Goal: Task Accomplishment & Management: Use online tool/utility

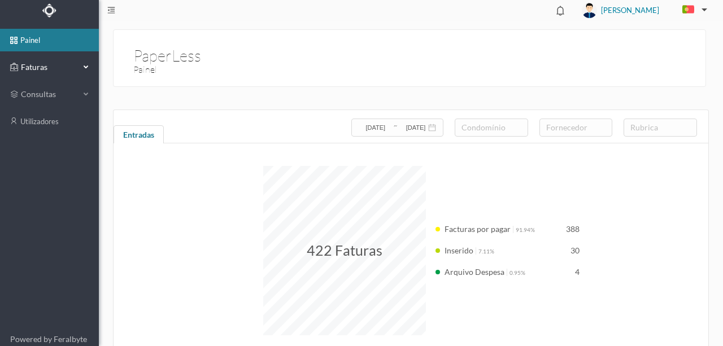
click at [40, 63] on span "Faturas" at bounding box center [49, 67] width 62 height 11
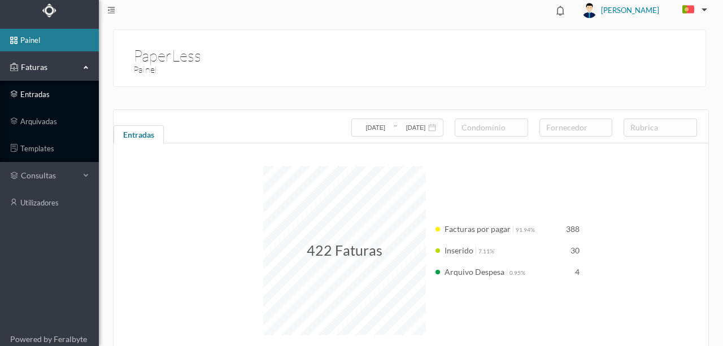
click at [38, 94] on link "entradas" at bounding box center [49, 94] width 99 height 23
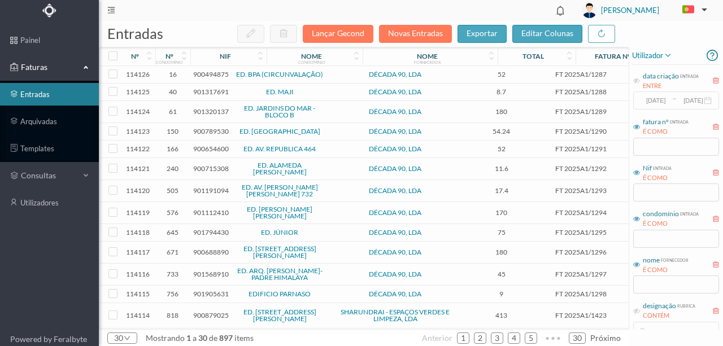
click at [46, 95] on link "entradas" at bounding box center [49, 94] width 99 height 23
click at [417, 32] on button "Novas Entradas" at bounding box center [415, 34] width 73 height 18
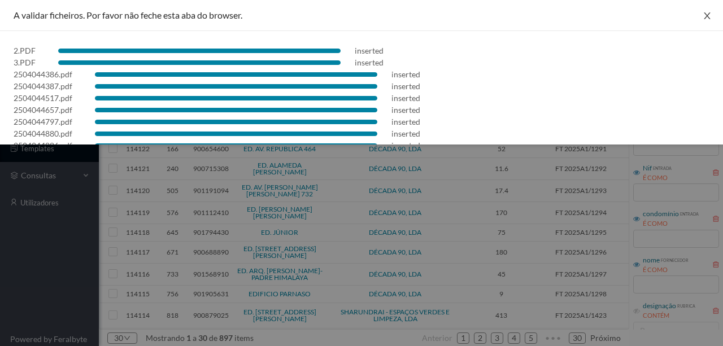
drag, startPoint x: 704, startPoint y: 17, endPoint x: 661, endPoint y: 110, distance: 102.1
click at [704, 20] on icon "icon: close" at bounding box center [707, 15] width 9 height 9
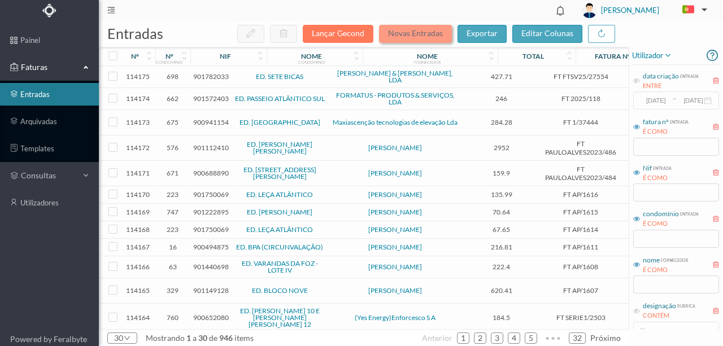
click at [410, 36] on button "Novas Entradas" at bounding box center [415, 34] width 73 height 18
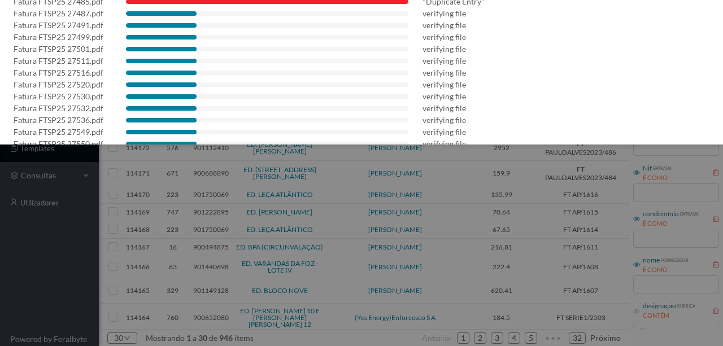
scroll to position [658, 0]
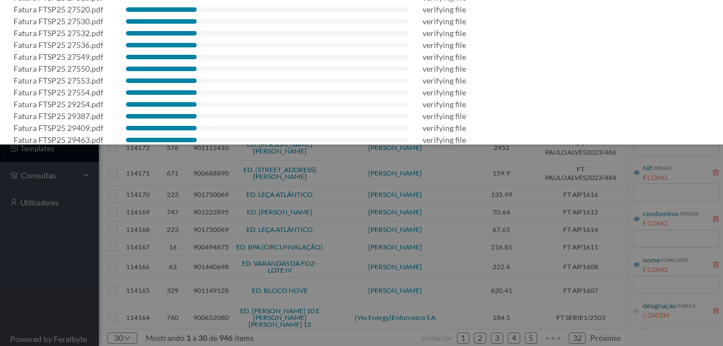
click at [57, 55] on div "Fatura FTSP25 27549.pdf" at bounding box center [59, 57] width 90 height 12
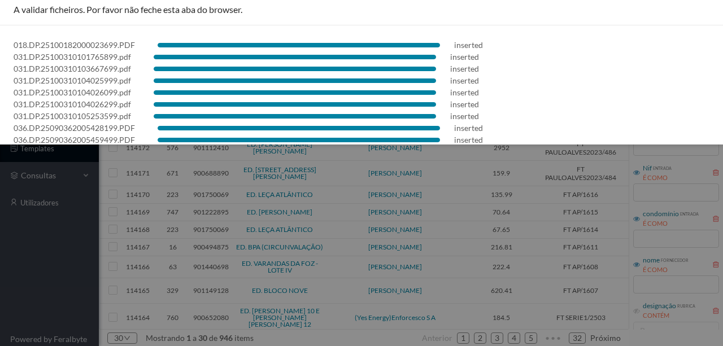
scroll to position [0, 0]
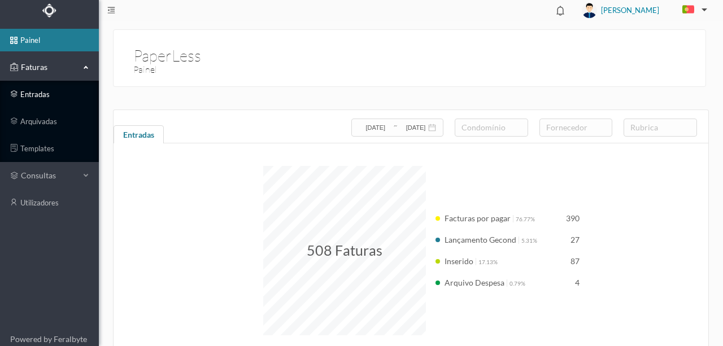
click at [41, 97] on link "entradas" at bounding box center [49, 94] width 99 height 23
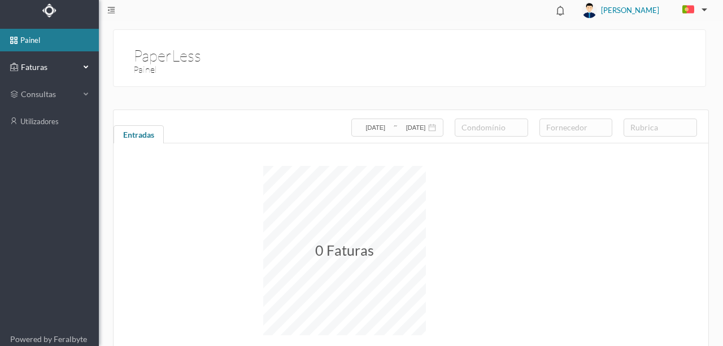
click at [49, 62] on span "Faturas" at bounding box center [49, 67] width 62 height 11
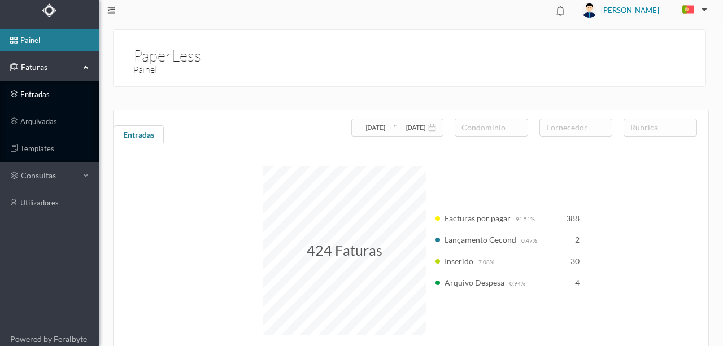
click at [43, 97] on link "entradas" at bounding box center [49, 94] width 99 height 23
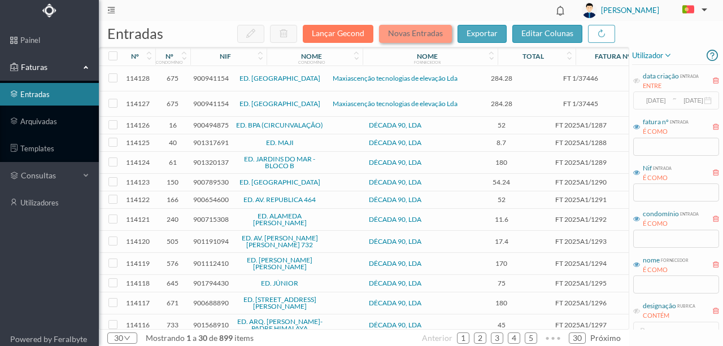
click at [422, 31] on button "Novas Entradas" at bounding box center [415, 34] width 73 height 18
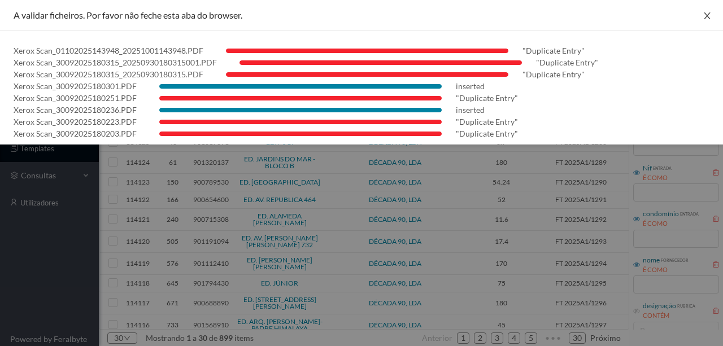
click at [708, 16] on icon "icon: close" at bounding box center [707, 15] width 9 height 9
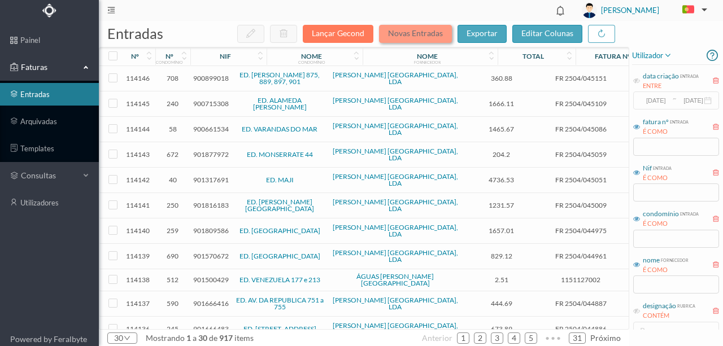
click at [415, 34] on button "Novas Entradas" at bounding box center [415, 34] width 73 height 18
click at [405, 33] on button "Novas Entradas" at bounding box center [415, 34] width 73 height 18
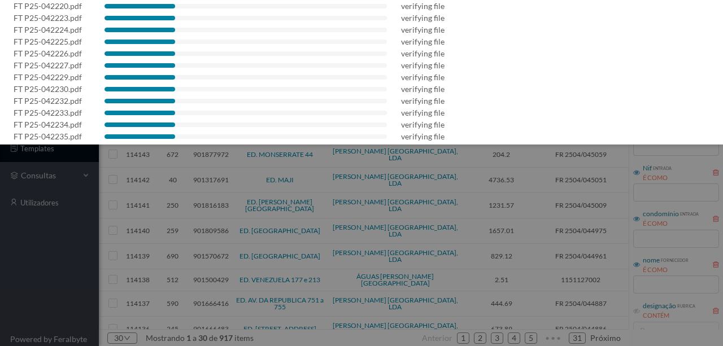
scroll to position [293, 0]
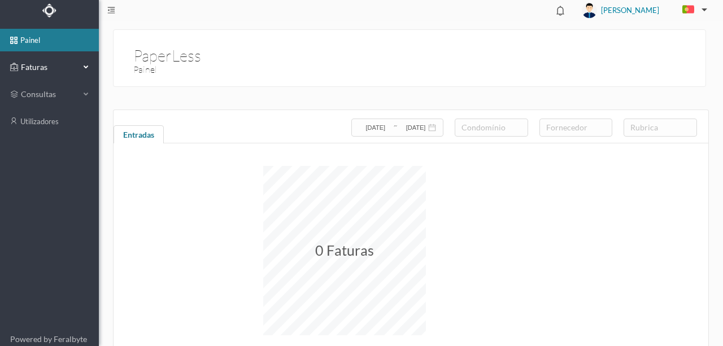
click at [42, 66] on span "Faturas" at bounding box center [49, 67] width 62 height 11
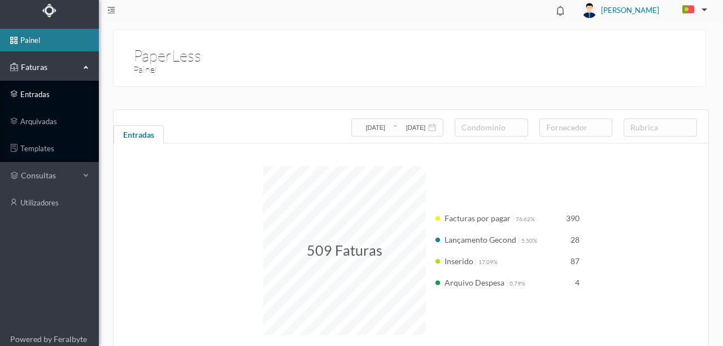
click at [39, 94] on link "entradas" at bounding box center [49, 94] width 99 height 23
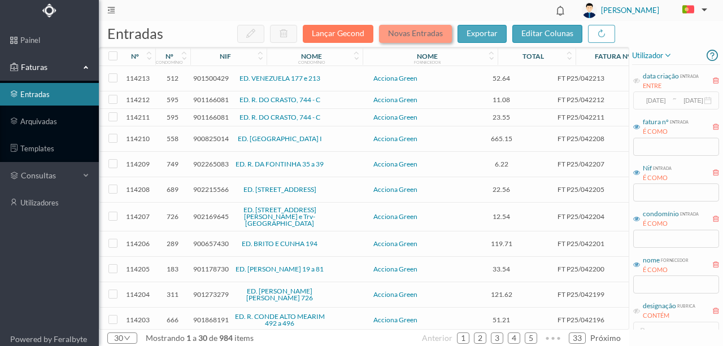
click at [417, 35] on button "Novas Entradas" at bounding box center [415, 34] width 73 height 18
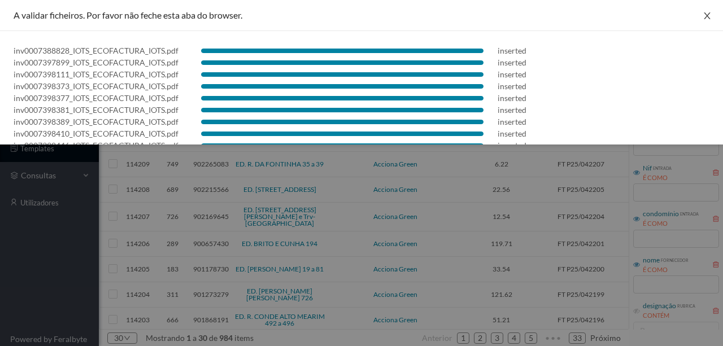
click at [707, 18] on icon "icon: close" at bounding box center [707, 15] width 9 height 9
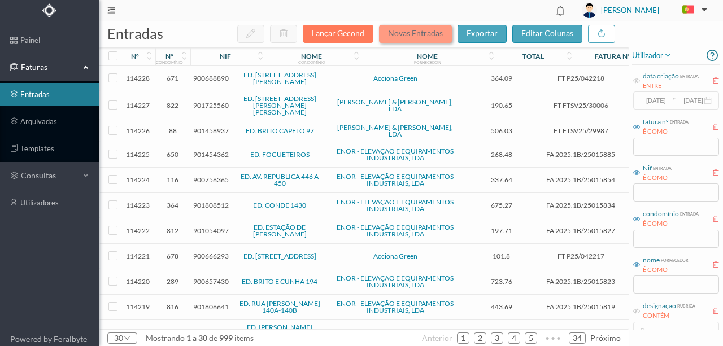
click at [401, 31] on button "Novas Entradas" at bounding box center [415, 34] width 73 height 18
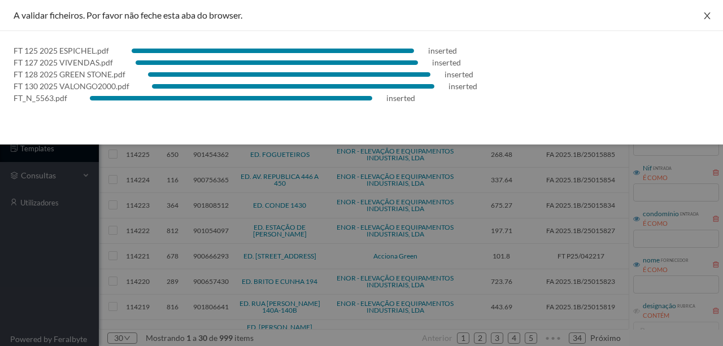
click at [705, 18] on icon "icon: close" at bounding box center [707, 15] width 6 height 7
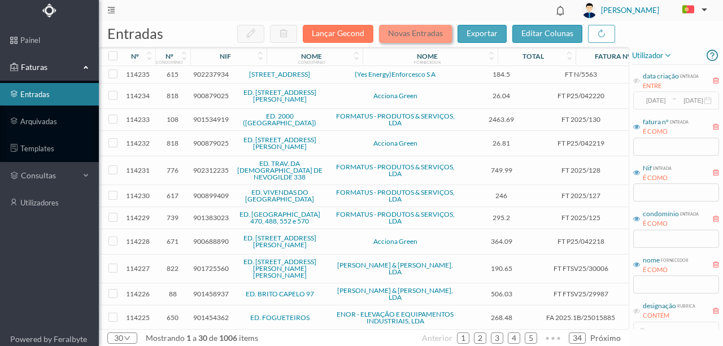
click at [408, 36] on button "Novas Entradas" at bounding box center [415, 34] width 73 height 18
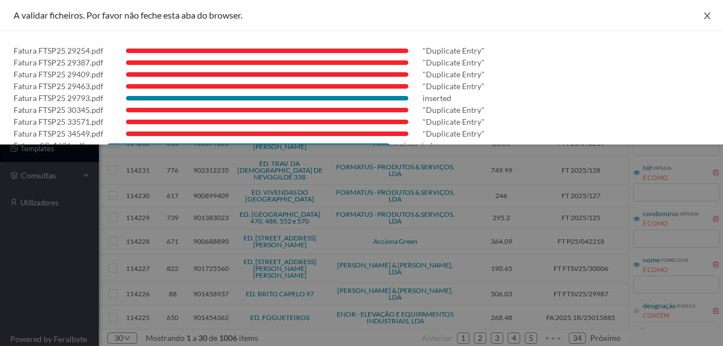
click at [707, 14] on icon "icon: close" at bounding box center [707, 15] width 9 height 9
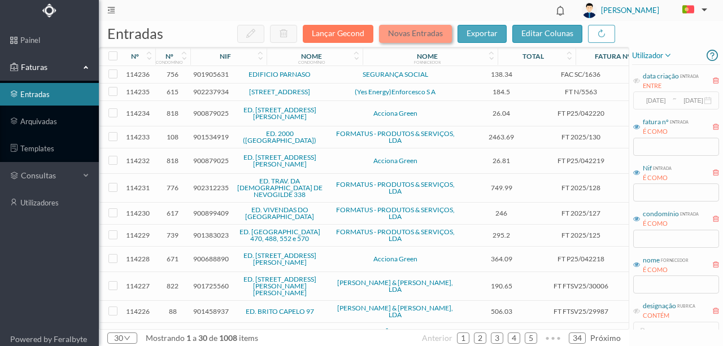
click at [407, 37] on button "Novas Entradas" at bounding box center [415, 34] width 73 height 18
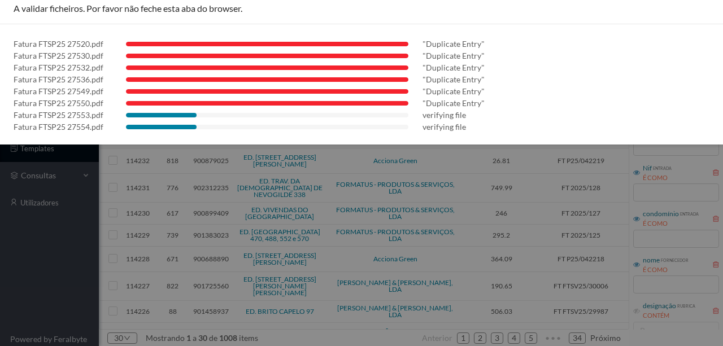
scroll to position [8, 0]
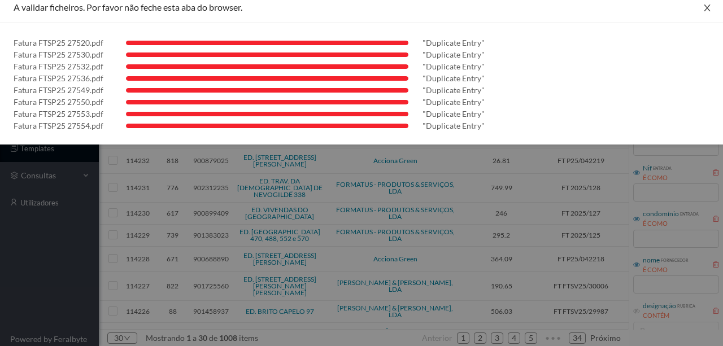
click at [703, 8] on icon "icon: close" at bounding box center [707, 7] width 9 height 9
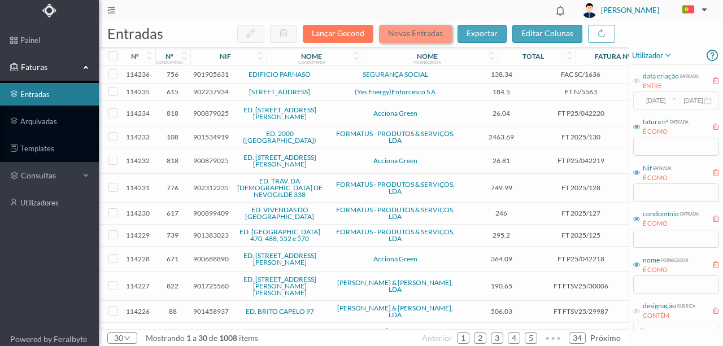
click at [414, 33] on button "Novas Entradas" at bounding box center [415, 34] width 73 height 18
click at [432, 32] on button "Novas Entradas" at bounding box center [415, 34] width 73 height 18
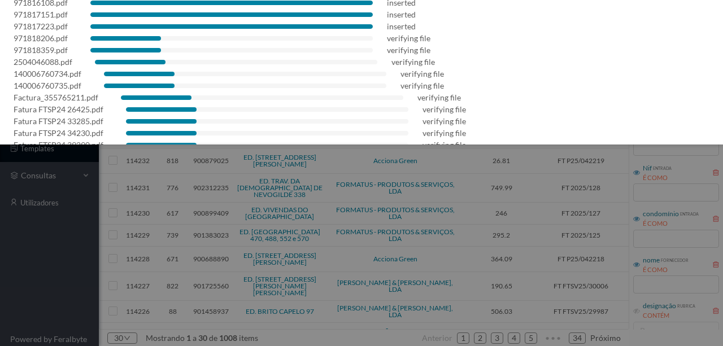
scroll to position [263, 0]
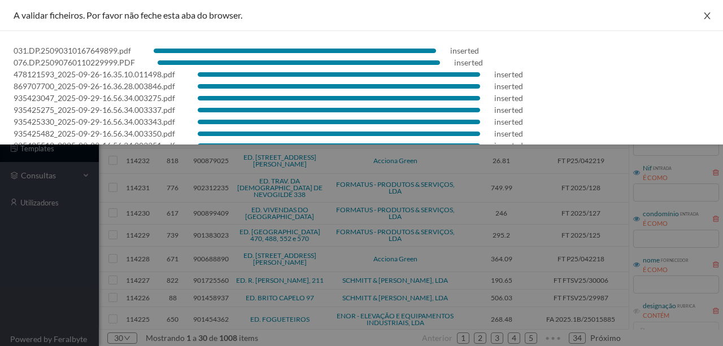
click at [705, 16] on icon "icon: close" at bounding box center [707, 15] width 9 height 9
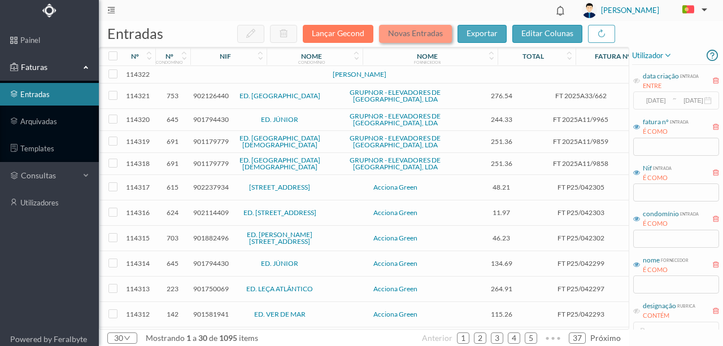
click at [419, 34] on button "Novas Entradas" at bounding box center [415, 34] width 73 height 18
click at [198, 184] on span "902237934" at bounding box center [211, 187] width 36 height 8
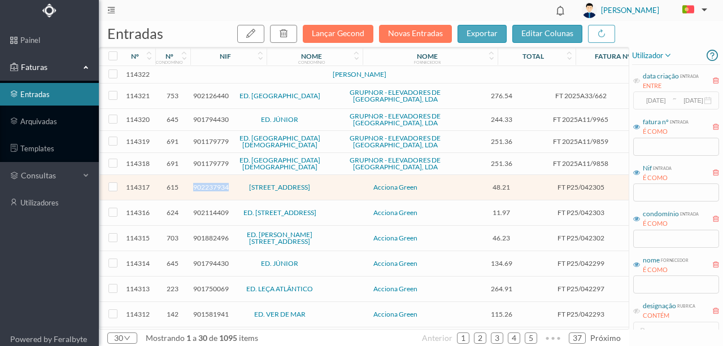
click at [198, 184] on span "902237934" at bounding box center [211, 187] width 36 height 8
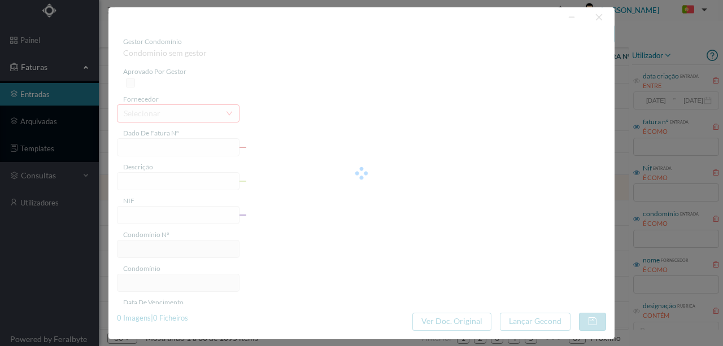
type input "FT P25/042305"
type input "MARTIRES DA LIBERDADE 310 SC"
type input "902237934"
type input "31-10-2025"
type input "01-10-2025"
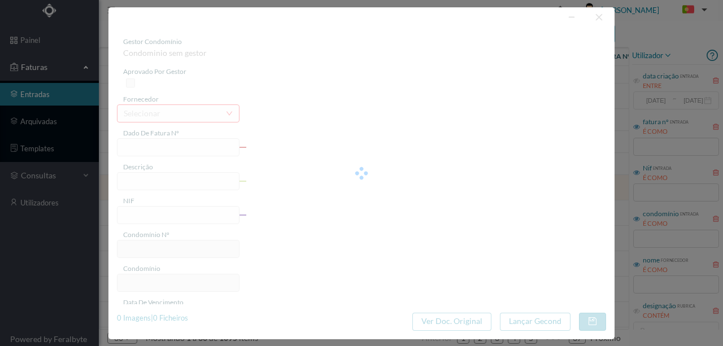
type input "31-10-2025"
type input "48.21"
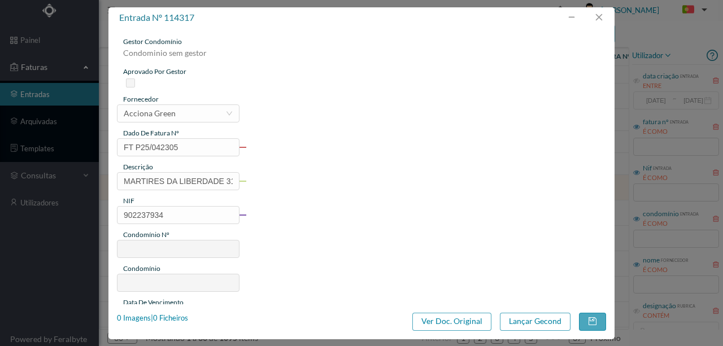
type input "615"
type input "[STREET_ADDRESS]"
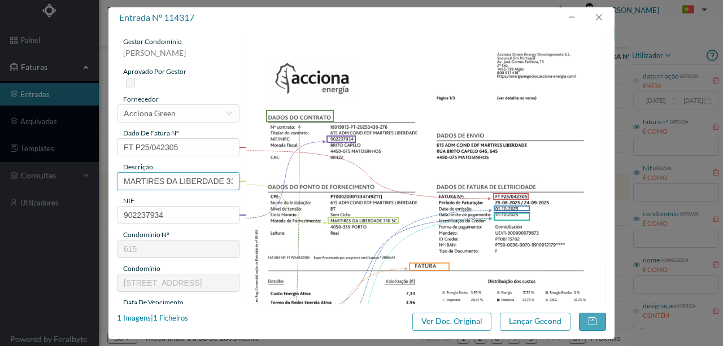
scroll to position [0, 20]
drag, startPoint x: 120, startPoint y: 180, endPoint x: 478, endPoint y: 189, distance: 358.4
click at [469, 188] on div "gestor condomínio Susana Silva aprovado por gestor fornecedor selecionar Accion…" at bounding box center [361, 300] width 489 height 527
drag, startPoint x: 138, startPoint y: 180, endPoint x: 266, endPoint y: 183, distance: 127.7
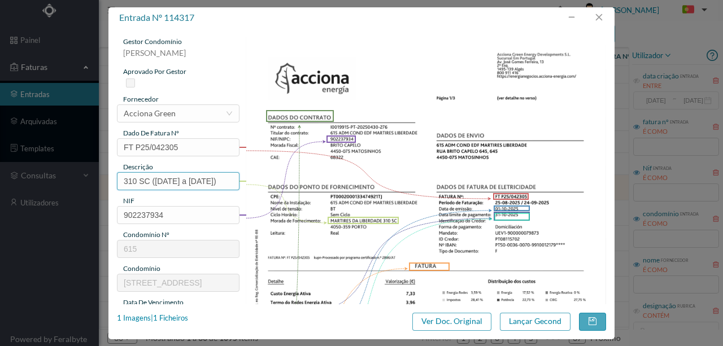
click at [266, 183] on div "gestor condomínio Susana Silva aprovado por gestor fornecedor selecionar Accion…" at bounding box center [361, 300] width 489 height 527
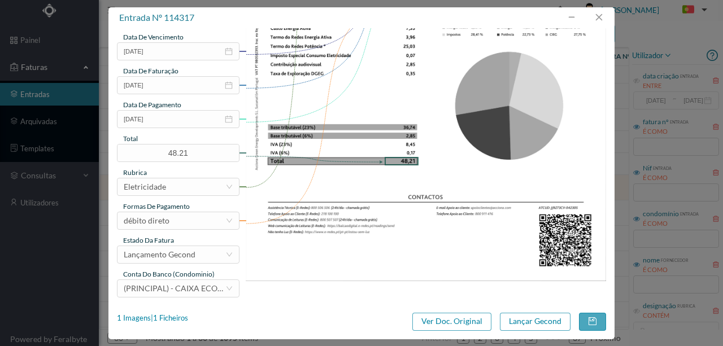
scroll to position [267, 0]
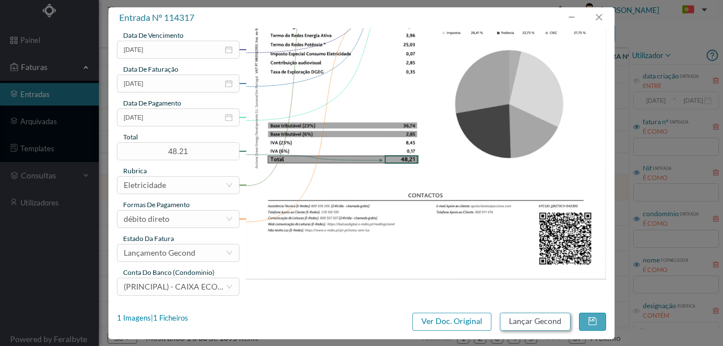
type input "310 SC (25.08.2025 a 24.09.2025)"
click at [527, 323] on button "Lançar Gecond" at bounding box center [535, 322] width 71 height 18
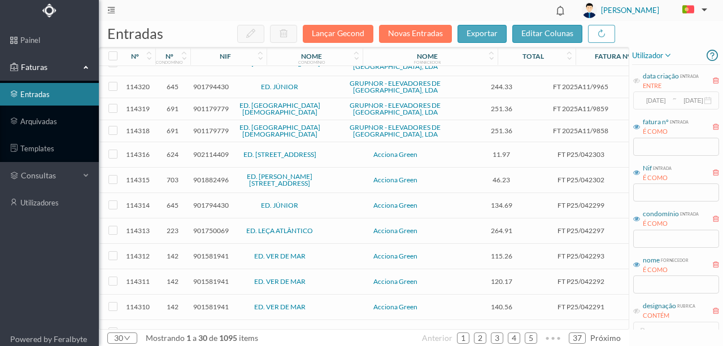
scroll to position [75, 0]
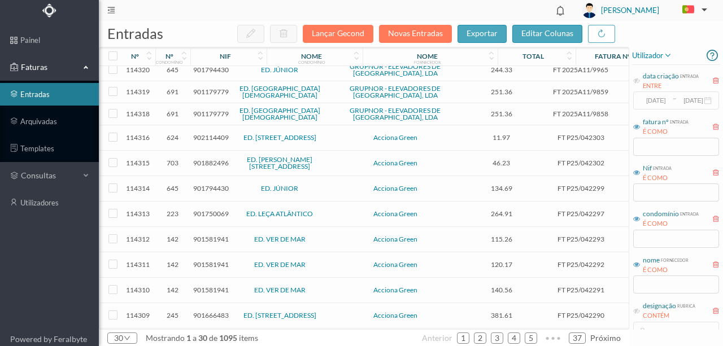
click at [207, 214] on span "901750069" at bounding box center [211, 214] width 36 height 8
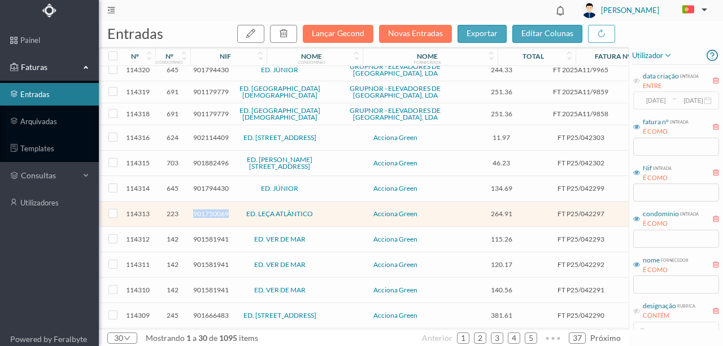
click at [207, 214] on span "901750069" at bounding box center [211, 214] width 36 height 8
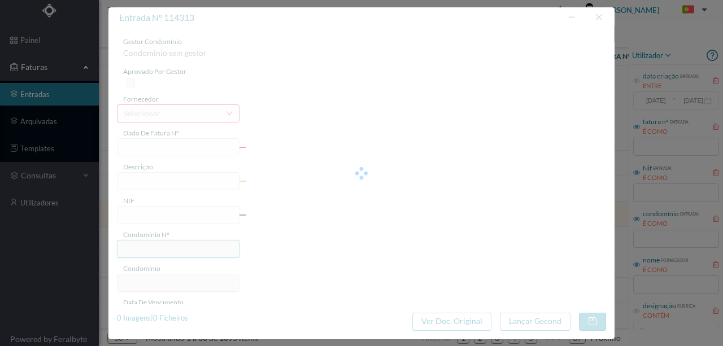
type input "FT P25/042297"
type input "DO SOL POENTE 964"
type input "901750069"
type input "31-10-2025"
type input "01-10-2025"
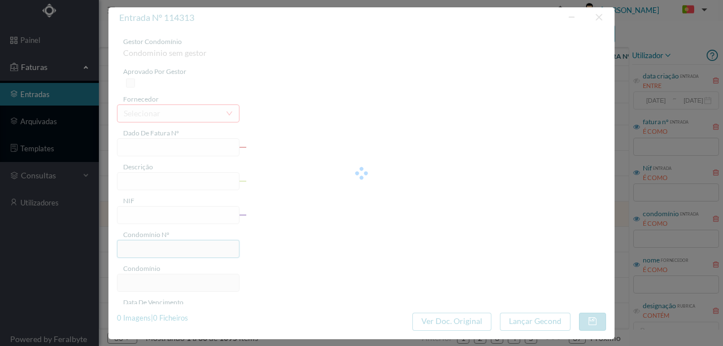
type input "31-10-2025"
type input "264.91"
type input "223"
type input "ED. LEÇA ATLÂNTICO"
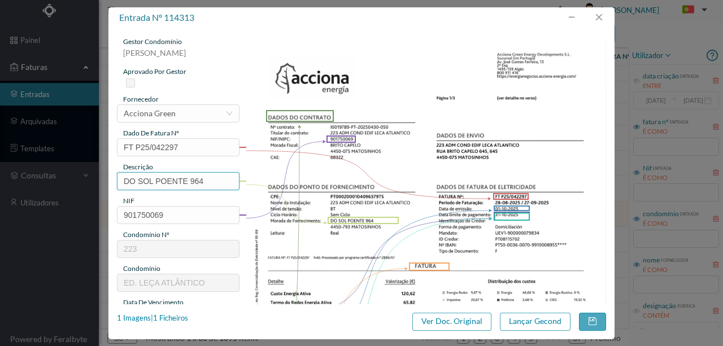
drag, startPoint x: 188, startPoint y: 180, endPoint x: 98, endPoint y: 191, distance: 90.0
click at [99, 191] on div "entrada nº 114313 gestor condomínio Rui Marques aprovado por gestor fornecedor …" at bounding box center [361, 173] width 723 height 346
click at [179, 179] on input "964" at bounding box center [178, 181] width 123 height 18
paste input "(25.08.2025 a 24.09.2025)"
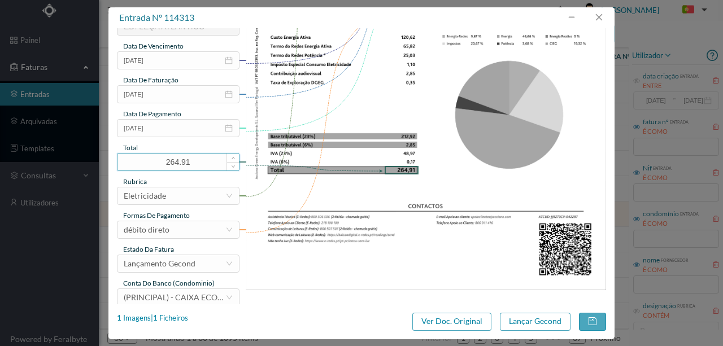
scroll to position [267, 0]
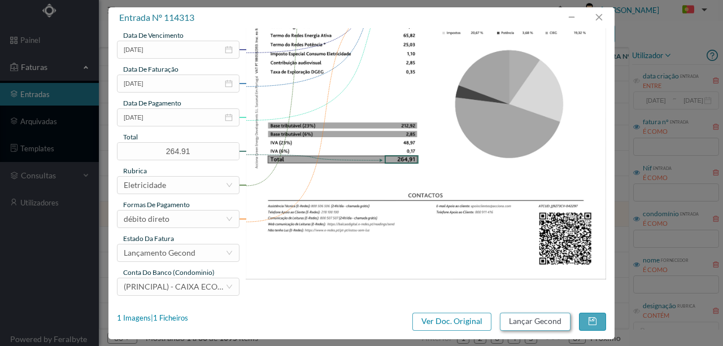
type input "964 (25.08.2025 a 24.09.2025)"
click at [522, 321] on button "Lançar Gecond" at bounding box center [535, 322] width 71 height 18
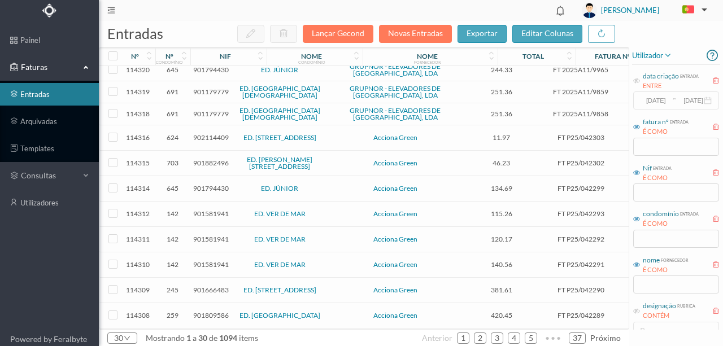
click at [215, 214] on span "901581941" at bounding box center [211, 214] width 36 height 8
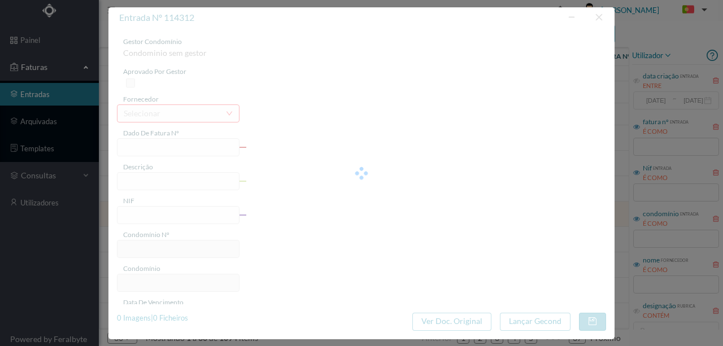
type input "FT P25/042293"
type input "TULLINS FURES 286"
type input "901581941"
type input "[DATE]"
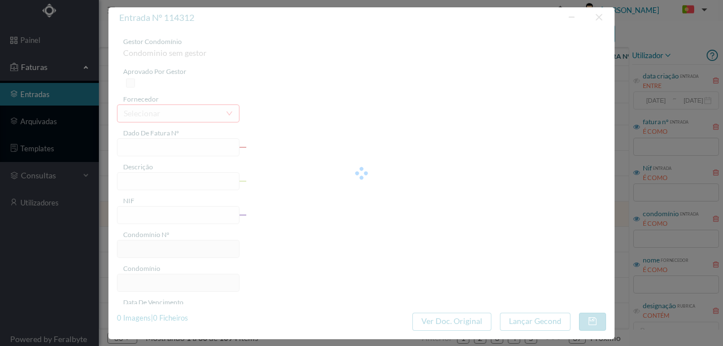
type input "[DATE]"
type input "115.26"
type input "142"
type input "ED. VER DE MAR"
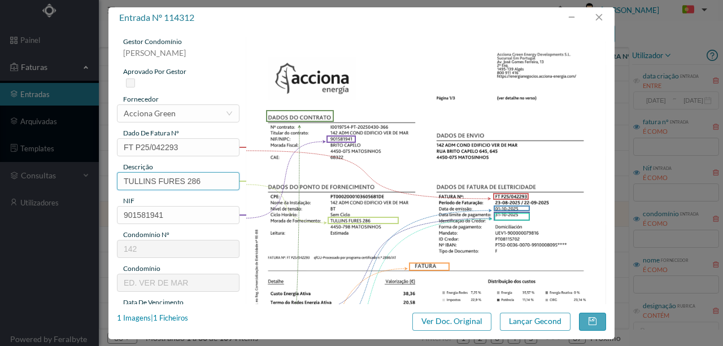
drag, startPoint x: 186, startPoint y: 180, endPoint x: 77, endPoint y: 180, distance: 108.5
click at [78, 180] on div "entrada nº 114312 gestor condomínio Rui Marques aprovado por gestor fornecedor …" at bounding box center [361, 173] width 723 height 346
click at [164, 183] on input "286" at bounding box center [178, 181] width 123 height 18
paste input "(25.08.2025 a 24.09.2025)"
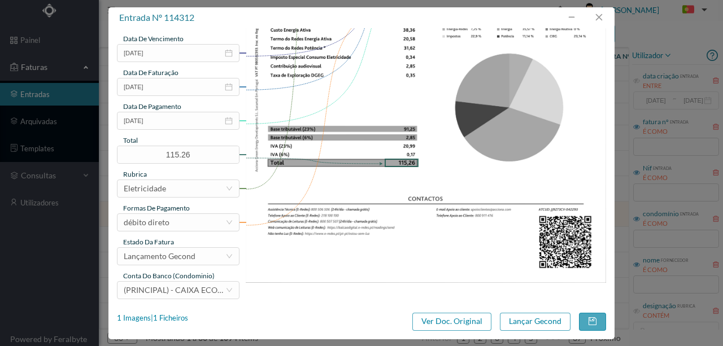
scroll to position [267, 0]
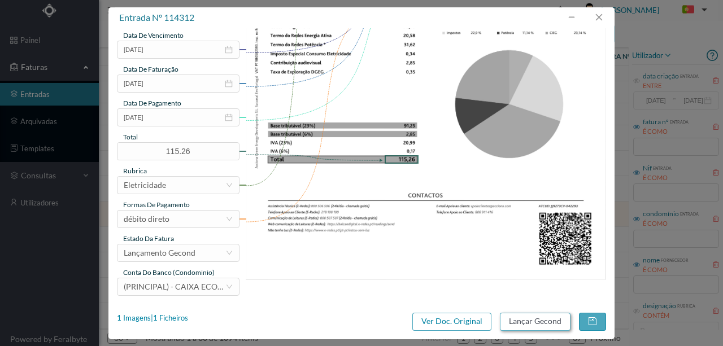
type input "286 (25.08.2025 a 24.09.2025)"
click at [520, 324] on button "Lançar Gecond" at bounding box center [535, 322] width 71 height 18
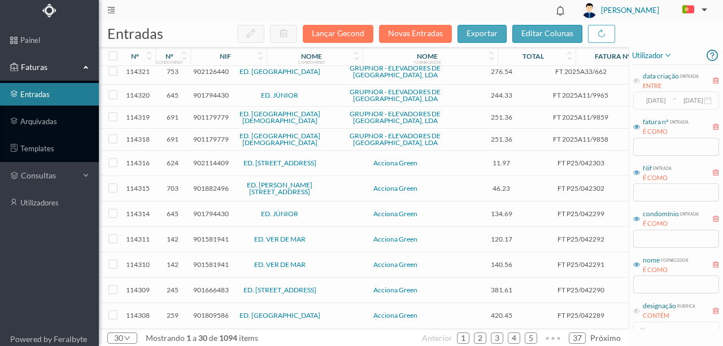
click at [206, 237] on span "901581941" at bounding box center [211, 239] width 36 height 8
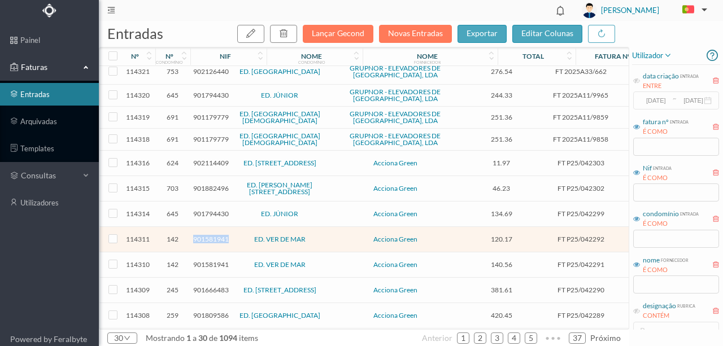
click at [206, 237] on span "901581941" at bounding box center [211, 239] width 36 height 8
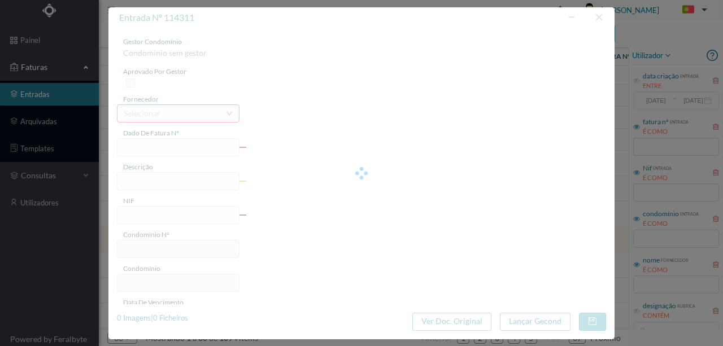
type input "FT P25/042292"
type input "TULLINS FURES 266"
type input "901581941"
type input "[DATE]"
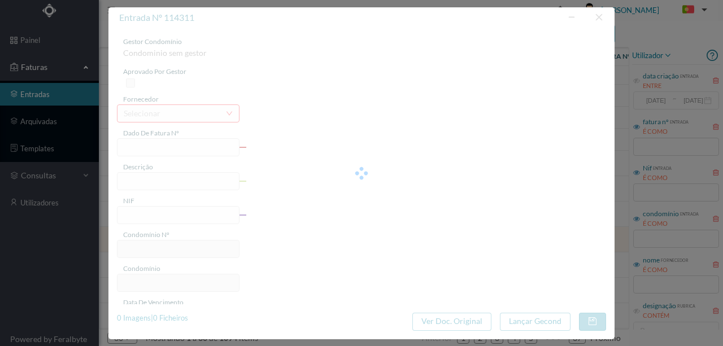
type input "[DATE]"
type input "120.17"
type input "142"
type input "ED. VER DE MAR"
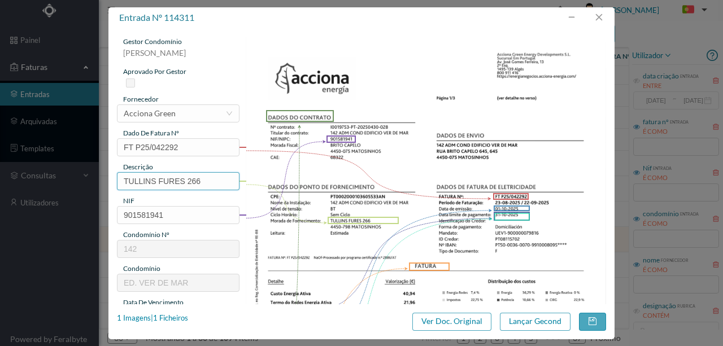
drag, startPoint x: 186, startPoint y: 183, endPoint x: 40, endPoint y: 198, distance: 147.1
click at [40, 198] on div "entrada nº 114311 gestor condomínio Rui Marques aprovado por gestor fornecedor …" at bounding box center [361, 173] width 723 height 346
click at [153, 182] on input "266" at bounding box center [178, 181] width 123 height 18
paste input "(25.08.2025 a 24.09.2025)"
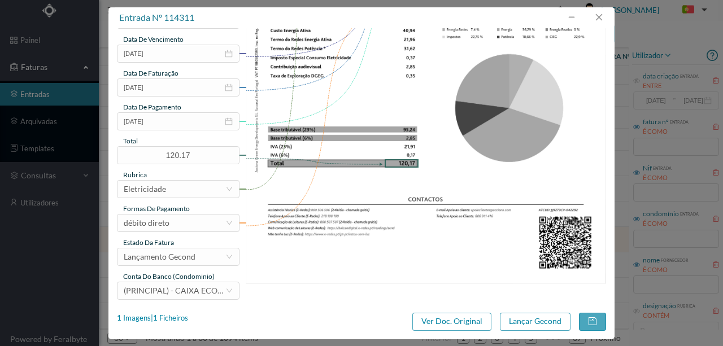
scroll to position [267, 0]
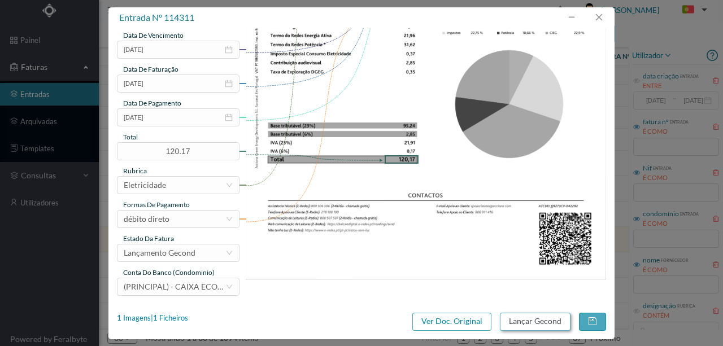
type input "266 (25.08.2025 a 24.09.2025)"
click at [533, 326] on button "Lançar Gecond" at bounding box center [535, 322] width 71 height 18
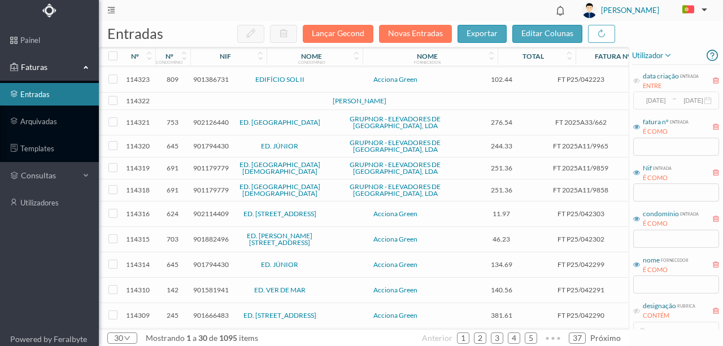
click at [211, 288] on span "901581941" at bounding box center [211, 290] width 36 height 8
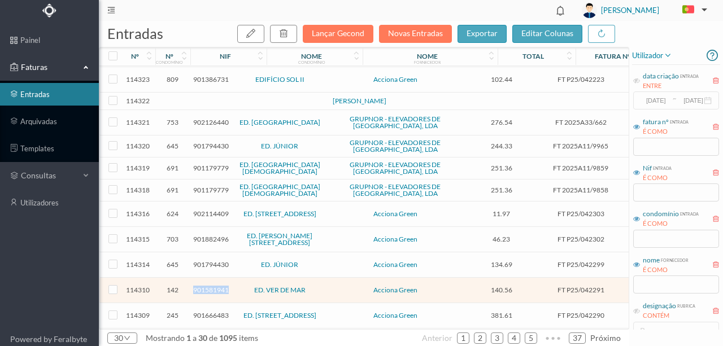
click at [211, 288] on span "901581941" at bounding box center [211, 290] width 36 height 8
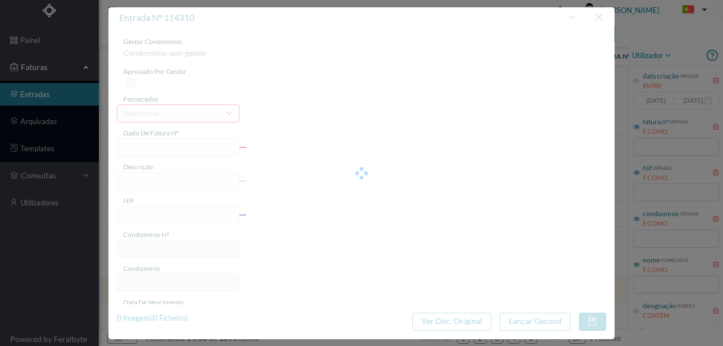
type input "FT P25/042291"
type input "BARTOLOMEU DIAS 67"
type input "901581941"
type input "[DATE]"
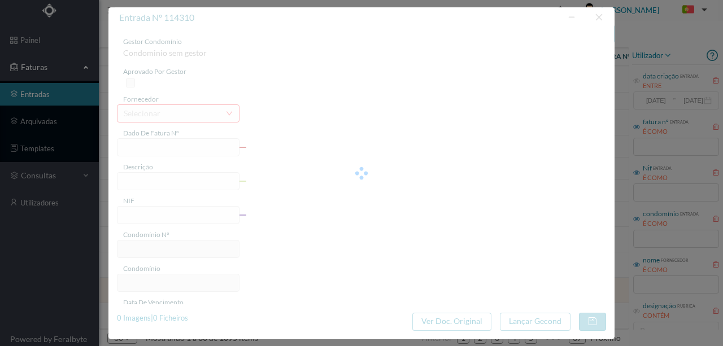
type input "[DATE]"
type input "140.56"
type input "142"
type input "ED. VER DE MAR"
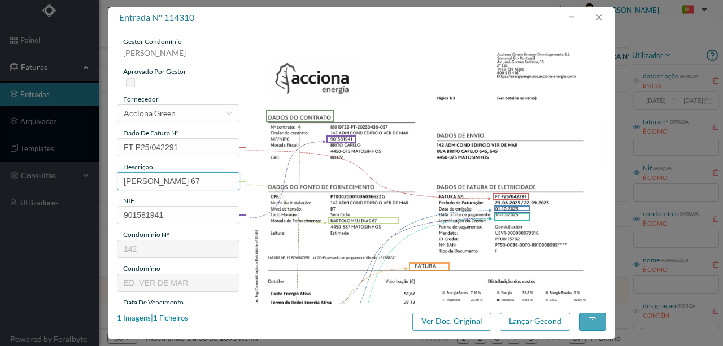
drag, startPoint x: 198, startPoint y: 180, endPoint x: 57, endPoint y: 180, distance: 141.3
click at [61, 182] on div "entrada nº 114310 gestor condomínio Rui Marques aprovado por gestor fornecedor …" at bounding box center [361, 173] width 723 height 346
click at [173, 179] on input "67" at bounding box center [178, 181] width 123 height 18
paste input "(25.08.2025 a 24.09.2025)"
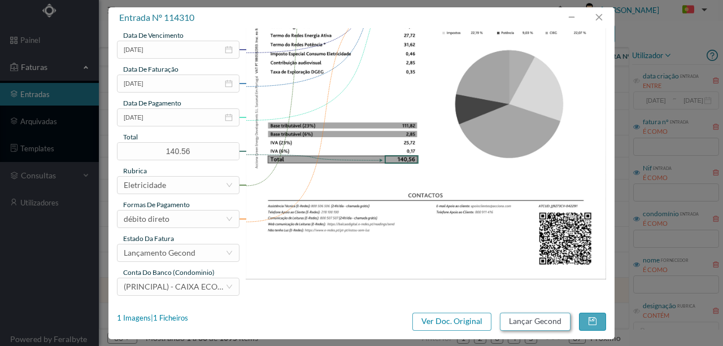
type input "67 (25.08.2025 a 24.09.2025)"
click at [527, 325] on button "Lançar Gecond" at bounding box center [535, 322] width 71 height 18
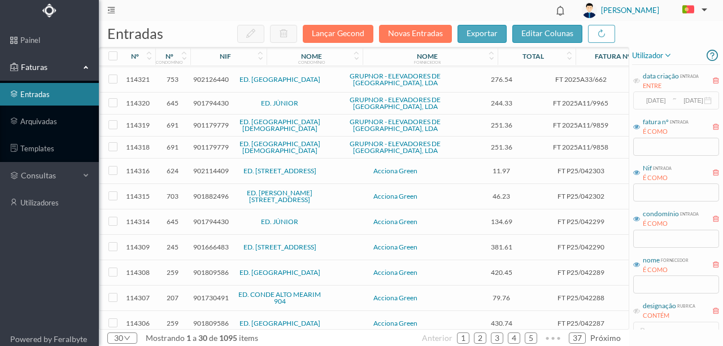
scroll to position [150, 0]
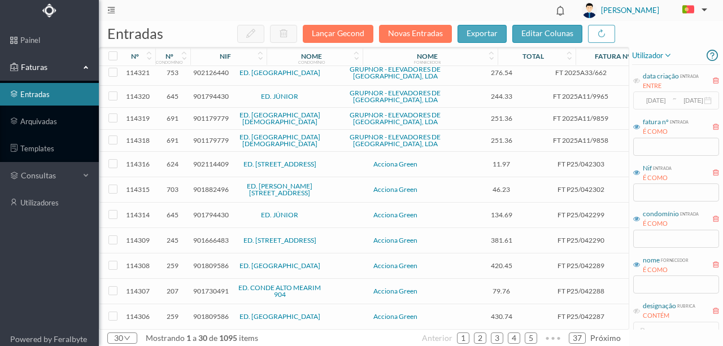
click at [199, 239] on span "901666483" at bounding box center [211, 240] width 36 height 8
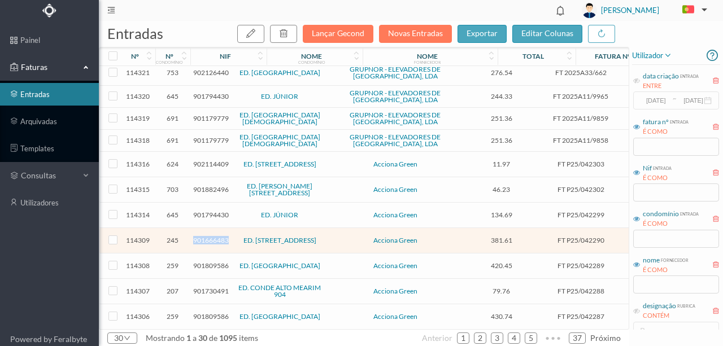
click at [199, 239] on span "901666483" at bounding box center [211, 240] width 36 height 8
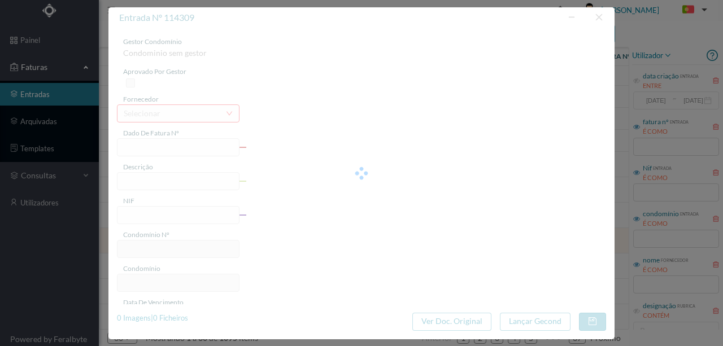
type input "FT P25/042290"
type input "DA REPUBLICA 354"
type input "901666483"
type input "[DATE]"
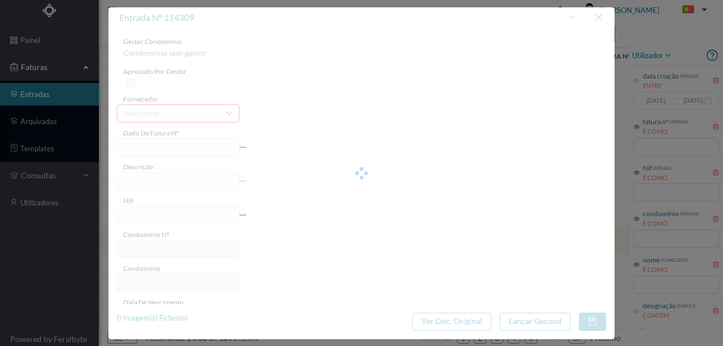
type input "[DATE]"
type input "381.61"
type input "245"
type input "ED. AVENIDA DA REPÚBLICA 354"
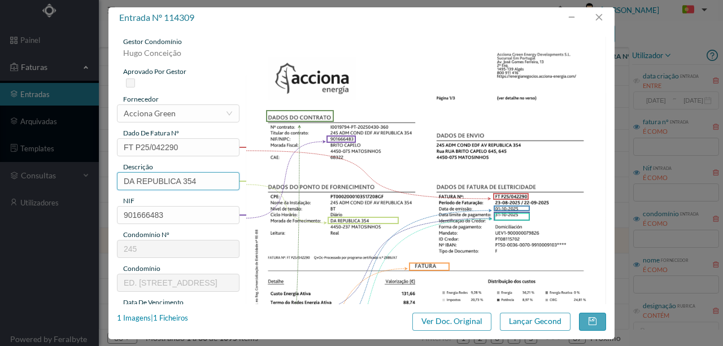
drag, startPoint x: 182, startPoint y: 179, endPoint x: 66, endPoint y: 189, distance: 116.8
click at [66, 189] on div "entrada nº 114309 gestor condomínio Hugo Conceição aprovado por gestor forneced…" at bounding box center [361, 173] width 723 height 346
click at [157, 180] on input "354" at bounding box center [178, 181] width 123 height 18
paste input "(25.08.2025 a 24.09.2025)"
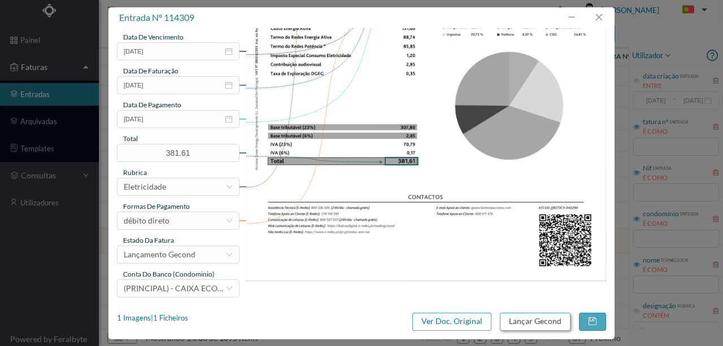
scroll to position [267, 0]
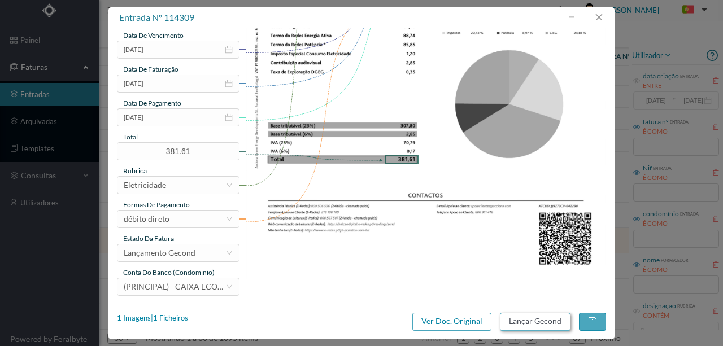
type input "354 (25.08.2025 a 24.09.2025)"
click at [523, 322] on button "Lançar Gecond" at bounding box center [535, 322] width 71 height 18
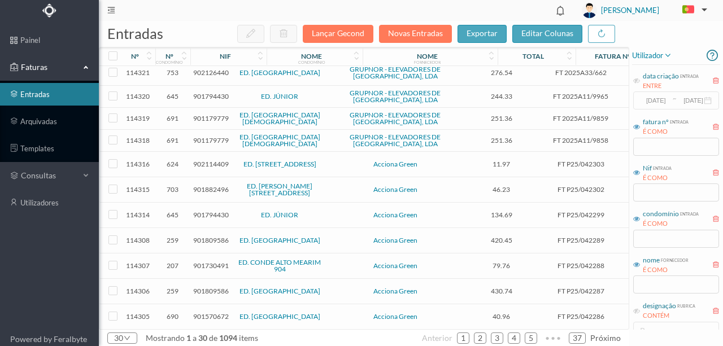
click at [203, 236] on span "901809586" at bounding box center [211, 240] width 36 height 8
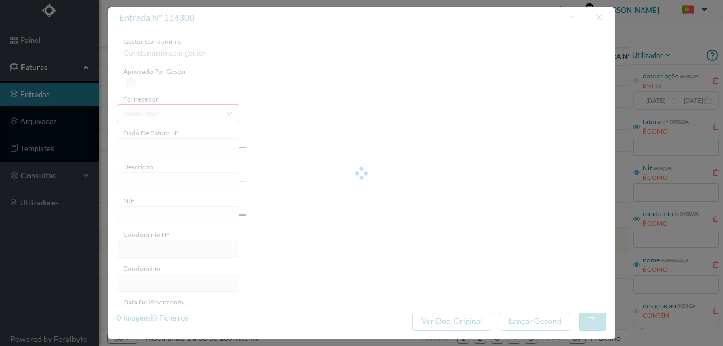
type input "FT P25/042289"
type input "VISCONDE DE BARREIROS 90"
type input "901809586"
type input "[DATE]"
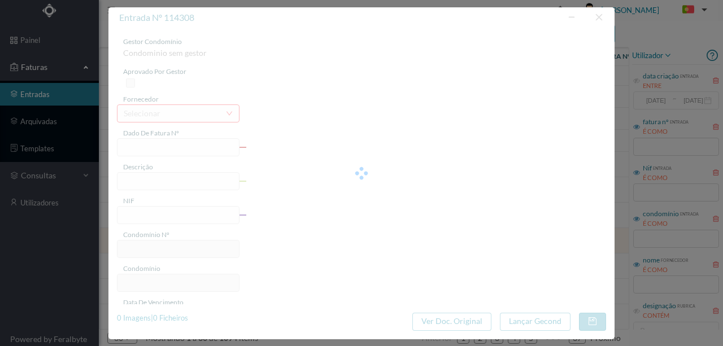
type input "[DATE]"
type input "420.45"
type input "259"
type input "ED. CITY MAIA"
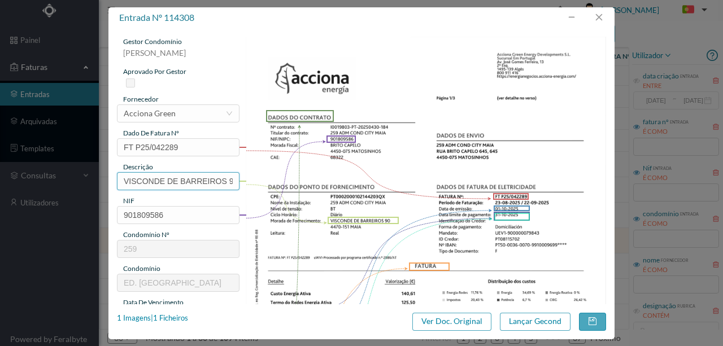
scroll to position [0, 6]
drag, startPoint x: 120, startPoint y: 180, endPoint x: 325, endPoint y: 180, distance: 205.7
click at [325, 180] on div "gestor condomínio Susana Silva aprovado por gestor fornecedor selecionar Accion…" at bounding box center [361, 300] width 489 height 527
paste input "(25.08.2025 a 24.09.2025)"
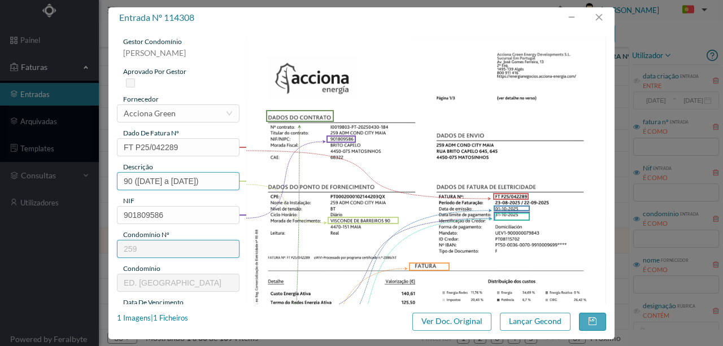
drag, startPoint x: 145, startPoint y: 180, endPoint x: 165, endPoint y: 245, distance: 68.5
click at [145, 180] on input "90 (25.08.2025 a 24.09.2025)" at bounding box center [178, 181] width 123 height 18
click at [193, 181] on input "90 (23.08.2025 a 24.09.2025)" at bounding box center [178, 181] width 123 height 18
drag, startPoint x: 145, startPoint y: 180, endPoint x: 303, endPoint y: 180, distance: 158.8
click at [303, 180] on div "gestor condomínio Susana Silva aprovado por gestor fornecedor selecionar Accion…" at bounding box center [361, 300] width 489 height 527
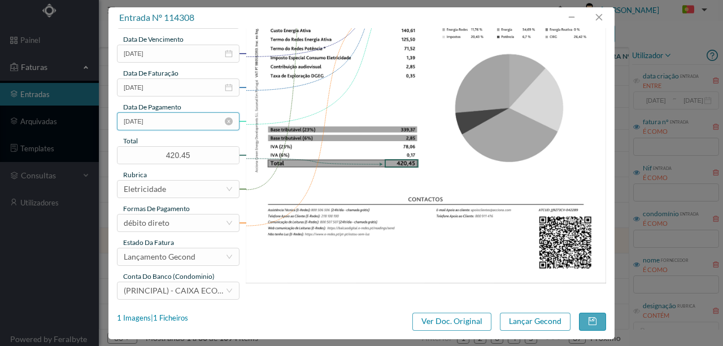
scroll to position [267, 0]
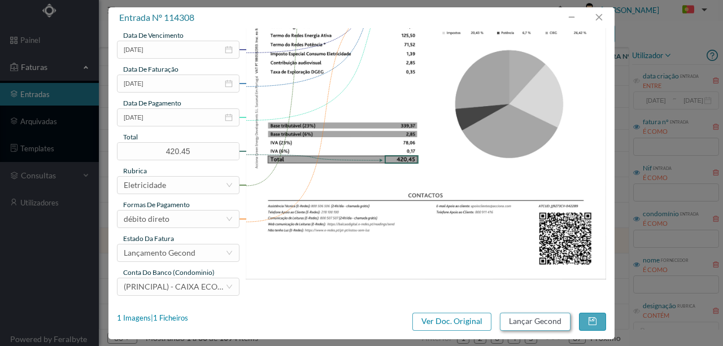
type input "90 (23.08.2025 a 22.09.2025)"
click at [526, 323] on button "Lançar Gecond" at bounding box center [535, 322] width 71 height 18
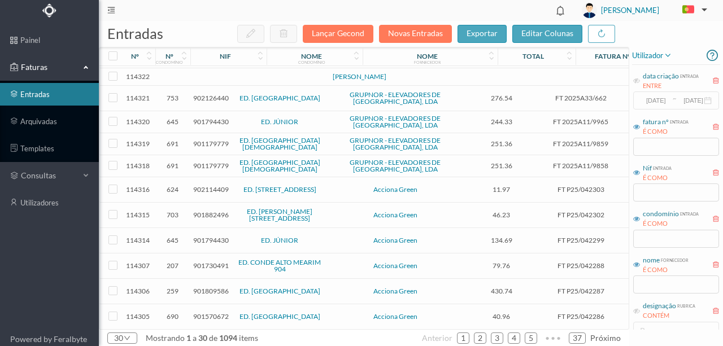
click at [205, 262] on span "901730491" at bounding box center [211, 266] width 36 height 8
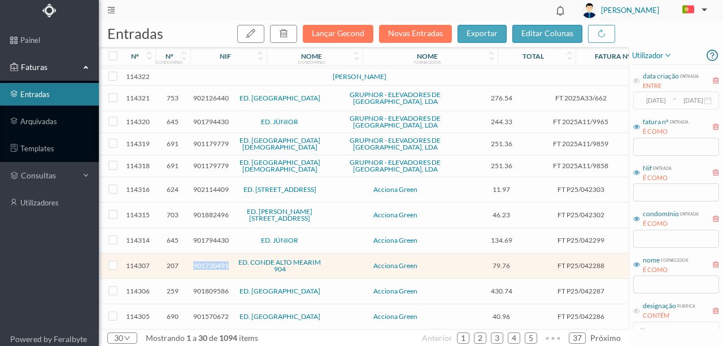
click at [205, 262] on span "901730491" at bounding box center [211, 266] width 36 height 8
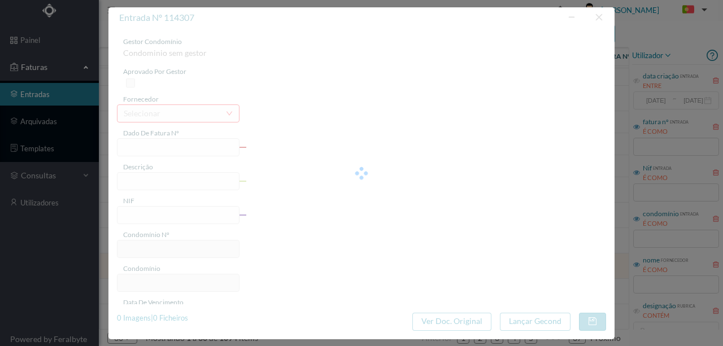
type input "FT P25/042288"
type input "CONDE ALTO MEARIM 904"
type input "901730491"
type input "31-10-2025"
type input "[DATE]"
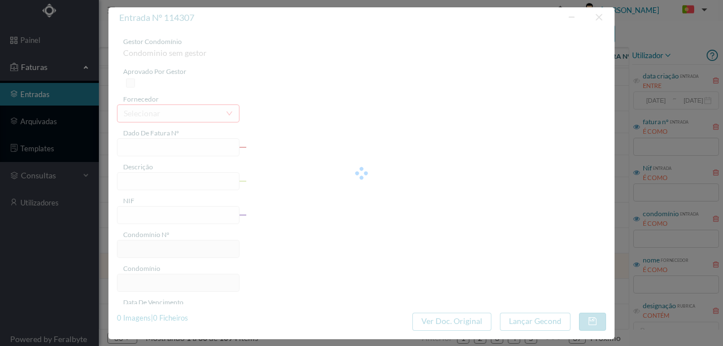
type input "31-10-2025"
type input "79.76"
type input "207"
type input "ED. CONDE ALTO MEARIM 904"
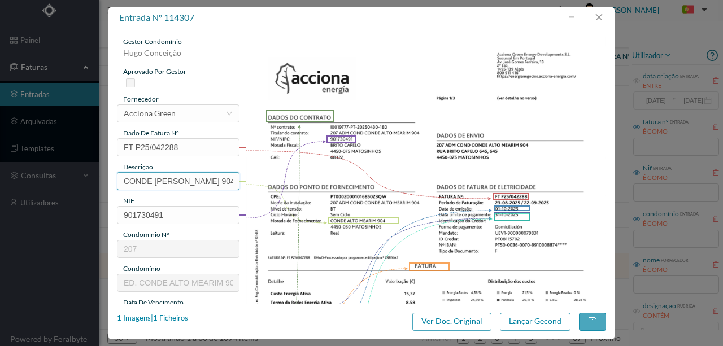
drag, startPoint x: 207, startPoint y: 180, endPoint x: 101, endPoint y: 194, distance: 107.2
click at [102, 194] on div "entrada nº 114307 gestor condomínio Hugo Conceição aprovado por gestor forneced…" at bounding box center [361, 173] width 723 height 346
click at [170, 181] on input "904" at bounding box center [178, 181] width 123 height 18
paste input "(23.08.2025 a 22.09.2025)"
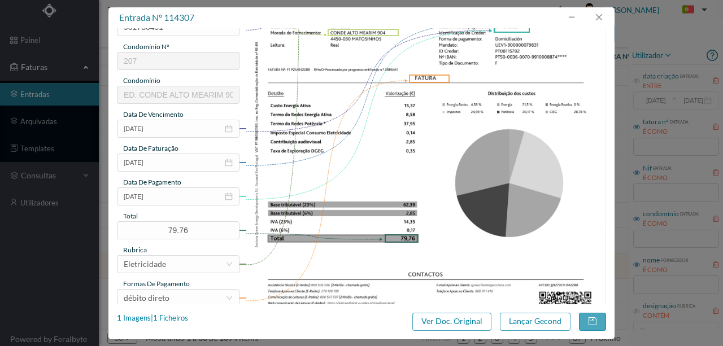
scroll to position [226, 0]
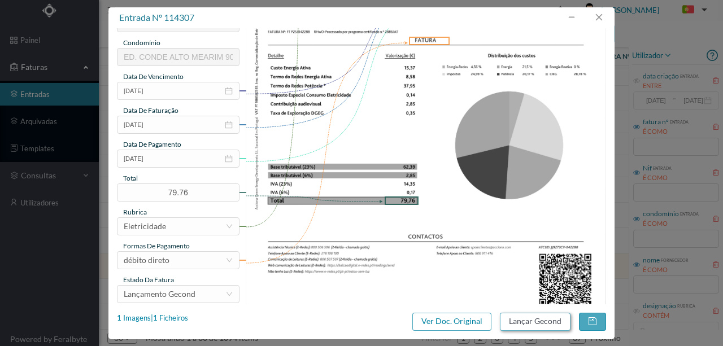
type input "904 (23.08.2025 a 22.09.2025)"
click at [530, 323] on button "Lançar Gecond" at bounding box center [535, 322] width 71 height 18
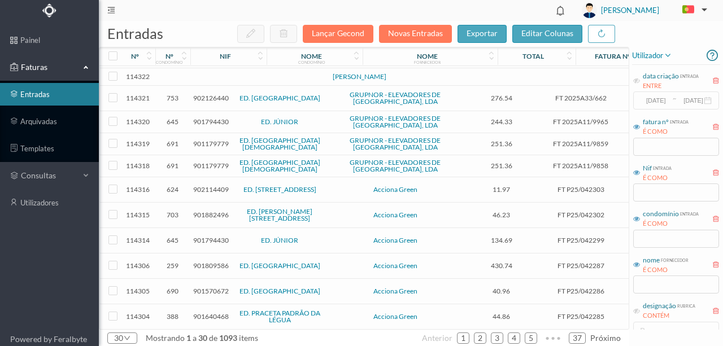
click at [215, 262] on span "901809586" at bounding box center [211, 266] width 36 height 8
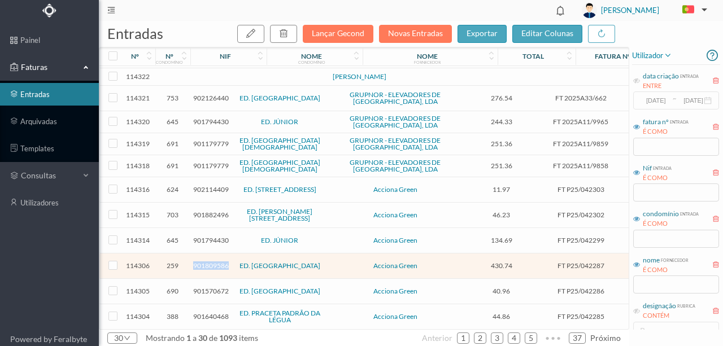
click at [215, 262] on span "901809586" at bounding box center [211, 266] width 36 height 8
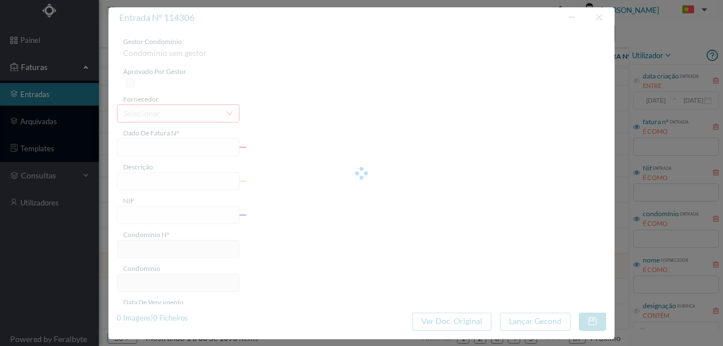
type input "FT P25/042287"
type input "VISCONDE DE BARREIROS 54"
type input "901809586"
type input "31-10-2025"
type input "[DATE]"
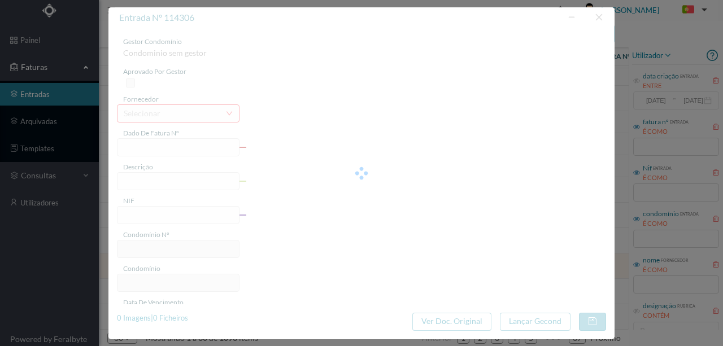
type input "31-10-2025"
type input "430.74"
type input "259"
type input "ED. CITY MAIA"
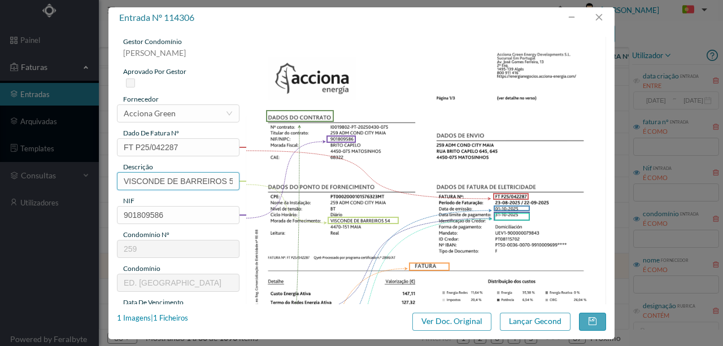
scroll to position [0, 6]
drag, startPoint x: 121, startPoint y: 178, endPoint x: 225, endPoint y: 175, distance: 104.6
click at [225, 175] on input "VISCONDE DE BARREIROS 54" at bounding box center [178, 181] width 123 height 18
click at [180, 190] on div "gestor condomínio Susana Silva aprovado por gestor fornecedor selecionar Accion…" at bounding box center [178, 300] width 123 height 527
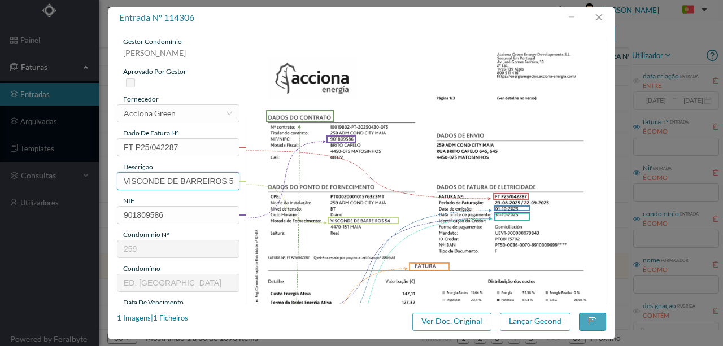
drag, startPoint x: 225, startPoint y: 180, endPoint x: 53, endPoint y: 185, distance: 172.4
click at [53, 185] on div "entrada nº 114306 gestor condomínio Susana Silva aprovado por gestor fornecedor…" at bounding box center [361, 173] width 723 height 346
click at [161, 181] on input "54" at bounding box center [178, 181] width 123 height 18
paste input "(23.08.2025 a 22.09.2025)"
type input "54 (23.08.2025 a 22.09.2025)"
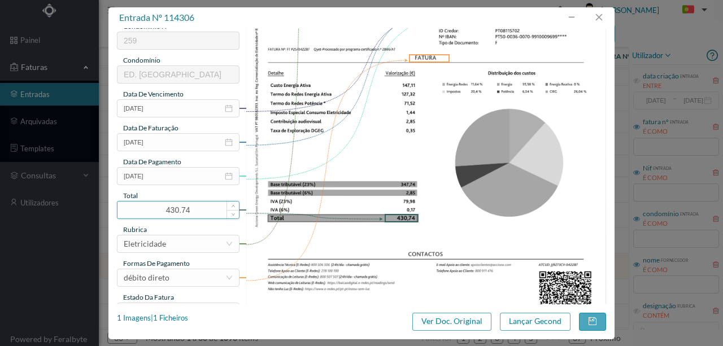
scroll to position [263, 0]
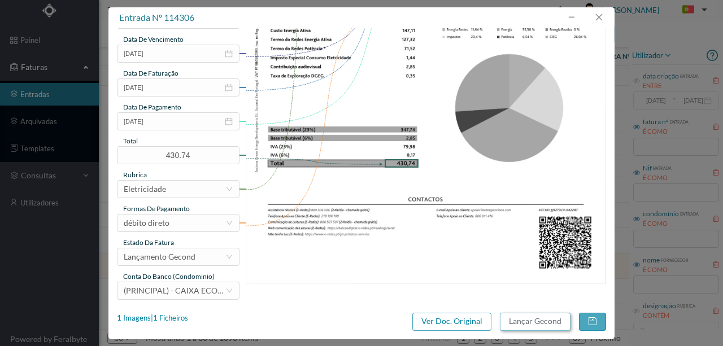
click at [520, 320] on button "Lançar Gecond" at bounding box center [535, 322] width 71 height 18
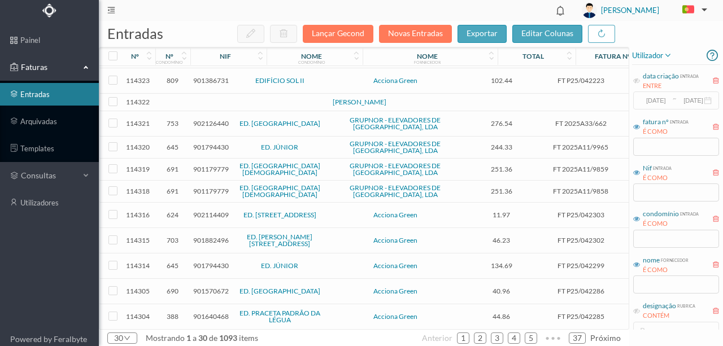
click at [210, 287] on span "901570672" at bounding box center [211, 291] width 36 height 8
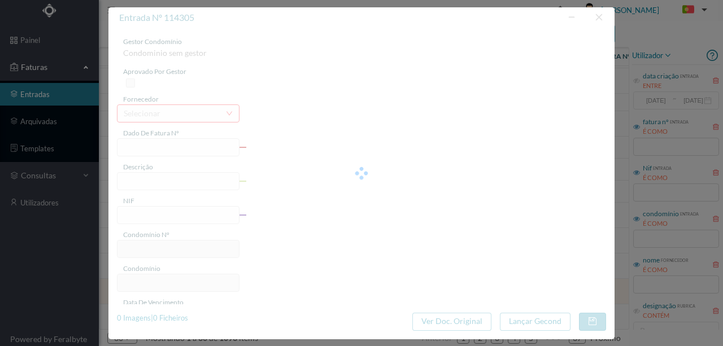
type input "FT P25/042286"
type input "RAINHA SANTA ISABEL 333 GARA"
type input "901570672"
type input "31-10-2025"
type input "[DATE]"
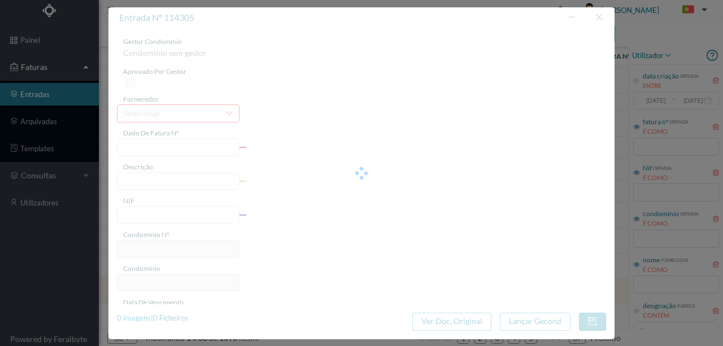
type input "31-10-2025"
type input "40.96"
type input "690"
type input "ED. QUINTA DO OUTEIRO"
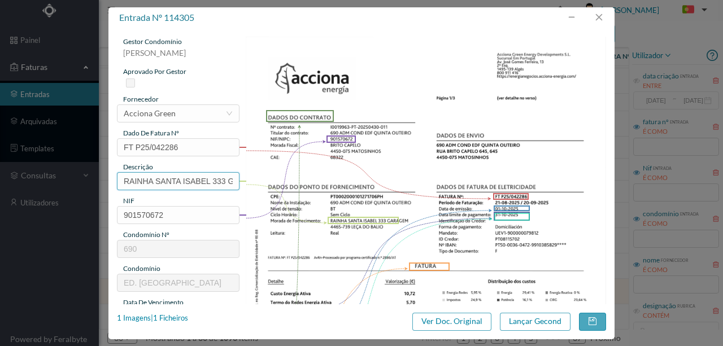
drag, startPoint x: 210, startPoint y: 179, endPoint x: 71, endPoint y: 183, distance: 139.6
click at [71, 183] on div "entrada nº 114305 gestor condomínio Susana Silva aprovado por gestor fornecedor…" at bounding box center [361, 173] width 723 height 346
click at [164, 180] on input "333 GARA" at bounding box center [178, 181] width 123 height 18
paste input "(23.08.2025 a 22.09.2025)"
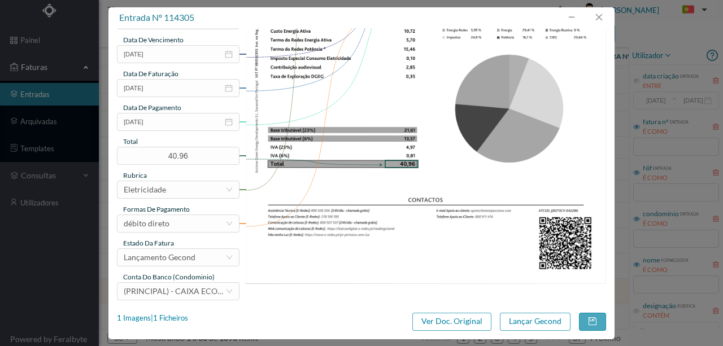
scroll to position [267, 0]
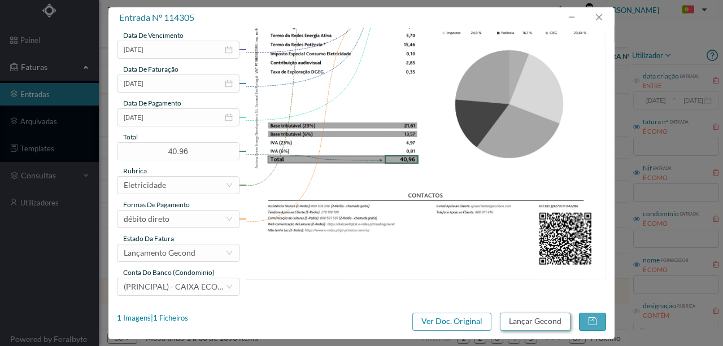
type input "333 GARAGEM (23.08.2025 a 22.09.2025)"
click at [530, 319] on button "Lançar Gecond" at bounding box center [535, 322] width 71 height 18
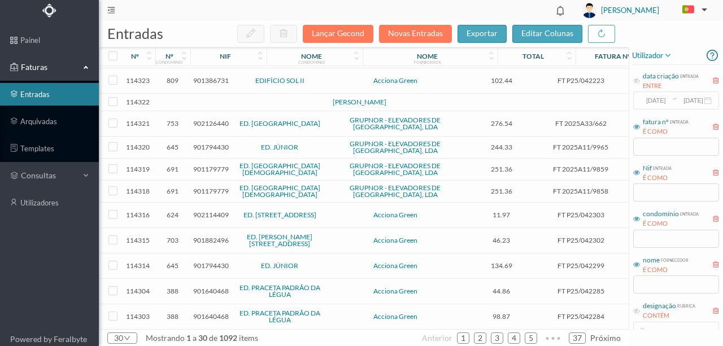
click at [209, 287] on span "901640468" at bounding box center [211, 291] width 36 height 8
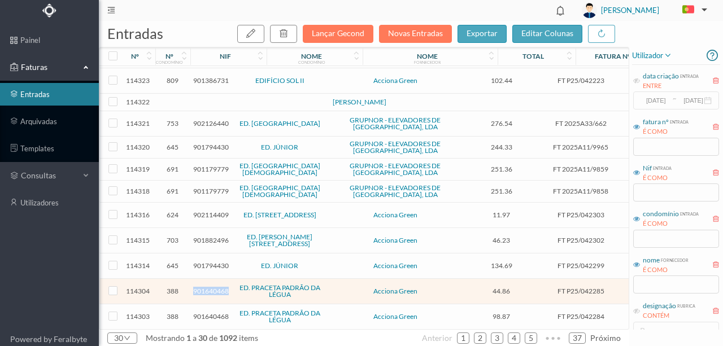
click at [209, 287] on span "901640468" at bounding box center [211, 291] width 36 height 8
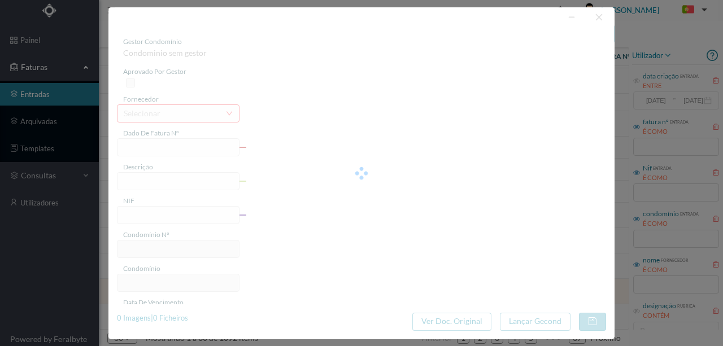
type input "FT P25/042285"
type input "DO PADRAO DA LEGUA 41"
type input "901640468"
type input "31-10-2025"
type input "[DATE]"
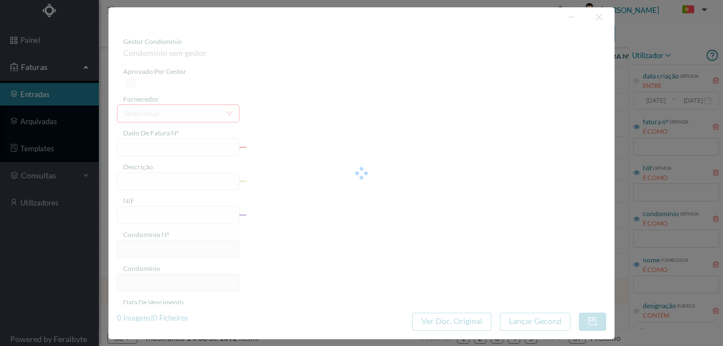
type input "31-10-2025"
type input "44.86"
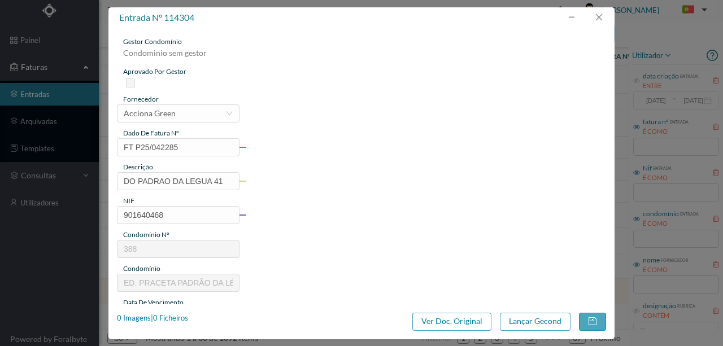
type input "388"
type input "ED. PRACETA PADRÃO DA LÉGUA"
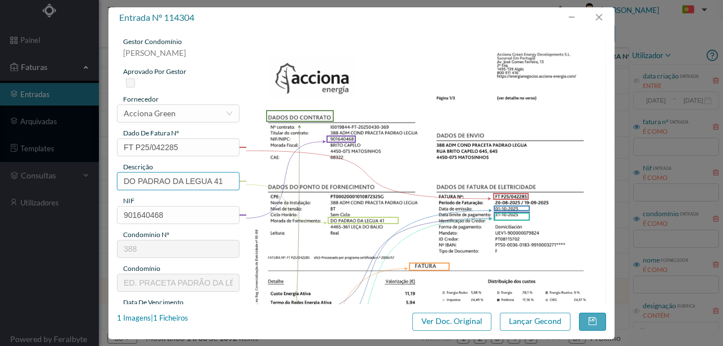
drag, startPoint x: 211, startPoint y: 180, endPoint x: 61, endPoint y: 193, distance: 150.8
click at [63, 192] on div "entrada nº 114304 gestor condomínio Susana Silva aprovado por gestor fornecedor…" at bounding box center [361, 173] width 723 height 346
click at [164, 180] on input "41" at bounding box center [178, 181] width 123 height 18
paste input "(23.08.2025 a 22.09.2025)"
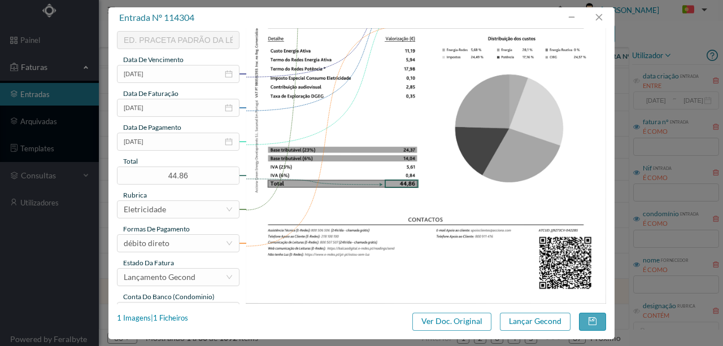
scroll to position [267, 0]
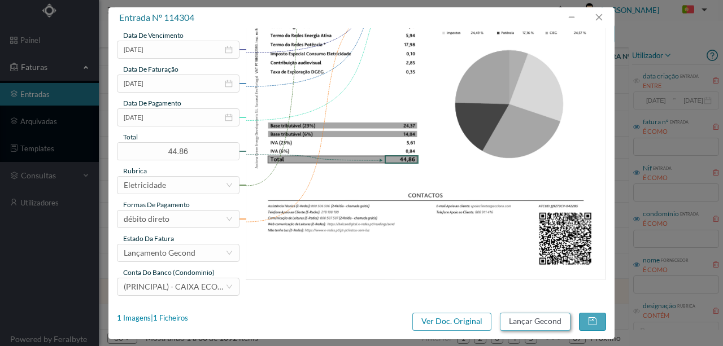
type input "41 (23.08.2025 a 22.09.2025)"
click at [540, 323] on button "Lançar Gecond" at bounding box center [535, 322] width 71 height 18
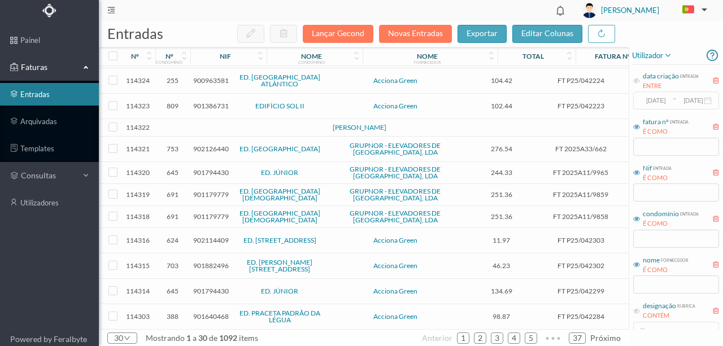
click at [205, 312] on span "901640468" at bounding box center [211, 316] width 36 height 8
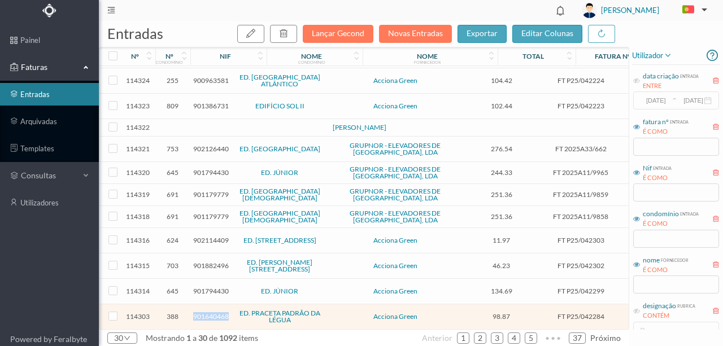
click at [205, 312] on span "901640468" at bounding box center [211, 316] width 36 height 8
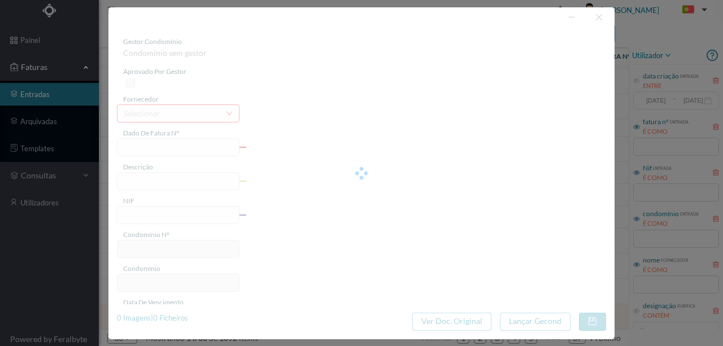
type input "FT P25/042284"
type input "DO PADRAO DA LEGUA 15"
type input "901640468"
type input "31-10-2025"
type input "[DATE]"
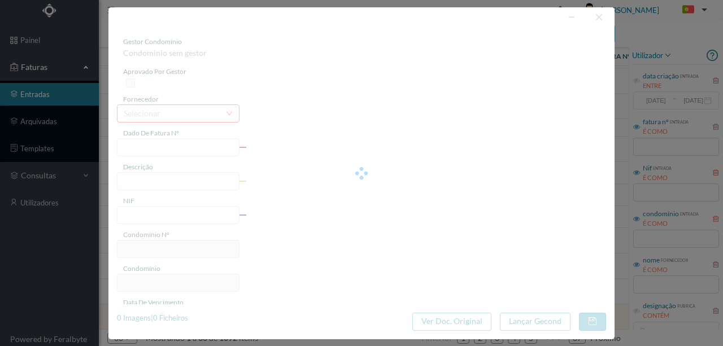
type input "31-10-2025"
type input "98.87"
type input "388"
type input "ED. PRACETA PADRÃO DA LÉGUA"
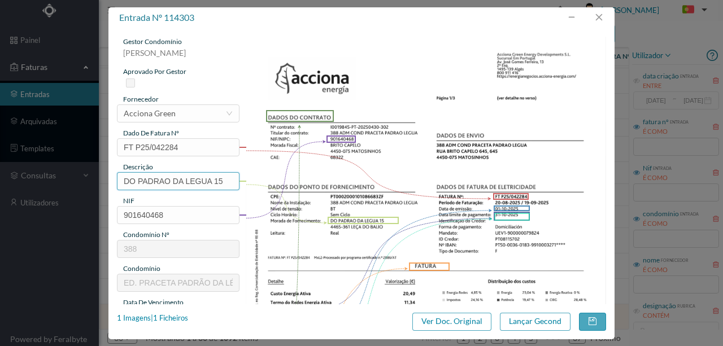
drag, startPoint x: 211, startPoint y: 181, endPoint x: 60, endPoint y: 179, distance: 150.9
click at [60, 179] on div "entrada nº 114303 gestor condomínio Susana Silva aprovado por gestor fornecedor…" at bounding box center [361, 173] width 723 height 346
click at [174, 180] on input "15" at bounding box center [178, 181] width 123 height 18
paste input "(23.08.2025 a 22.09.2025)"
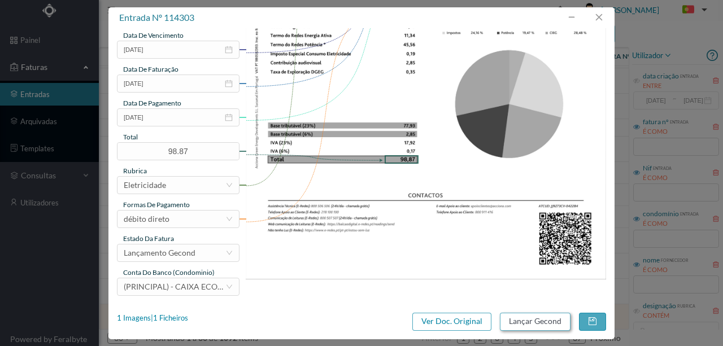
type input "15 (23.08.2025 a 22.09.2025)"
click at [515, 323] on button "Lançar Gecond" at bounding box center [535, 322] width 71 height 18
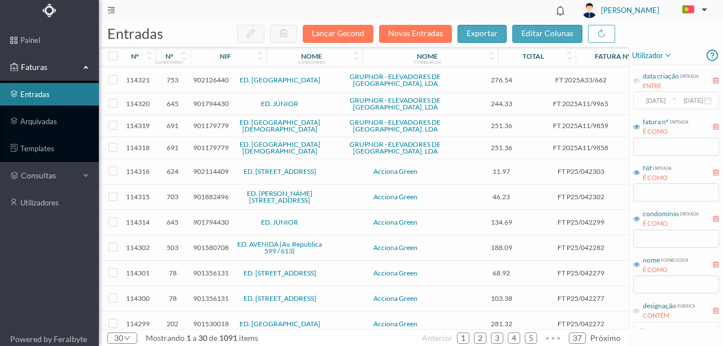
scroll to position [226, 0]
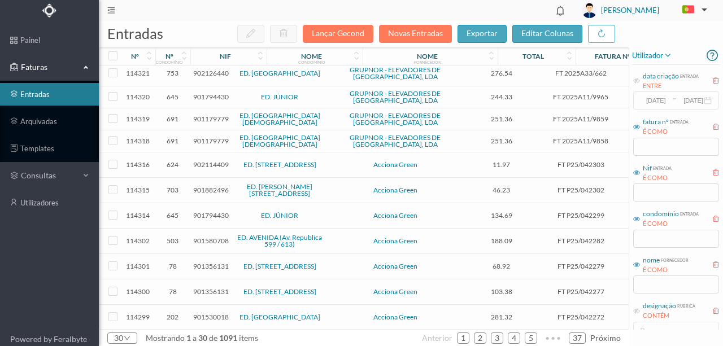
click at [210, 237] on span "901580708" at bounding box center [211, 241] width 36 height 8
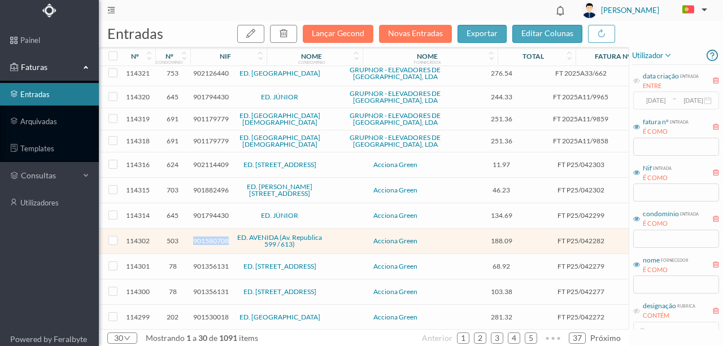
click at [210, 237] on span "901580708" at bounding box center [211, 241] width 36 height 8
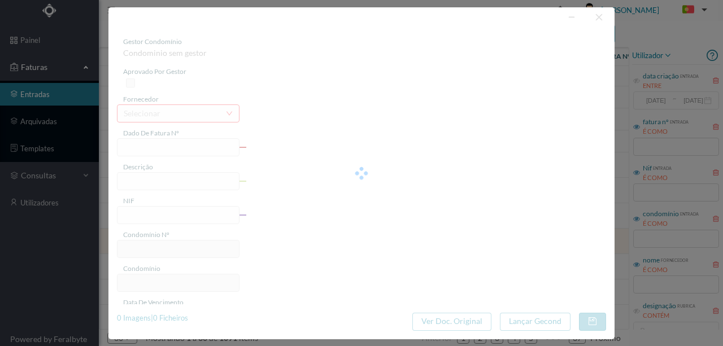
type input "FT P25/042282"
type input "DA REPUBLICA 599"
type input "901580708"
type input "31-10-2025"
type input "[DATE]"
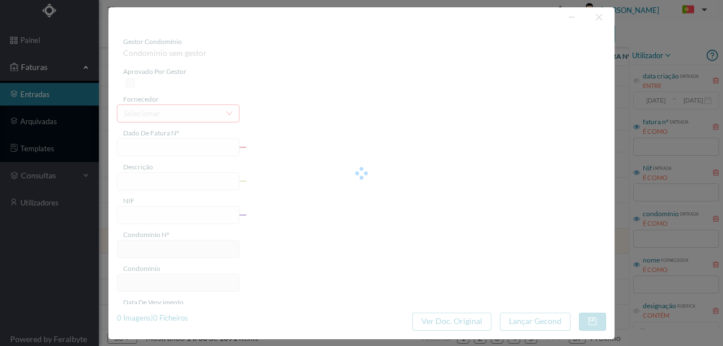
type input "31-10-2025"
type input "188.09"
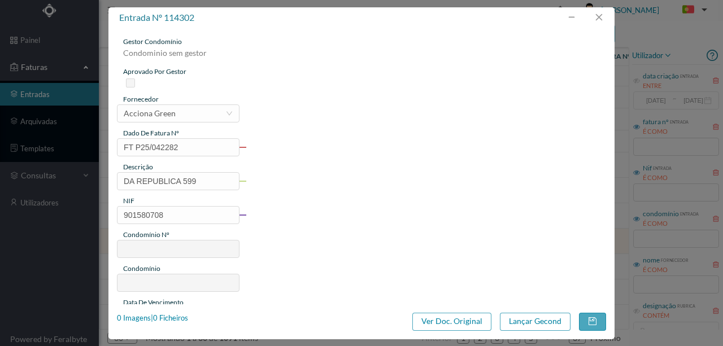
type input "503"
type input "ED. AVENIDA (Av. Republica 599 / 613)"
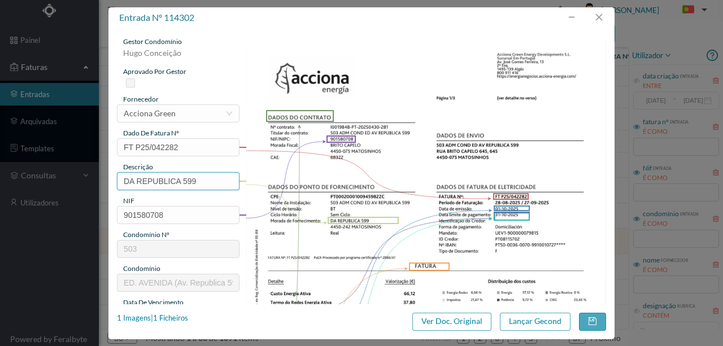
drag, startPoint x: 182, startPoint y: 180, endPoint x: -5, endPoint y: 180, distance: 187.0
click at [0, 180] on html "painel Faturas entradas arquivadas templates consultas utilizadores Powered by …" at bounding box center [361, 173] width 723 height 346
click at [167, 179] on input "599" at bounding box center [178, 181] width 123 height 18
paste input "(23.08.2025 a 22.09.2025)"
click at [149, 182] on input "599 (23.08.2025 a 22.09.2025)" at bounding box center [178, 181] width 123 height 18
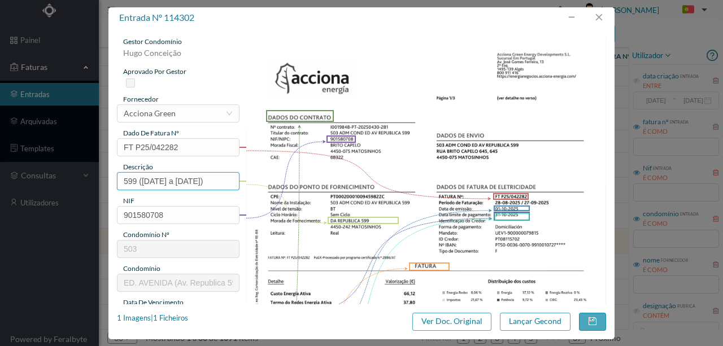
click at [197, 179] on input "599 (28.08.2025 a 22.09.2025)" at bounding box center [178, 181] width 123 height 18
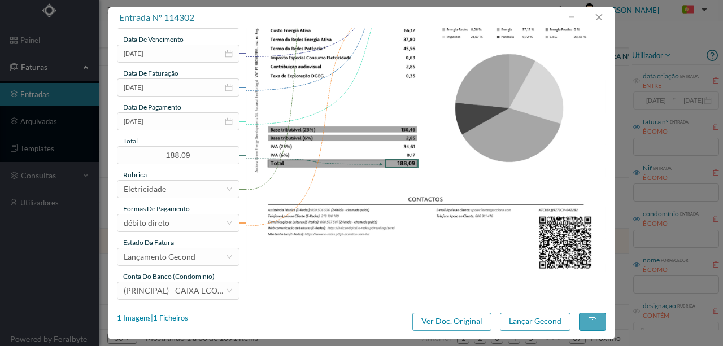
scroll to position [267, 0]
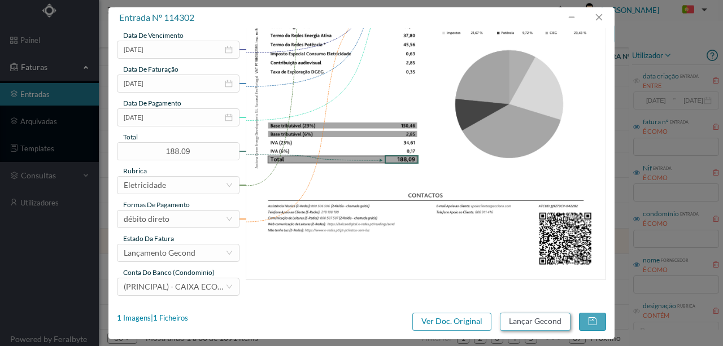
type input "599 (28.08.2025 a 27.09.2025)"
click at [527, 320] on button "Lançar Gecond" at bounding box center [535, 322] width 71 height 18
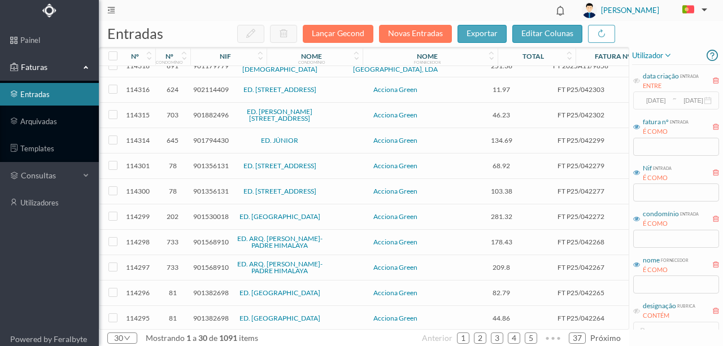
scroll to position [339, 0]
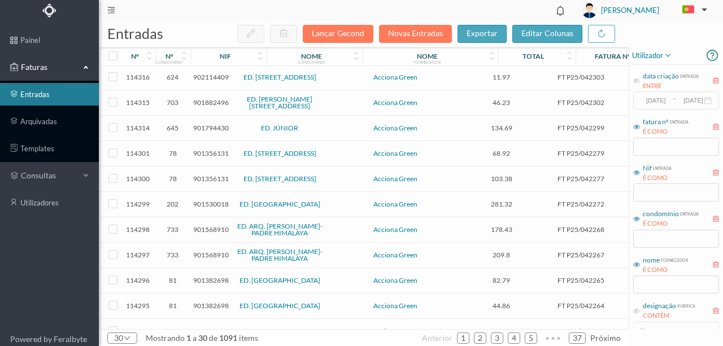
click at [203, 149] on span "901356131" at bounding box center [211, 153] width 36 height 8
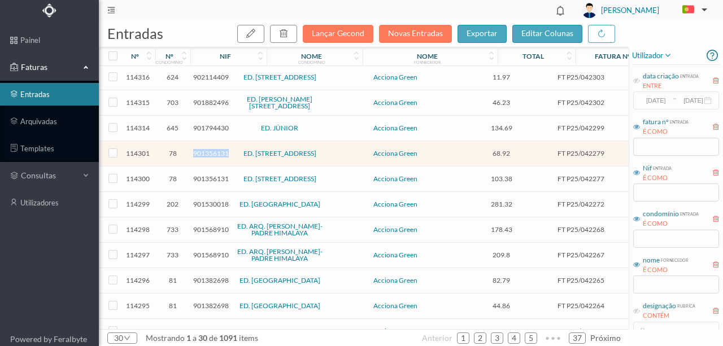
click at [203, 149] on span "901356131" at bounding box center [211, 153] width 36 height 8
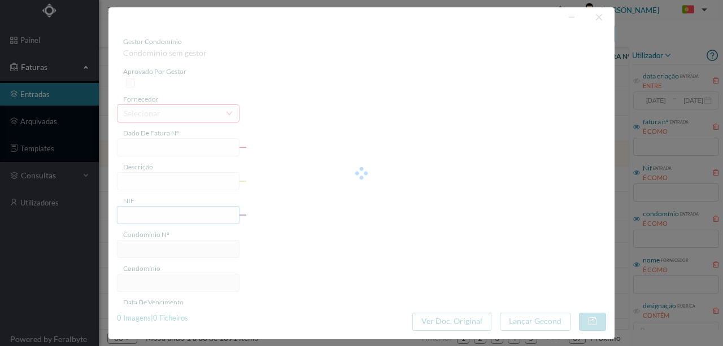
type input "FT P25/042279"
type input "NOVA DO PACO POENTE -VALAD"
type input "901356131"
type input "31-10-2025"
type input "[DATE]"
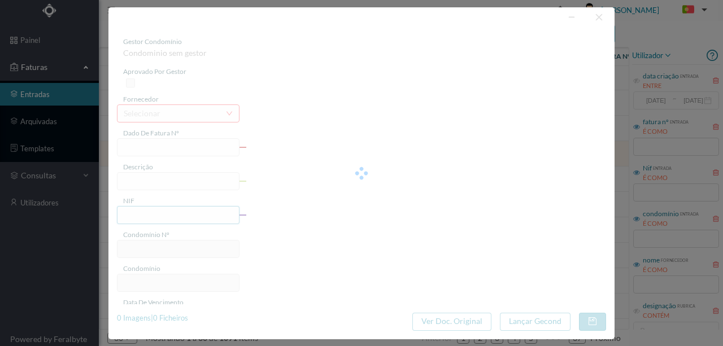
type input "31-10-2025"
type input "68.92"
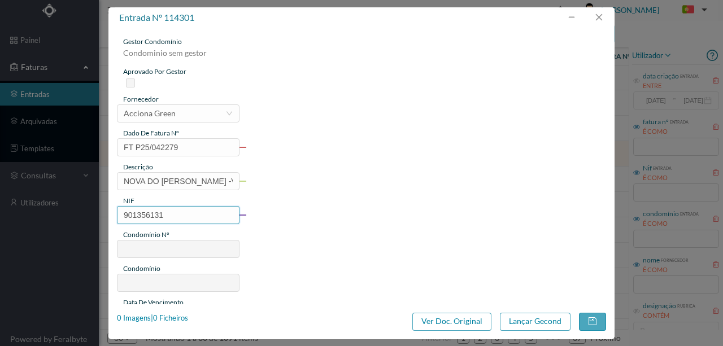
type input "78"
type input "ED. RUA NOVA DO PAÇO 93 A 123"
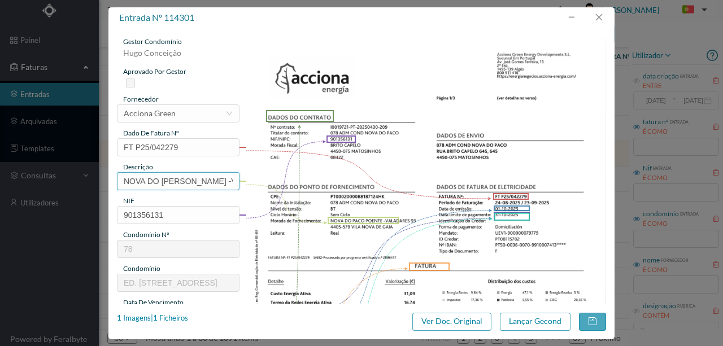
scroll to position [0, 16]
drag, startPoint x: 121, startPoint y: 180, endPoint x: 280, endPoint y: 183, distance: 159.4
click at [280, 183] on div "gestor condomínio Hugo Conceição aprovado por gestor fornecedor selecionar Acci…" at bounding box center [361, 300] width 489 height 527
click at [137, 179] on input "text" at bounding box center [178, 181] width 123 height 18
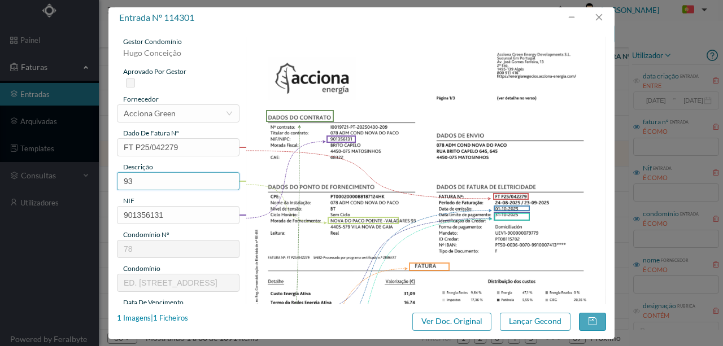
paste input "(23.08.2025 a 22.09.2025)"
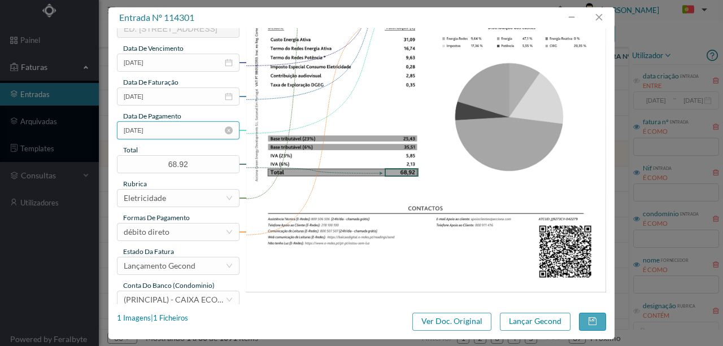
scroll to position [267, 0]
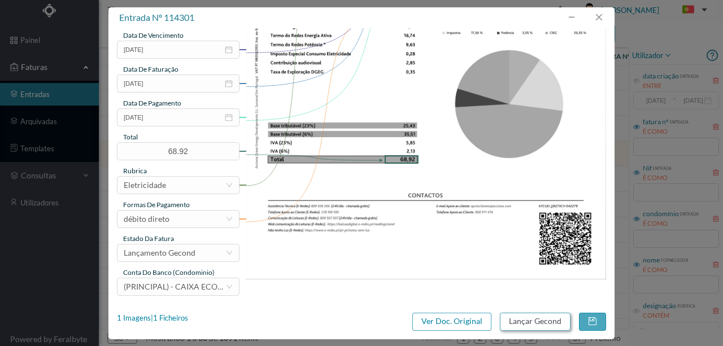
type input "93 (23.08.2025 a 22.09.2025)"
click at [538, 320] on button "Lançar Gecond" at bounding box center [535, 322] width 71 height 18
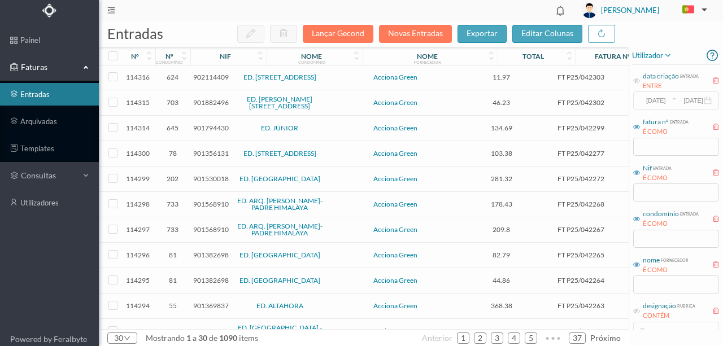
click at [201, 149] on span "901356131" at bounding box center [211, 153] width 36 height 8
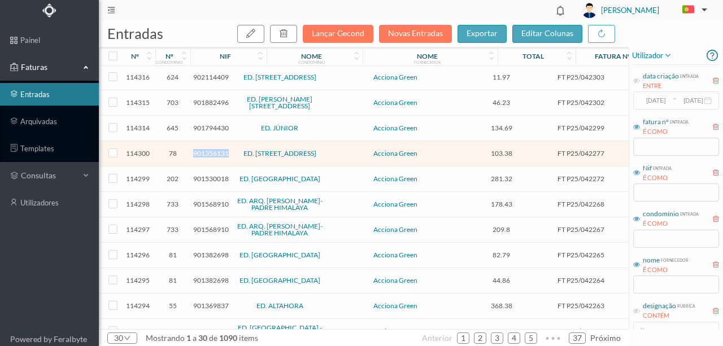
click at [201, 149] on span "901356131" at bounding box center [211, 153] width 36 height 8
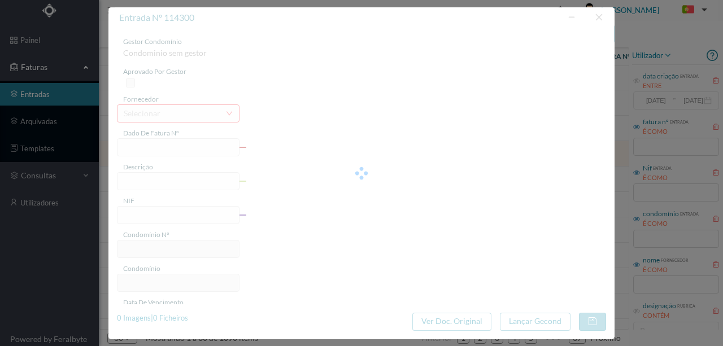
type input "FT P25/042277"
type input "NOVA DO PACO POENTE- VALAD"
type input "901356131"
type input "31-10-2025"
type input "[DATE]"
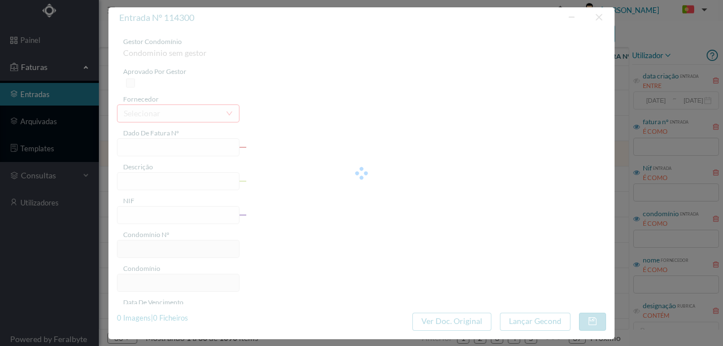
type input "31-10-2025"
type input "103.38"
type input "78"
type input "ED. RUA NOVA DO PAÇO 93 A 123"
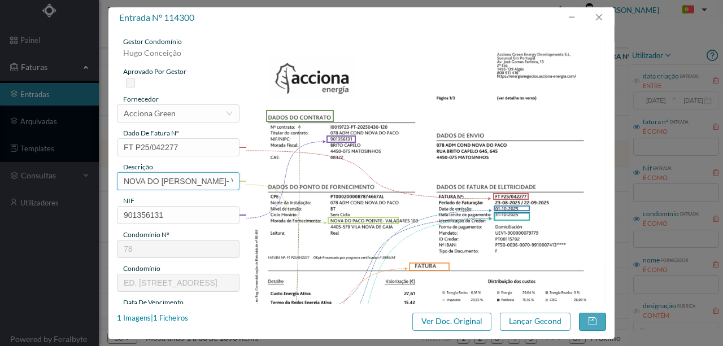
scroll to position [0, 16]
drag, startPoint x: 126, startPoint y: 177, endPoint x: 400, endPoint y: 190, distance: 274.3
click at [397, 190] on div "gestor condomínio Hugo Conceição aprovado por gestor fornecedor selecionar Acci…" at bounding box center [361, 300] width 489 height 527
paste input "(23.08.2025 a 22.09.2025)"
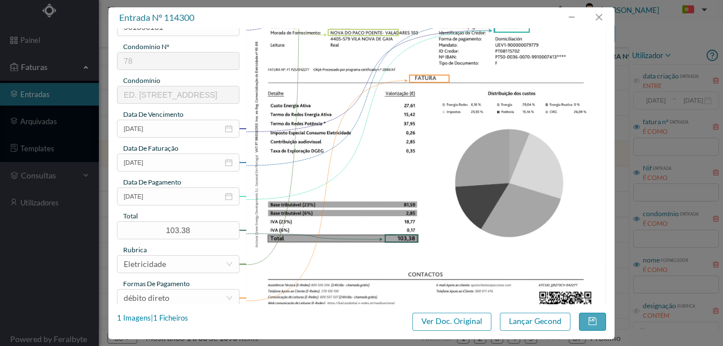
scroll to position [267, 0]
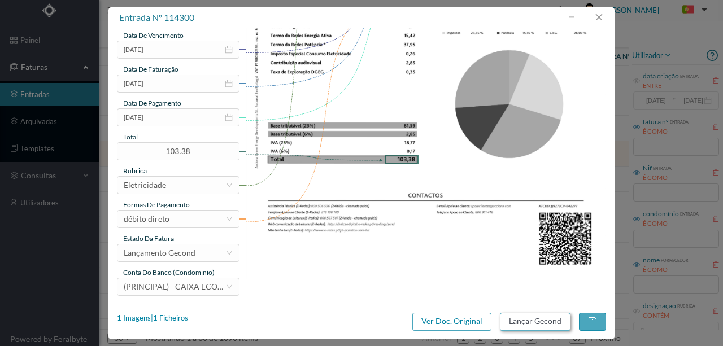
type input "103 (23.08.2025 a 22.09.2025)"
click at [556, 330] on button "Lançar Gecond" at bounding box center [535, 322] width 71 height 18
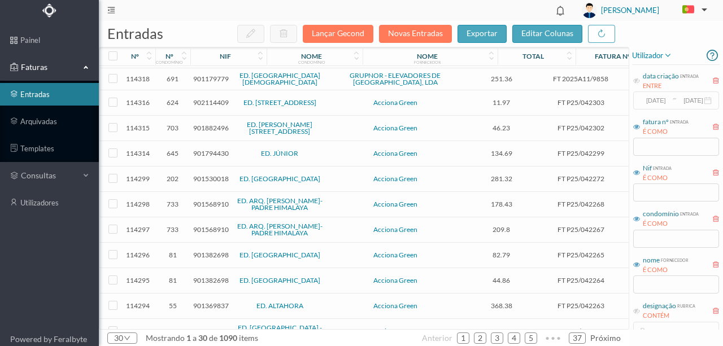
click at [212, 200] on span "901568910" at bounding box center [211, 204] width 36 height 8
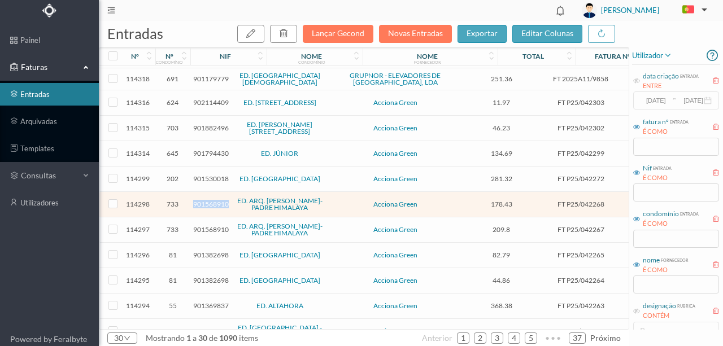
click at [212, 200] on span "901568910" at bounding box center [211, 204] width 36 height 8
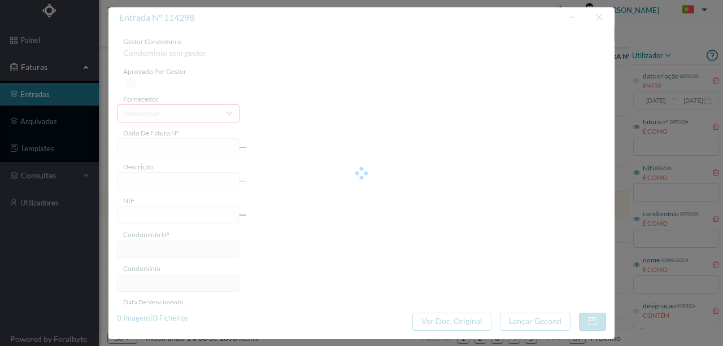
type input "FT P25/042268"
type input "PADRE HIMALAYA 68 COMUNS"
type input "901568910"
type input "31-10-2025"
type input "[DATE]"
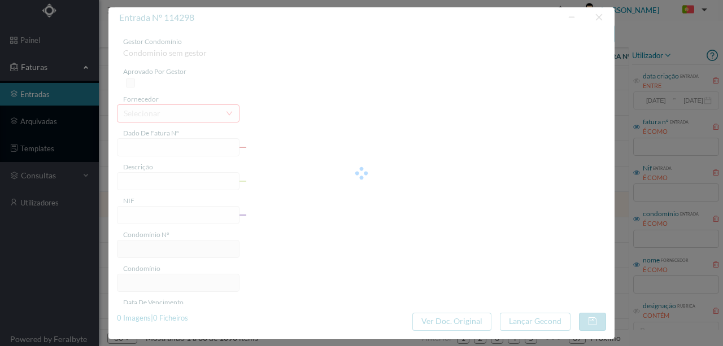
type input "31-10-2025"
type input "178.43"
type input "733"
type input "ED. ARQ. CASSIANO BARBOSA-PADRE HIMALAYA"
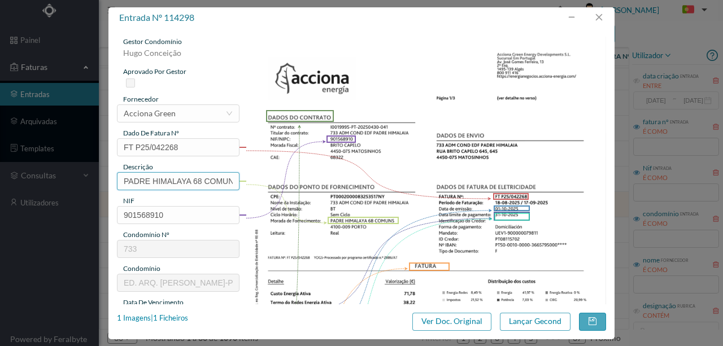
drag, startPoint x: 192, startPoint y: 180, endPoint x: 65, endPoint y: 178, distance: 126.6
click at [65, 178] on div "entrada nº 114298 gestor condomínio Hugo Conceição aprovado por gestor forneced…" at bounding box center [361, 173] width 723 height 346
click at [185, 184] on input "68 COMUNS" at bounding box center [178, 181] width 123 height 18
paste input "(23.08.2025 a 22.09.2025)"
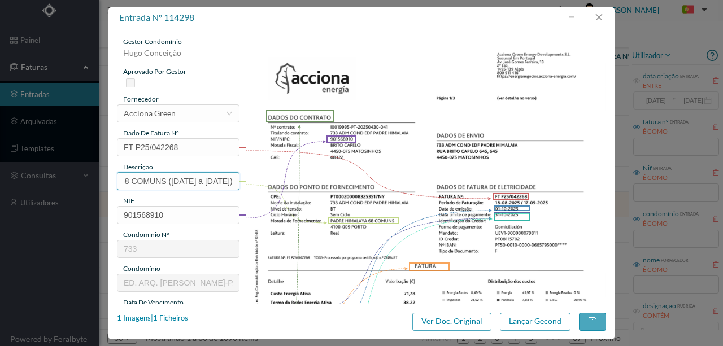
click at [149, 181] on input "68 COMUNS (23.08.2025 a 22.09.2025)" at bounding box center [178, 181] width 123 height 18
click at [206, 183] on input "68 COMUNS (18.08.2025 a 22.09.2025)" at bounding box center [178, 181] width 123 height 18
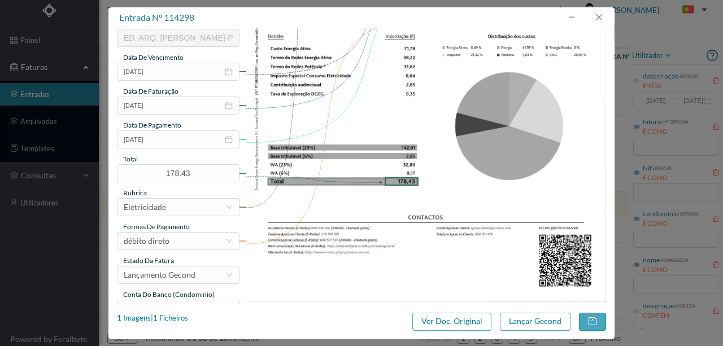
scroll to position [263, 0]
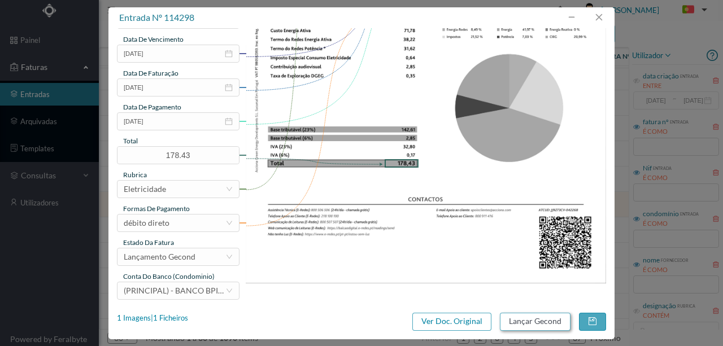
type input "68 COMUNS (18.08.2025 a 17.09.2025)"
click at [528, 322] on button "Lançar Gecond" at bounding box center [535, 322] width 71 height 18
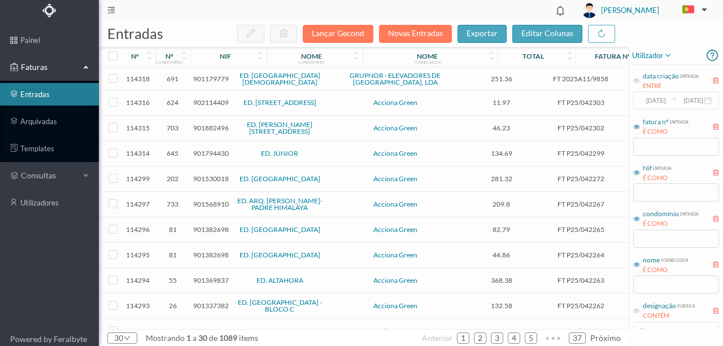
click at [205, 200] on span "901568910" at bounding box center [211, 204] width 36 height 8
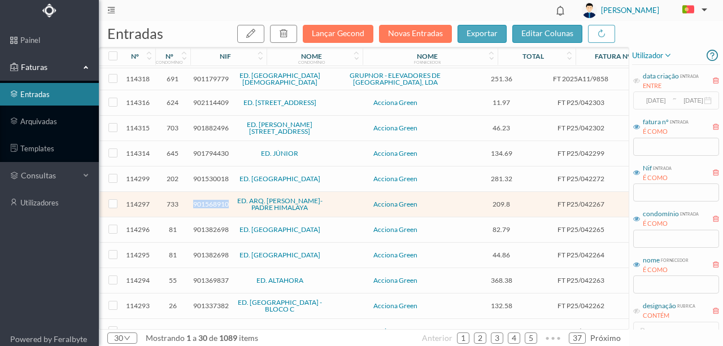
click at [205, 200] on span "901568910" at bounding box center [211, 204] width 36 height 8
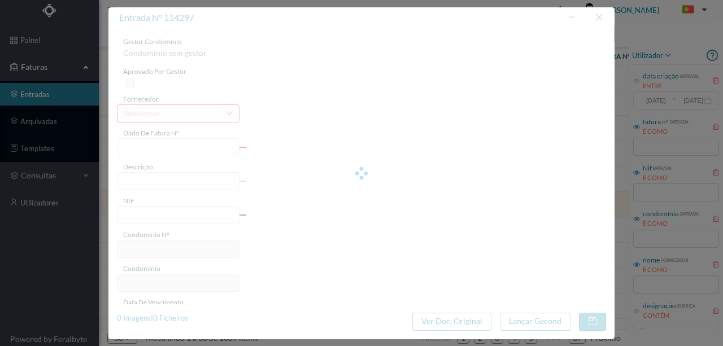
type input "FT P25/042267"
type input "DO ARQUITECTO CASSIANO BAR"
type input "901568910"
type input "31-10-2025"
type input "[DATE]"
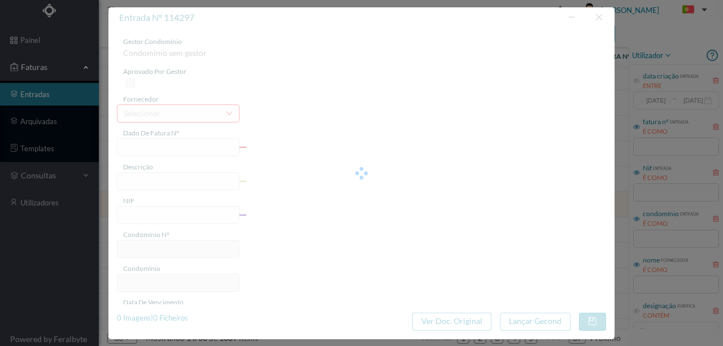
type input "31-10-2025"
type input "209.80"
type input "733"
type input "ED. ARQ. CASSIANO BARBOSA-PADRE HIMALAYA"
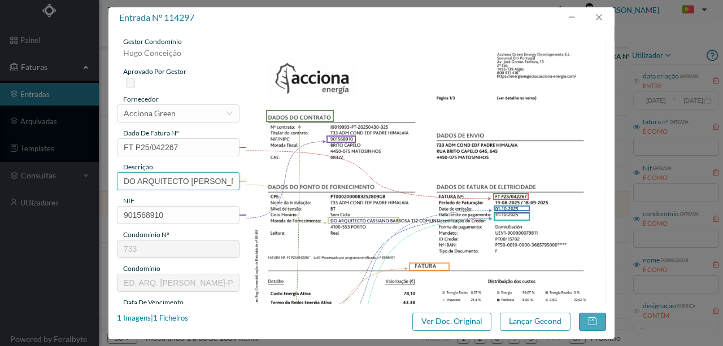
scroll to position [0, 18]
drag, startPoint x: 121, startPoint y: 180, endPoint x: 305, endPoint y: 179, distance: 183.6
click at [305, 179] on div "gestor condomínio Hugo Conceição aprovado por gestor fornecedor selecionar Acci…" at bounding box center [361, 300] width 489 height 527
paste input "(23.08.2025 a 22.09.2025)"
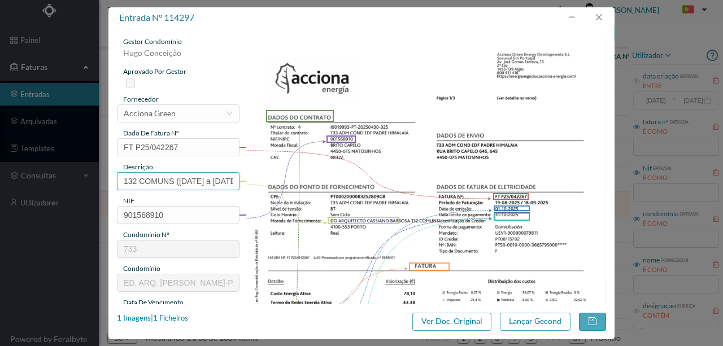
scroll to position [0, 37]
click at [149, 182] on input "132 COMUNS (23.08.2025 a 22.09.2025)" at bounding box center [178, 181] width 123 height 18
click at [207, 182] on input "132 COMUNS (19.08.2025 a 22.09.2025)" at bounding box center [178, 181] width 123 height 18
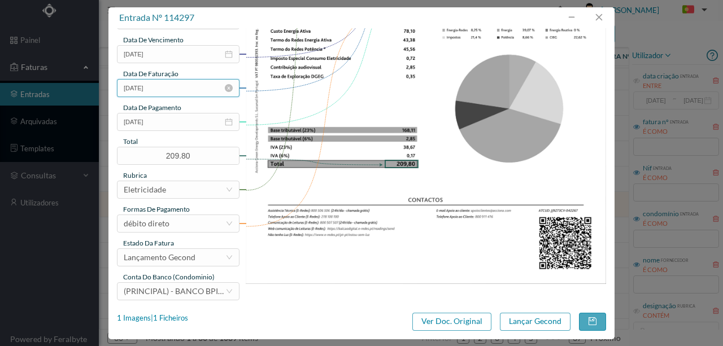
scroll to position [267, 0]
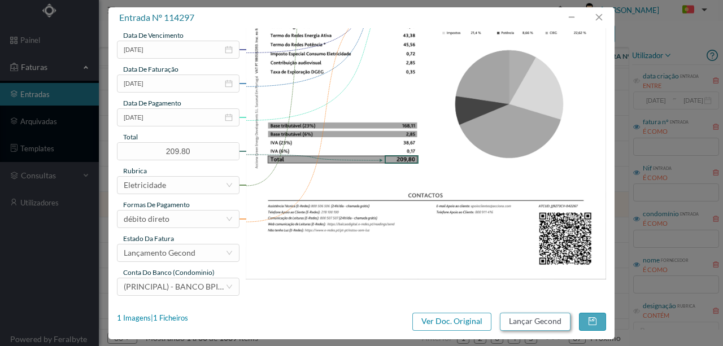
type input "132 COMUNS (19.08.2025 a 18.09.2025)"
click at [526, 324] on button "Lançar Gecond" at bounding box center [535, 322] width 71 height 18
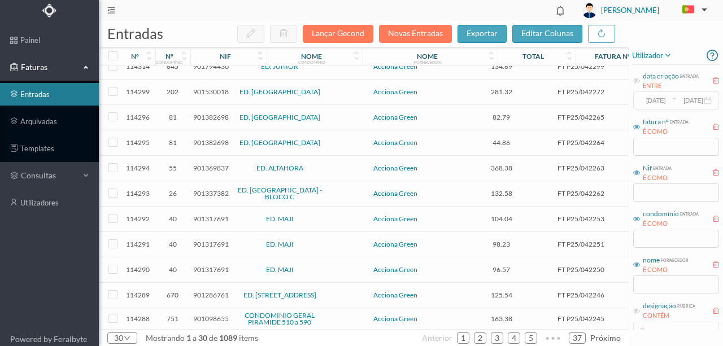
scroll to position [470, 0]
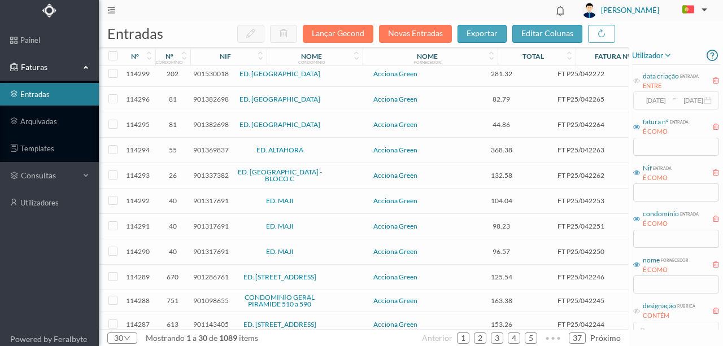
click at [208, 146] on span "901369837" at bounding box center [211, 150] width 36 height 8
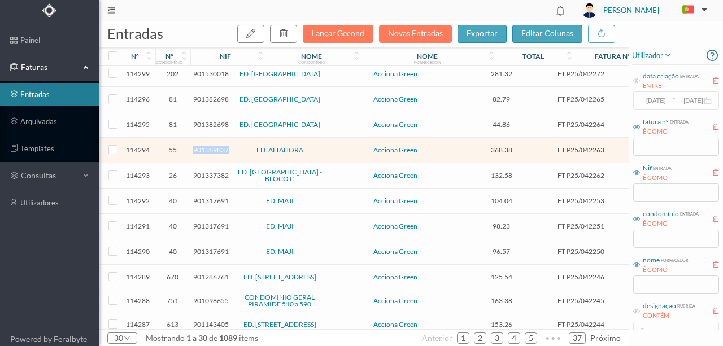
click at [208, 146] on span "901369837" at bounding box center [211, 150] width 36 height 8
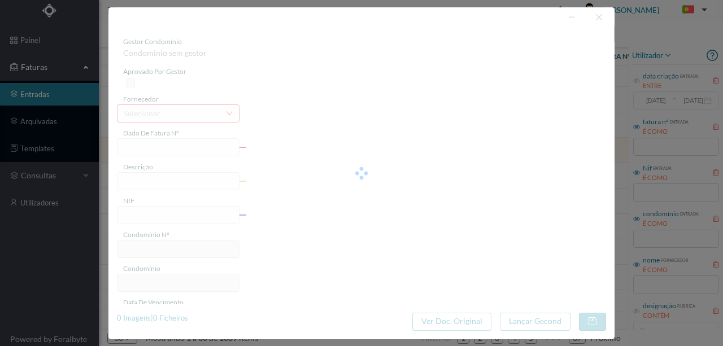
type input "FT P25/042263"
type input "DA BARRANHA 97110"
type input "901369837"
type input "31-10-2025"
type input "[DATE]"
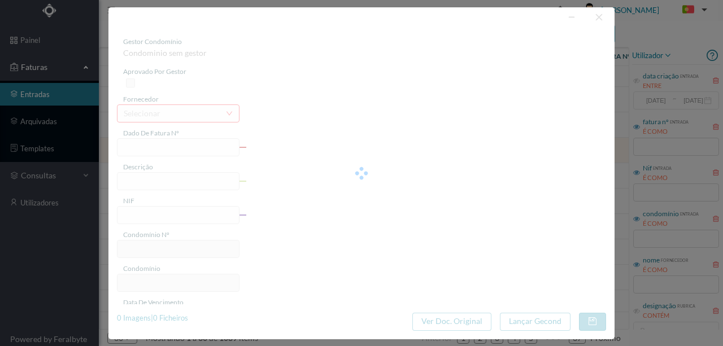
type input "31-10-2025"
type input "368.38"
type input "55"
type input "ED. ALTAHORA"
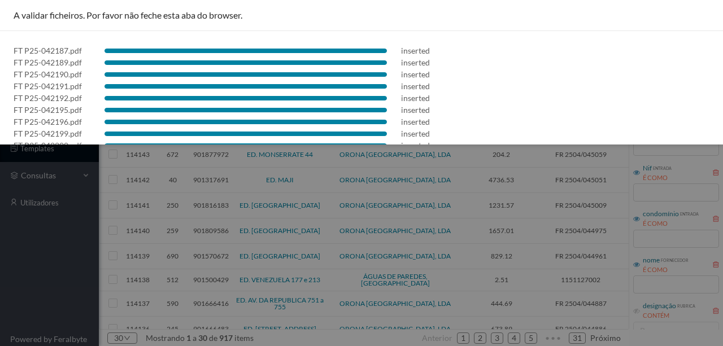
click at [637, 73] on div "FT P25-042190.pdf inserted" at bounding box center [362, 74] width 696 height 12
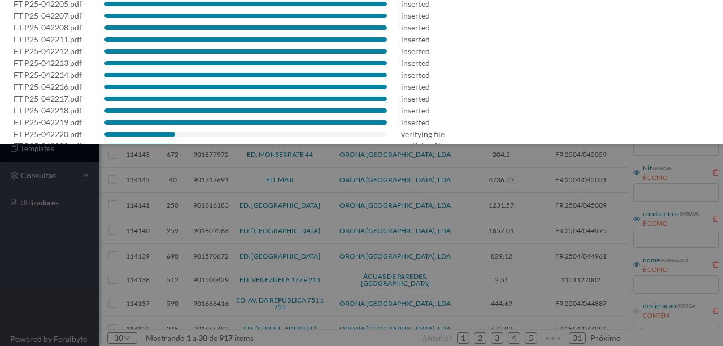
scroll to position [113, 0]
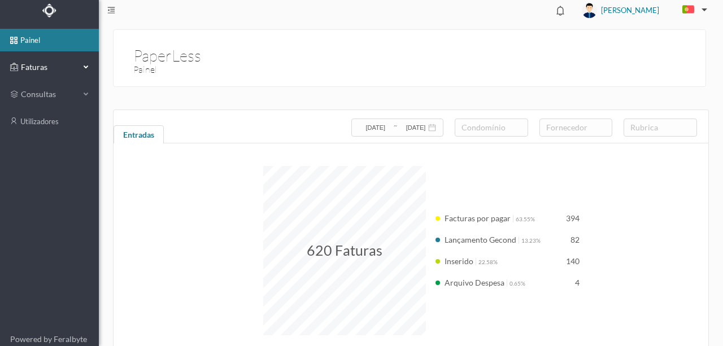
click at [26, 68] on span "Faturas" at bounding box center [49, 67] width 62 height 11
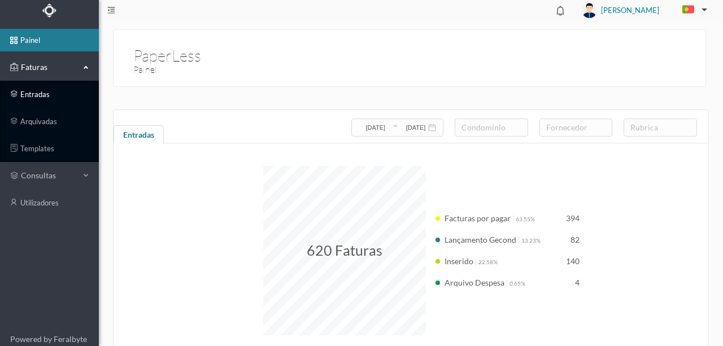
click at [37, 95] on link "entradas" at bounding box center [49, 94] width 99 height 23
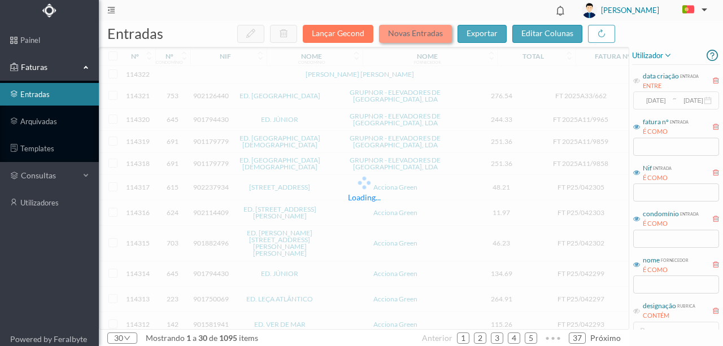
click at [419, 37] on button "Novas Entradas" at bounding box center [415, 34] width 73 height 18
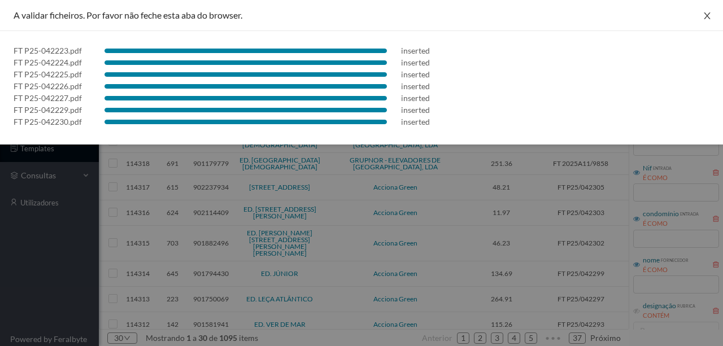
click at [709, 20] on icon "icon: close" at bounding box center [707, 15] width 9 height 9
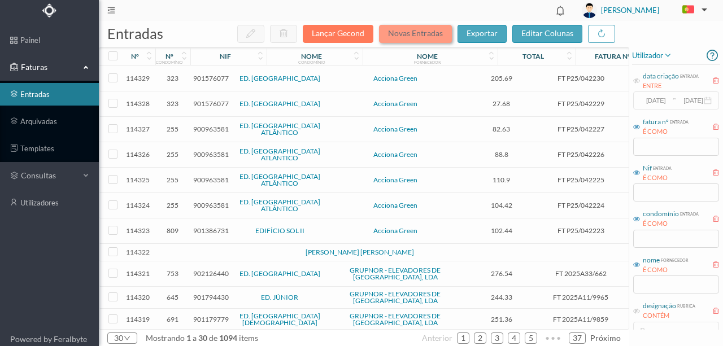
click at [400, 36] on button "Novas Entradas" at bounding box center [415, 34] width 73 height 18
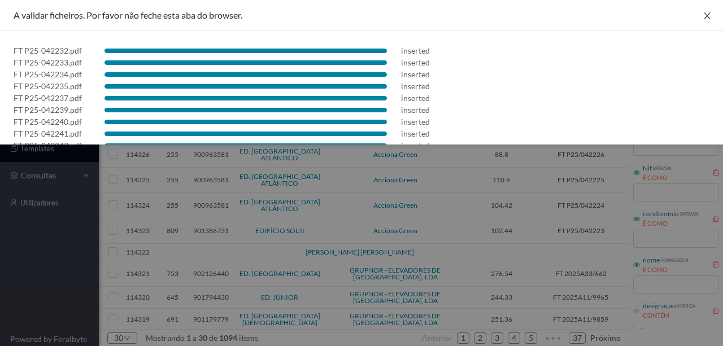
drag, startPoint x: 707, startPoint y: 11, endPoint x: 624, endPoint y: 24, distance: 84.5
click at [707, 11] on icon "icon: close" at bounding box center [707, 15] width 9 height 9
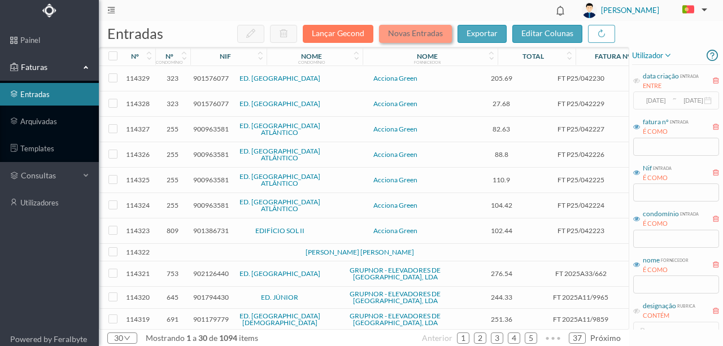
click at [422, 33] on button "Novas Entradas" at bounding box center [415, 34] width 73 height 18
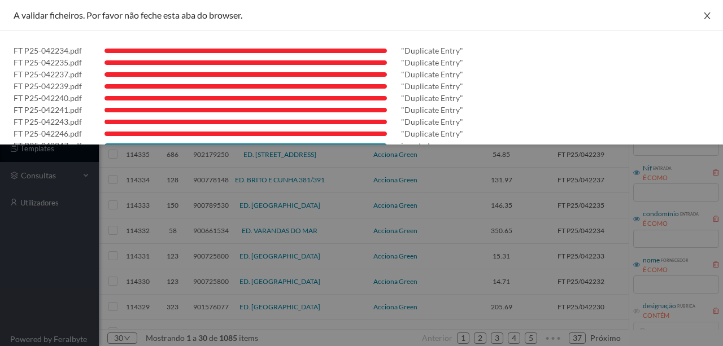
click at [704, 18] on icon "icon: close" at bounding box center [707, 15] width 6 height 7
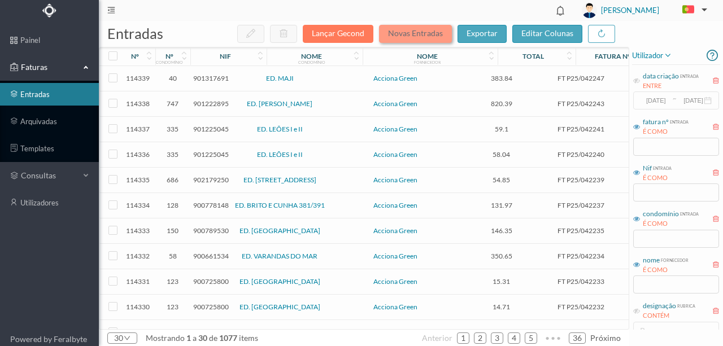
click at [407, 32] on button "Novas Entradas" at bounding box center [415, 34] width 73 height 18
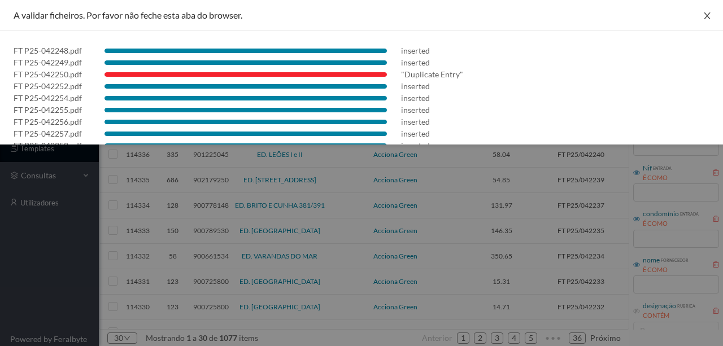
click at [704, 16] on icon "icon: close" at bounding box center [707, 15] width 6 height 7
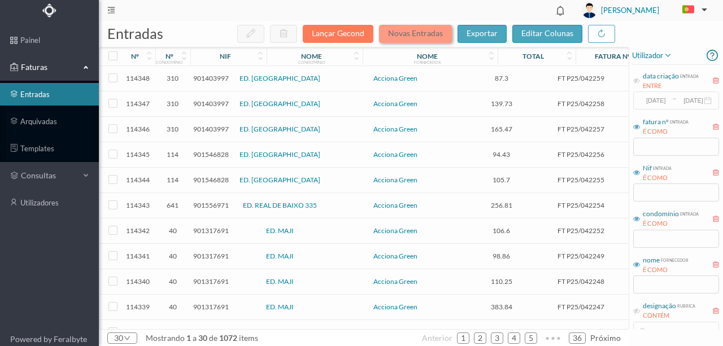
click at [415, 37] on button "Novas Entradas" at bounding box center [415, 34] width 73 height 18
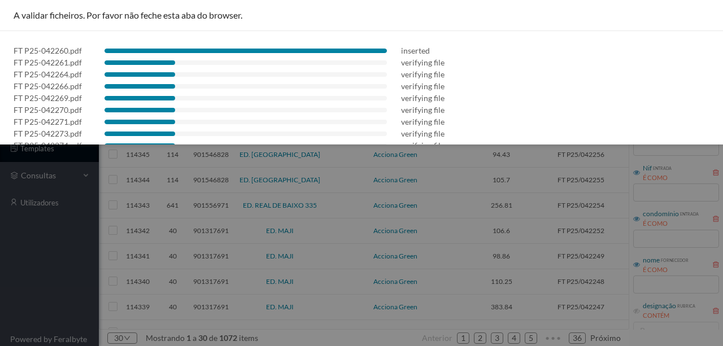
click at [618, 80] on div "FT P25-042266.pdf verifying file" at bounding box center [362, 86] width 696 height 12
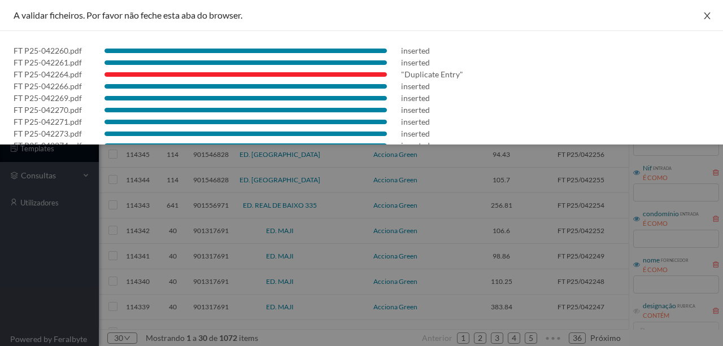
click at [708, 17] on icon "icon: close" at bounding box center [707, 15] width 9 height 9
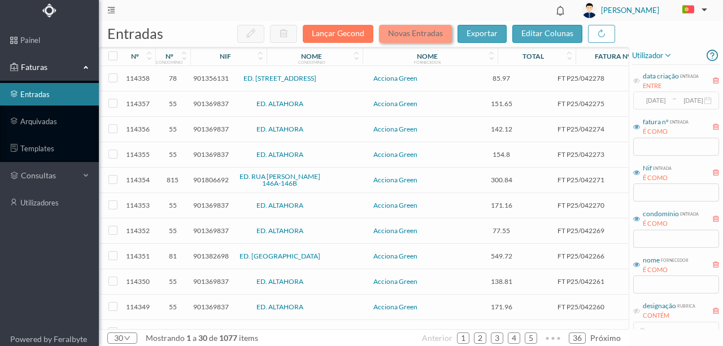
click at [422, 27] on button "Novas Entradas" at bounding box center [415, 34] width 73 height 18
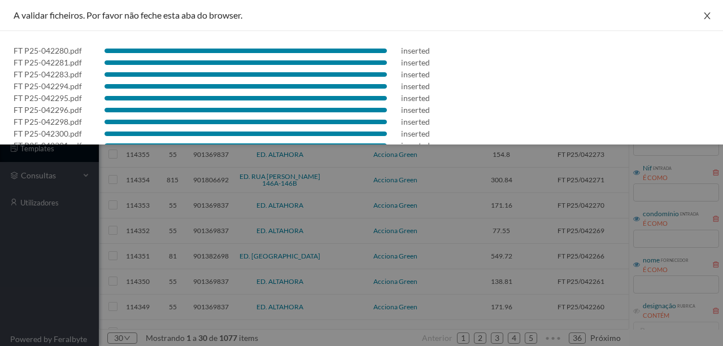
drag, startPoint x: 703, startPoint y: 14, endPoint x: 665, endPoint y: 20, distance: 38.9
click at [703, 15] on icon "icon: close" at bounding box center [707, 15] width 9 height 9
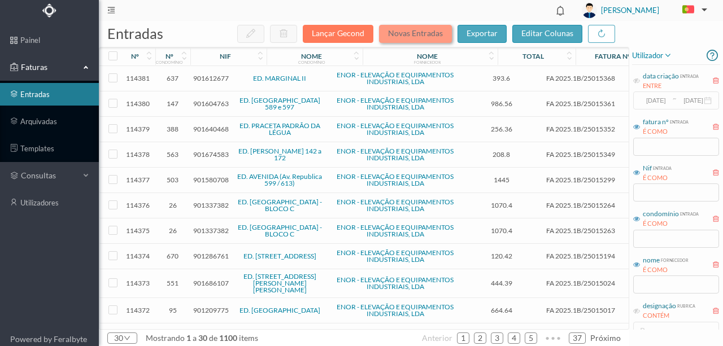
click at [415, 31] on button "Novas Entradas" at bounding box center [415, 34] width 73 height 18
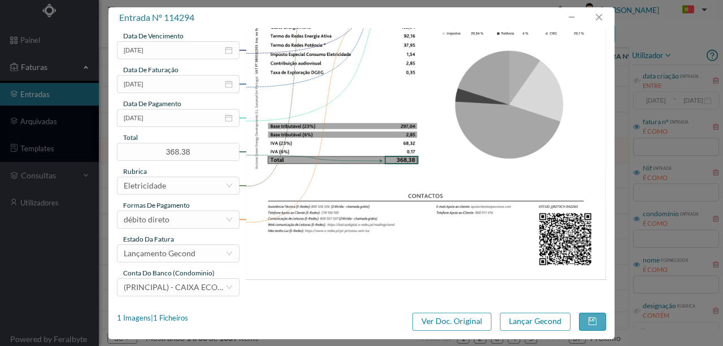
scroll to position [267, 0]
type input "9110 (23.08.2025 a 22.09.2025)"
click at [546, 326] on button "Lançar Gecond" at bounding box center [535, 322] width 71 height 18
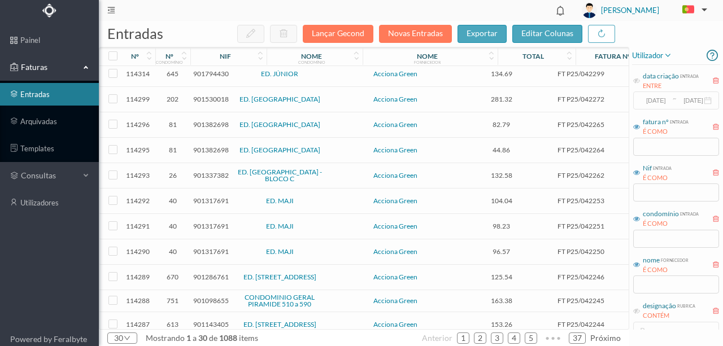
click at [209, 171] on span "901337382" at bounding box center [211, 175] width 36 height 8
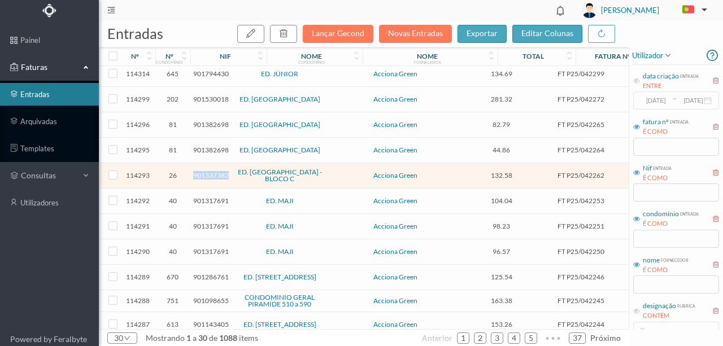
click at [209, 171] on span "901337382" at bounding box center [211, 175] width 36 height 8
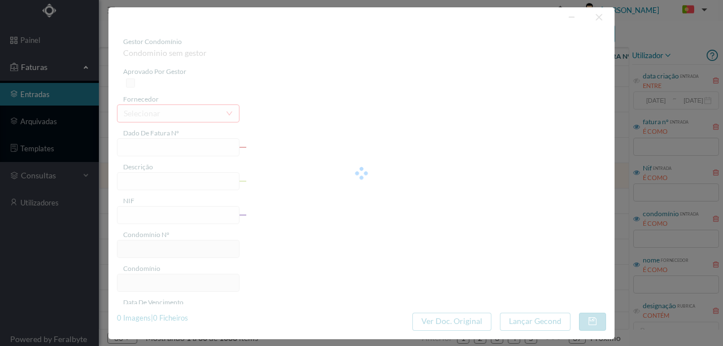
type input "FT P25/042262"
type input "ORFEAO DO PORTO 221 COM"
type input "901337382"
type input "31-10-2025"
type input "01-10-2025"
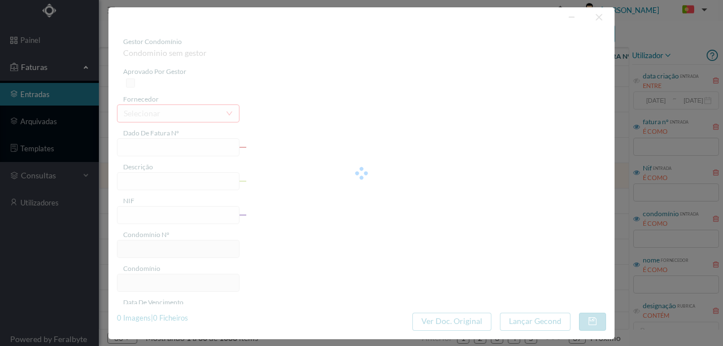
type input "31-10-2025"
type input "132.58"
type input "26"
type input "ED. [GEOGRAPHIC_DATA] - BLOCO C"
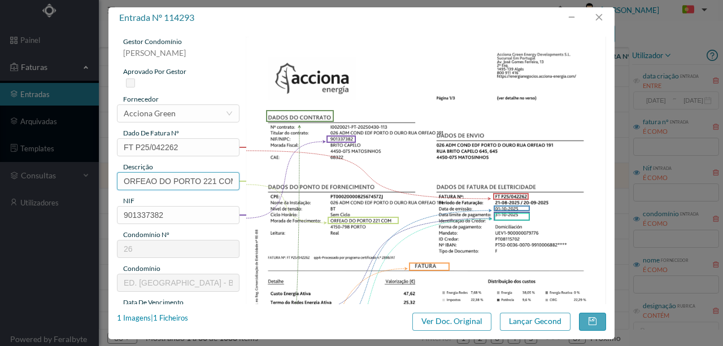
drag, startPoint x: 199, startPoint y: 180, endPoint x: 8, endPoint y: 185, distance: 191.6
click at [8, 185] on div "entrada nº 114293 gestor condomínio Rui Marques aprovado por gestor fornecedor …" at bounding box center [361, 173] width 723 height 346
click at [158, 181] on input "221 COM" at bounding box center [178, 181] width 123 height 18
paste input "(23.08.2025 a 22.09.2025)"
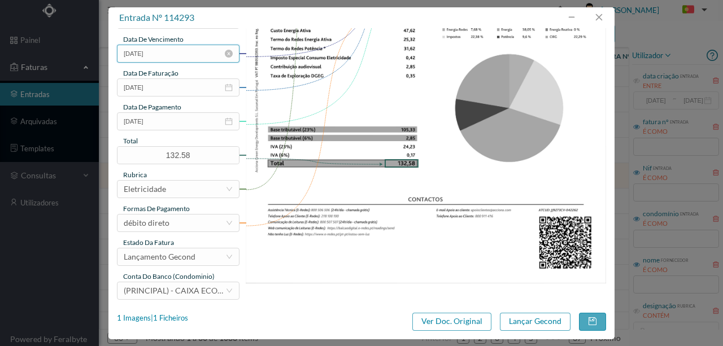
scroll to position [267, 0]
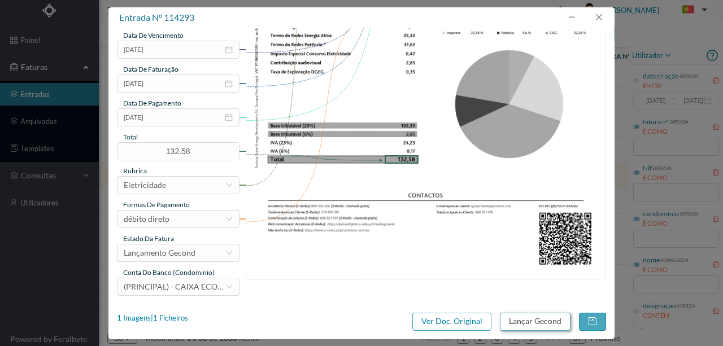
type input "221 COMUNS (23.08.2025 a 22.09.2025)"
click at [523, 323] on button "Lançar Gecond" at bounding box center [535, 322] width 71 height 18
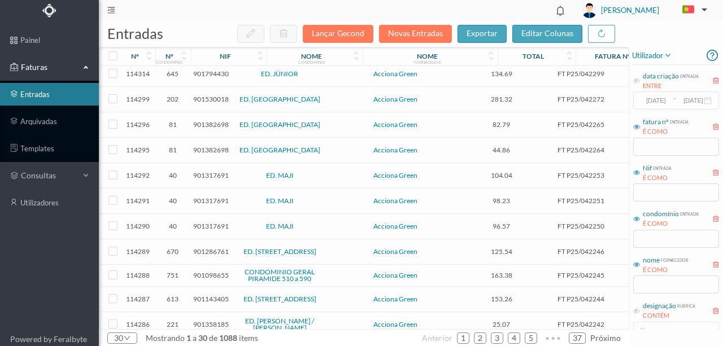
click at [203, 171] on span "901317691" at bounding box center [211, 175] width 36 height 8
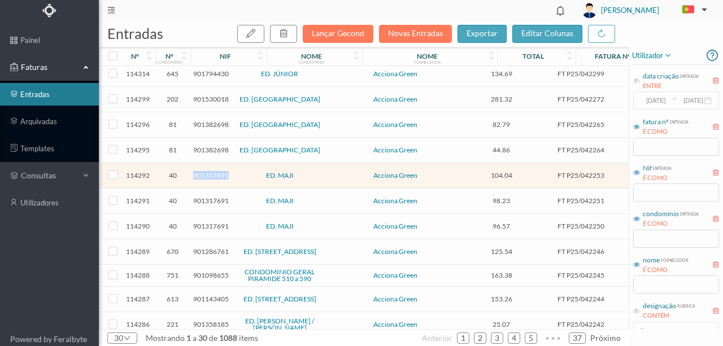
click at [203, 171] on span "901317691" at bounding box center [211, 175] width 36 height 8
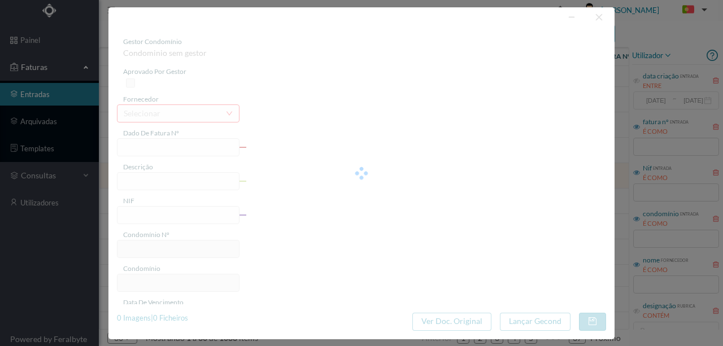
type input "FT P25/042253"
type input "MOUZINHO DE ALBUQUERQUE 2"
type input "901317691"
type input "31-10-2025"
type input "01-10-2025"
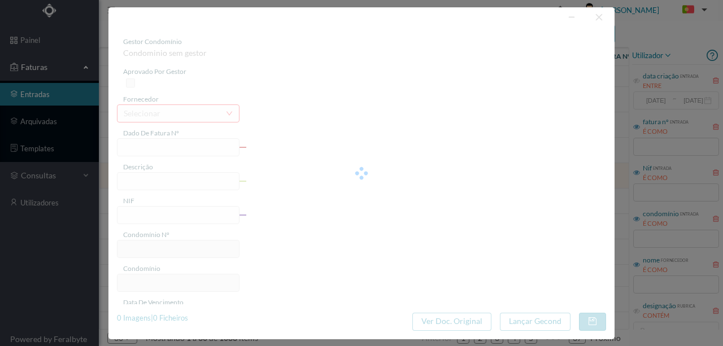
type input "31-10-2025"
type input "104.04"
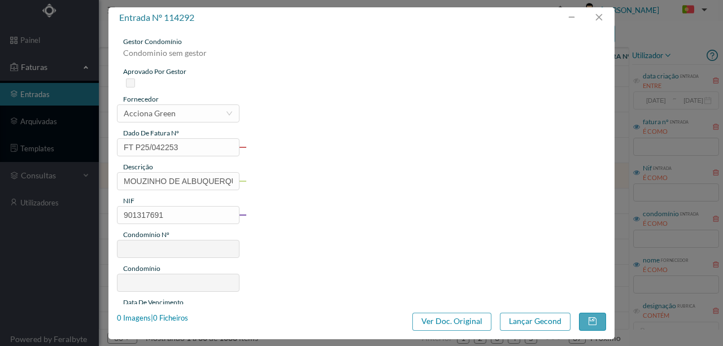
type input "40"
type input "ED. MAJI"
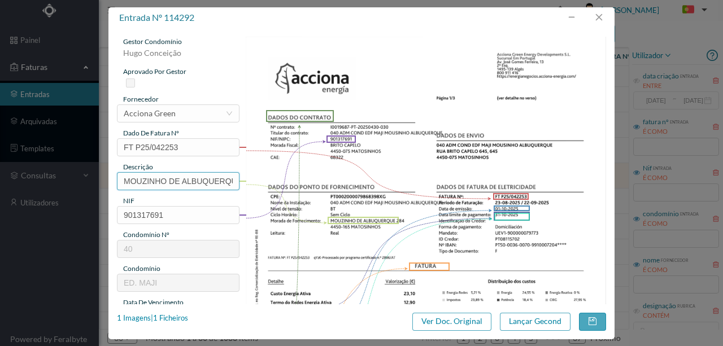
scroll to position [0, 17]
drag, startPoint x: 121, startPoint y: 181, endPoint x: 306, endPoint y: 181, distance: 184.2
click at [306, 181] on div "gestor condomínio Hugo Conceição aprovado por gestor fornecedor selecionar Acci…" at bounding box center [361, 300] width 489 height 527
paste input "(23.08.2025 a 22.09.2025)"
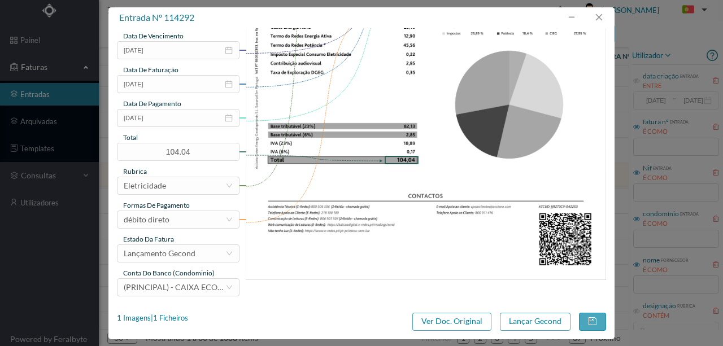
scroll to position [267, 0]
type input "284 (23.08.2025 a 22.09.2025)"
click at [534, 323] on button "Lançar Gecond" at bounding box center [535, 322] width 71 height 18
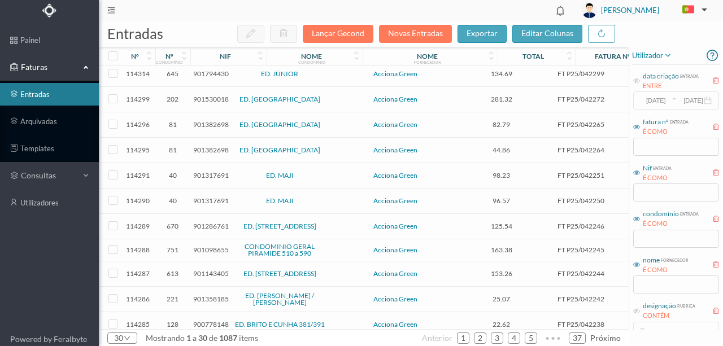
click at [208, 171] on span "901317691" at bounding box center [211, 175] width 36 height 8
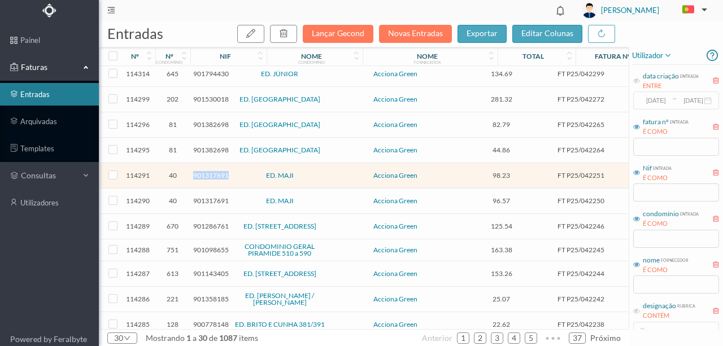
click at [207, 171] on span "901317691" at bounding box center [211, 175] width 36 height 8
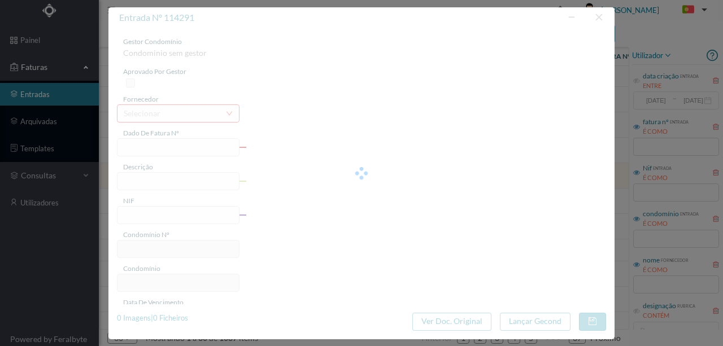
type input "FT P25/042251"
type input "MOUZINHO DE ALBUQUERQUE 3"
type input "901317691"
type input "31-10-2025"
type input "01-10-2025"
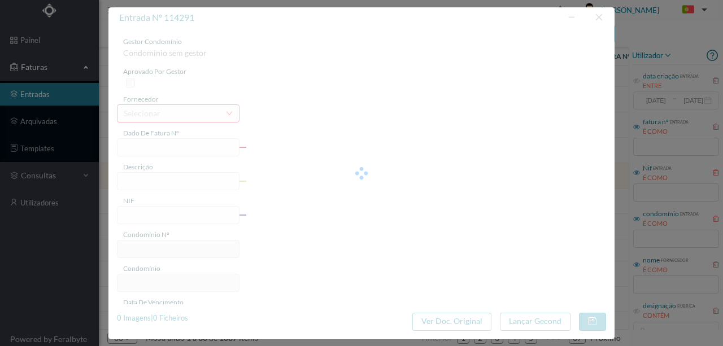
type input "31-10-2025"
type input "98.23"
type input "40"
type input "ED. MAJI"
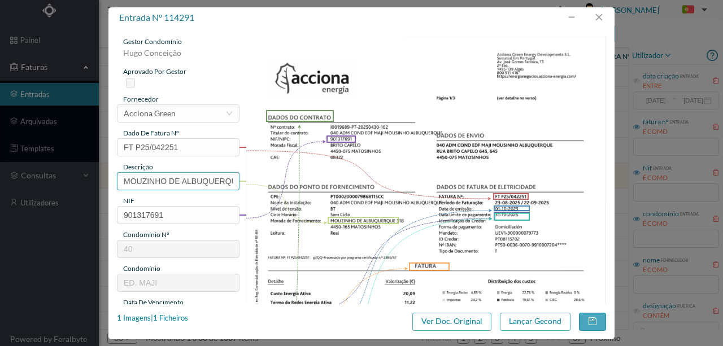
scroll to position [0, 17]
drag, startPoint x: 119, startPoint y: 181, endPoint x: 599, endPoint y: 180, distance: 479.7
click at [598, 180] on div "gestor condomínio Hugo Conceição aprovado por gestor fornecedor selecionar Acci…" at bounding box center [361, 300] width 489 height 527
paste input "(23.08.2025 a 22.09.2025)"
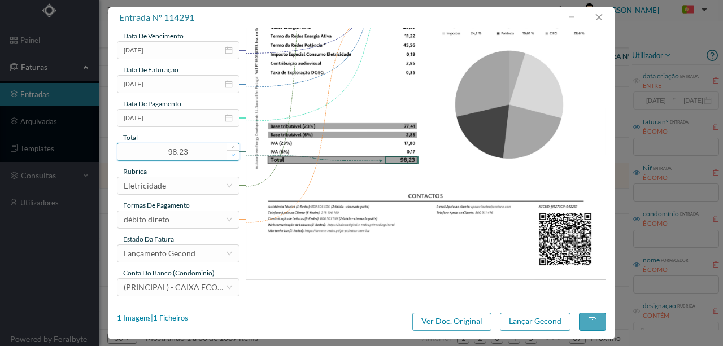
scroll to position [267, 0]
type input "318 (23.08.2025 a 22.09.2025)"
click at [522, 318] on button "Lançar Gecond" at bounding box center [535, 322] width 71 height 18
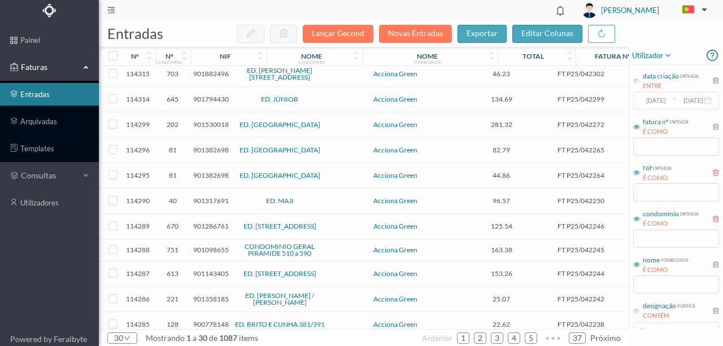
click at [205, 197] on span "901317691" at bounding box center [211, 201] width 36 height 8
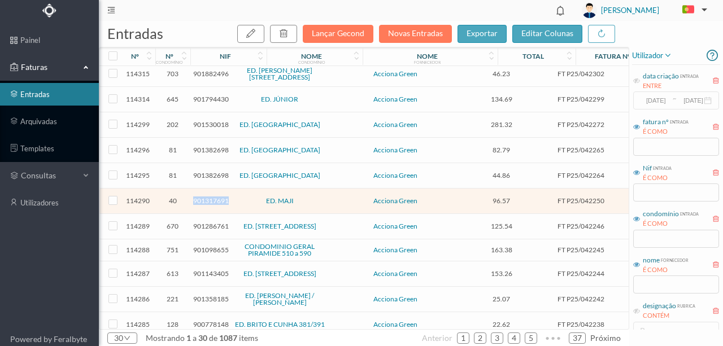
click at [205, 197] on span "901317691" at bounding box center [211, 201] width 36 height 8
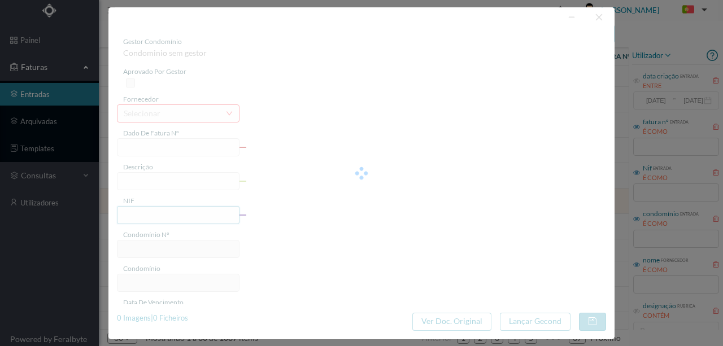
type input "FT P25/042250"
type input "DOM JOAO |295"
type input "901317691"
type input "31-10-2025"
type input "01-10-2025"
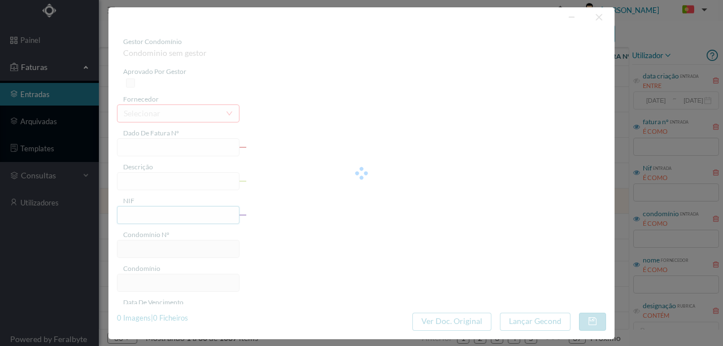
type input "31-10-2025"
type input "96.57"
type input "40"
type input "ED. MAJI"
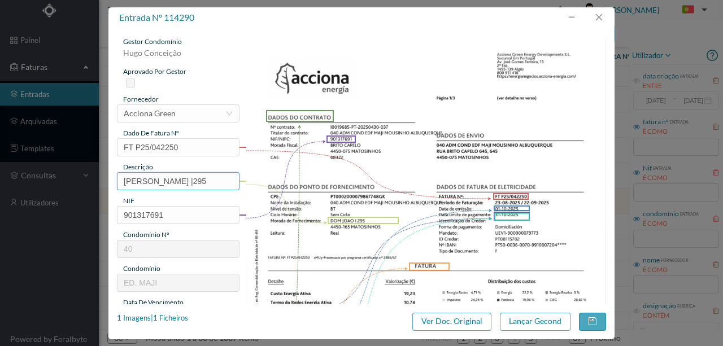
drag, startPoint x: 170, startPoint y: 181, endPoint x: 75, endPoint y: 186, distance: 95.6
click at [75, 186] on div "entrada nº 114290 gestor condomínio Hugo Conceição aprovado por gestor forneced…" at bounding box center [361, 173] width 723 height 346
click at [171, 179] on input "295" at bounding box center [178, 181] width 123 height 18
paste input "(23.08.2025 a 22.09.2025)"
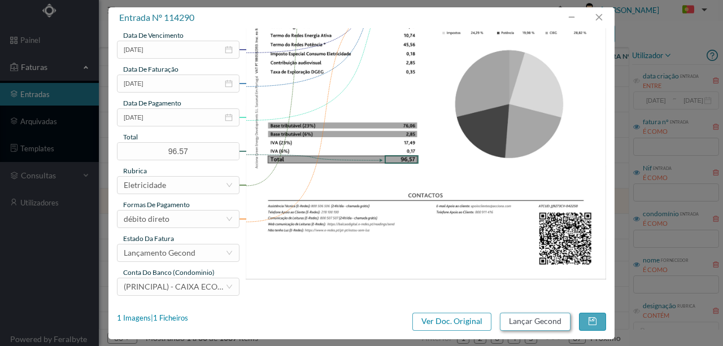
type input "295 (23.08.2025 a 22.09.2025)"
click at [535, 321] on button "Lançar Gecond" at bounding box center [535, 322] width 71 height 18
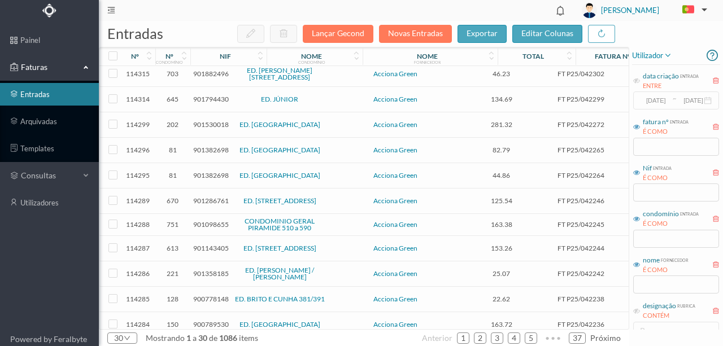
click at [198, 197] on span "901286761" at bounding box center [211, 201] width 36 height 8
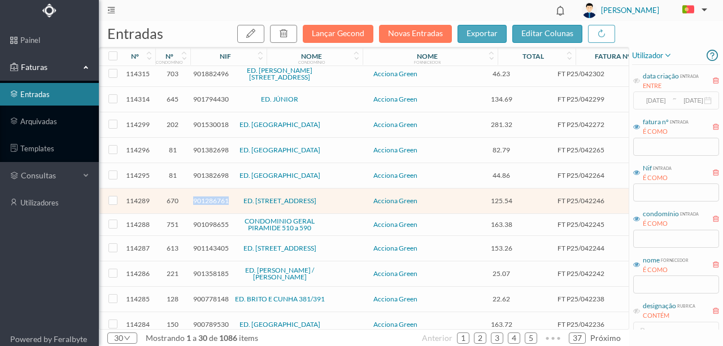
click at [198, 197] on span "901286761" at bounding box center [211, 201] width 36 height 8
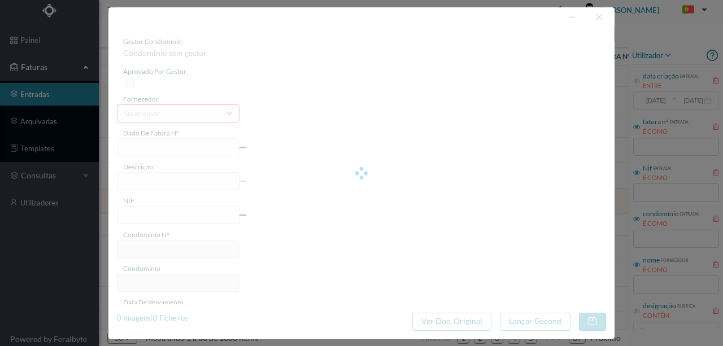
type input "FT P25/042246"
type input "TORRINHA 322"
type input "901286761"
type input "31-10-2025"
type input "01-10-2025"
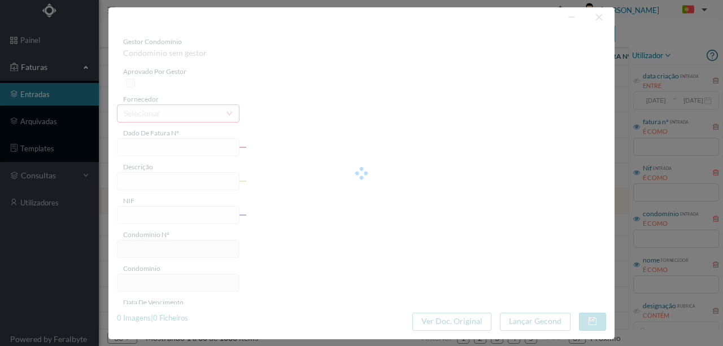
type input "31-10-2025"
type input "125.54"
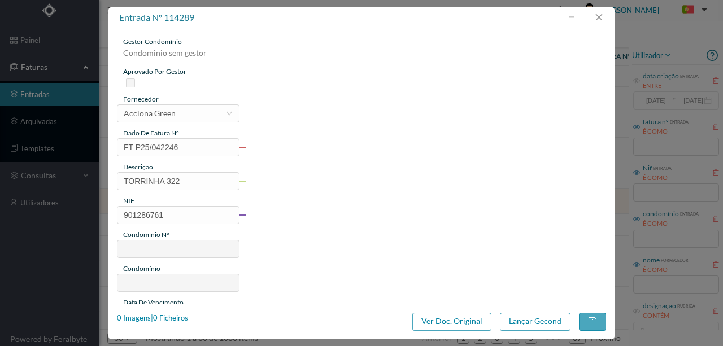
type input "670"
type input "ED. [STREET_ADDRESS]"
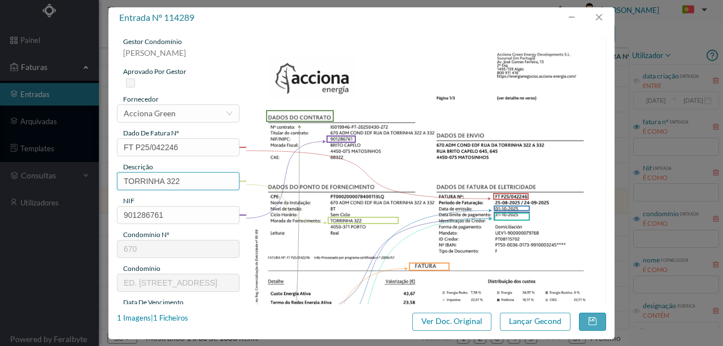
drag, startPoint x: 163, startPoint y: 181, endPoint x: 31, endPoint y: 179, distance: 132.2
click at [39, 180] on div "entrada nº 114289 gestor condomínio Susana Silva aprovado por gestor fornecedor…" at bounding box center [361, 173] width 723 height 346
click at [170, 183] on input "322" at bounding box center [178, 181] width 123 height 18
paste input "(23.08.2025 a 22.09.2025)"
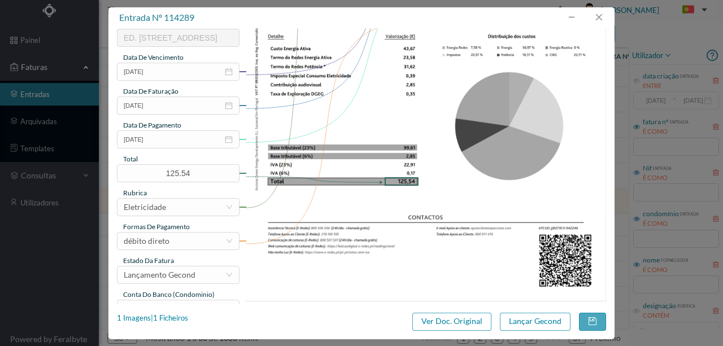
scroll to position [263, 0]
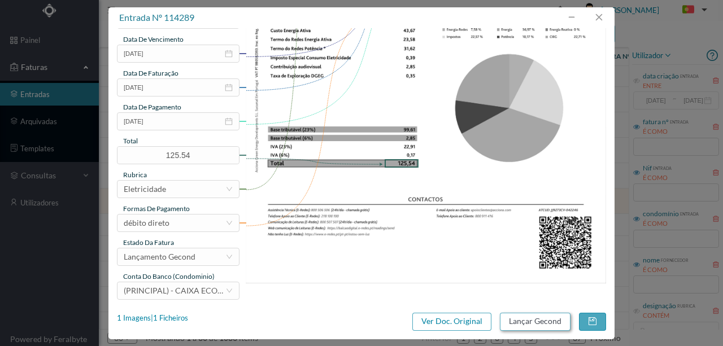
type input "322 (23.08.2025 a 22.09.2025)"
click at [528, 323] on button "Lançar Gecond" at bounding box center [535, 322] width 71 height 18
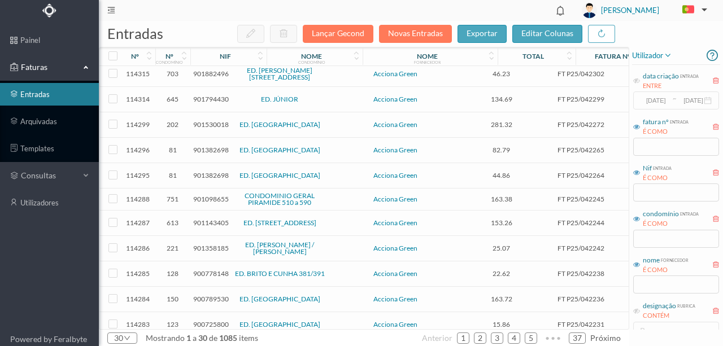
click at [212, 195] on span "901098655" at bounding box center [211, 199] width 36 height 8
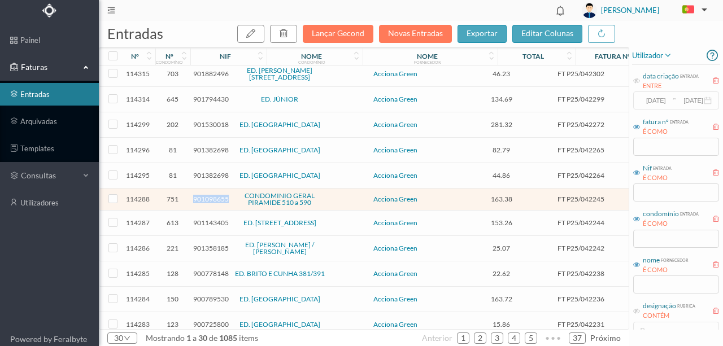
click at [212, 195] on span "901098655" at bounding box center [211, 199] width 36 height 8
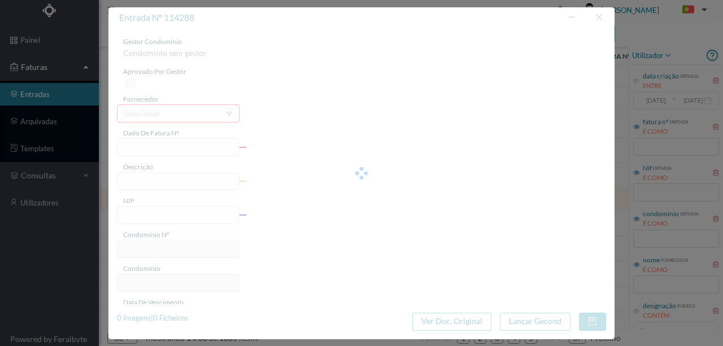
type input "FT P25/042245"
type input "ALVARES CABRAL 560 ESCADA"
type input "901098655"
type input "31-10-2025"
type input "01-10-2025"
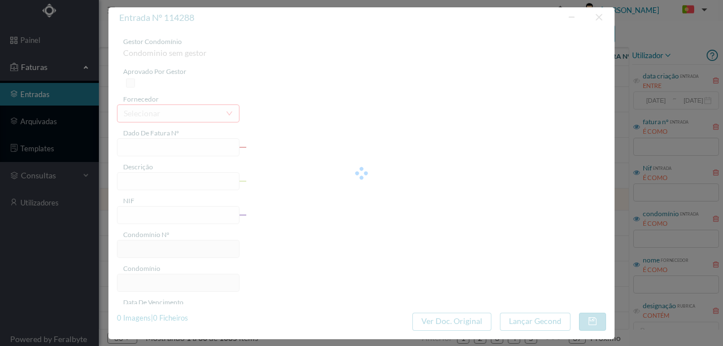
type input "31-10-2025"
type input "163.38"
type input "751"
type input "CONDOMINIO GERAL PIRAMIDE 510 a 590"
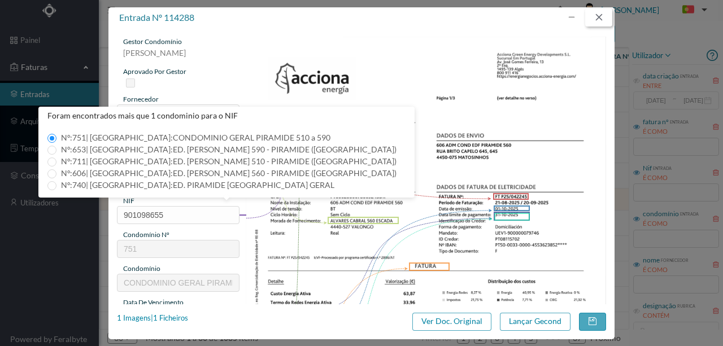
click at [600, 18] on button "button" at bounding box center [598, 17] width 27 height 18
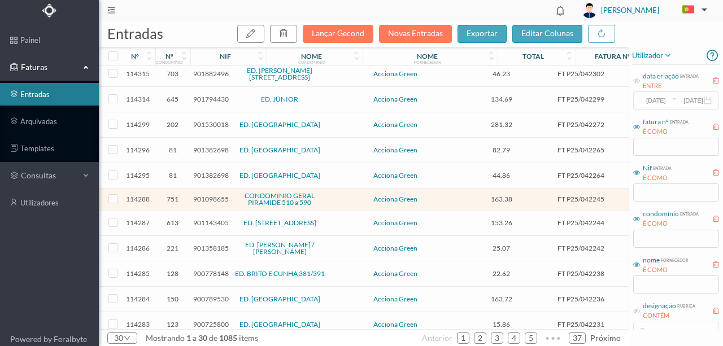
click at [206, 219] on span "901143405" at bounding box center [211, 223] width 36 height 8
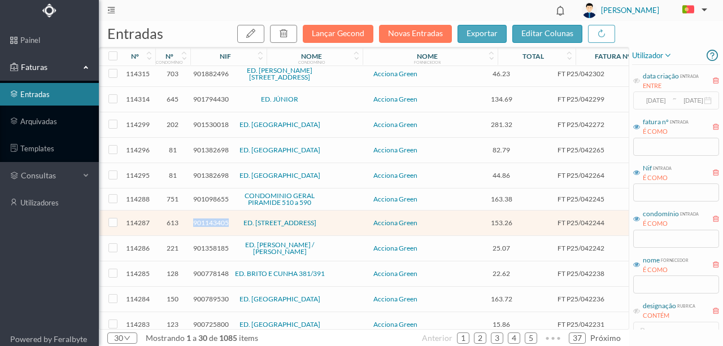
click at [206, 219] on span "901143405" at bounding box center [211, 223] width 36 height 8
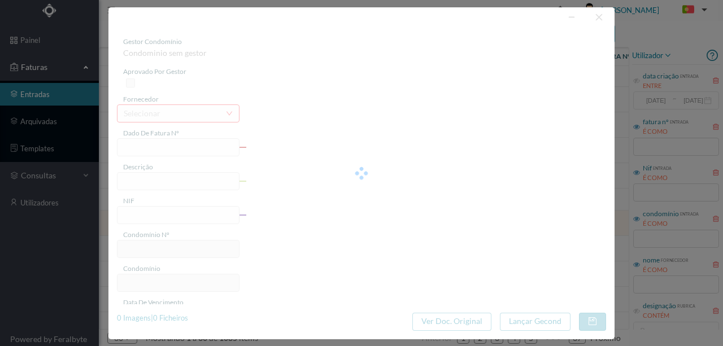
type input "FT P25/042244"
type input "DA PRECIOSA 186 COMUNS"
type input "901143405"
type input "31-10-2025"
type input "01-10-2025"
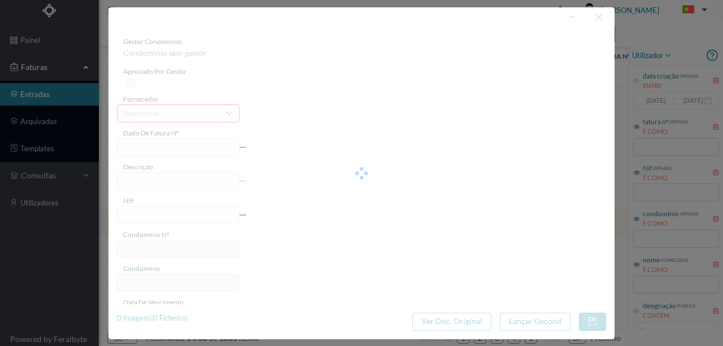
type input "31-10-2025"
type input "153.26"
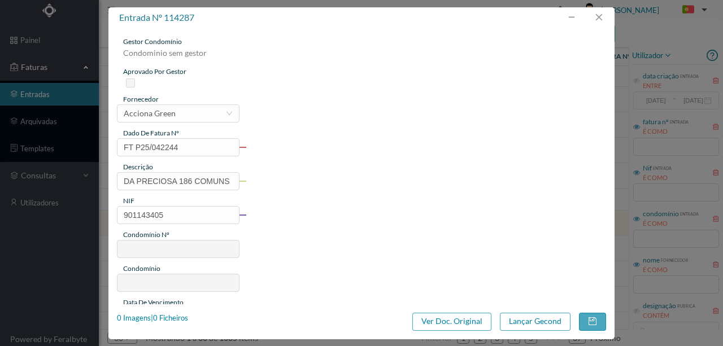
type input "613"
type input "ED. RUA DA PRECIOSA 172 a 196"
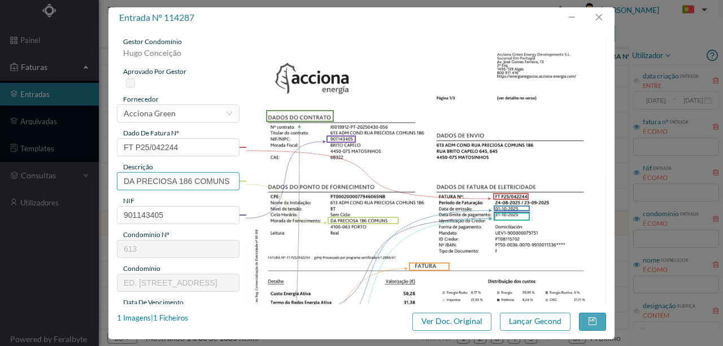
drag, startPoint x: 177, startPoint y: 180, endPoint x: 81, endPoint y: 196, distance: 97.4
click at [68, 187] on div "entrada nº 114287 gestor condomínio Hugo Conceição aprovado por gestor forneced…" at bounding box center [361, 173] width 723 height 346
click at [184, 181] on input "186 COMUNS" at bounding box center [178, 181] width 123 height 18
paste input "(23.08.2025 a 22.09.2025)"
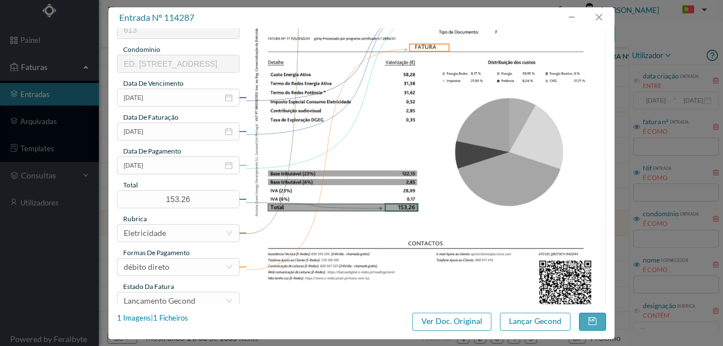
scroll to position [263, 0]
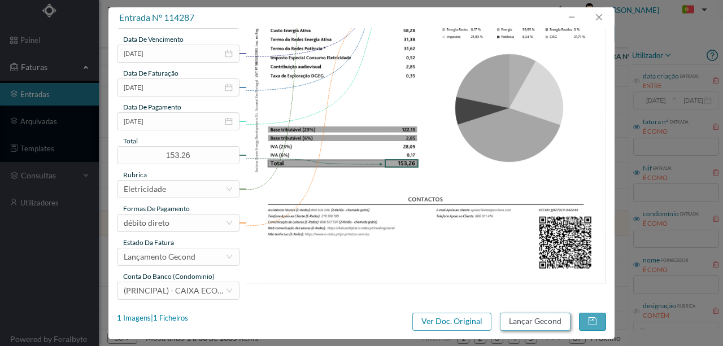
type input "186 COMUNS (23.08.2025 a 22.09.2025)"
click at [522, 319] on button "Lançar Gecond" at bounding box center [535, 322] width 71 height 18
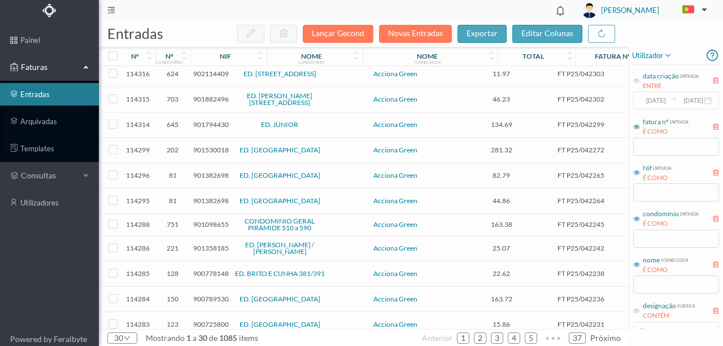
click at [211, 244] on span "901358185" at bounding box center [211, 248] width 36 height 8
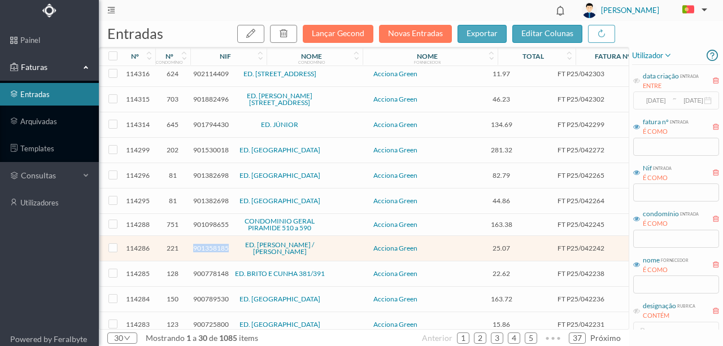
click at [211, 244] on span "901358185" at bounding box center [211, 248] width 36 height 8
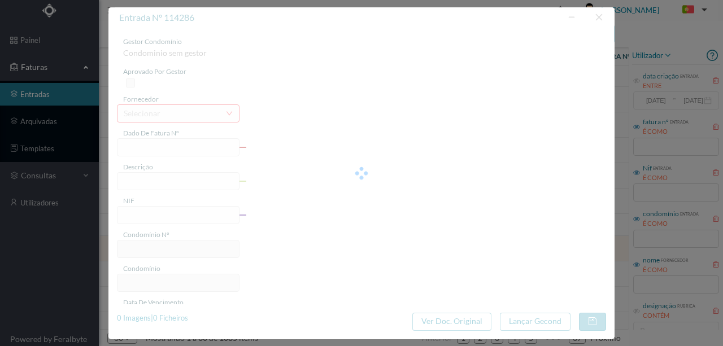
type input "FT P25/042242"
type input "TOMAZ RIBEIRO 409"
type input "901358185"
type input "31-10-2025"
type input "01-10-2025"
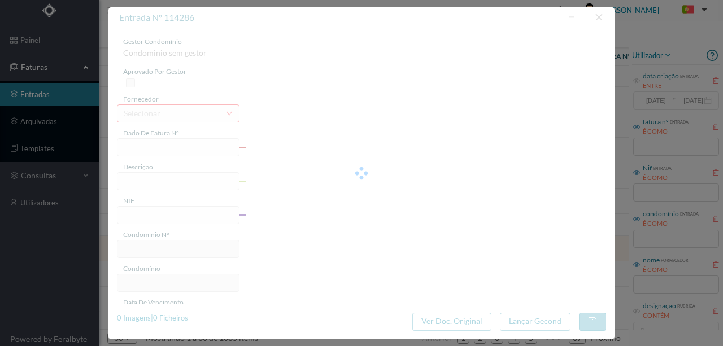
type input "31-10-2025"
type input "25.07"
type input "221"
type input "ED. TOMAS RIBEIRO / BRITO CAPELO"
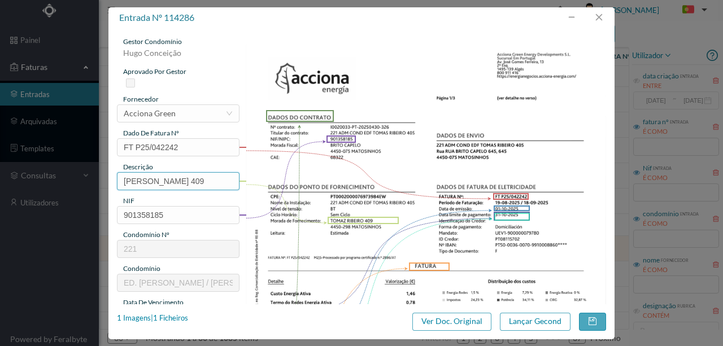
drag, startPoint x: 186, startPoint y: 180, endPoint x: 44, endPoint y: 185, distance: 143.1
click at [44, 185] on div "entrada nº 114286 gestor condomínio Hugo Conceição aprovado por gestor forneced…" at bounding box center [361, 173] width 723 height 346
click at [154, 183] on input "409" at bounding box center [178, 181] width 123 height 18
paste input "(23.08.2025 a 22.09.2025)"
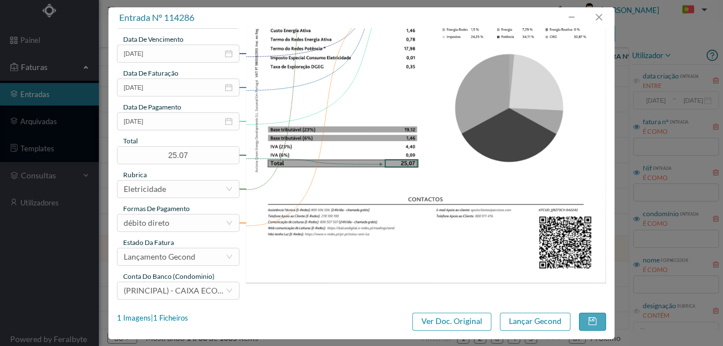
scroll to position [267, 0]
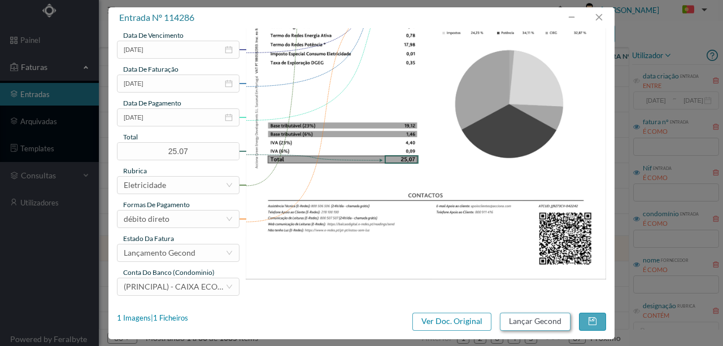
type input "409 (23.08.2025 a 22.09.2025)"
click at [526, 325] on button "Lançar Gecond" at bounding box center [535, 322] width 71 height 18
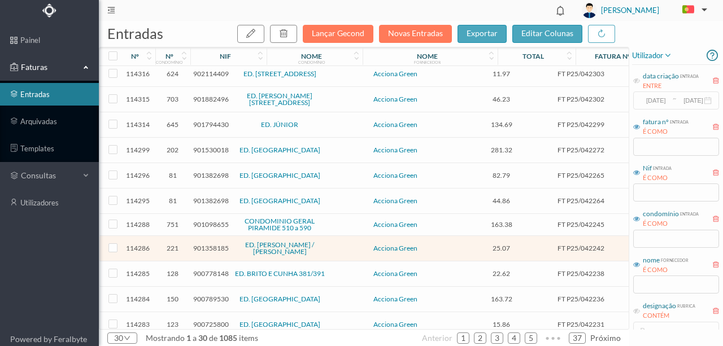
click at [206, 270] on span "900778148" at bounding box center [211, 274] width 36 height 8
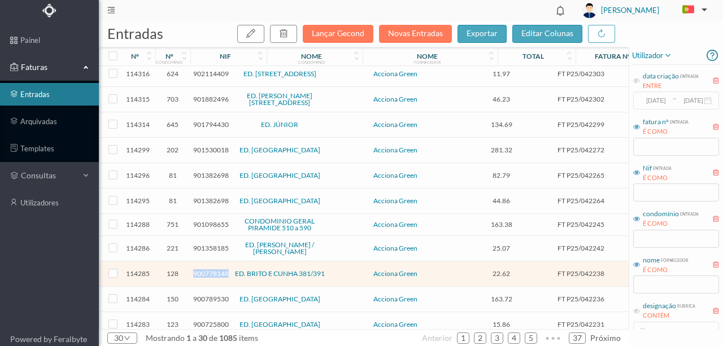
click at [206, 270] on span "900778148" at bounding box center [211, 274] width 36 height 8
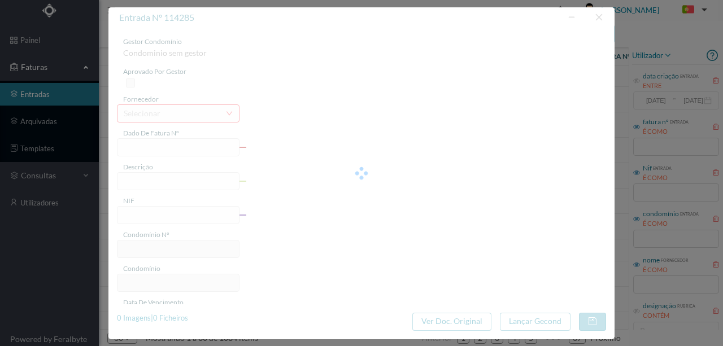
type input "FT P25/042238"
type input "BRITO E CUNHA 391"
type input "900778148"
type input "31-10-2025"
type input "01-10-2025"
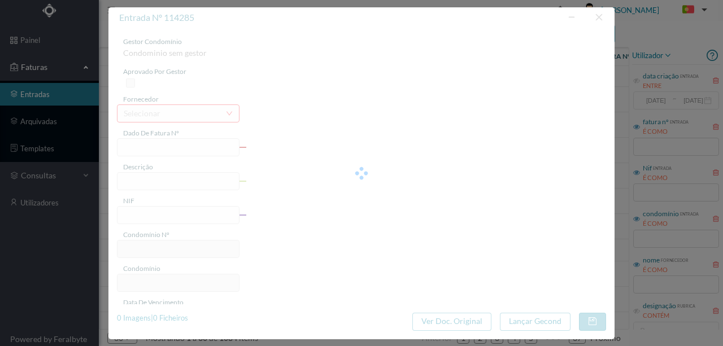
type input "31-10-2025"
type input "22.62"
type input "128"
type input "ED. BRITO E CUNHA 381/391"
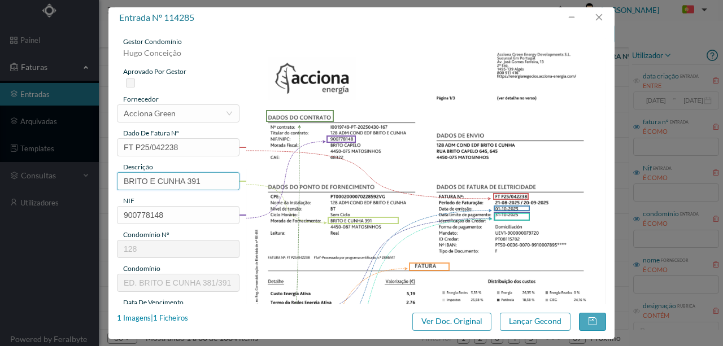
drag, startPoint x: 185, startPoint y: 180, endPoint x: 80, endPoint y: 184, distance: 105.7
click at [80, 184] on div "entrada nº 114285 gestor condomínio Hugo Conceição aprovado por gestor forneced…" at bounding box center [361, 173] width 723 height 346
click at [164, 182] on input "391" at bounding box center [178, 181] width 123 height 18
paste input "(23.08.2025 a 22.09.2025)"
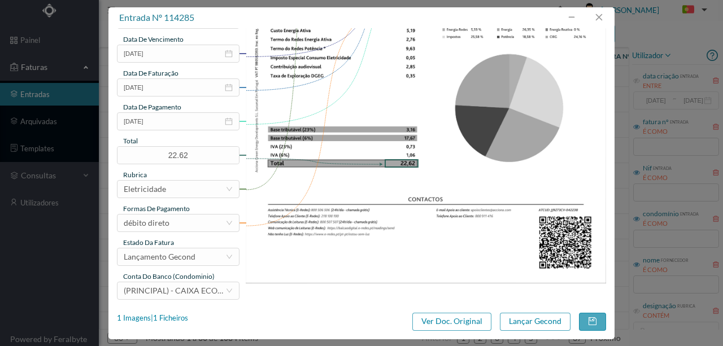
scroll to position [267, 0]
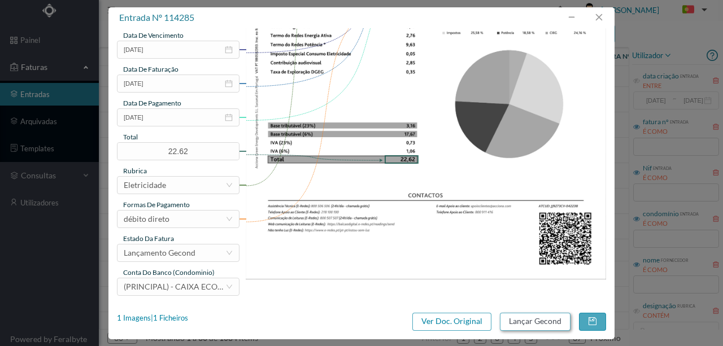
type input "391 (23.08.2025 a 22.09.2025)"
click at [514, 320] on button "Lançar Gecond" at bounding box center [535, 322] width 71 height 18
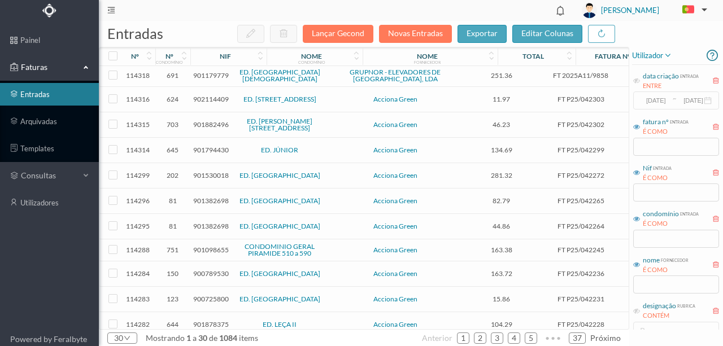
click at [207, 320] on span "901878375" at bounding box center [211, 324] width 36 height 8
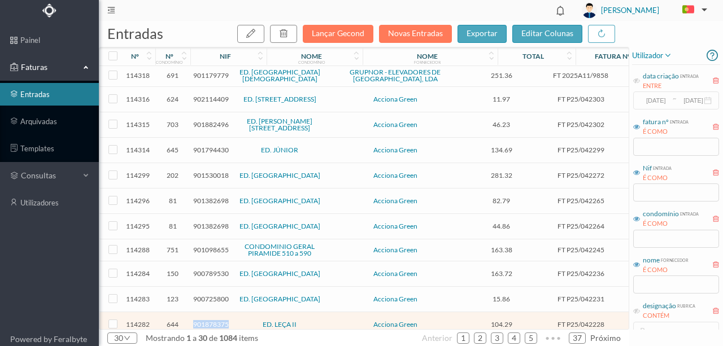
click at [207, 320] on span "901878375" at bounding box center [211, 324] width 36 height 8
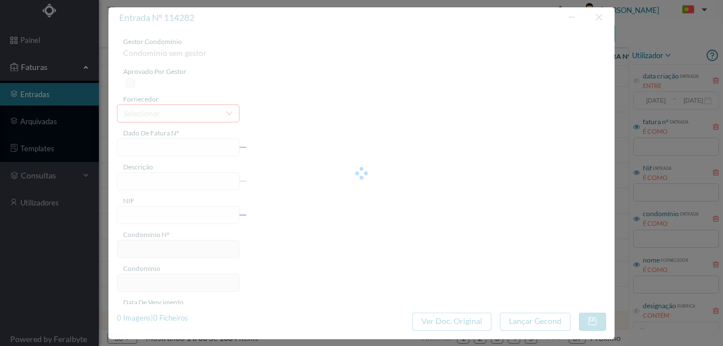
type input "FT P25/042228"
type input "ENG FERNANDO PINTO DE OLIVE"
type input "901878375"
type input "31-10-2025"
type input "01-10-2025"
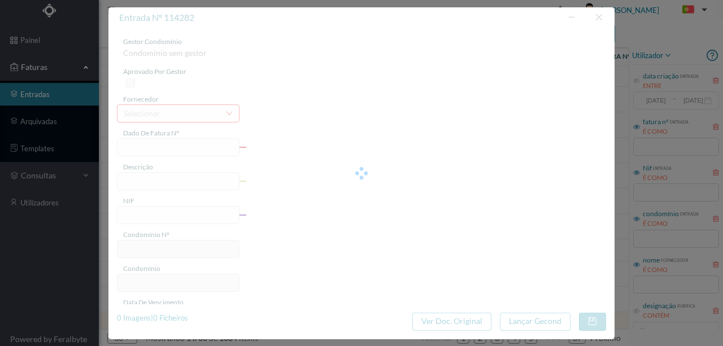
type input "31-10-2025"
type input "104.29"
type input "644"
type input "ED. LEÇA II"
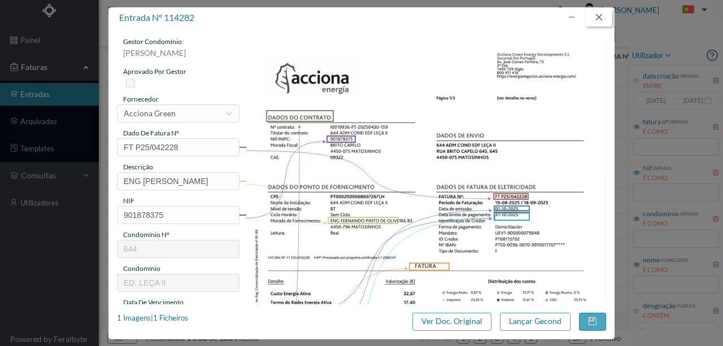
click at [597, 17] on button "button" at bounding box center [598, 17] width 27 height 18
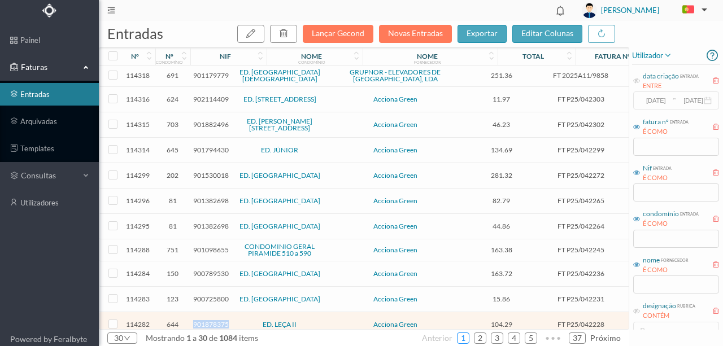
click at [464, 337] on link "1" at bounding box center [463, 338] width 11 height 17
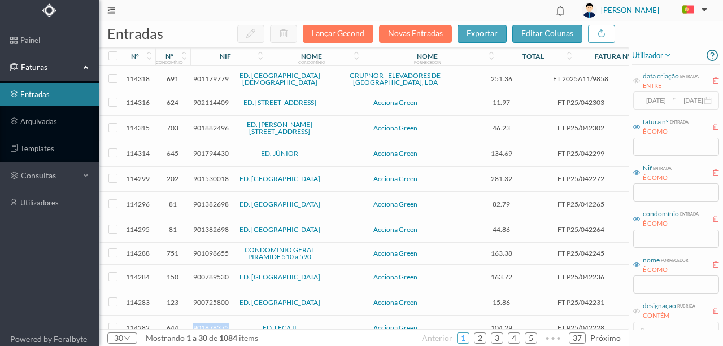
scroll to position [470, 0]
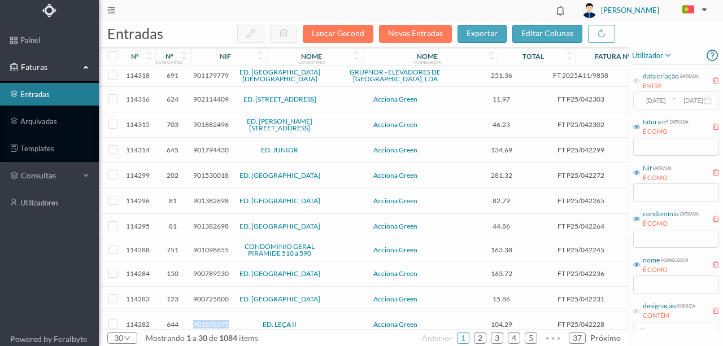
click at [214, 320] on span "901878375" at bounding box center [211, 324] width 36 height 8
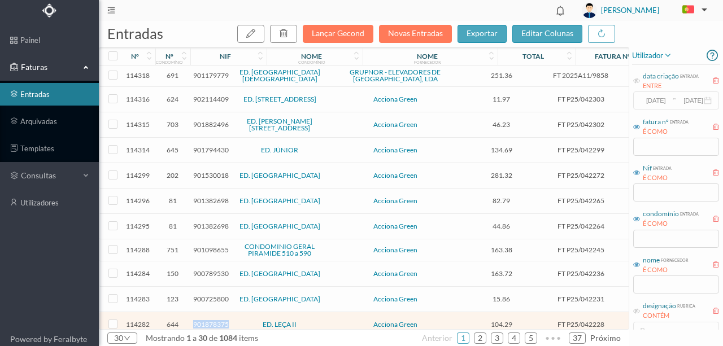
click at [214, 320] on span "901878375" at bounding box center [211, 324] width 36 height 8
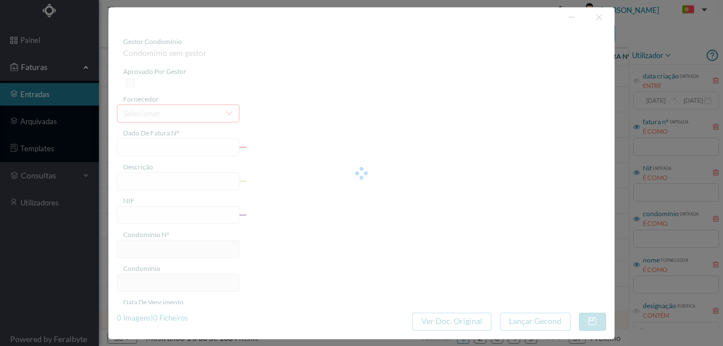
type input "FT P25/042228"
type input "ENG FERNANDO PINTO DE OLIVE"
type input "901878375"
type input "[DATE]"
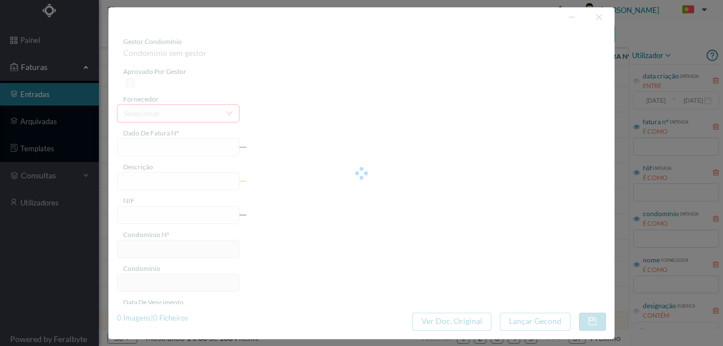
type input "[DATE]"
type input "104.29"
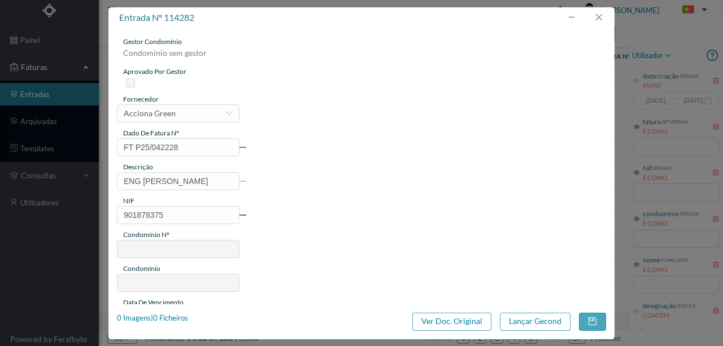
type input "644"
type input "ED. LEÇA II"
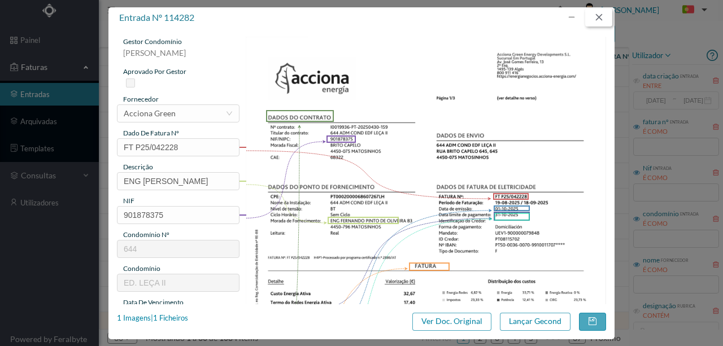
click at [596, 18] on button "button" at bounding box center [598, 17] width 27 height 18
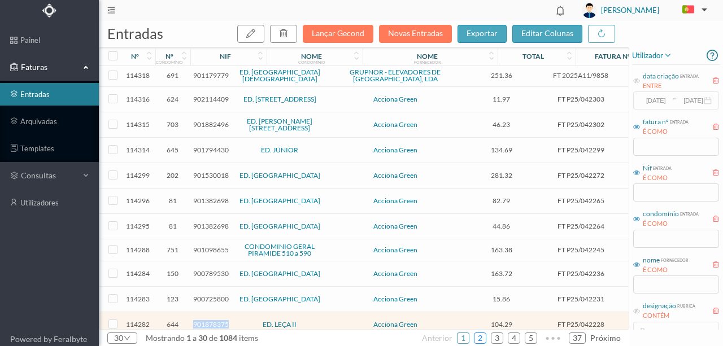
click at [481, 337] on link "2" at bounding box center [480, 338] width 11 height 17
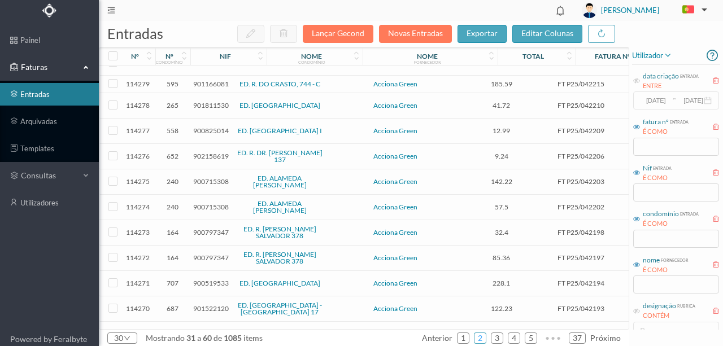
scroll to position [75, 0]
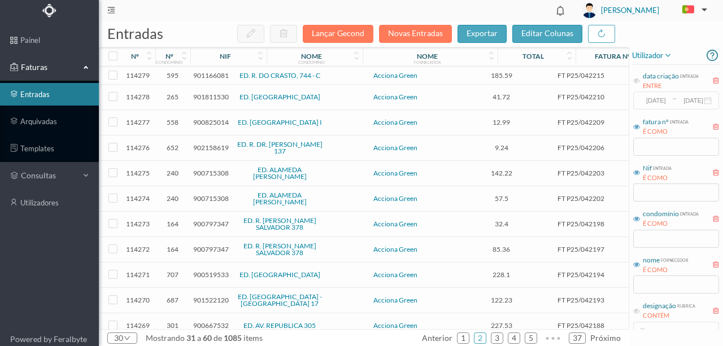
click at [210, 146] on span "902158619" at bounding box center [211, 148] width 36 height 8
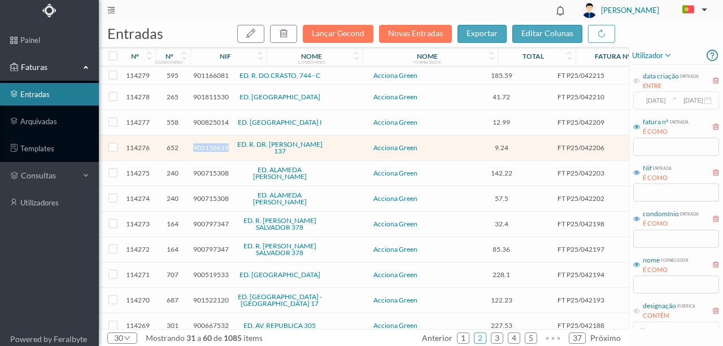
click at [210, 146] on span "902158619" at bounding box center [211, 148] width 36 height 8
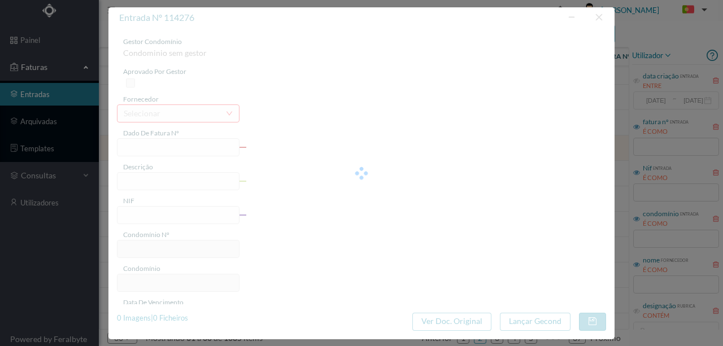
type input "FT P25/042206"
type input "DOUTOR LUIS PINTO DA FONSEC"
type input "902158619"
type input "[DATE]"
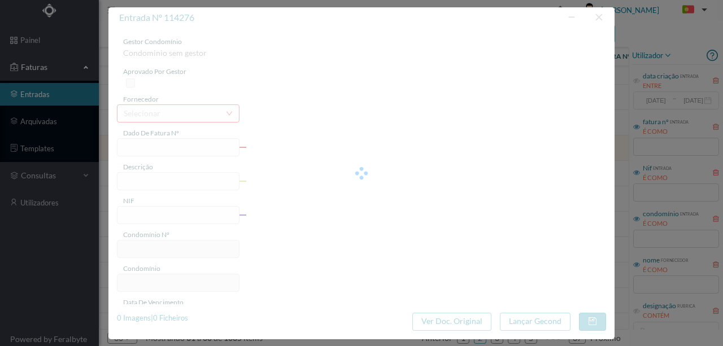
type input "[DATE]"
type input "9.24"
type input "652"
type input "ED. R. DR. [PERSON_NAME] 137"
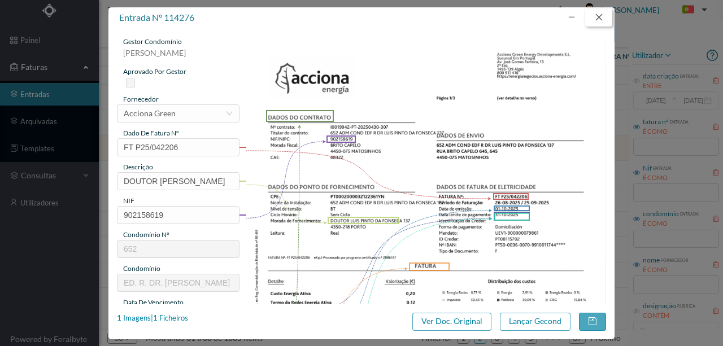
click at [597, 15] on button "button" at bounding box center [598, 17] width 27 height 18
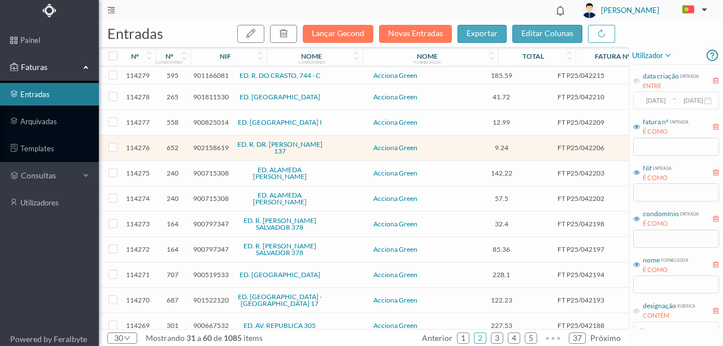
click at [216, 194] on span "900715308" at bounding box center [211, 198] width 36 height 8
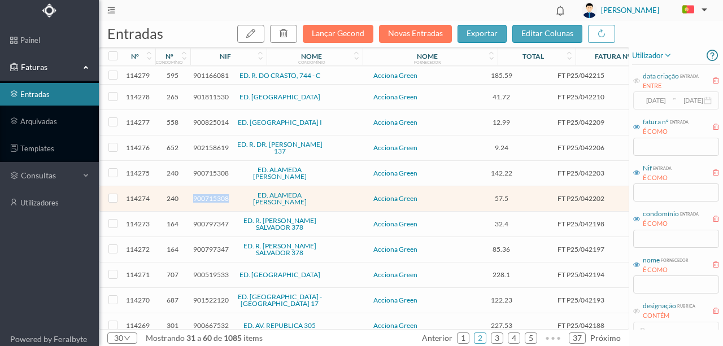
click at [216, 194] on span "900715308" at bounding box center [211, 198] width 36 height 8
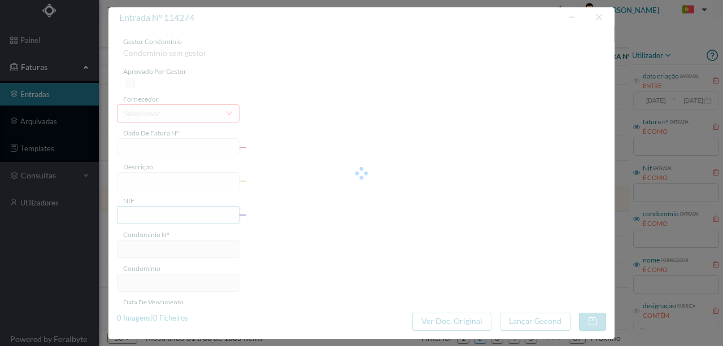
type input "FT P25/042202"
type input "ALVARO CASTELOES 571"
type input "900715308"
type input "[DATE]"
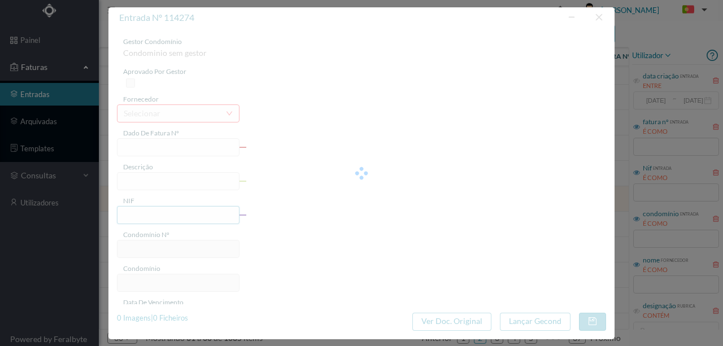
type input "[DATE]"
type input "57.50"
type input "240"
type input "ED. ALAMEDA ÁLVARO CASTELÕES"
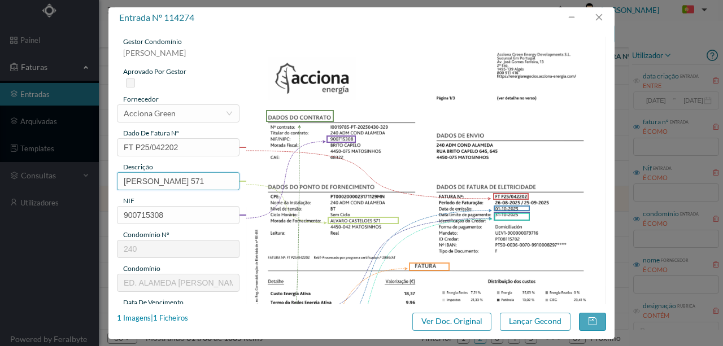
drag, startPoint x: 205, startPoint y: 181, endPoint x: 77, endPoint y: 193, distance: 128.3
click at [64, 189] on div "entrada nº 114274 gestor condomínio Susana Silva aprovado por gestor fornecedor…" at bounding box center [361, 173] width 723 height 346
click at [170, 182] on input "571" at bounding box center [178, 181] width 123 height 18
paste input "([DATE] a [DATE])"
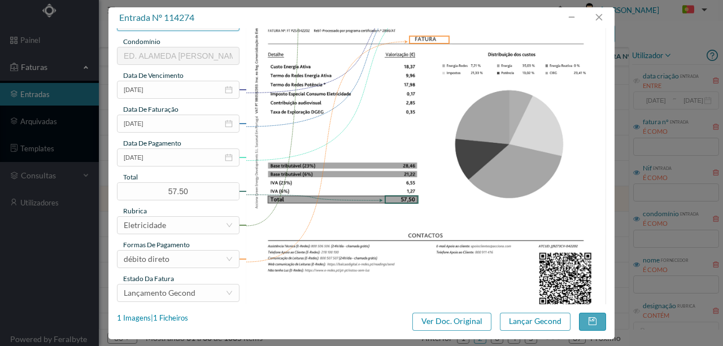
scroll to position [267, 0]
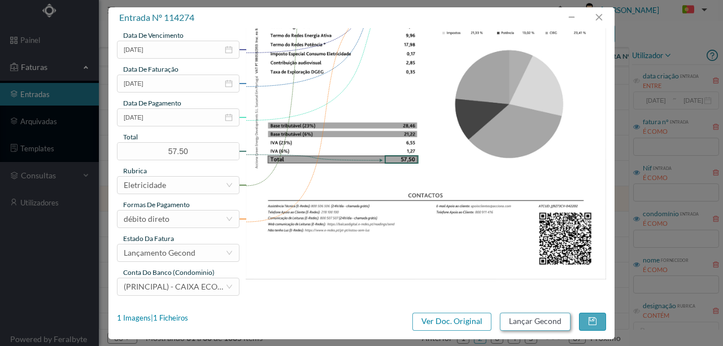
type input "571 (23.08.2025 a 22.09.2025)"
click at [523, 319] on button "Lançar Gecond" at bounding box center [535, 322] width 71 height 18
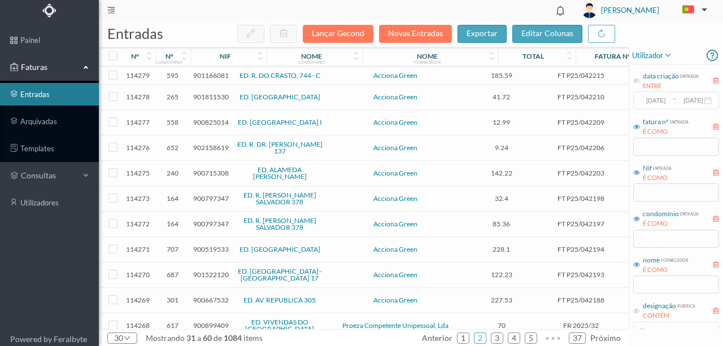
click at [213, 170] on span "900715308" at bounding box center [211, 173] width 36 height 8
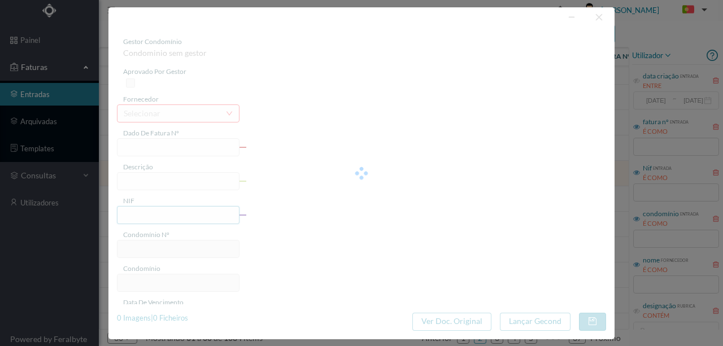
type input "FT P25/042203"
type input "ALVARO CASTELOES 583"
type input "900715308"
type input "[DATE]"
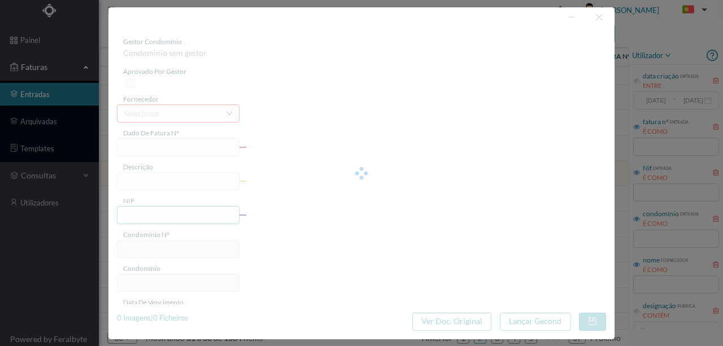
type input "[DATE]"
type input "142.22"
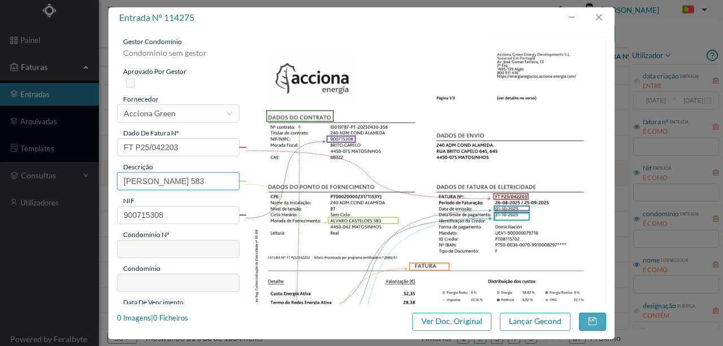
type input "240"
type input "ED. ALAMEDA ÁLVARO CASTELÕES"
drag, startPoint x: 203, startPoint y: 180, endPoint x: 81, endPoint y: 190, distance: 121.9
click at [81, 190] on div "entrada nº 114275 gestor condomínio Susana Silva aprovado por gestor fornecedor…" at bounding box center [361, 173] width 723 height 346
click at [162, 183] on input "583" at bounding box center [178, 181] width 123 height 18
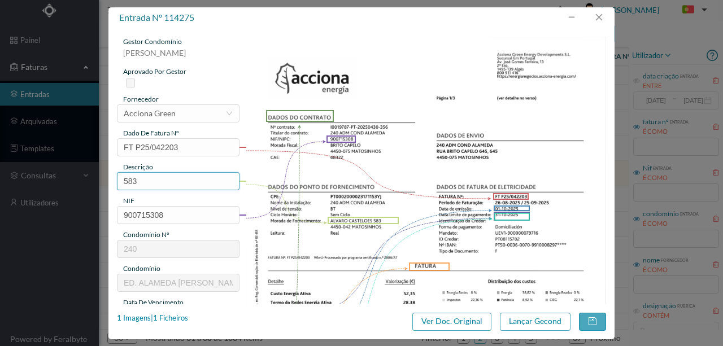
paste input "([DATE] a [DATE])"
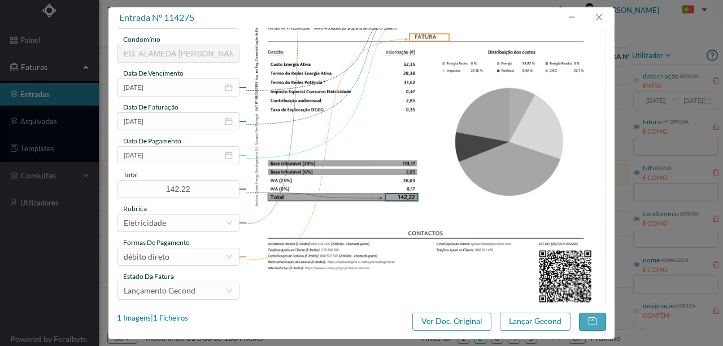
scroll to position [263, 0]
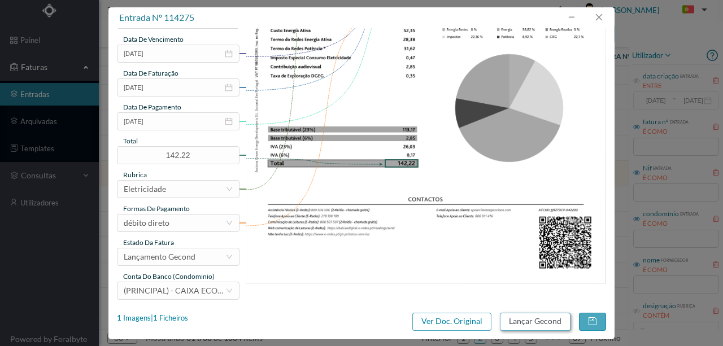
type input "583 (23.08.2025 a 22.09.2025)"
click at [522, 327] on button "Lançar Gecond" at bounding box center [535, 322] width 71 height 18
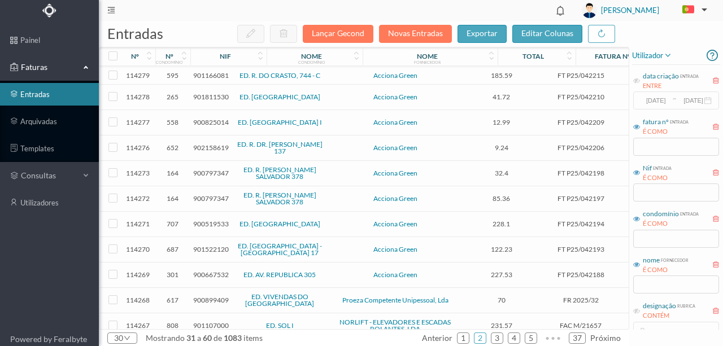
click at [212, 169] on span "900797347" at bounding box center [211, 173] width 36 height 8
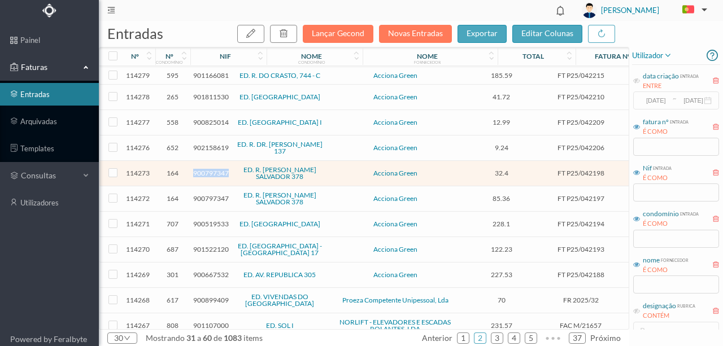
click at [212, 169] on span "900797347" at bounding box center [211, 173] width 36 height 8
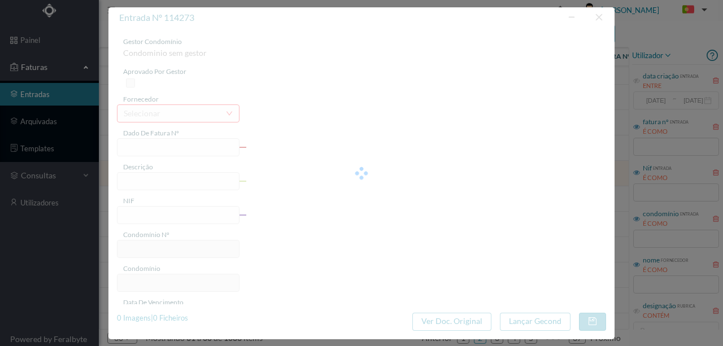
type input "FT P25/042198"
type input "CONDE SAO SALVADOR 378"
type input "900797347"
type input "[DATE]"
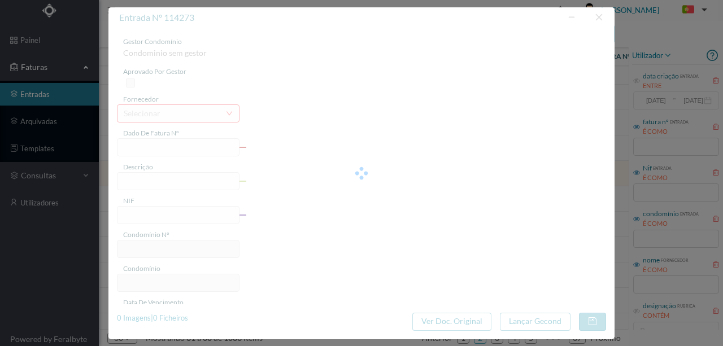
type input "[DATE]"
type input "32.40"
type input "164"
type input "ED. R. [PERSON_NAME] SALVADOR 378"
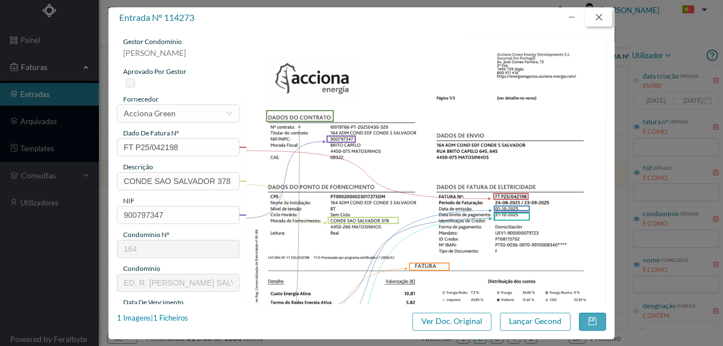
click at [603, 15] on button "button" at bounding box center [598, 17] width 27 height 18
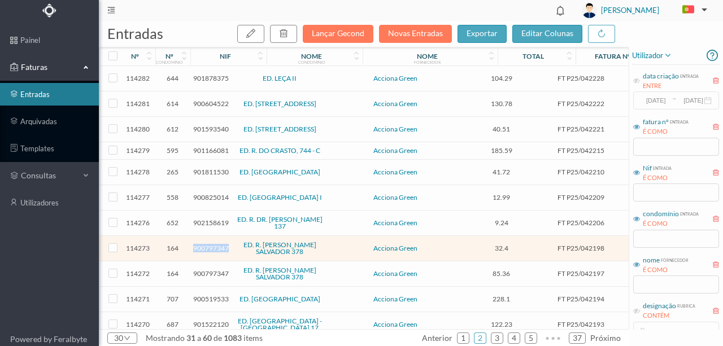
scroll to position [75, 0]
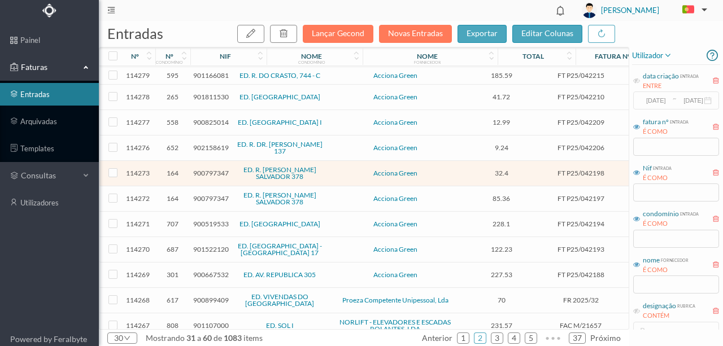
click at [212, 271] on span "900667532" at bounding box center [211, 275] width 36 height 8
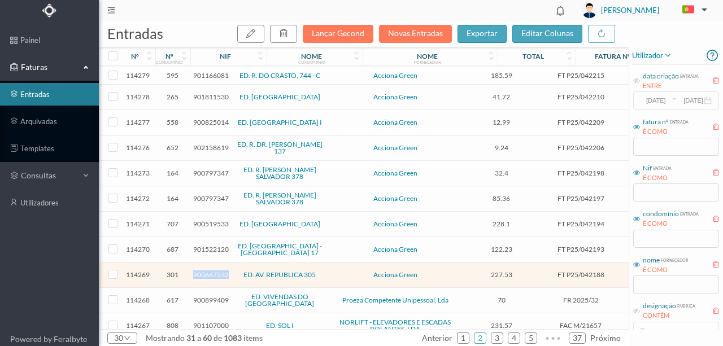
click at [212, 271] on span "900667532" at bounding box center [211, 275] width 36 height 8
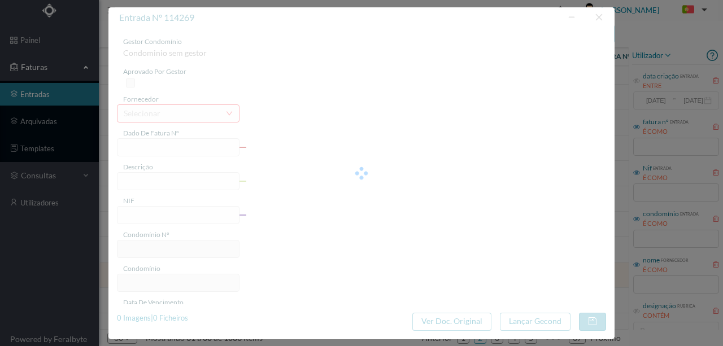
type input "FT P25/042188"
type input "DA REPUBLICA 305"
type input "900667532"
type input "[DATE]"
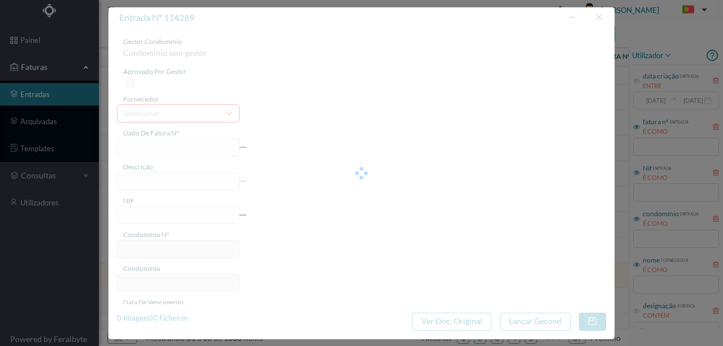
type input "[DATE]"
type input "227.53"
type input "301"
type input "ED. AV. REPUBLICA 305"
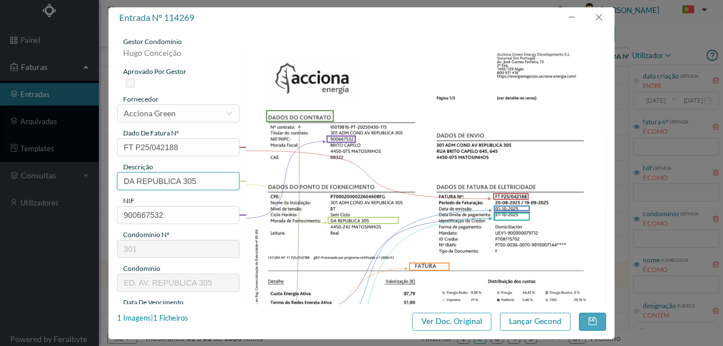
drag, startPoint x: 183, startPoint y: 182, endPoint x: -10, endPoint y: 185, distance: 192.7
click at [0, 185] on html "painel Faturas entradas arquivadas templates consultas utilizadores Powered by …" at bounding box center [361, 173] width 723 height 346
click at [172, 183] on input "305" at bounding box center [178, 181] width 123 height 18
paste input "([DATE] a [DATE])"
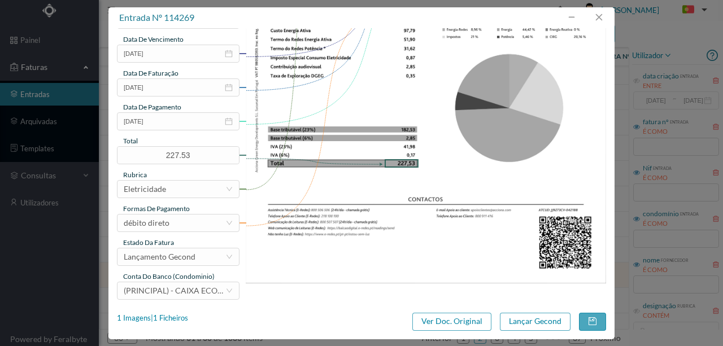
scroll to position [267, 0]
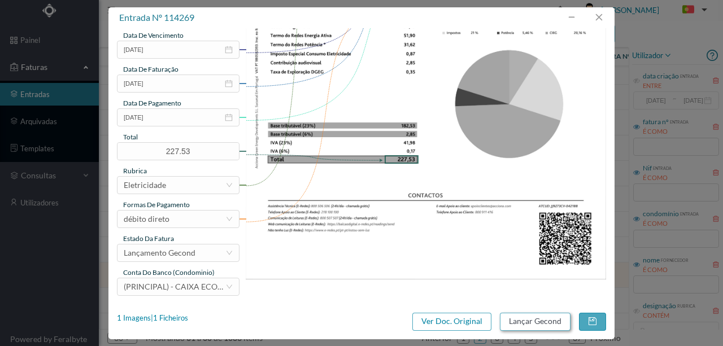
type input "305 ([DATE] a [DATE])"
click at [533, 322] on button "Lançar Gecond" at bounding box center [535, 322] width 71 height 18
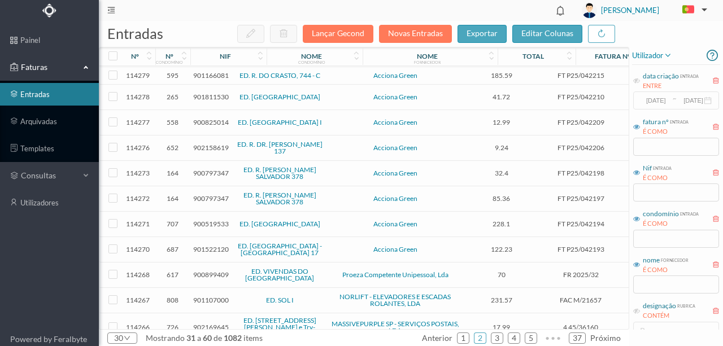
click at [205, 271] on span "900899409" at bounding box center [211, 275] width 36 height 8
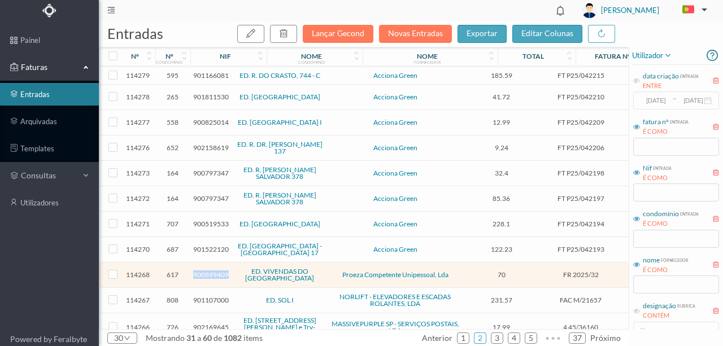
click at [205, 271] on span "900899409" at bounding box center [211, 275] width 36 height 8
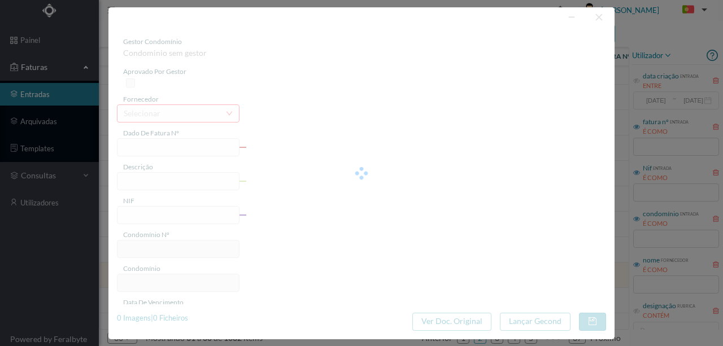
type input "FR 2025/32"
type input "900899409"
type input "Invalid date"
type input "[DATE]"
type input "70.00"
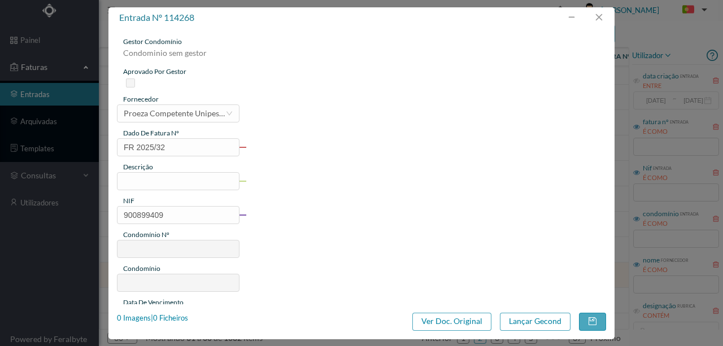
type input "617"
type input "ED. VIVENDAS DO [GEOGRAPHIC_DATA]"
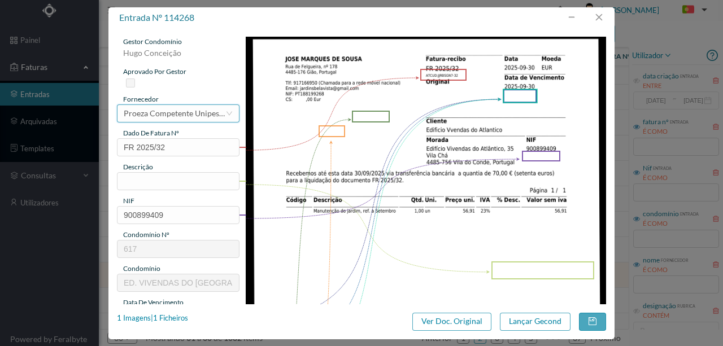
click at [132, 111] on div "Proeza Competente Unipessoal, Lda" at bounding box center [175, 113] width 102 height 17
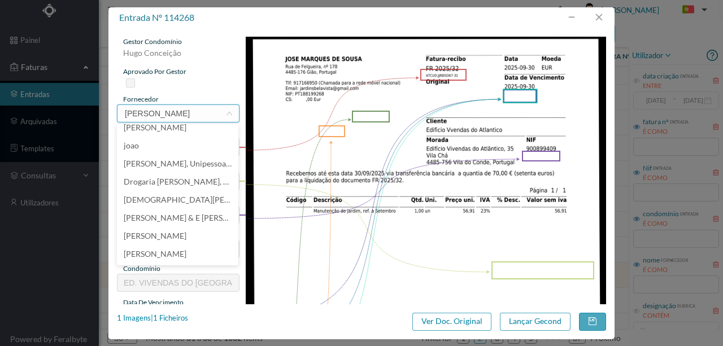
scroll to position [2, 0]
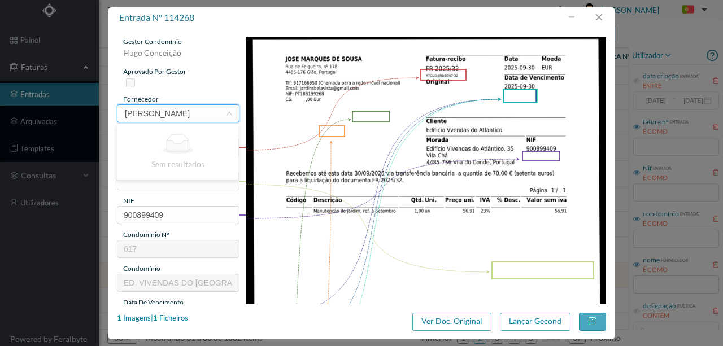
drag, startPoint x: 196, startPoint y: 110, endPoint x: 95, endPoint y: 110, distance: 100.6
click at [95, 110] on div "entrada nº 114268 gestor condomínio [PERSON_NAME] aprovado por gestor fornecedo…" at bounding box center [361, 173] width 723 height 346
type input "[PERSON_NAME]"
click at [339, 254] on img at bounding box center [426, 292] width 361 height 510
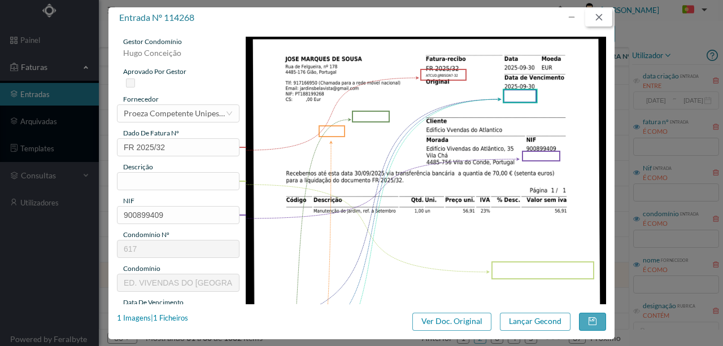
click at [598, 19] on button "button" at bounding box center [598, 17] width 27 height 18
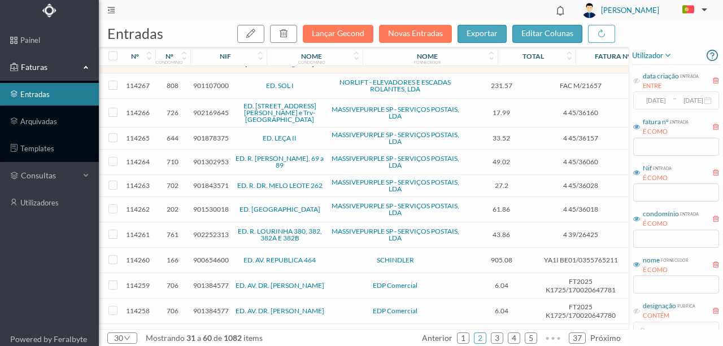
scroll to position [301, 0]
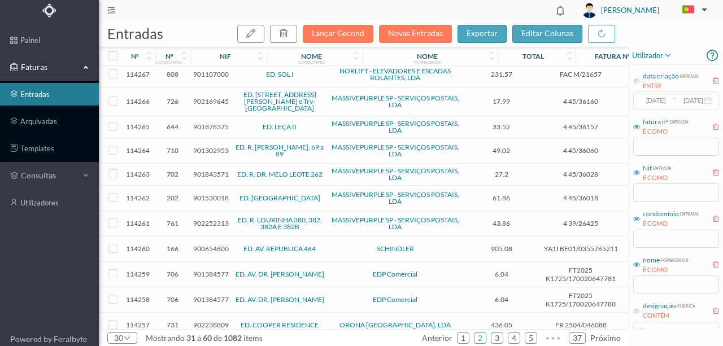
click at [210, 245] on span "900654600" at bounding box center [211, 249] width 36 height 8
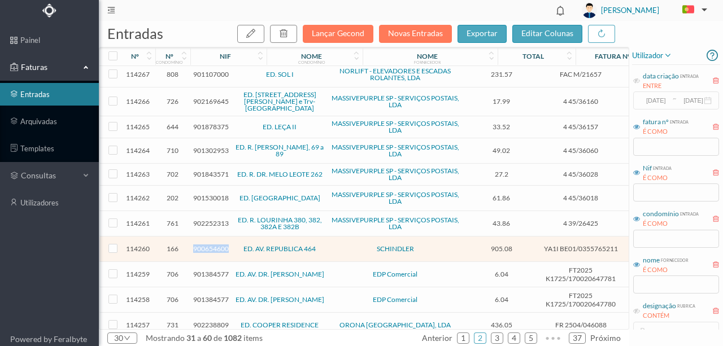
click at [210, 245] on span "900654600" at bounding box center [211, 249] width 36 height 8
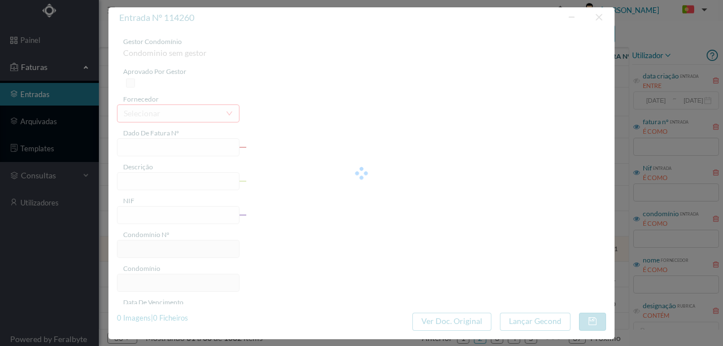
type input "YA1I BE01/0355765211"
type input "Serviço Assistência: De [DATE] a [DATE]. Total"
type input "900654600"
type input "[DATE]"
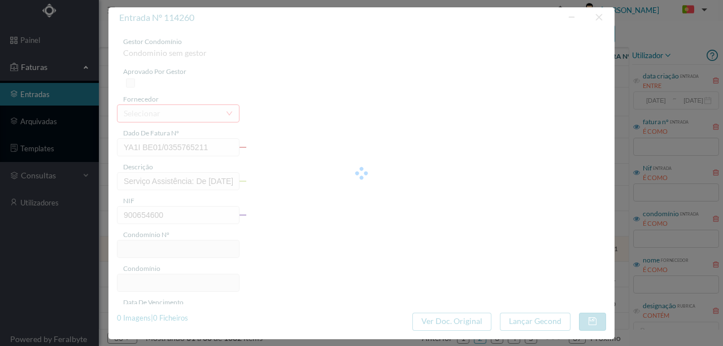
type input "905.08"
type input "166"
type input "ED. AV. REPUBLICA 464"
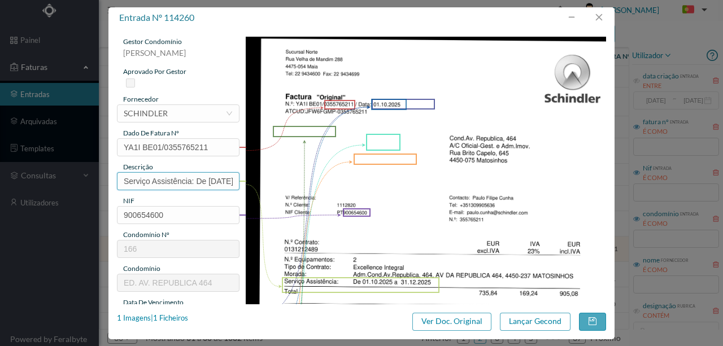
scroll to position [0, 85]
drag, startPoint x: 119, startPoint y: 177, endPoint x: 319, endPoint y: 187, distance: 199.7
click at [310, 183] on div "gestor condomínio [PERSON_NAME] aprovado por gestor fornecedor selecionar SCHIN…" at bounding box center [361, 300] width 489 height 527
type input "m"
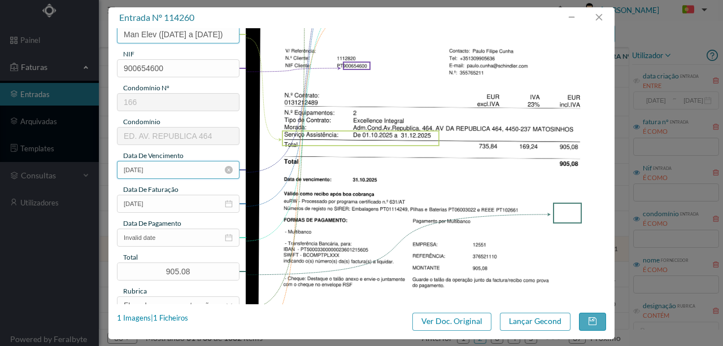
scroll to position [150, 0]
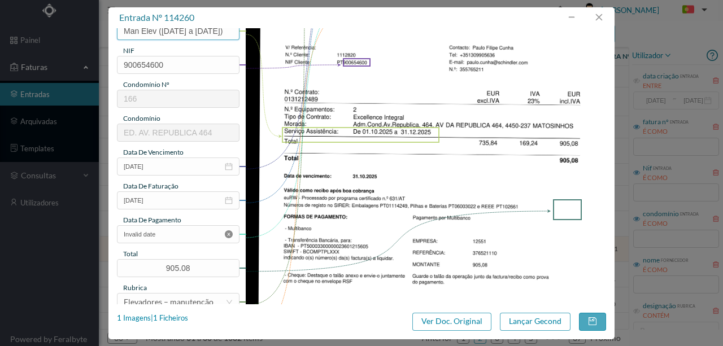
type input "Man Elev (01.10.2025 a 31.12.2025)"
click at [228, 236] on icon "icon: close-circle" at bounding box center [229, 235] width 8 height 8
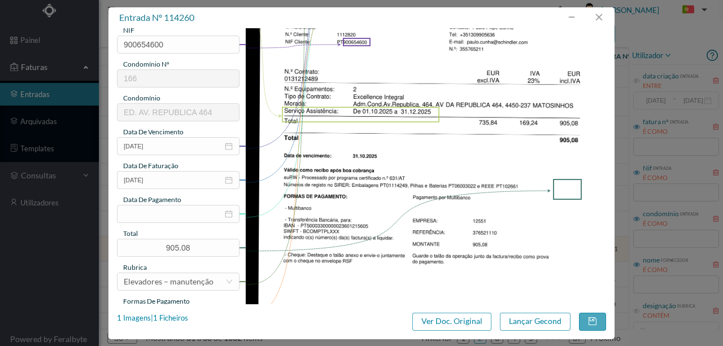
scroll to position [226, 0]
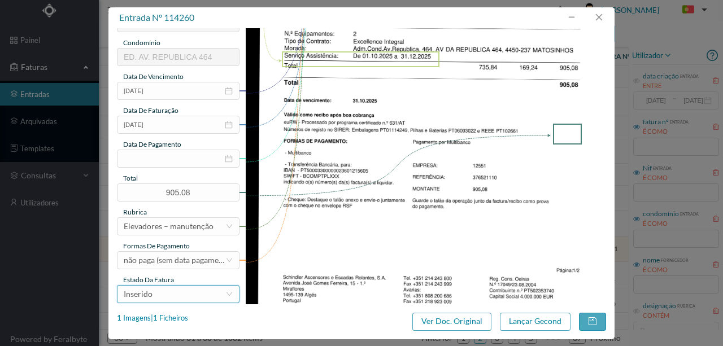
click at [174, 298] on div "Inserido" at bounding box center [175, 294] width 102 height 17
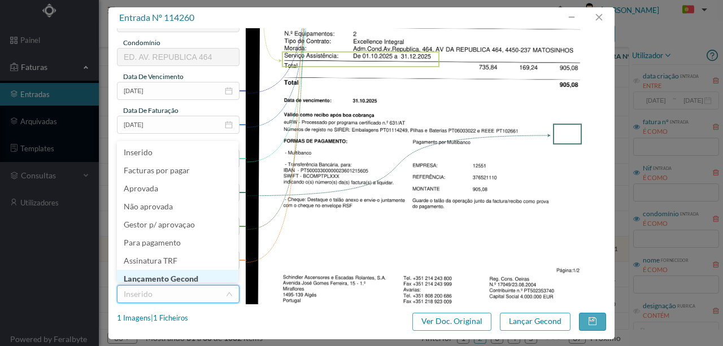
scroll to position [6, 0]
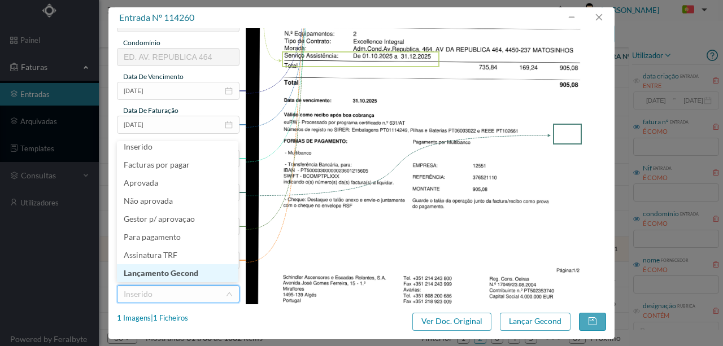
click at [188, 270] on li "Lançamento Gecond" at bounding box center [177, 273] width 121 height 18
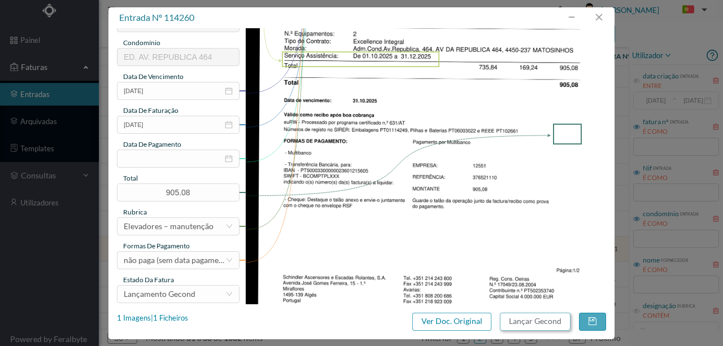
click at [536, 325] on button "Lançar Gecond" at bounding box center [535, 322] width 71 height 18
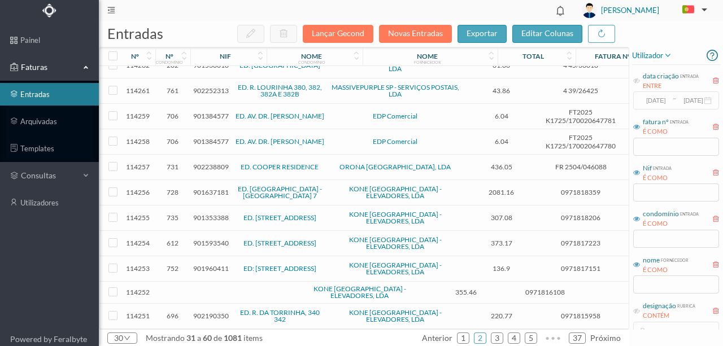
scroll to position [452, 0]
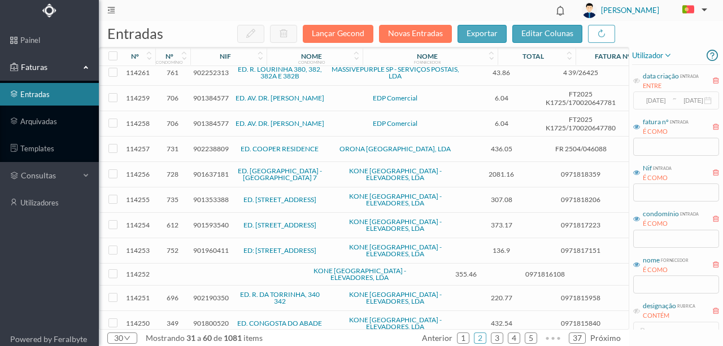
click at [193, 264] on td at bounding box center [193, 275] width 6 height 22
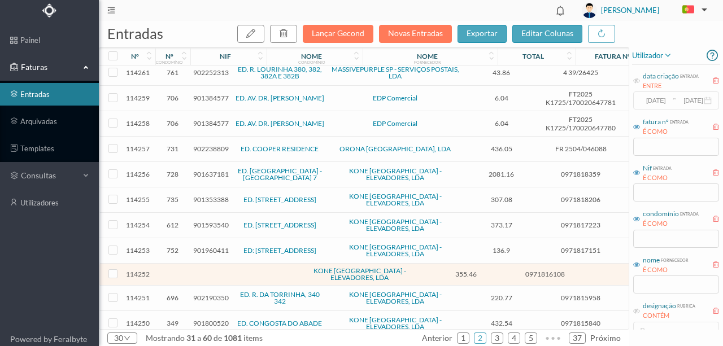
click at [193, 264] on td at bounding box center [193, 275] width 6 height 22
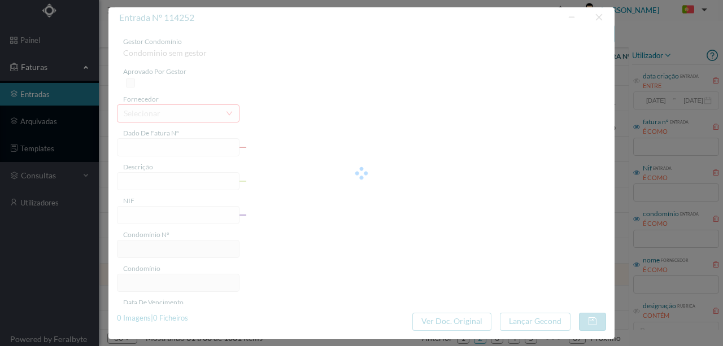
type input "0971816108"
type input "0"
type input "Invalid date"
type input "[DATE]"
type input "355.46"
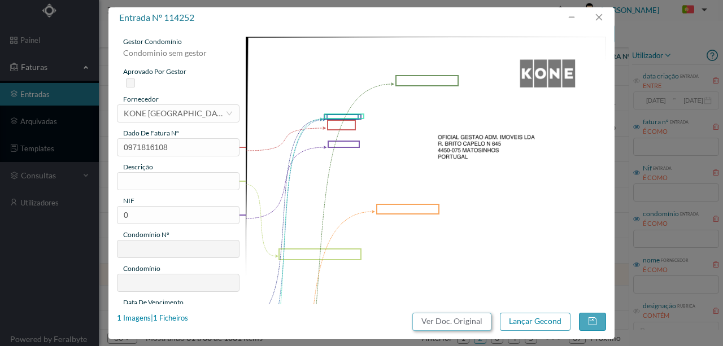
click at [462, 322] on button "Ver Doc. Original" at bounding box center [451, 322] width 79 height 18
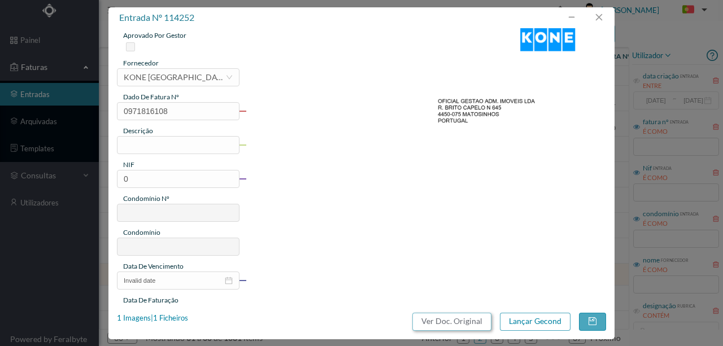
scroll to position [0, 0]
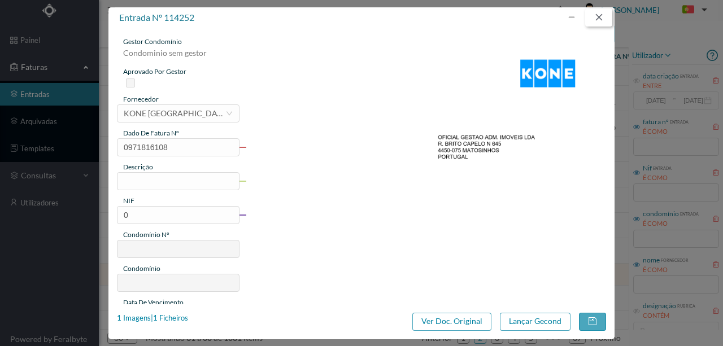
click at [605, 14] on button "button" at bounding box center [598, 17] width 27 height 18
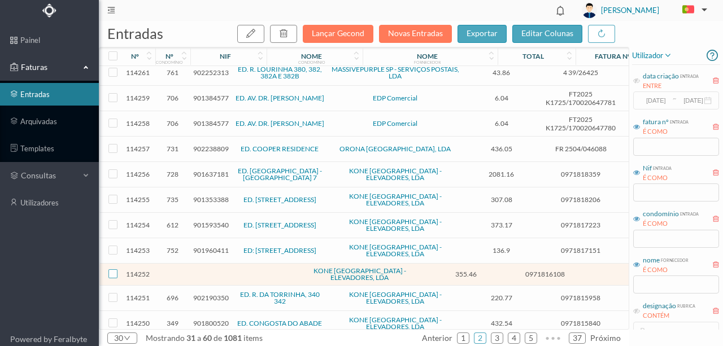
click at [112, 270] on input "checkbox" at bounding box center [112, 274] width 9 height 9
checkbox input "true"
click at [286, 36] on icon "button" at bounding box center [283, 33] width 9 height 9
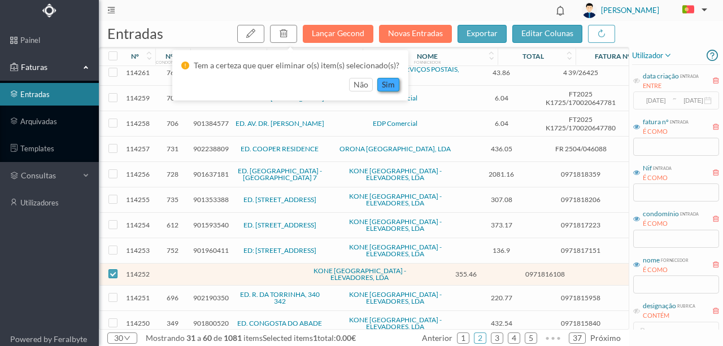
click at [383, 90] on button "sim" at bounding box center [388, 85] width 22 height 14
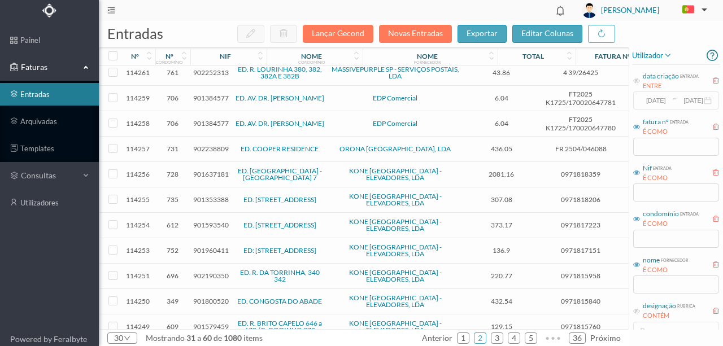
click at [216, 272] on span "902190350" at bounding box center [211, 276] width 36 height 8
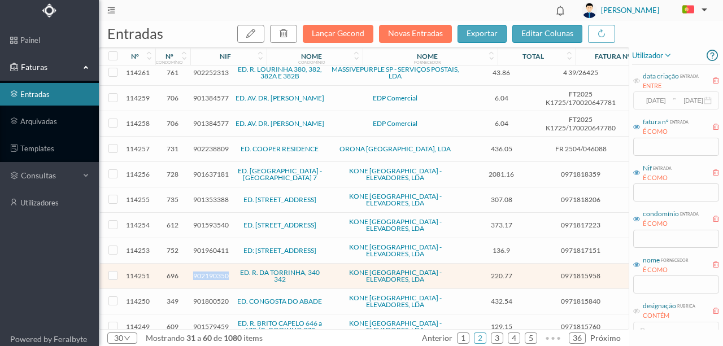
click at [216, 272] on span "902190350" at bounding box center [211, 276] width 36 height 8
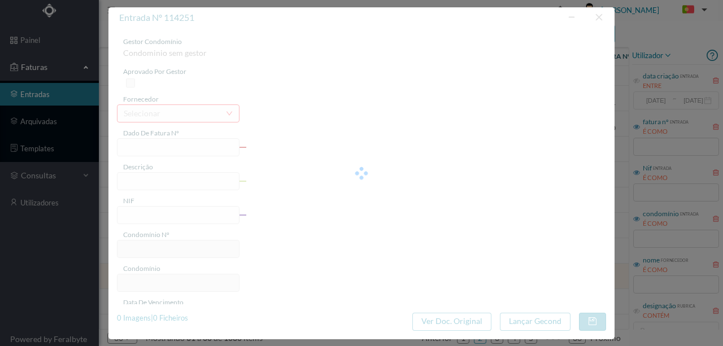
type input "0971815958"
type input "Periodo: 01.10.2025-31.12.2025"
type input "902190350"
type input "Invalid date"
type input "[DATE]"
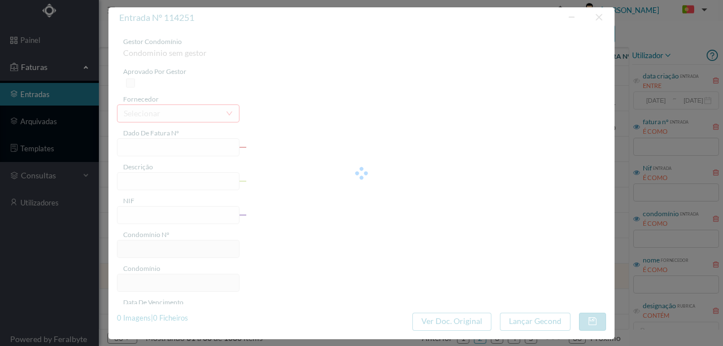
type input "220.77"
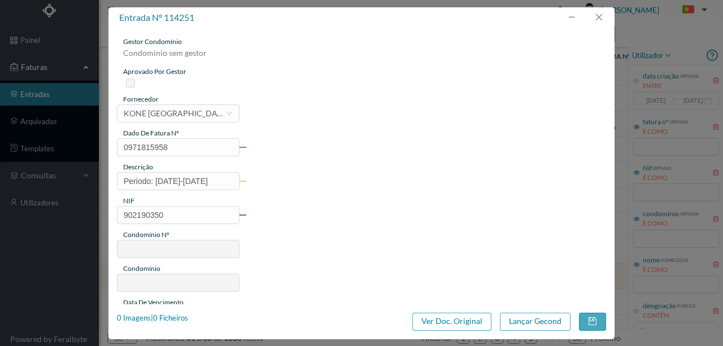
type input "696"
type input "ED. R. DA TORRINHA, 340 342"
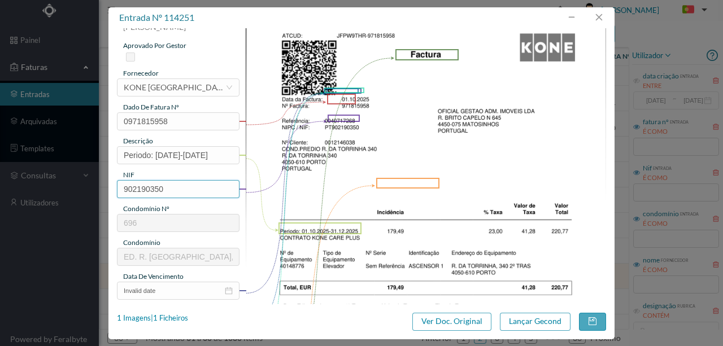
scroll to position [37, 0]
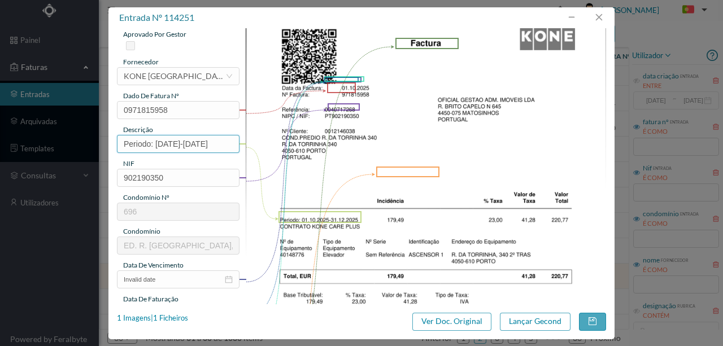
drag, startPoint x: 154, startPoint y: 144, endPoint x: 46, endPoint y: 145, distance: 107.4
click at [78, 141] on div "entrada nº 114251 gestor condomínio Susana Silva aprovado por gestor fornecedor…" at bounding box center [361, 173] width 723 height 346
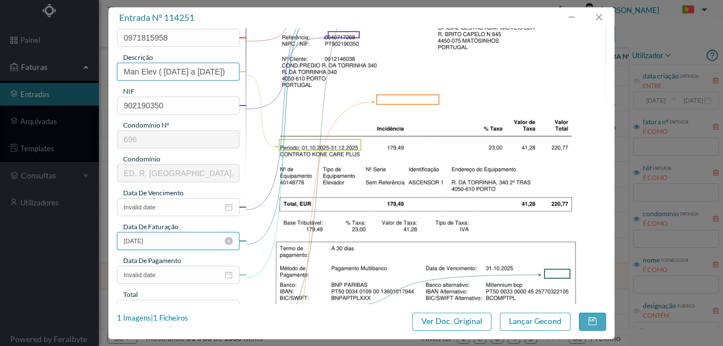
scroll to position [113, 0]
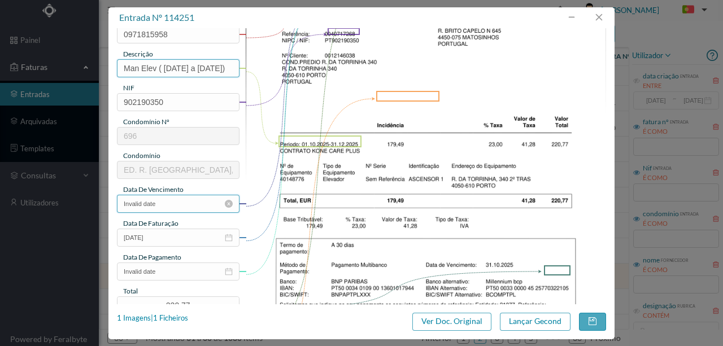
type input "Man Elev ( 01.10.2025 a 31.12.2025)"
click at [176, 207] on input "Invalid date" at bounding box center [178, 204] width 123 height 18
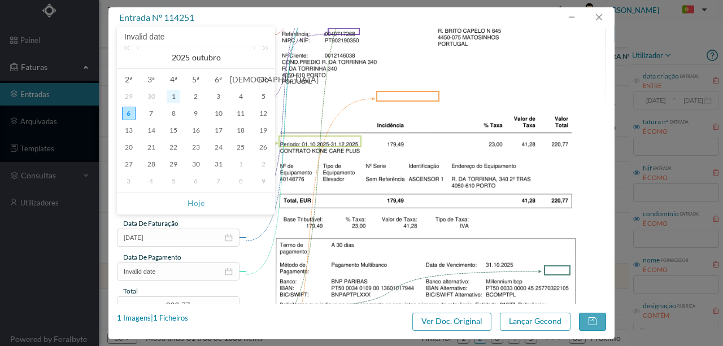
click at [174, 98] on div "1" at bounding box center [174, 97] width 14 height 14
type input "[DATE]"
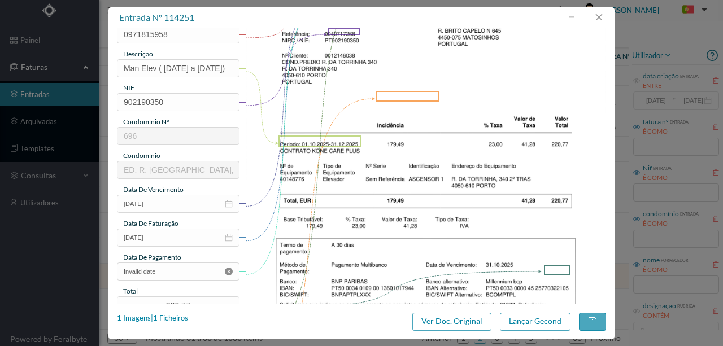
click at [227, 268] on icon "icon: close-circle" at bounding box center [229, 272] width 8 height 8
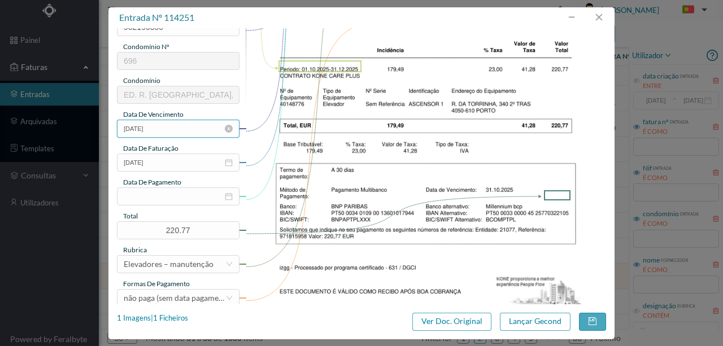
scroll to position [226, 0]
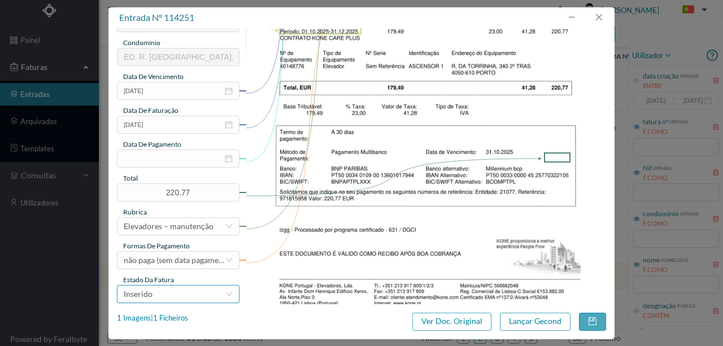
click at [182, 298] on div "Inserido" at bounding box center [175, 294] width 102 height 17
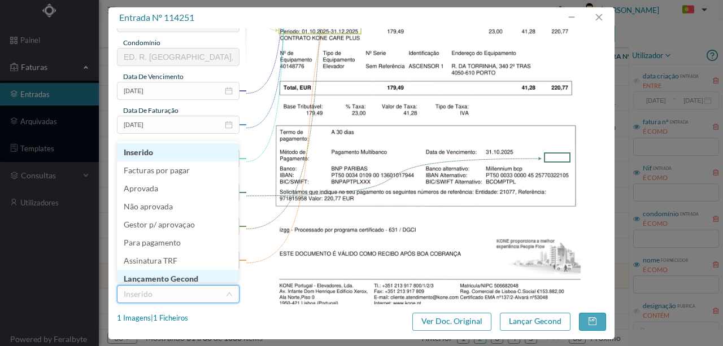
scroll to position [6, 0]
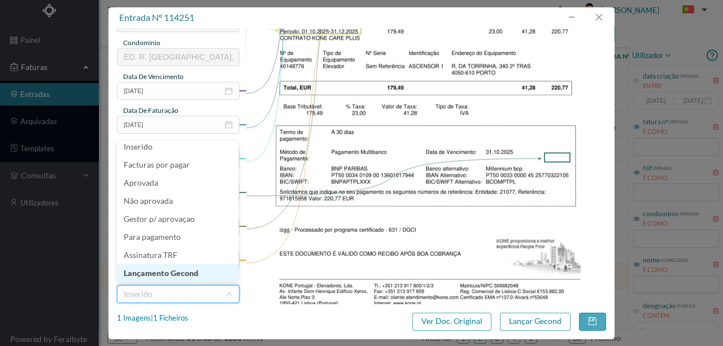
click at [180, 271] on li "Lançamento Gecond" at bounding box center [177, 273] width 121 height 18
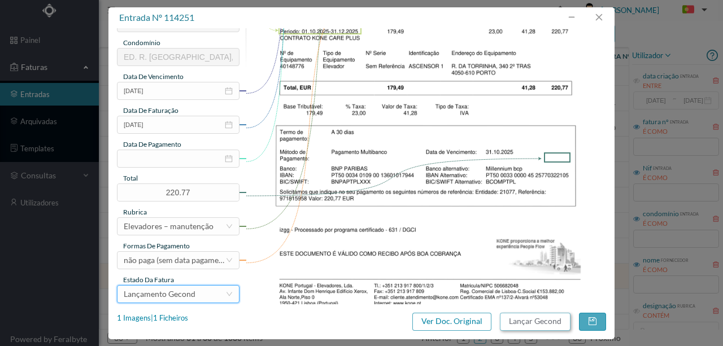
click at [533, 323] on button "Lançar Gecond" at bounding box center [535, 322] width 71 height 18
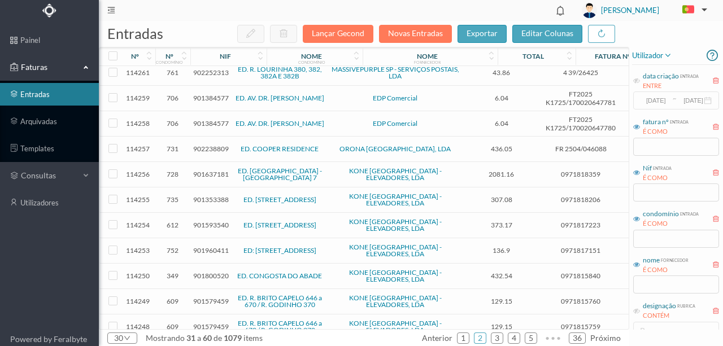
click at [220, 272] on span "901800520" at bounding box center [211, 276] width 36 height 8
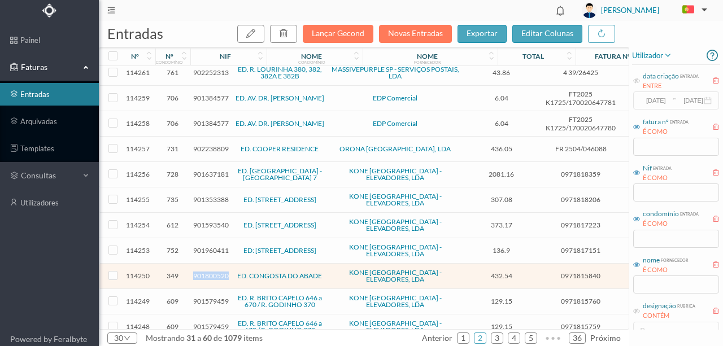
click at [220, 272] on span "901800520" at bounding box center [211, 276] width 36 height 8
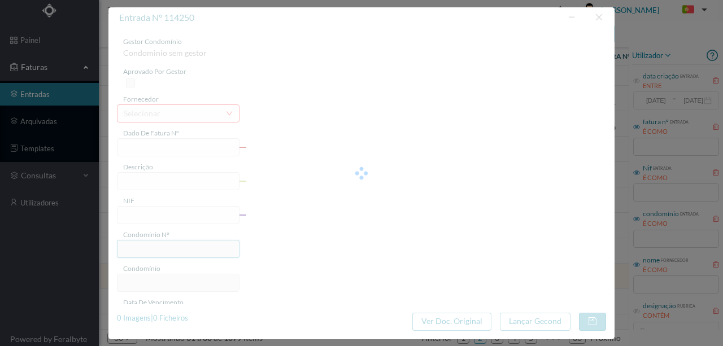
type input "0971815840"
type input "Periodo: 01.10.2025-31.12.2025"
type input "901800520"
type input "Invalid date"
type input "[DATE]"
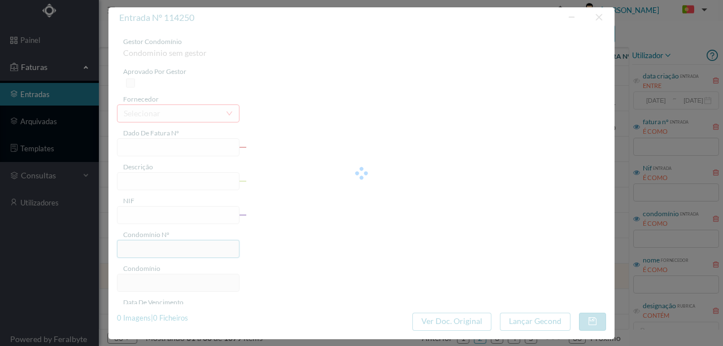
type input "432.54"
type input "349"
type input "ED. CONGOSTA DO ABADE"
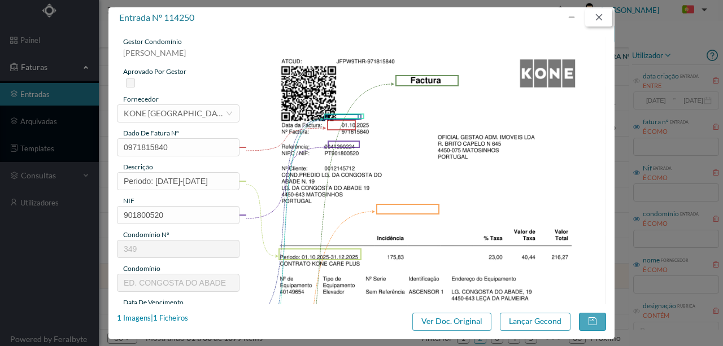
click at [604, 18] on button "button" at bounding box center [598, 17] width 27 height 18
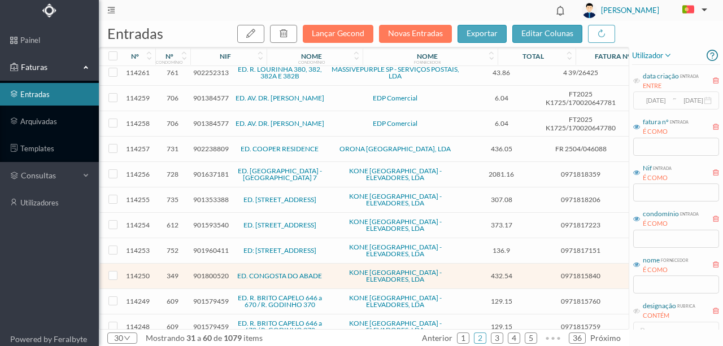
click at [208, 297] on span "901579459" at bounding box center [211, 301] width 36 height 8
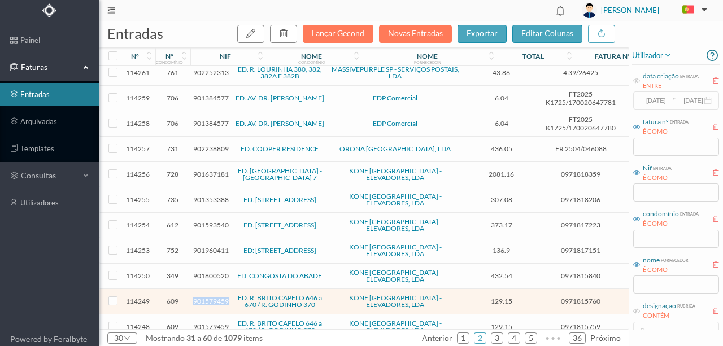
click at [208, 297] on span "901579459" at bounding box center [211, 301] width 36 height 8
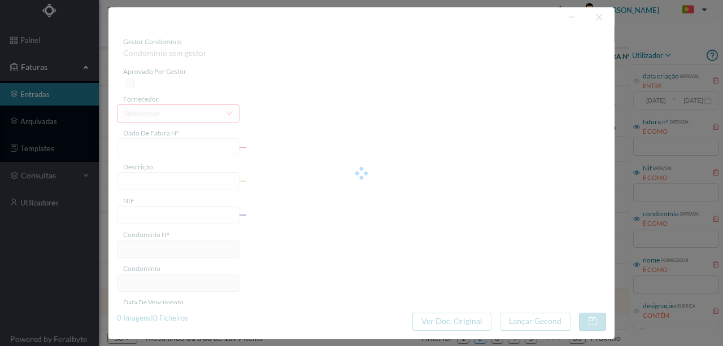
type input "0971815760"
type input "Periodo: 01.10.2025-31.12.2025"
type input "901579459"
type input "Invalid date"
type input "[DATE]"
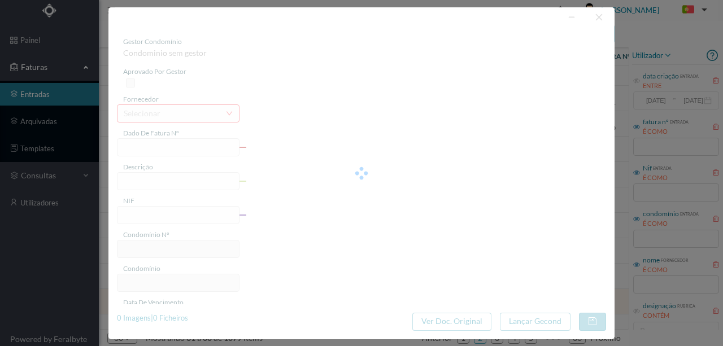
type input "129.15"
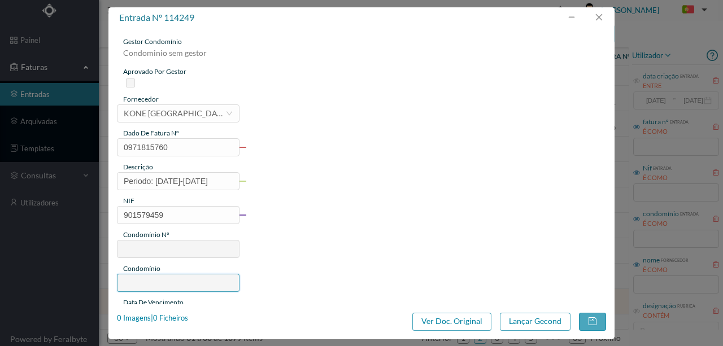
type input "609"
type input "ED. R. BRITO CAPELO 646 a 670 / R. GODINHO 370"
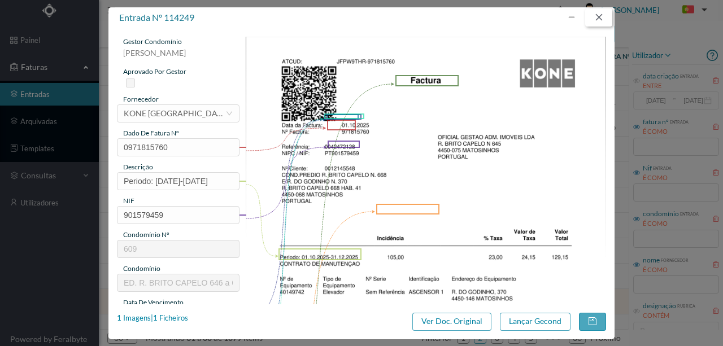
click at [600, 16] on button "button" at bounding box center [598, 17] width 27 height 18
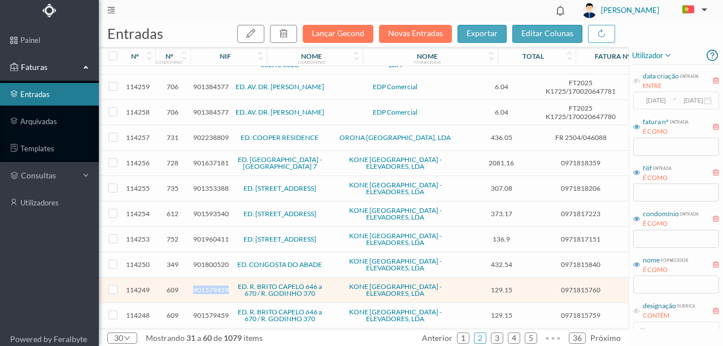
scroll to position [469, 0]
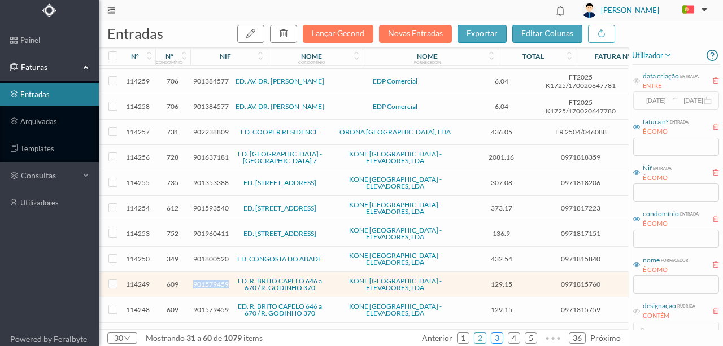
click at [498, 340] on link "3" at bounding box center [497, 338] width 11 height 17
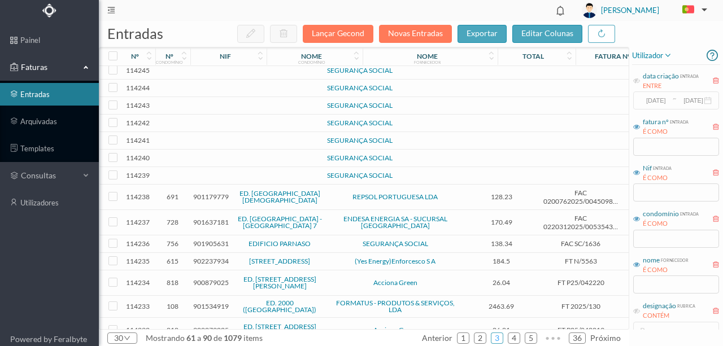
scroll to position [0, 0]
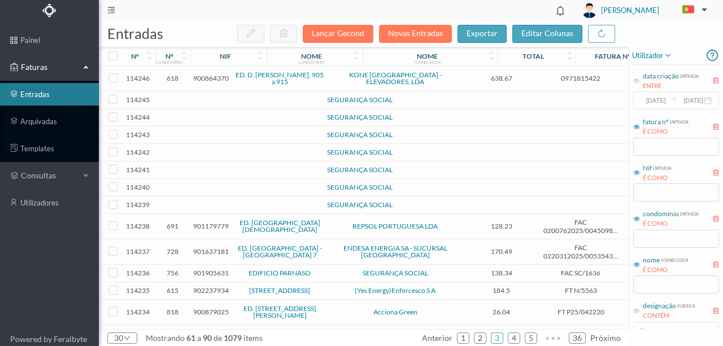
click at [208, 75] on span "900864370" at bounding box center [211, 78] width 36 height 8
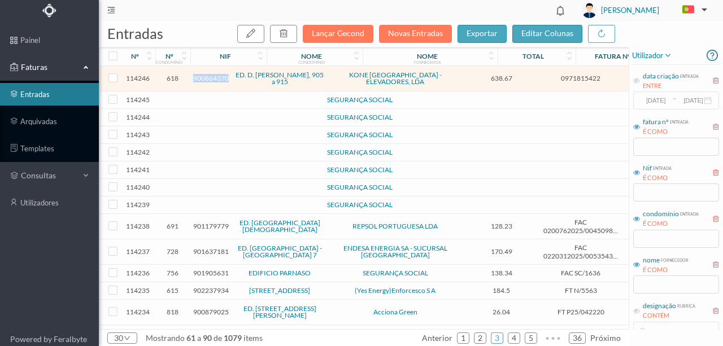
click at [208, 75] on span "900864370" at bounding box center [211, 78] width 36 height 8
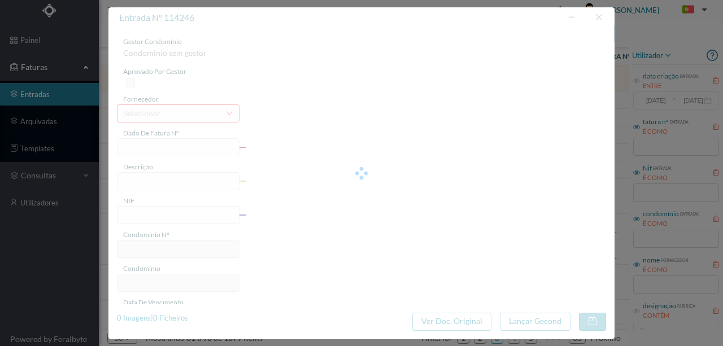
type input "0971815422"
type input "Periodo: 01.10.2025-31.12.2025"
type input "900864370"
type input "Invalid date"
type input "[DATE]"
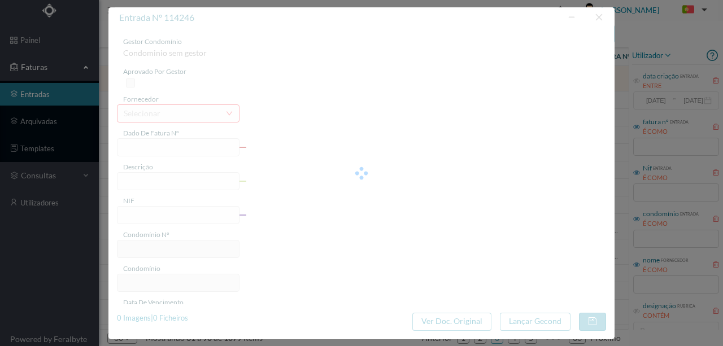
type input "638.67"
type input "618"
type input "ED. D. AFONSO HENRIQUES, 905 a 915"
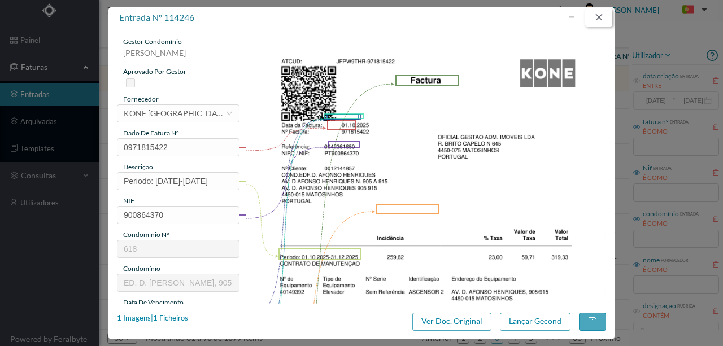
drag, startPoint x: 601, startPoint y: 16, endPoint x: 588, endPoint y: 20, distance: 13.8
click at [600, 16] on button "button" at bounding box center [598, 17] width 27 height 18
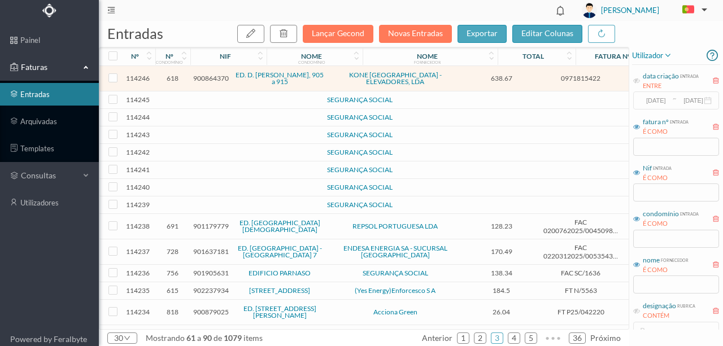
click at [201, 99] on td at bounding box center [244, 101] width 97 height 18
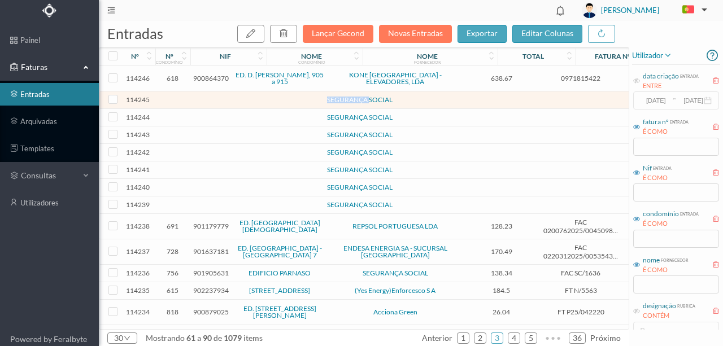
click at [201, 99] on td at bounding box center [244, 101] width 97 height 18
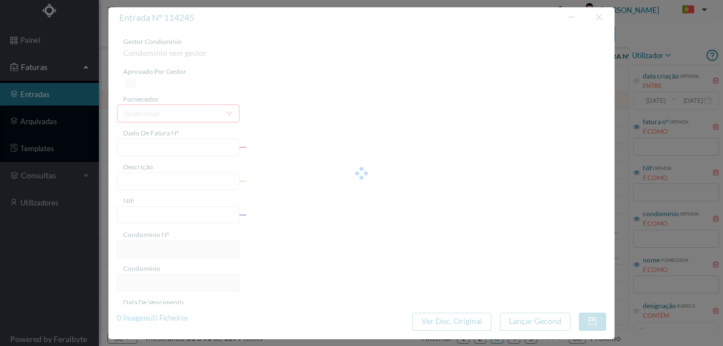
type input "0"
type input "Invalid date"
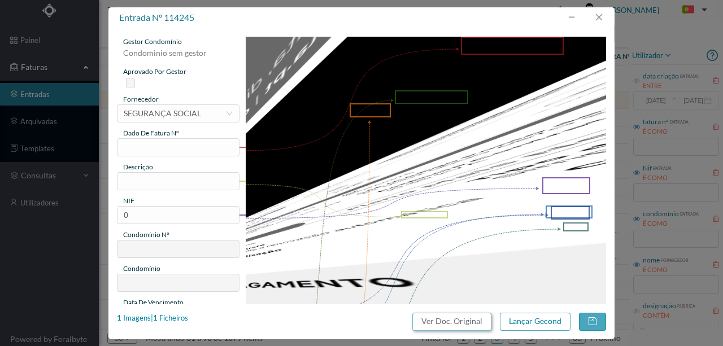
click at [458, 325] on button "Ver Doc. Original" at bounding box center [451, 322] width 79 height 18
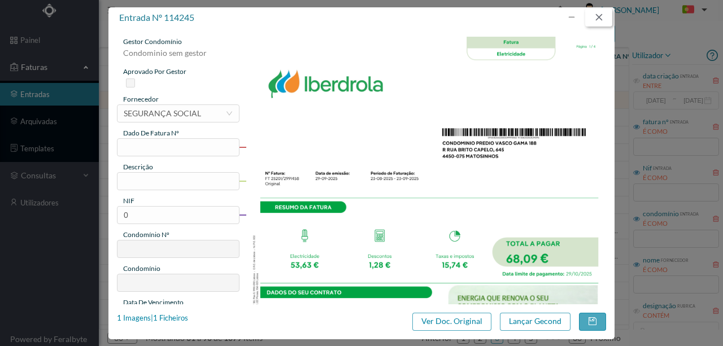
click at [600, 18] on button "button" at bounding box center [598, 17] width 27 height 18
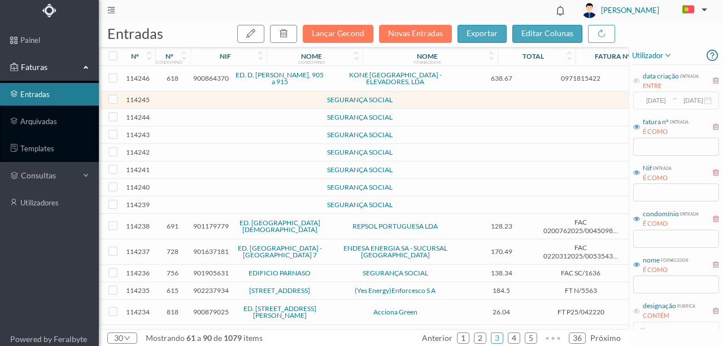
click at [215, 170] on td at bounding box center [244, 171] width 97 height 18
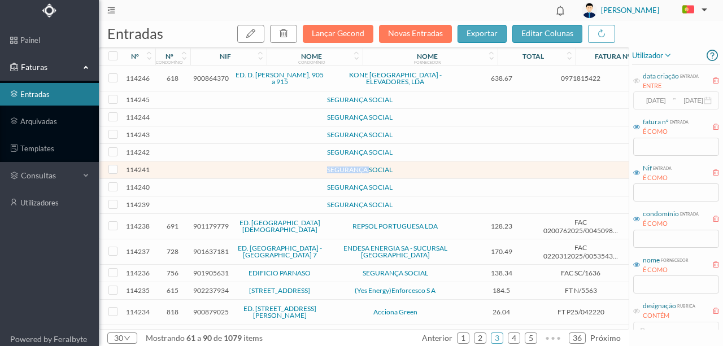
click at [215, 170] on td at bounding box center [244, 171] width 97 height 18
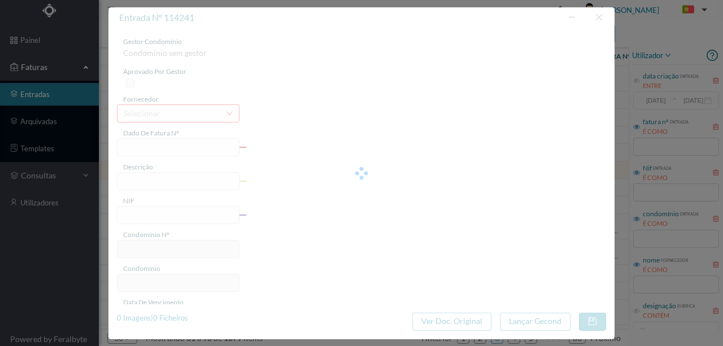
type input "0"
type input "Invalid date"
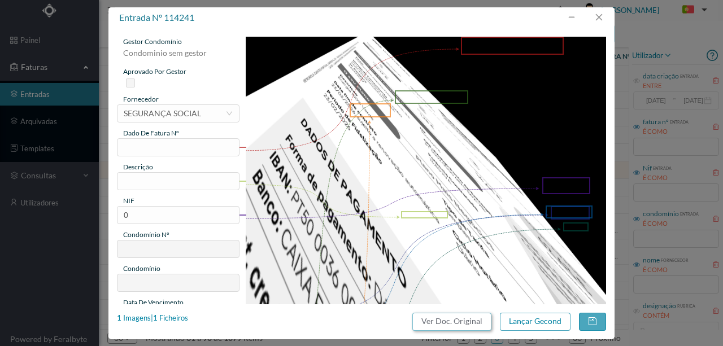
click at [442, 321] on button "Ver Doc. Original" at bounding box center [451, 322] width 79 height 18
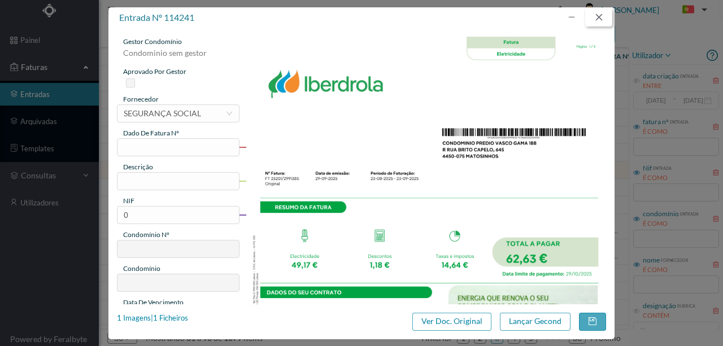
click at [601, 19] on button "button" at bounding box center [598, 17] width 27 height 18
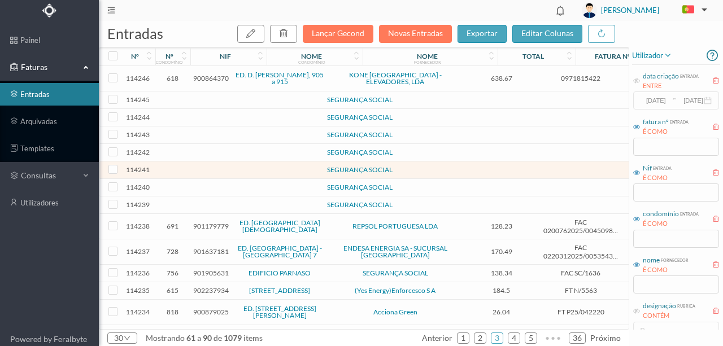
click at [210, 250] on span "901637181" at bounding box center [211, 251] width 36 height 8
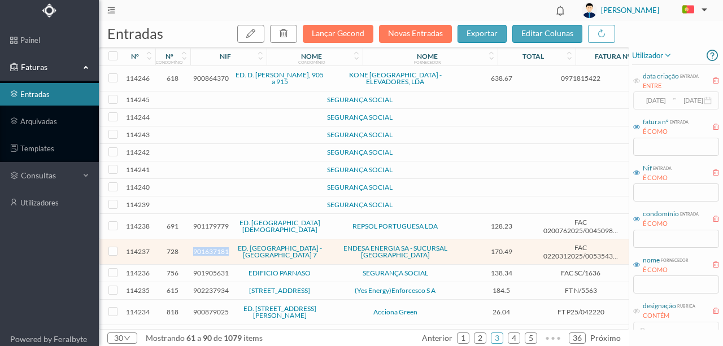
click at [210, 250] on span "901637181" at bounding box center [211, 251] width 36 height 8
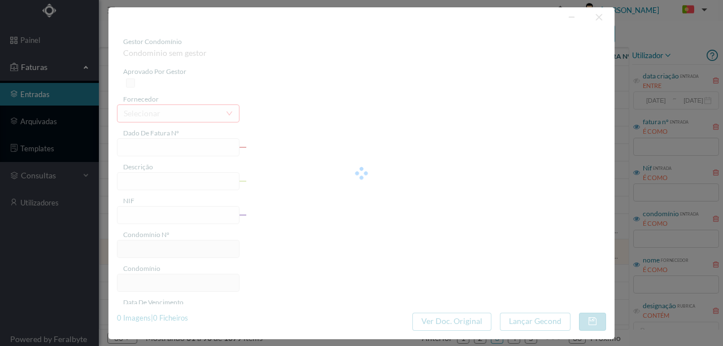
type input "FAC 0220312025/0053543796"
type input "[STREET_ADDRESS][PERSON_NAME]"
type input "901637181"
type input "[DATE]"
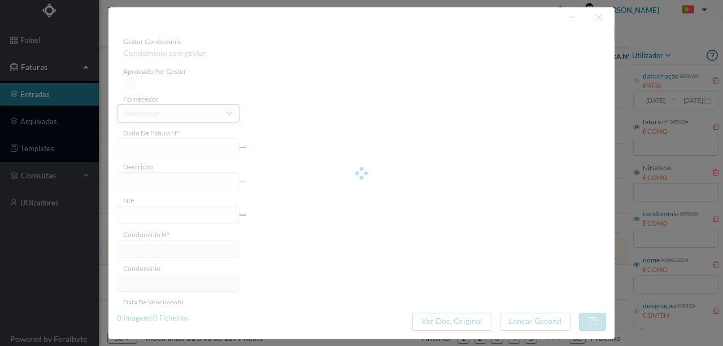
type input "[DATE]"
type input "170.49"
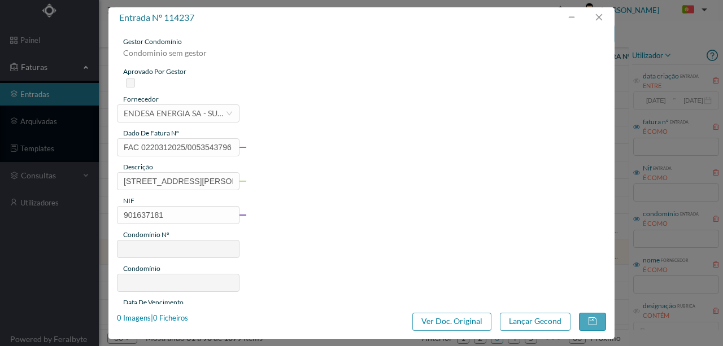
type input "728"
type input "ED. [GEOGRAPHIC_DATA] - [GEOGRAPHIC_DATA] 7"
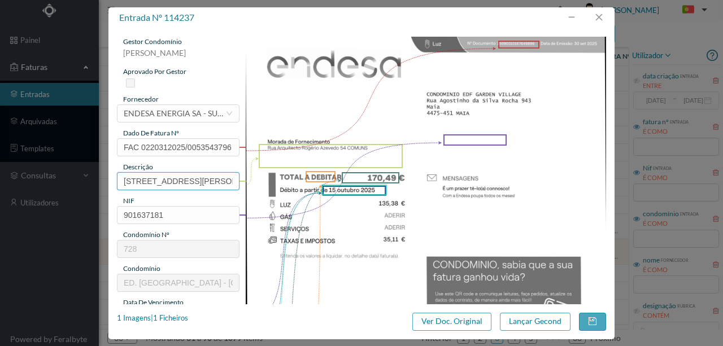
scroll to position [0, 54]
drag, startPoint x: 120, startPoint y: 179, endPoint x: 185, endPoint y: 182, distance: 65.1
click at [185, 182] on input "[STREET_ADDRESS][PERSON_NAME]" at bounding box center [178, 181] width 123 height 18
click at [202, 181] on input "54 COMUNS" at bounding box center [178, 181] width 123 height 18
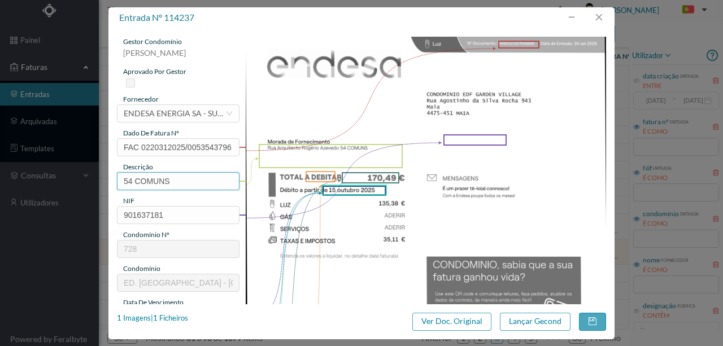
paste input "([DATE] a [DATE])"
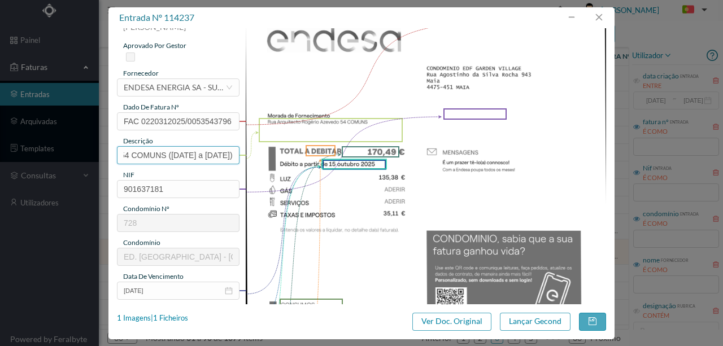
scroll to position [37, 0]
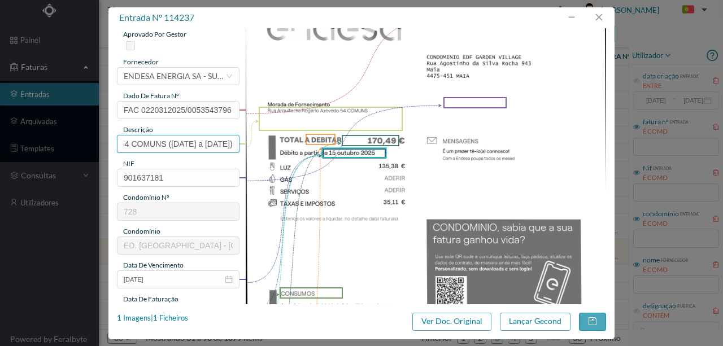
type input "54 COMUNS ([DATE] a [DATE])"
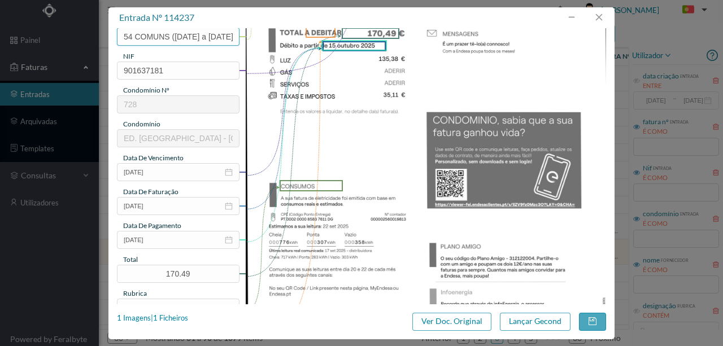
scroll to position [150, 0]
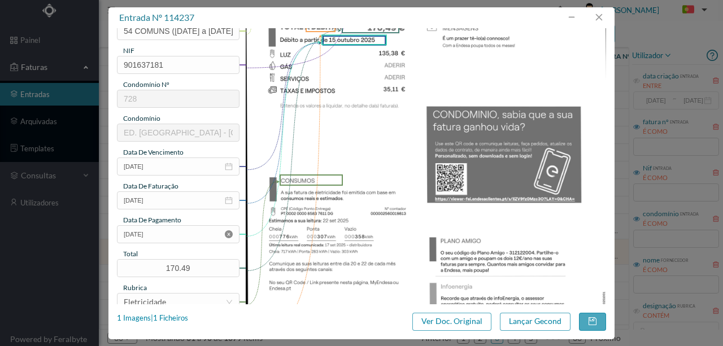
click at [229, 233] on icon "icon: close-circle" at bounding box center [229, 235] width 8 height 8
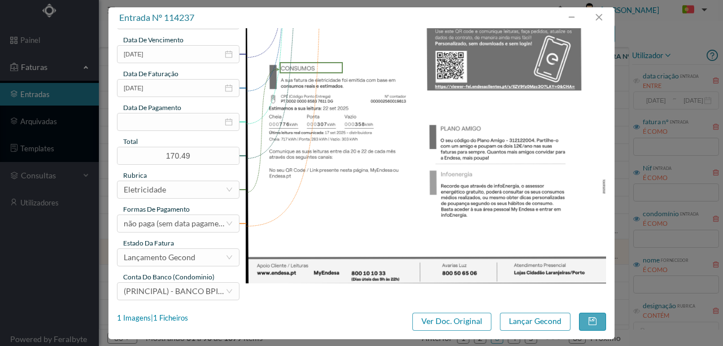
scroll to position [263, 0]
click at [541, 322] on button "Lançar Gecond" at bounding box center [535, 322] width 71 height 18
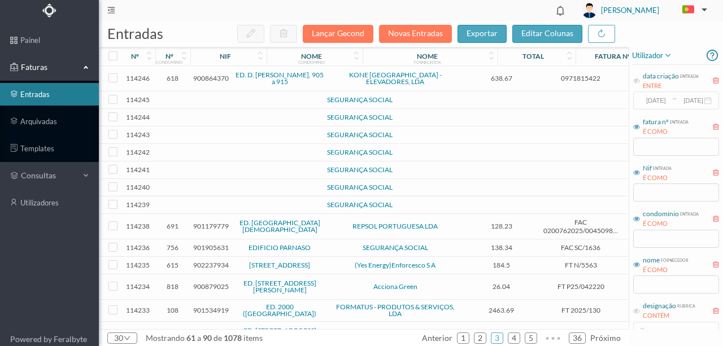
click at [217, 264] on span "902237934" at bounding box center [211, 265] width 36 height 8
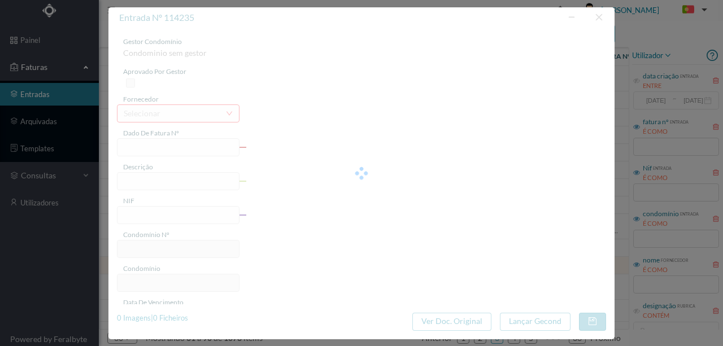
type input "FT N/5563"
type input "902237934"
type input "Invalid date"
type input "[DATE]"
type input "184.50"
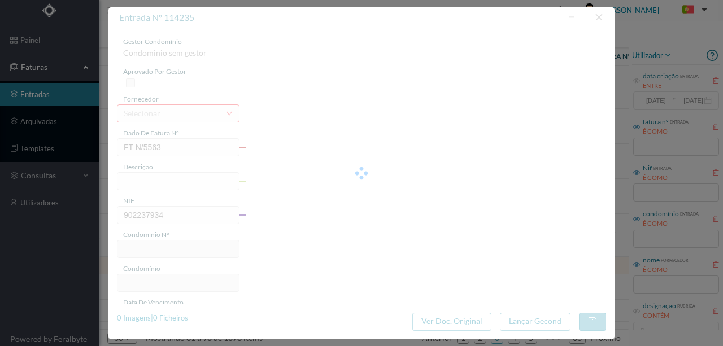
type input "615"
type input "[STREET_ADDRESS]"
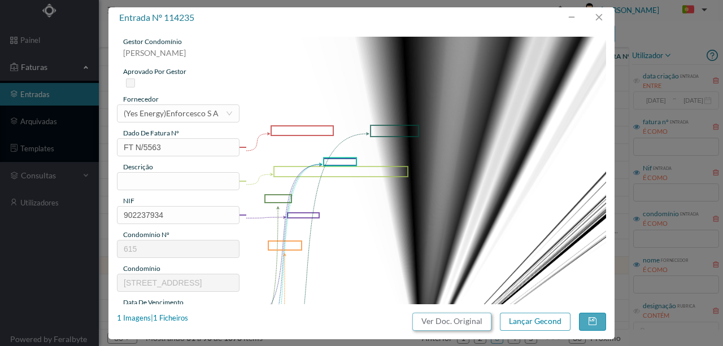
click at [438, 322] on button "Ver Doc. Original" at bounding box center [451, 322] width 79 height 18
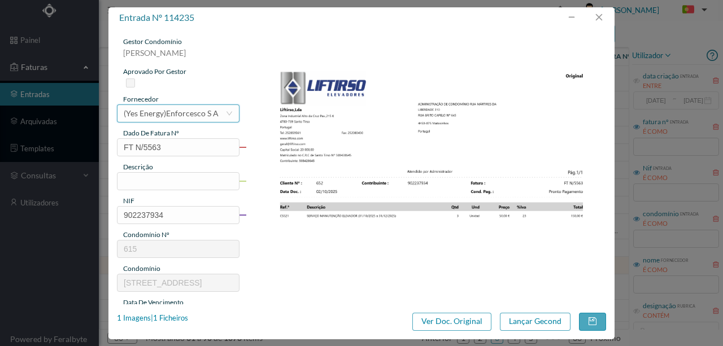
click at [138, 114] on div "(Yes Energy)Enforcesco S A" at bounding box center [171, 113] width 95 height 17
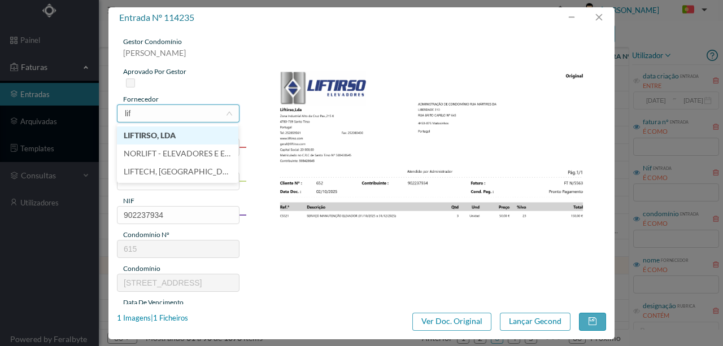
type input "lift"
click at [162, 136] on li "LIFTIRSO, LDA" at bounding box center [177, 136] width 121 height 18
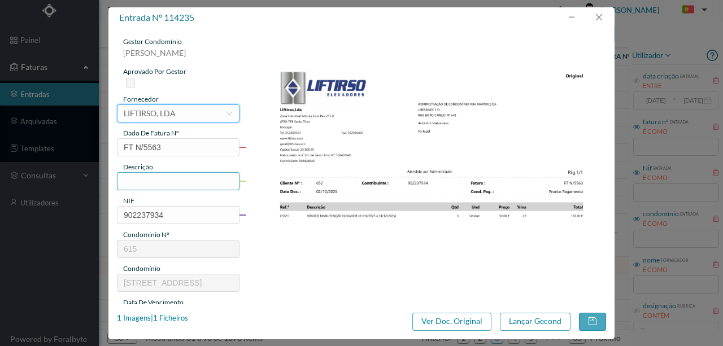
drag, startPoint x: 132, startPoint y: 182, endPoint x: 139, endPoint y: 183, distance: 6.8
click at [132, 182] on input "text" at bounding box center [178, 181] width 123 height 18
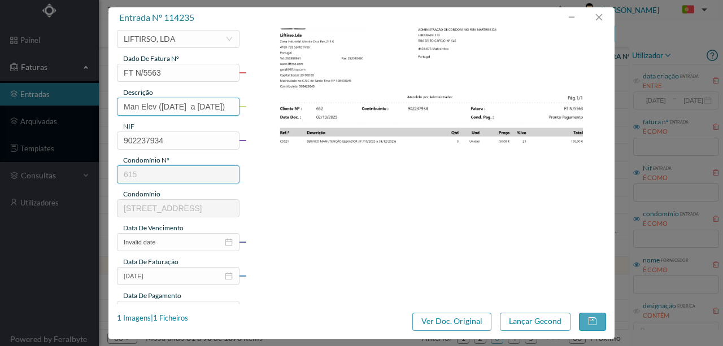
scroll to position [75, 0]
type input "Man Elev ([DATE] a [DATE])"
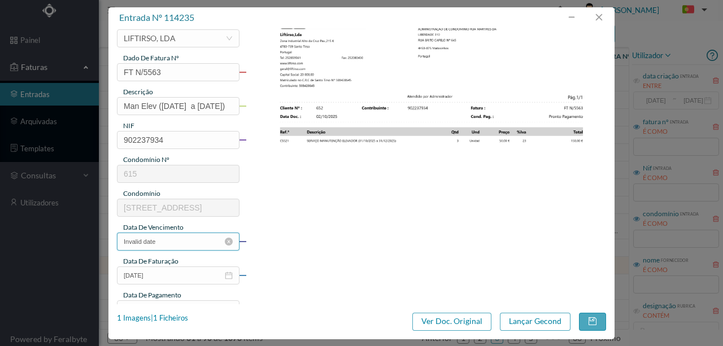
click at [194, 240] on input "Invalid date" at bounding box center [178, 242] width 123 height 18
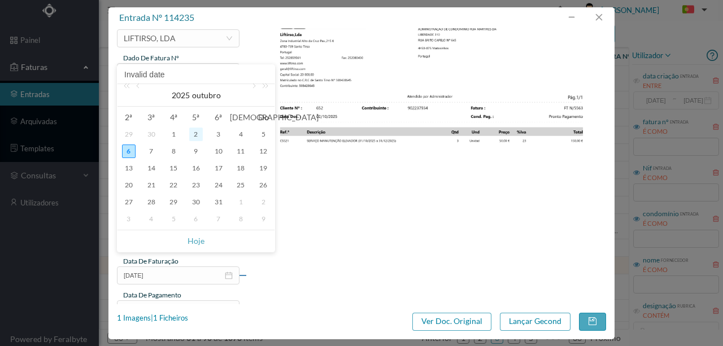
click at [196, 134] on div "2" at bounding box center [196, 135] width 14 height 14
type input "[DATE]"
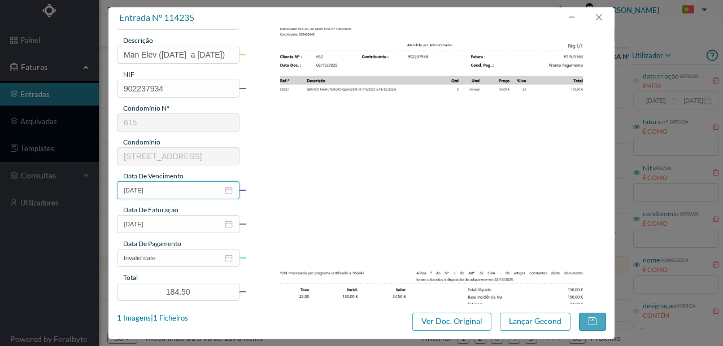
scroll to position [226, 0]
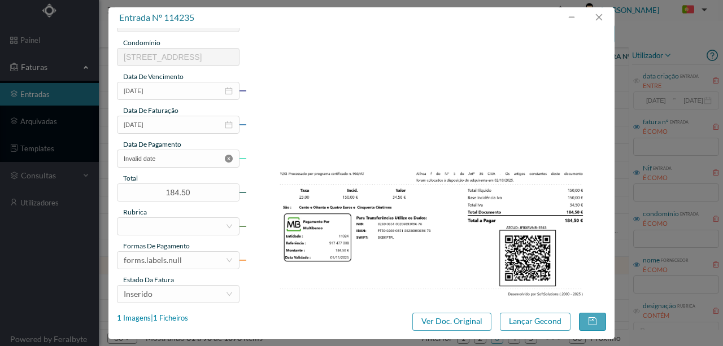
click at [228, 159] on icon "icon: close-circle" at bounding box center [229, 159] width 8 height 8
click at [140, 225] on div at bounding box center [175, 226] width 102 height 17
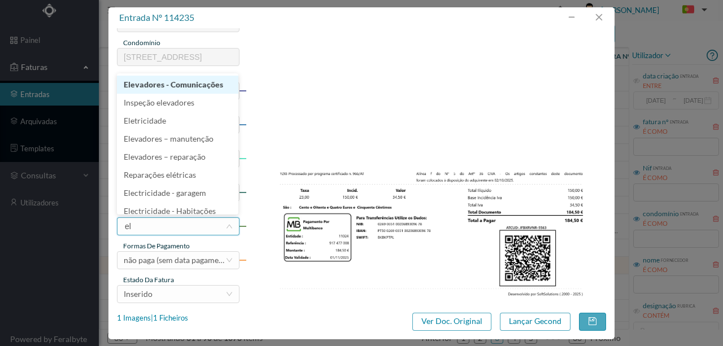
type input "ele"
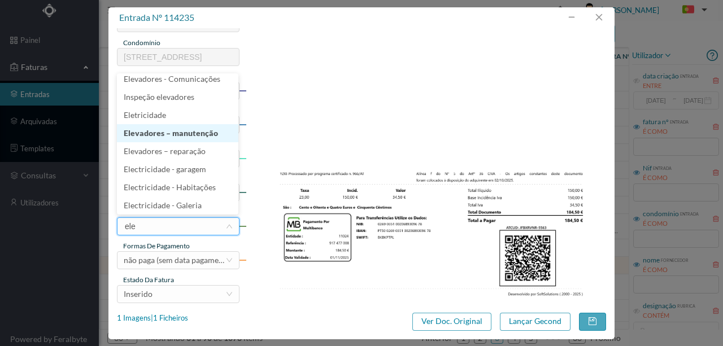
click at [175, 133] on li "Elevadores – manutenção" at bounding box center [177, 133] width 121 height 18
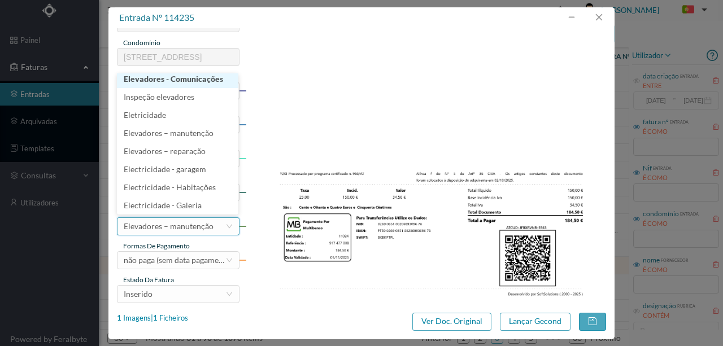
scroll to position [2, 0]
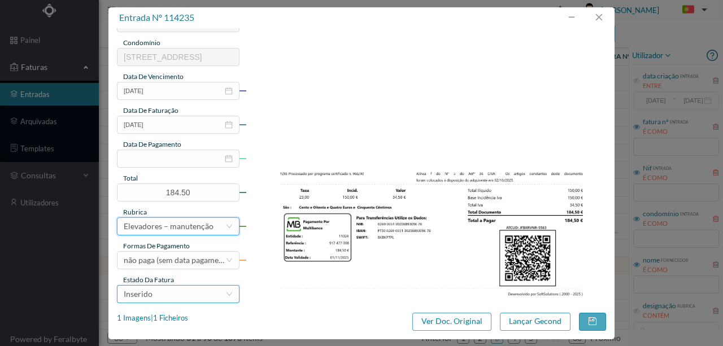
click at [184, 293] on div "Inserido" at bounding box center [175, 294] width 102 height 17
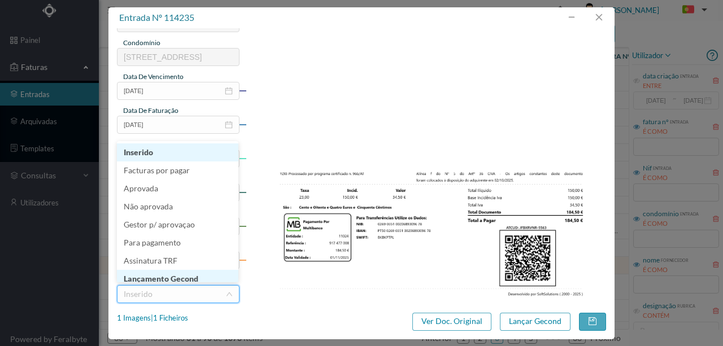
scroll to position [6, 0]
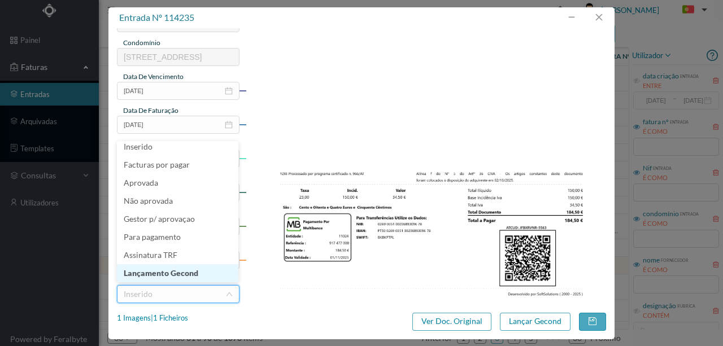
click at [194, 274] on li "Lançamento Gecond" at bounding box center [177, 273] width 121 height 18
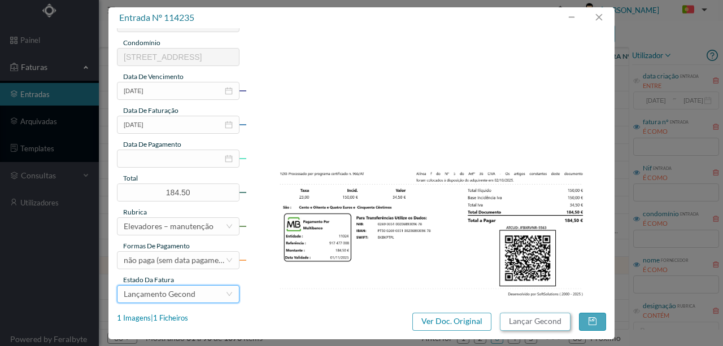
click at [528, 322] on button "Lançar Gecond" at bounding box center [535, 322] width 71 height 18
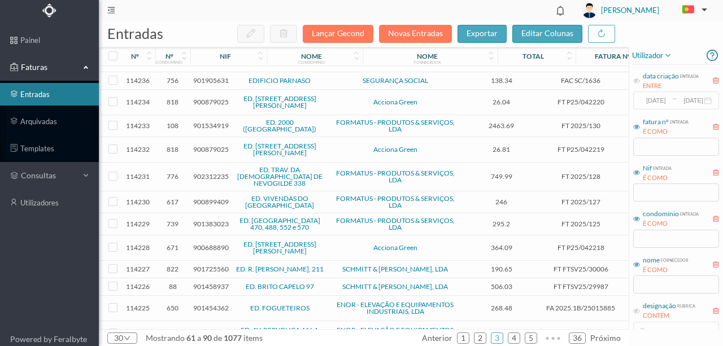
scroll to position [188, 0]
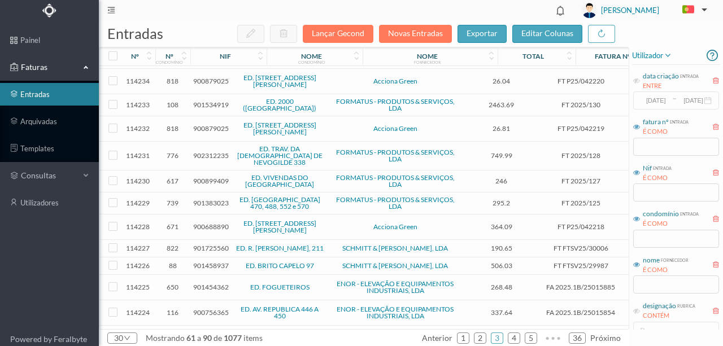
click at [215, 223] on span "900688890" at bounding box center [211, 227] width 36 height 8
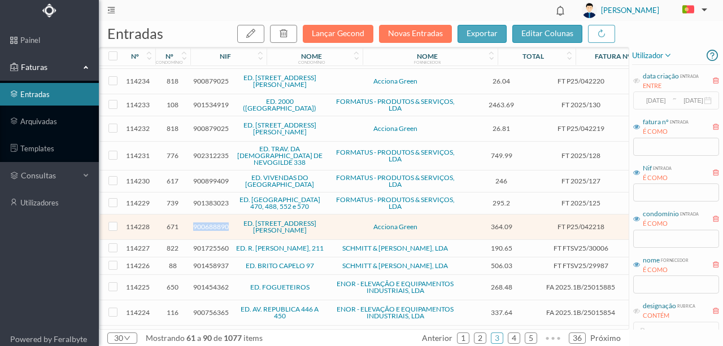
click at [215, 223] on span "900688890" at bounding box center [211, 227] width 36 height 8
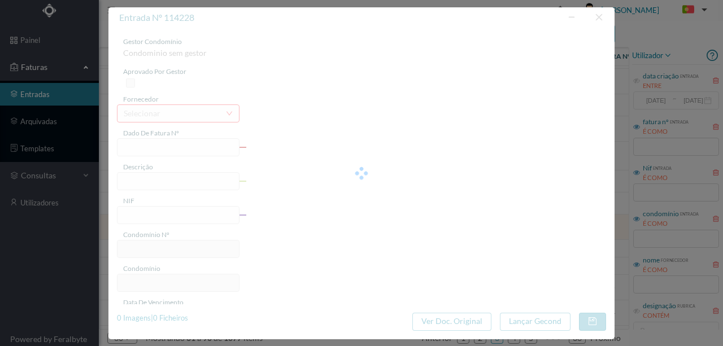
type input "FT P25/042218"
type input "[PERSON_NAME] 18"
type input "900688890"
type input "[DATE]"
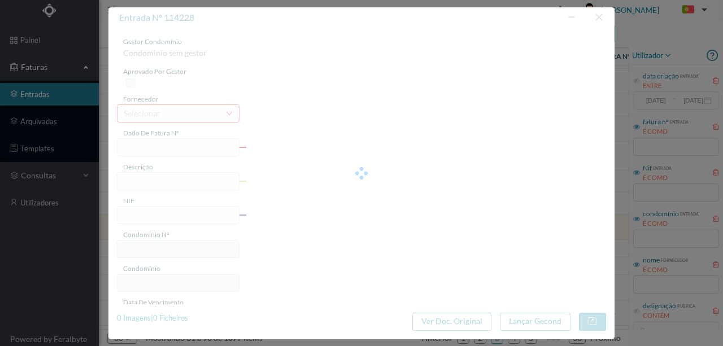
type input "[DATE]"
type input "364.09"
type input "671"
type input "ED. [STREET_ADDRESS][PERSON_NAME]"
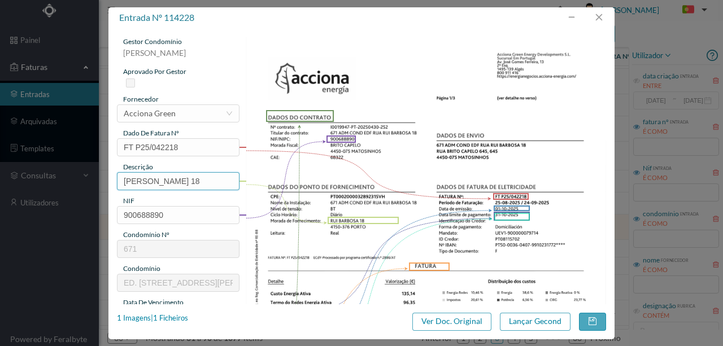
drag, startPoint x: 177, startPoint y: 182, endPoint x: 102, endPoint y: 180, distance: 75.2
click at [102, 180] on div "entrada nº 114228 gestor condomínio [PERSON_NAME] aprovado por gestor fornecedo…" at bounding box center [361, 173] width 723 height 346
click at [171, 183] on input "18" at bounding box center [178, 181] width 123 height 18
paste input "([DATE] a [DATE])"
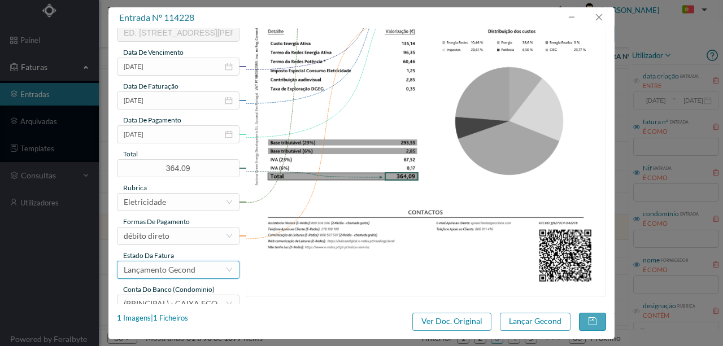
scroll to position [263, 0]
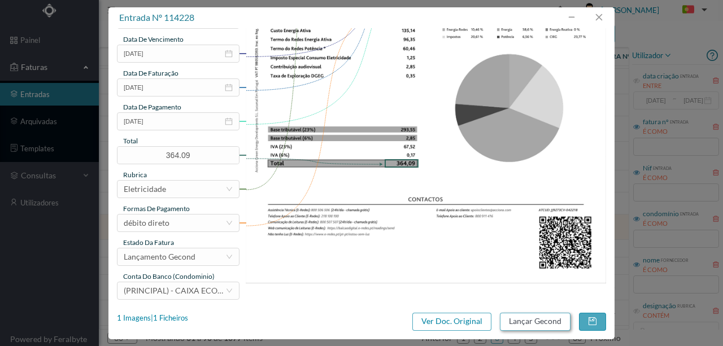
type input "18 ([DATE] a [DATE])"
click at [533, 325] on button "Lançar Gecond" at bounding box center [535, 322] width 71 height 18
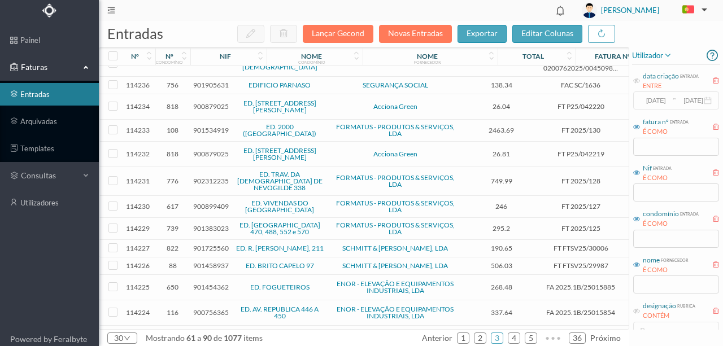
click at [203, 262] on span "901458937" at bounding box center [211, 266] width 36 height 8
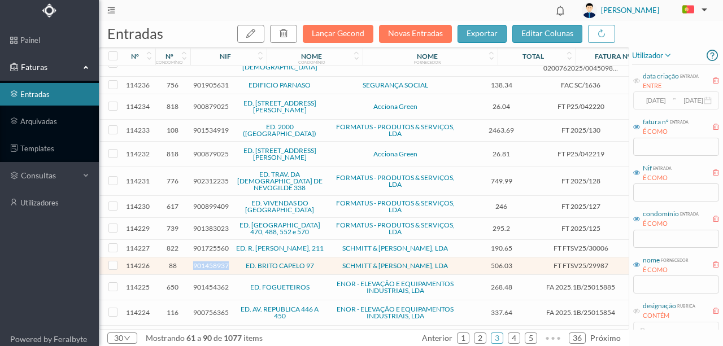
click at [203, 262] on span "901458937" at bounding box center [211, 266] width 36 height 8
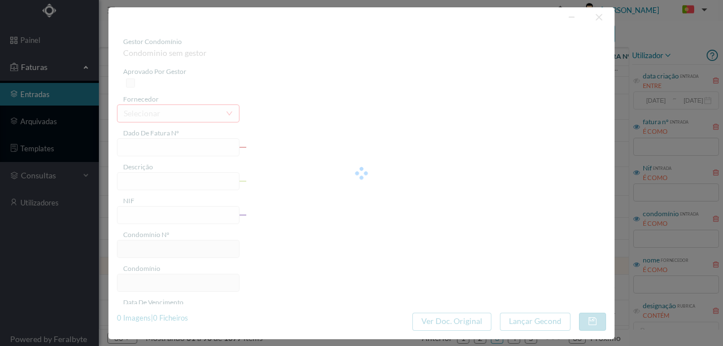
type input "FT FTSV25/29987"
type input "901458937"
type input "Invalid date"
type input "[DATE]"
type input "506.03"
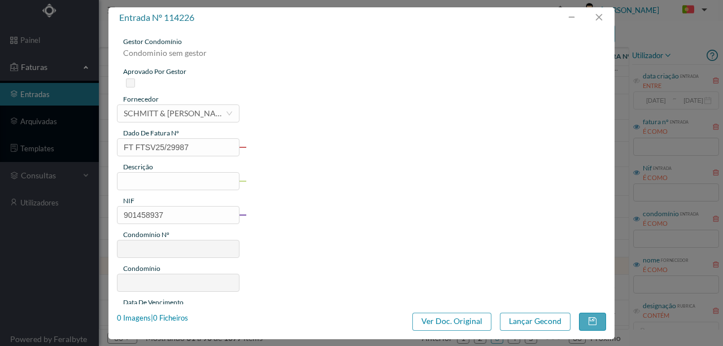
type input "88"
type input "ED. BRITO CAPELO 97"
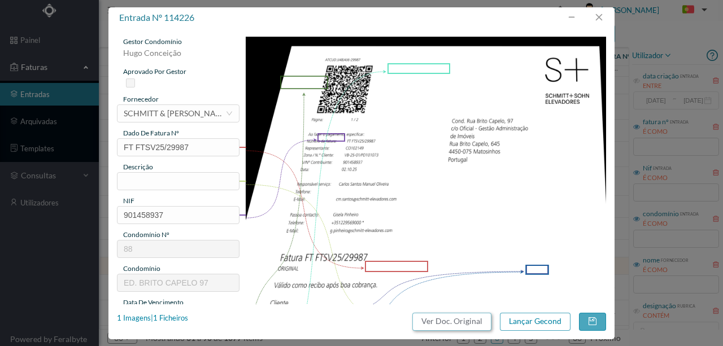
click at [480, 324] on button "Ver Doc. Original" at bounding box center [451, 322] width 79 height 18
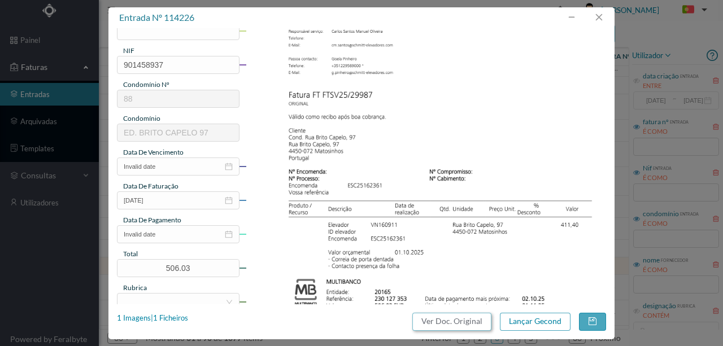
scroll to position [113, 0]
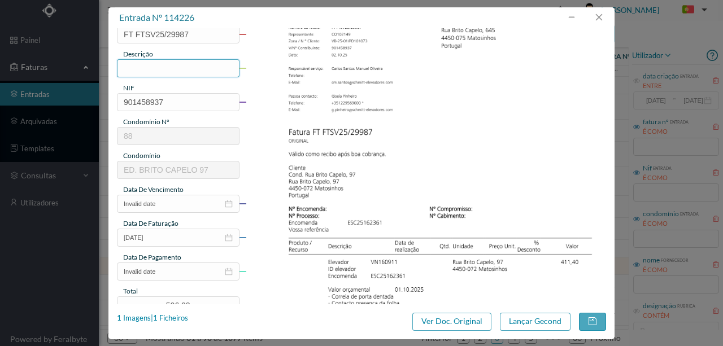
drag, startPoint x: 141, startPoint y: 73, endPoint x: 125, endPoint y: 118, distance: 47.7
click at [140, 72] on input "text" at bounding box center [178, 68] width 123 height 18
type input "M"
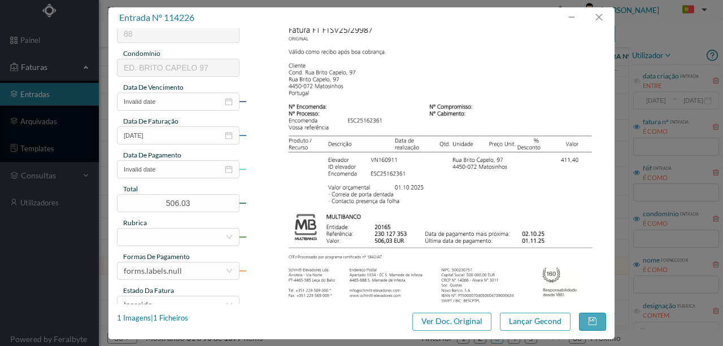
scroll to position [226, 0]
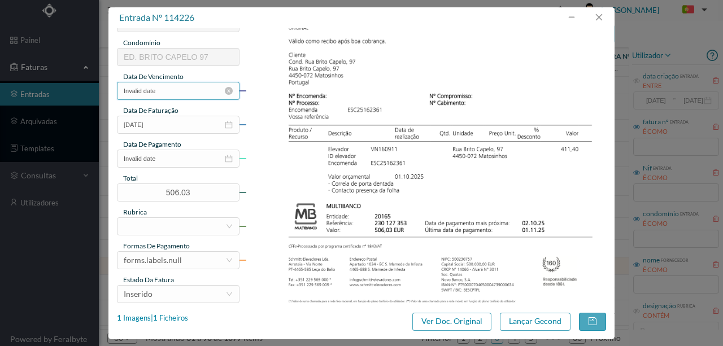
type input "Reparação elevador : Correia de porta dentada, Contacto presença da folha"
click at [186, 94] on input "Invalid date" at bounding box center [178, 91] width 123 height 18
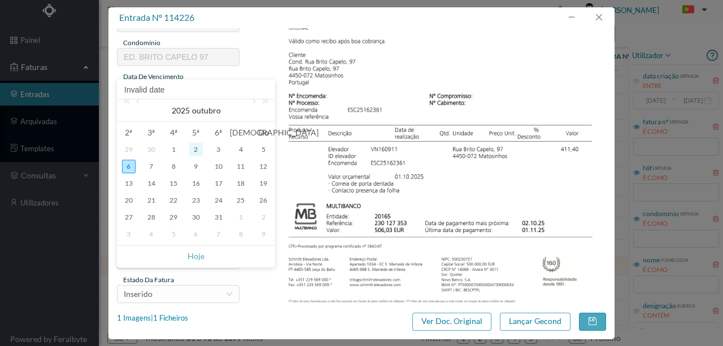
click at [191, 148] on div "2" at bounding box center [196, 150] width 14 height 14
type input "[DATE]"
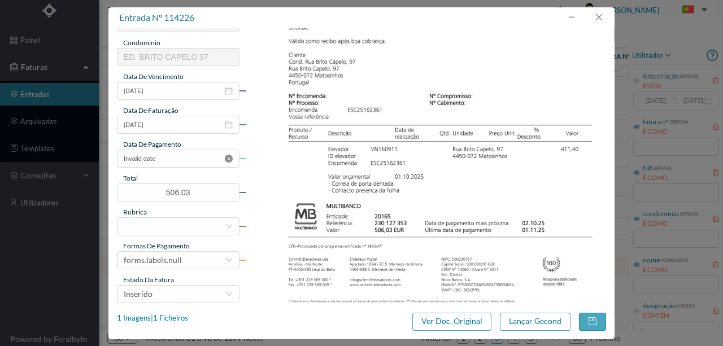
click at [227, 161] on icon "icon: close-circle" at bounding box center [229, 159] width 8 height 8
drag, startPoint x: 138, startPoint y: 227, endPoint x: 146, endPoint y: 238, distance: 14.6
click at [139, 225] on div at bounding box center [175, 226] width 102 height 17
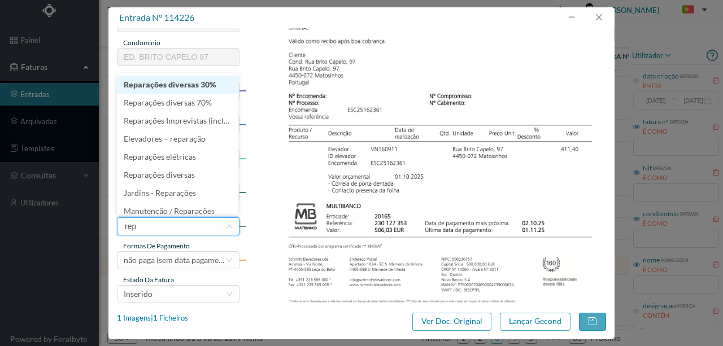
type input "repa"
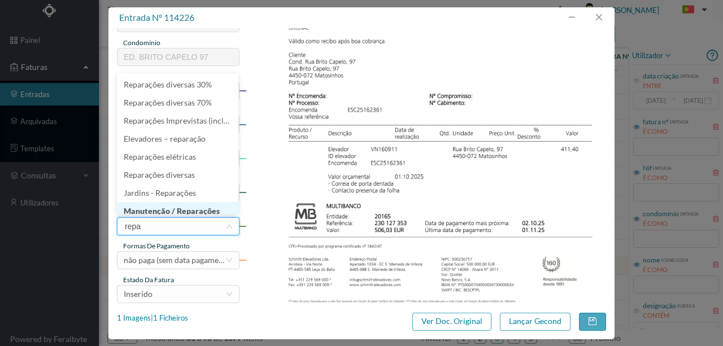
scroll to position [6, 0]
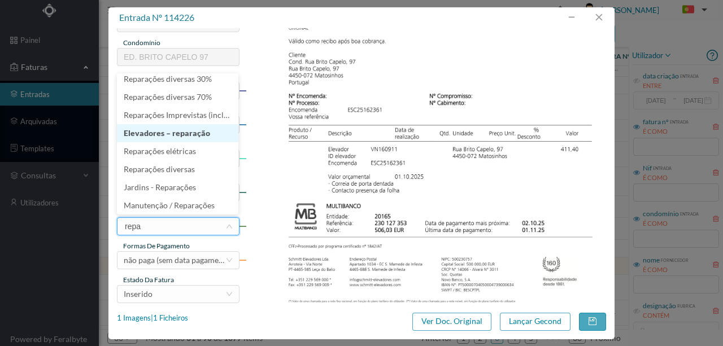
click at [164, 138] on li "Elevadores – reparação" at bounding box center [177, 133] width 121 height 18
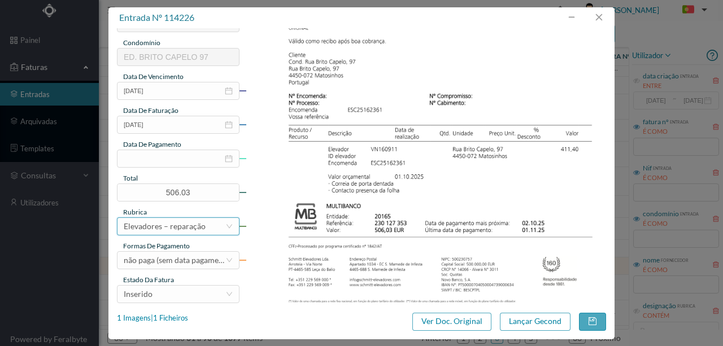
scroll to position [2, 0]
click at [164, 297] on div "Inserido" at bounding box center [175, 294] width 102 height 17
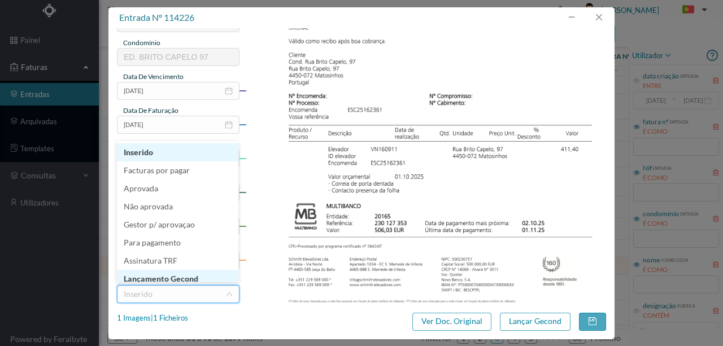
scroll to position [6, 0]
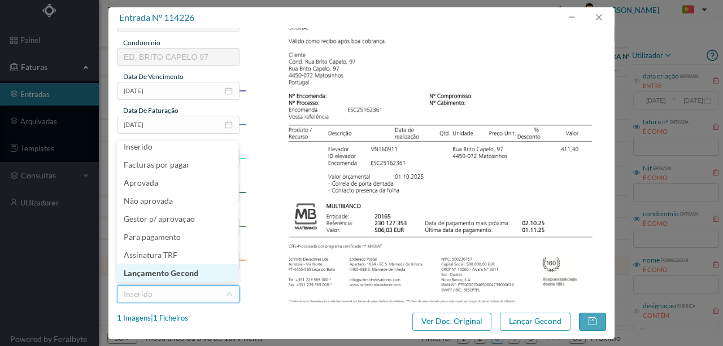
click at [172, 272] on li "Lançamento Gecond" at bounding box center [177, 273] width 121 height 18
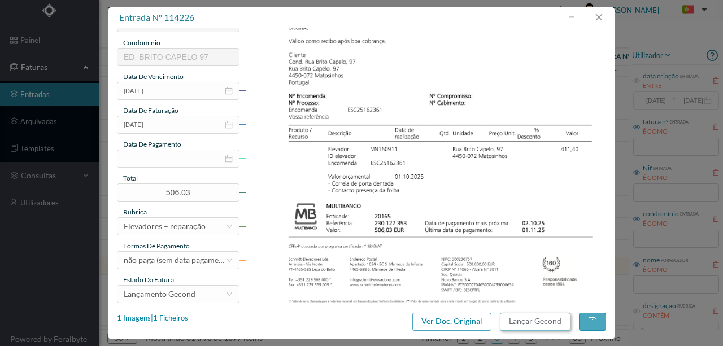
click at [538, 322] on button "Lançar Gecond" at bounding box center [535, 322] width 71 height 18
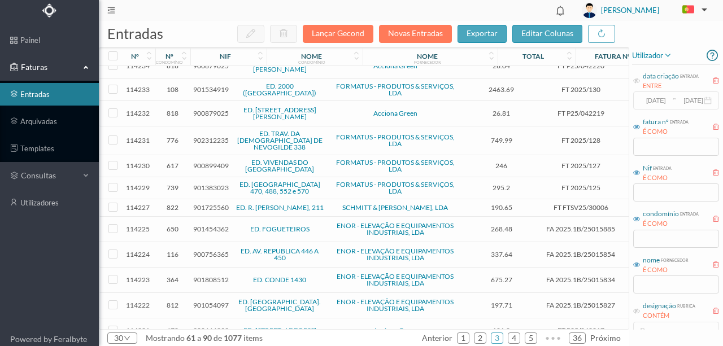
scroll to position [271, 0]
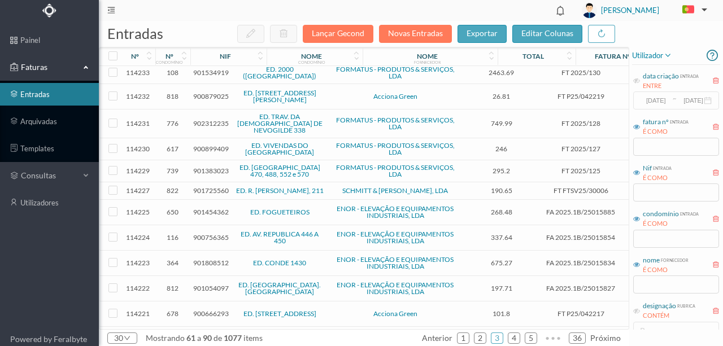
click at [209, 233] on span "900756365" at bounding box center [211, 237] width 36 height 8
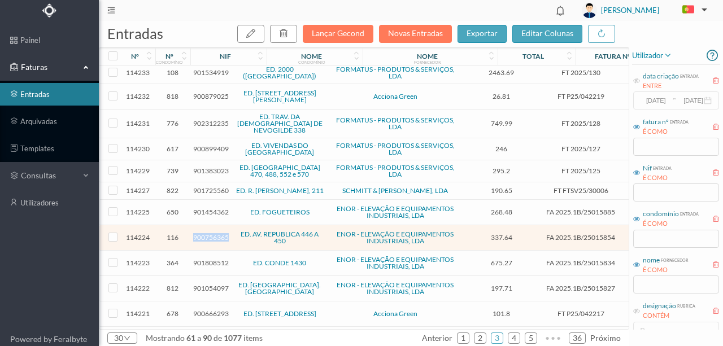
click at [209, 233] on span "900756365" at bounding box center [211, 237] width 36 height 8
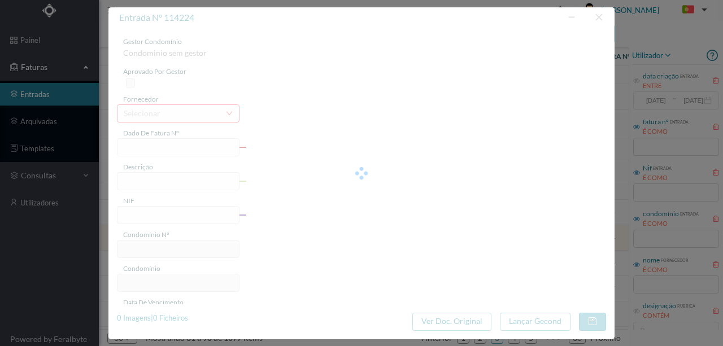
type input "FA 2025.1B/25015854"
type input "AV. DA REPUBLICA, 448 - [GEOGRAPHIC_DATA]"
type input "900756365"
type input "01-10-0002"
type input "[DATE]"
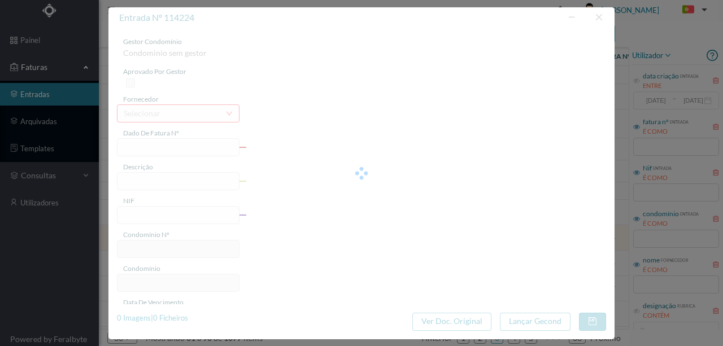
type input "01-10-0002"
type input "337.64"
type input "116"
type input "ED. AV. REPUBLICA 446 A 450"
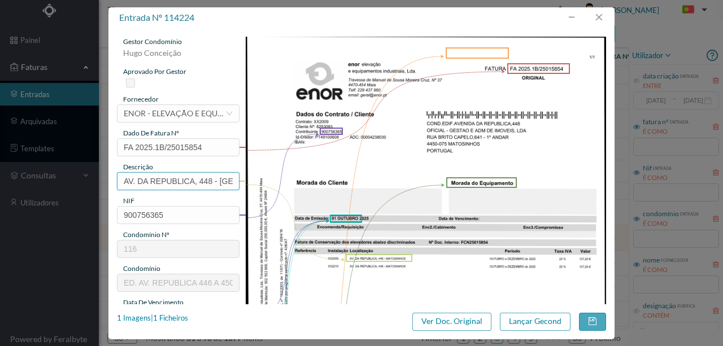
scroll to position [0, 40]
drag, startPoint x: 121, startPoint y: 181, endPoint x: 313, endPoint y: 190, distance: 192.4
click at [309, 185] on div "gestor condomínio Hugo Conceição aprovado por gestor fornecedor selecionar ENOR…" at bounding box center [361, 300] width 489 height 527
click at [153, 182] on input "Man Elev (Outobro a Dezembro 2025)" at bounding box center [178, 181] width 123 height 18
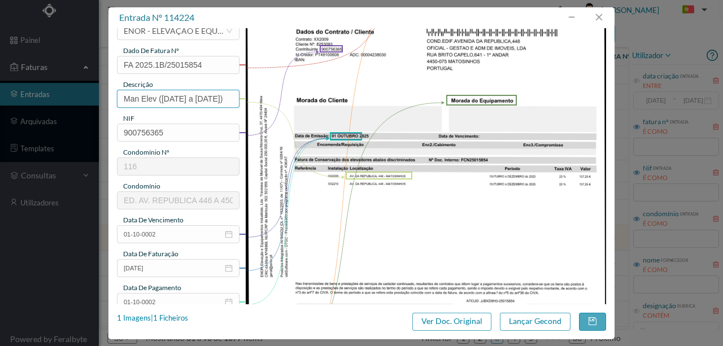
scroll to position [113, 0]
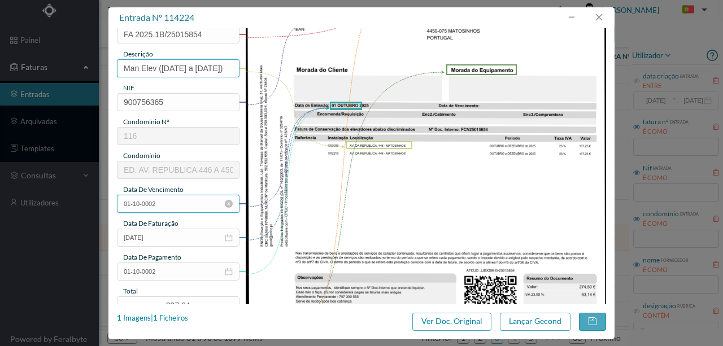
type input "Man Elev (Outubro a Dezembro 2025)"
click at [183, 205] on input "01-10-0002" at bounding box center [178, 204] width 123 height 18
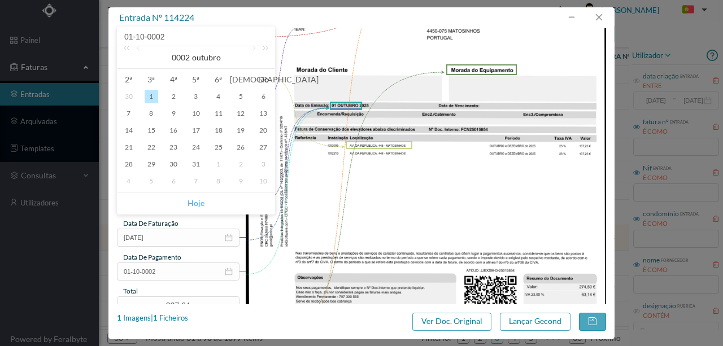
click at [196, 205] on link "Hoje" at bounding box center [196, 203] width 17 height 21
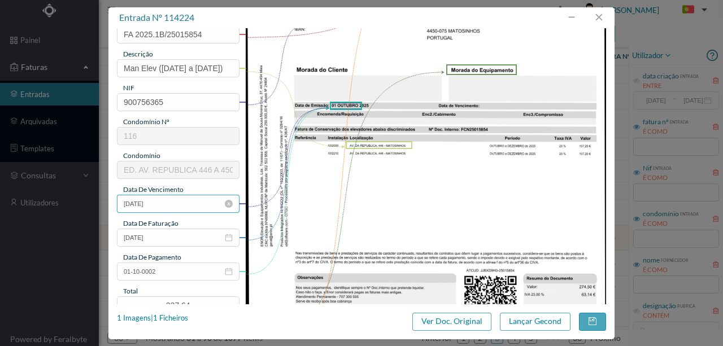
click at [180, 208] on input "[DATE]" at bounding box center [178, 204] width 123 height 18
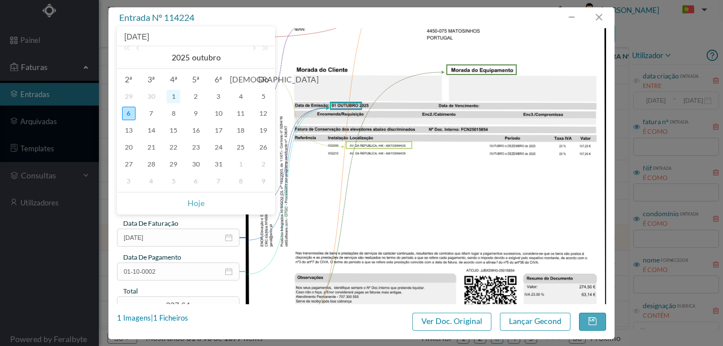
click at [173, 96] on div "1" at bounding box center [174, 97] width 14 height 14
type input "[DATE]"
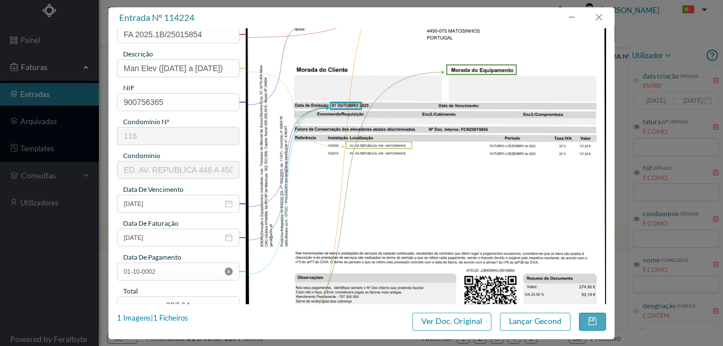
click at [225, 271] on icon "icon: close-circle" at bounding box center [229, 272] width 8 height 8
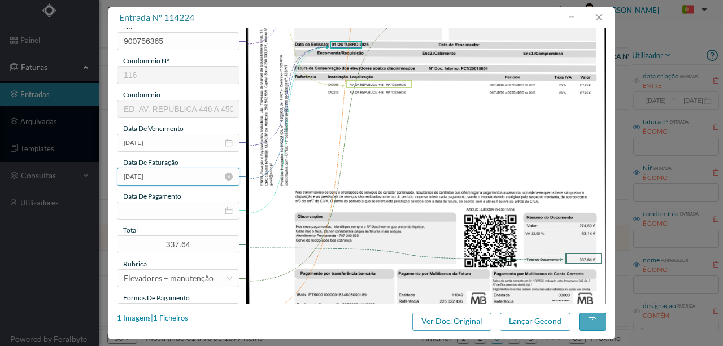
scroll to position [226, 0]
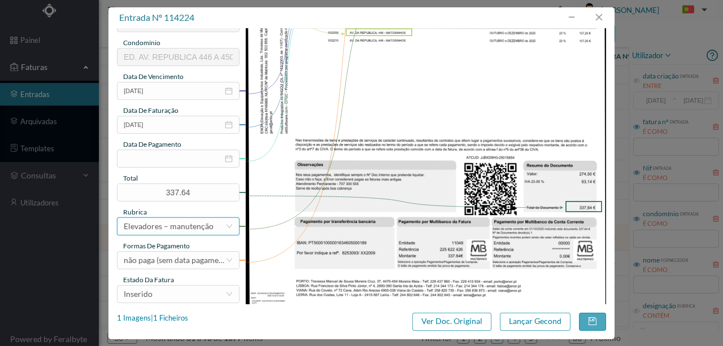
click at [166, 226] on div "Elevadores – manutenção" at bounding box center [169, 226] width 90 height 17
click at [288, 254] on img at bounding box center [426, 66] width 361 height 510
click at [160, 292] on div "Inserido" at bounding box center [175, 294] width 102 height 17
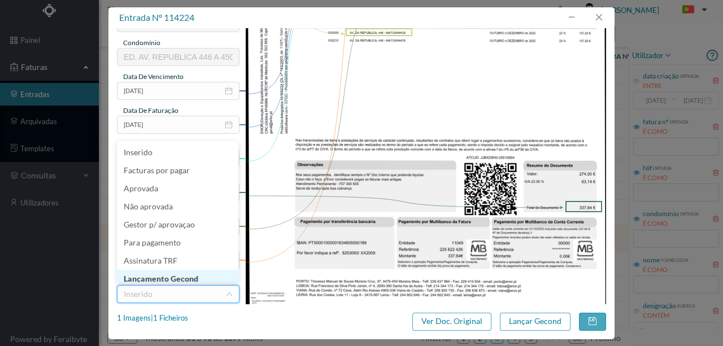
scroll to position [6, 0]
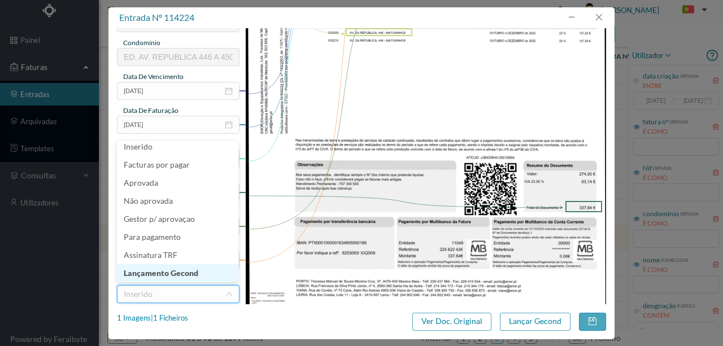
click at [188, 270] on li "Lançamento Gecond" at bounding box center [177, 273] width 121 height 18
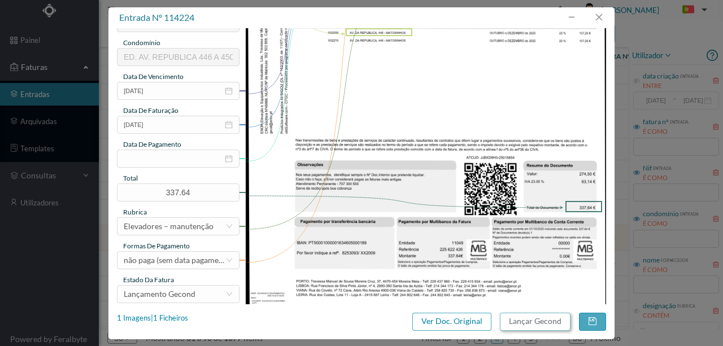
click at [552, 325] on button "Lançar Gecond" at bounding box center [535, 322] width 71 height 18
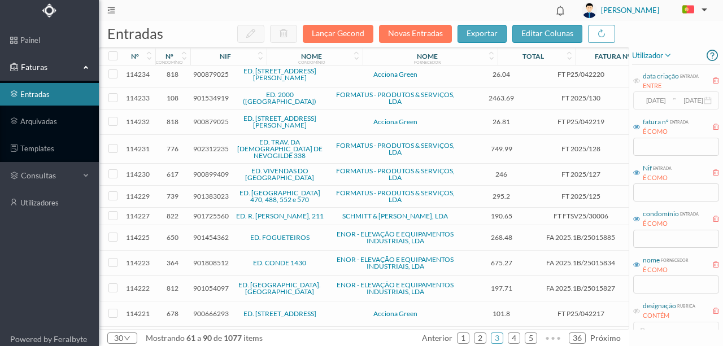
click at [200, 259] on span "901808512" at bounding box center [211, 263] width 36 height 8
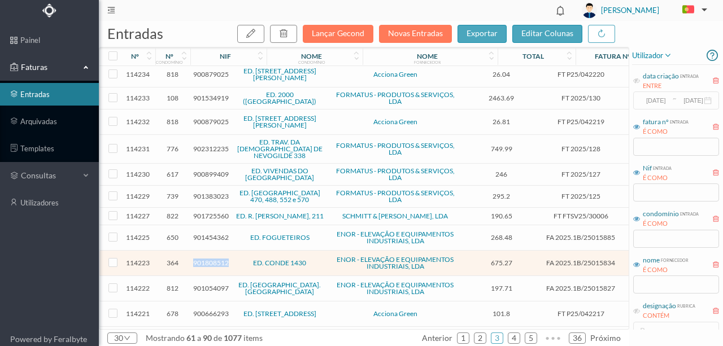
click at [200, 259] on span "901808512" at bounding box center [211, 263] width 36 height 8
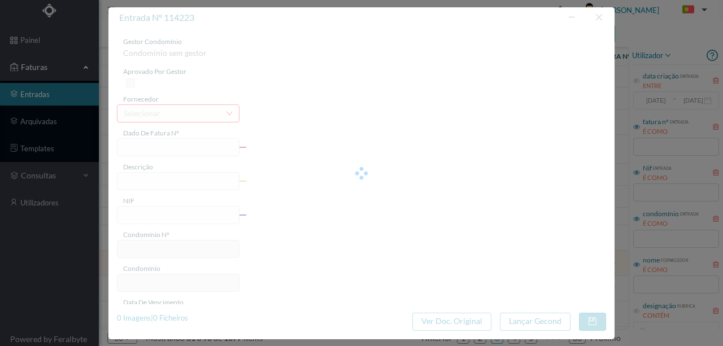
type input "FA 2025.1B/25015834"
type input "RUA CONDE ALTO DE MEARIM,1430 - MATOS"
type input "901808512"
type input "01-10-0002"
type input "[DATE]"
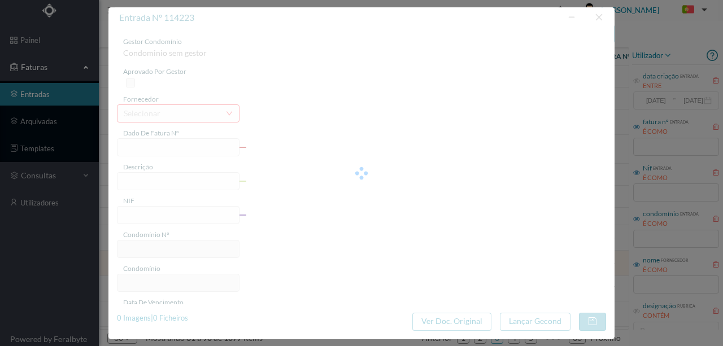
type input "01-10-0002"
type input "675.27"
type input "364"
type input "ED. CONDE 1430"
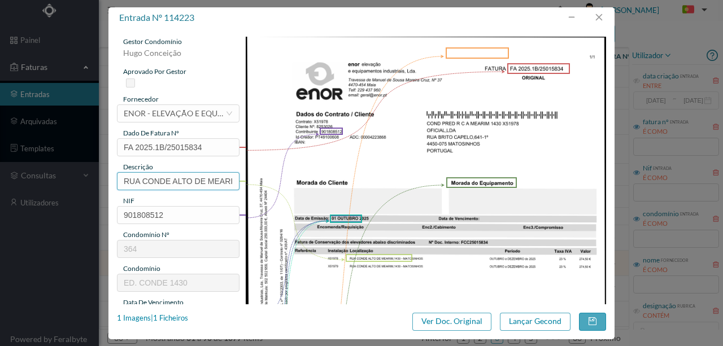
scroll to position [0, 61]
drag, startPoint x: 122, startPoint y: 181, endPoint x: 273, endPoint y: 175, distance: 151.0
click at [273, 175] on div "gestor condomínio Hugo Conceição aprovado por gestor fornecedor selecionar ENOR…" at bounding box center [361, 300] width 489 height 527
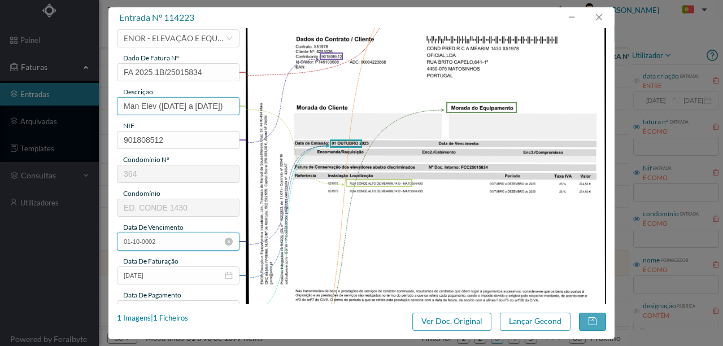
type input "Man Elev (Outubro a Dezembro 2025)"
click at [175, 242] on input "01-10-0002" at bounding box center [178, 242] width 123 height 18
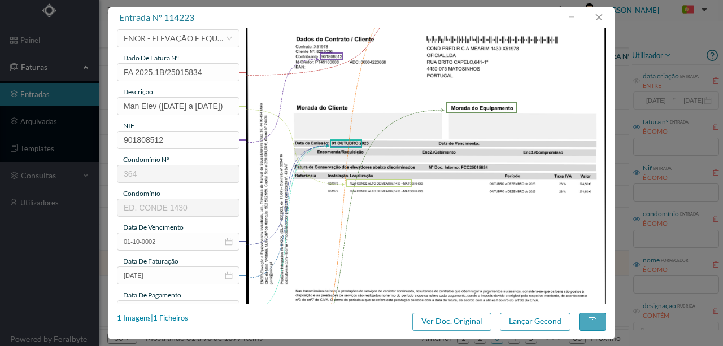
scroll to position [0, 0]
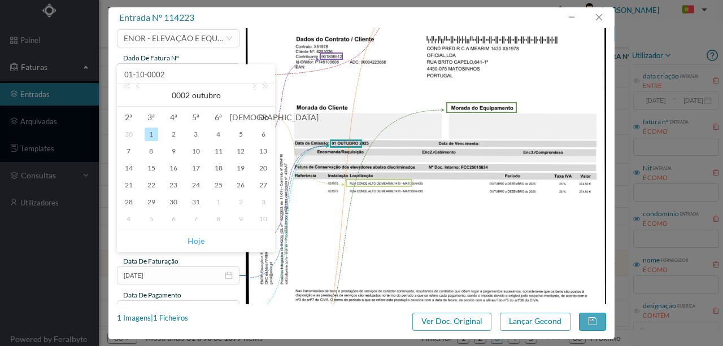
click at [200, 242] on link "Hoje" at bounding box center [196, 241] width 17 height 21
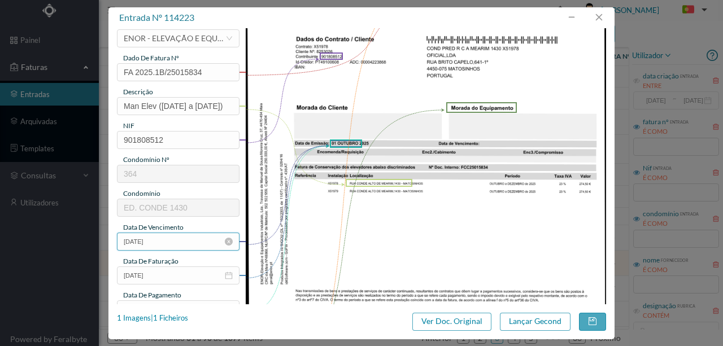
click at [160, 240] on input "[DATE]" at bounding box center [178, 242] width 123 height 18
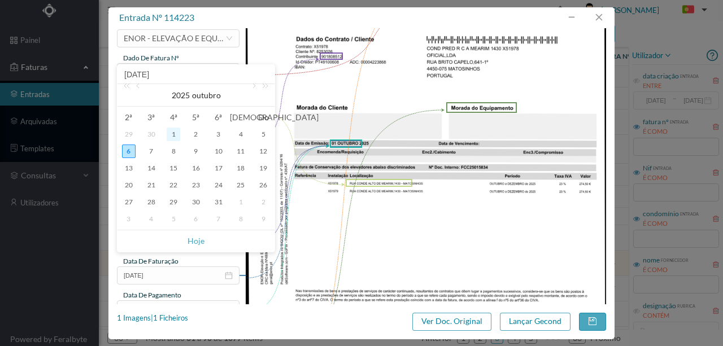
click at [176, 138] on div "1" at bounding box center [174, 135] width 14 height 14
type input "[DATE]"
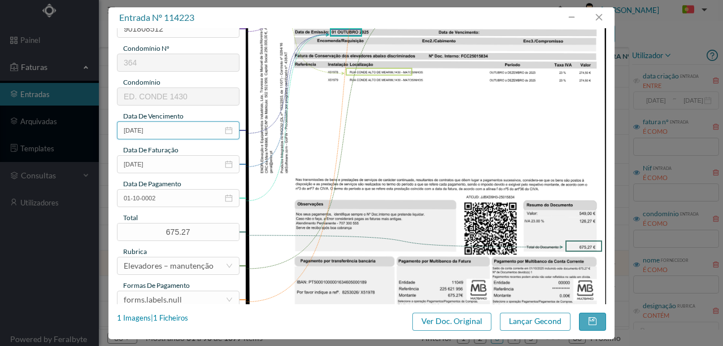
scroll to position [188, 0]
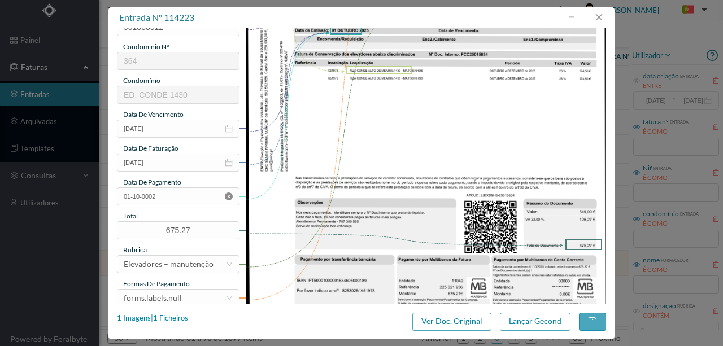
click at [227, 199] on icon "icon: close-circle" at bounding box center [229, 197] width 8 height 8
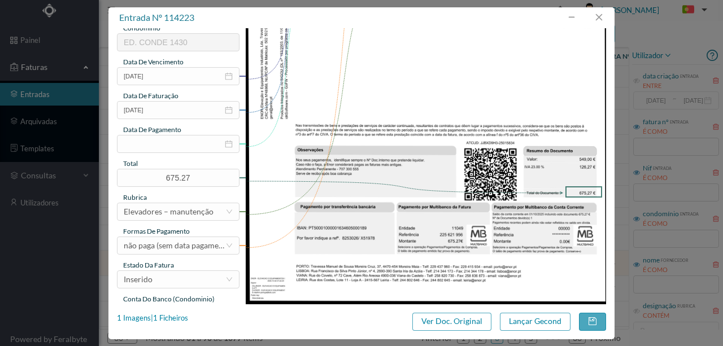
scroll to position [263, 0]
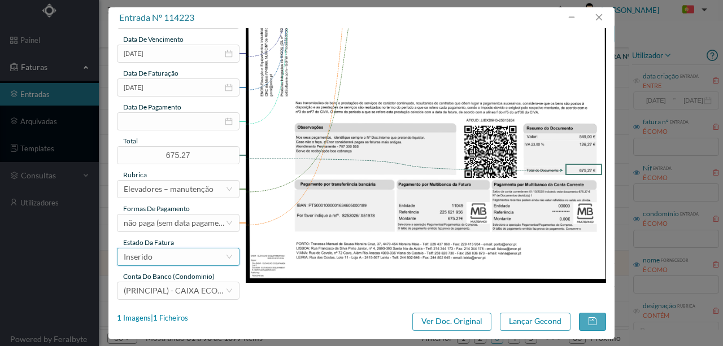
click at [179, 258] on div "Inserido" at bounding box center [175, 257] width 102 height 17
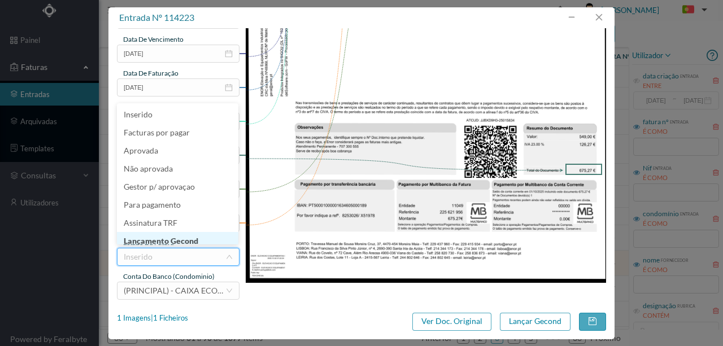
scroll to position [6, 0]
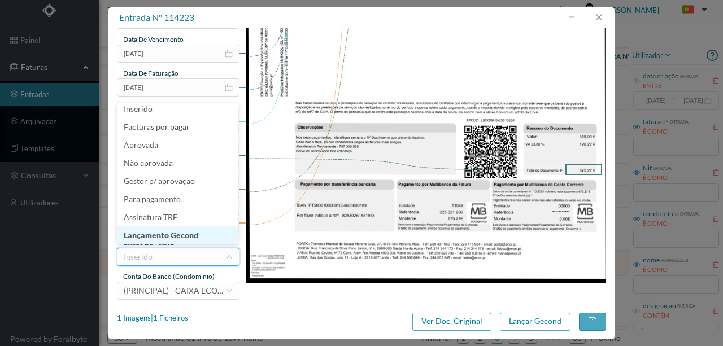
click at [181, 231] on li "Lançamento Gecond" at bounding box center [177, 236] width 121 height 18
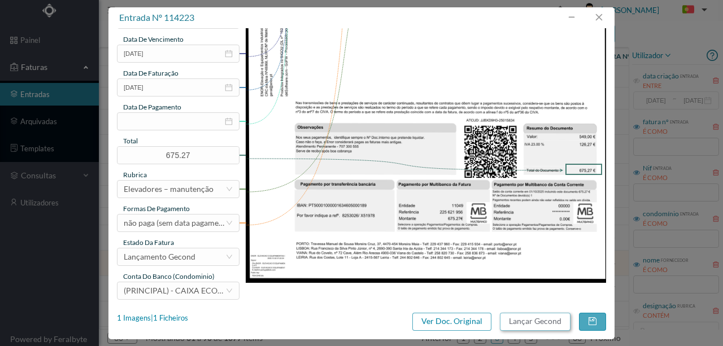
click at [523, 323] on button "Lançar Gecond" at bounding box center [535, 322] width 71 height 18
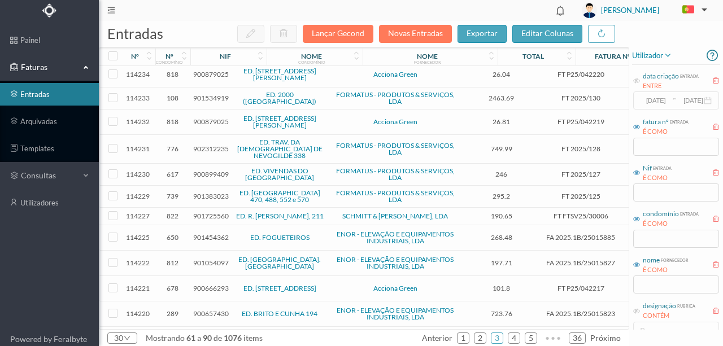
click at [199, 284] on span "900666293" at bounding box center [211, 288] width 36 height 8
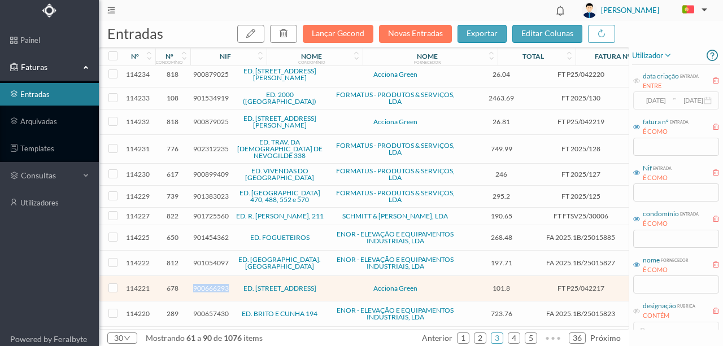
click at [199, 284] on span "900666293" at bounding box center [211, 288] width 36 height 8
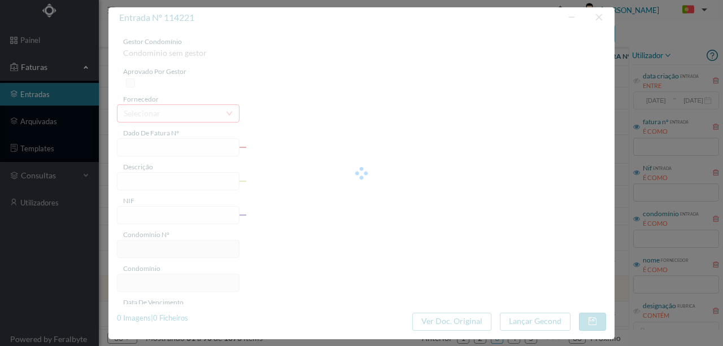
type input "FT P25/042217"
type input "DE TANGER 1545 COMUNS"
type input "900666293"
type input "[DATE]"
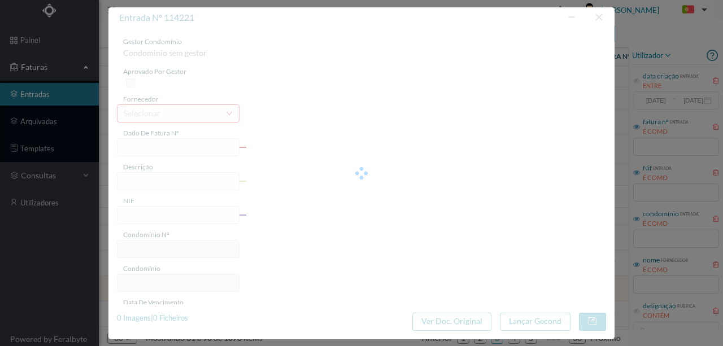
type input "[DATE]"
type input "101.80"
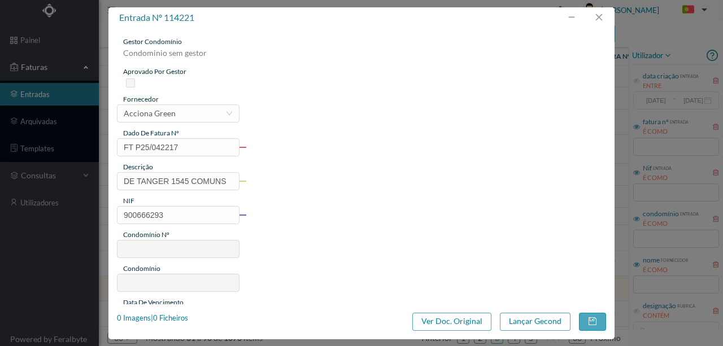
type input "678"
type input "ED. RUA DE TÂNGER, 1545"
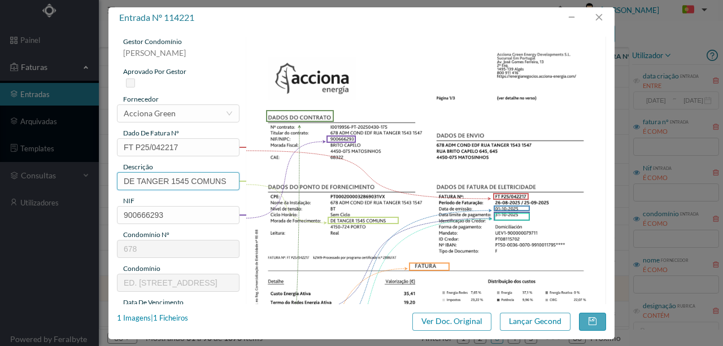
drag, startPoint x: 169, startPoint y: 183, endPoint x: -4, endPoint y: 184, distance: 172.9
click at [0, 184] on html "painel Faturas entradas arquivadas templates consultas utilizadores Powered by …" at bounding box center [361, 173] width 723 height 346
click at [205, 183] on input "1545 COMUNS" at bounding box center [178, 181] width 123 height 18
paste input "([DATE] a [DATE])"
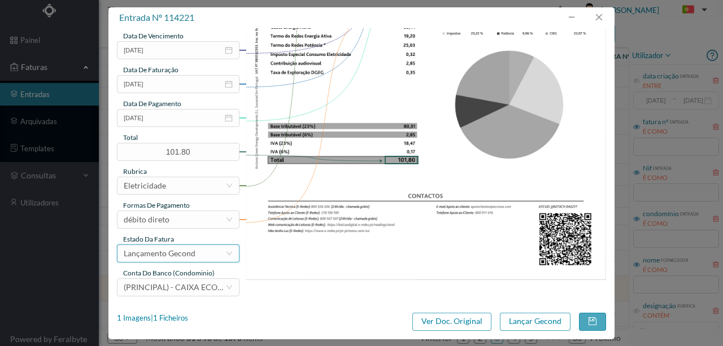
scroll to position [267, 0]
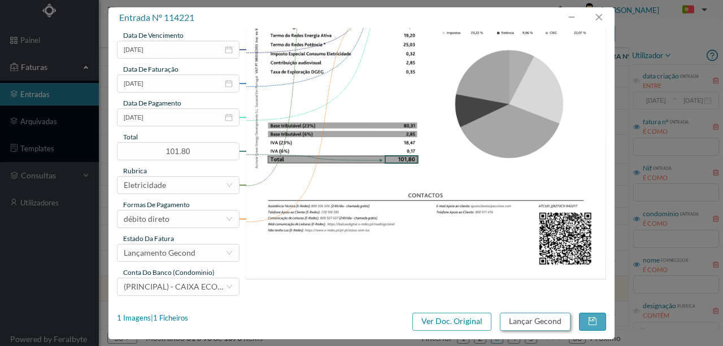
type input "1545 COMUNS (23.08.2025 a 22.09.2025)"
click at [535, 316] on button "Lançar Gecond" at bounding box center [535, 322] width 71 height 18
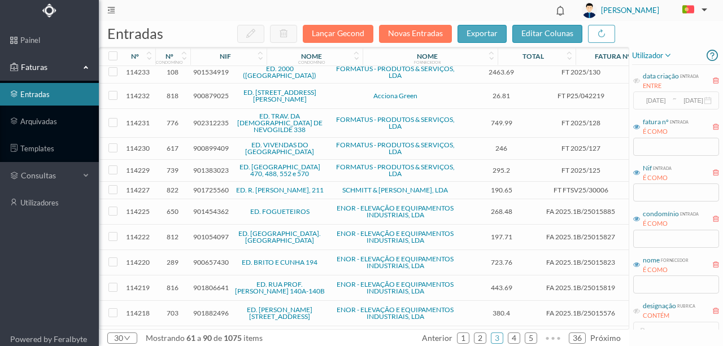
scroll to position [384, 0]
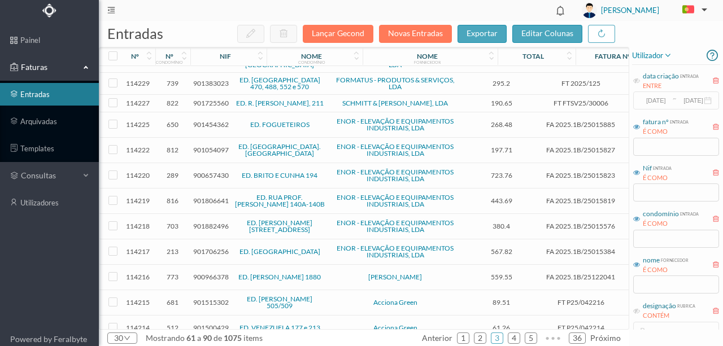
click at [210, 171] on span "900657430" at bounding box center [211, 175] width 36 height 8
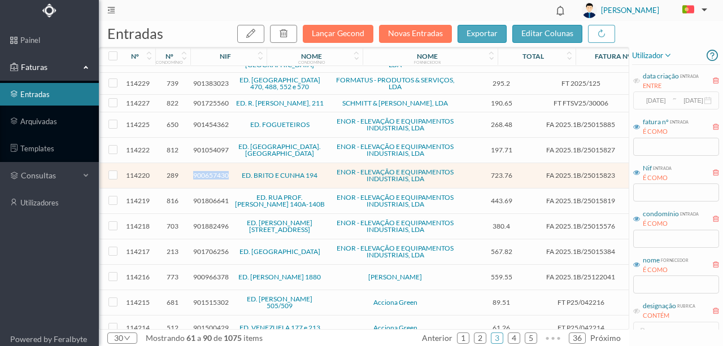
click at [210, 171] on span "900657430" at bounding box center [211, 175] width 36 height 8
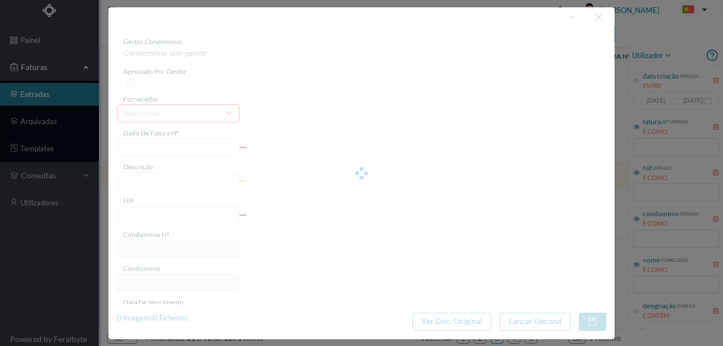
type input "FA 2025.1B/25015823"
type input "CONSERVACAO NO PERIODO DE 10/2025 A"
type input "900657430"
type input "01-10-0002"
type input "[DATE]"
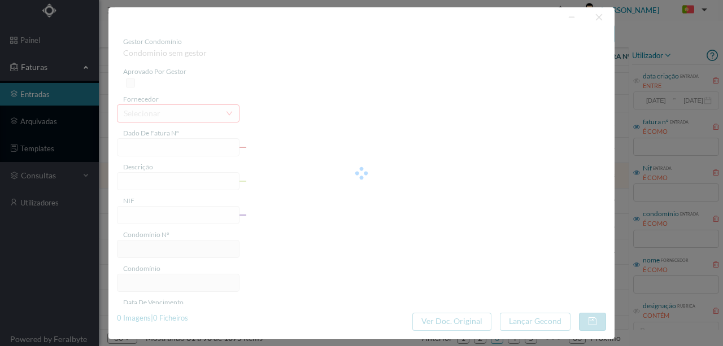
type input "01-10-0002"
type input "723.76"
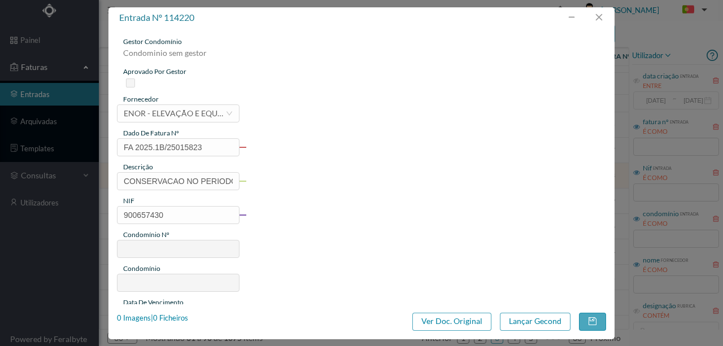
type input "289"
type input "ED. BRITO E CUNHA 194"
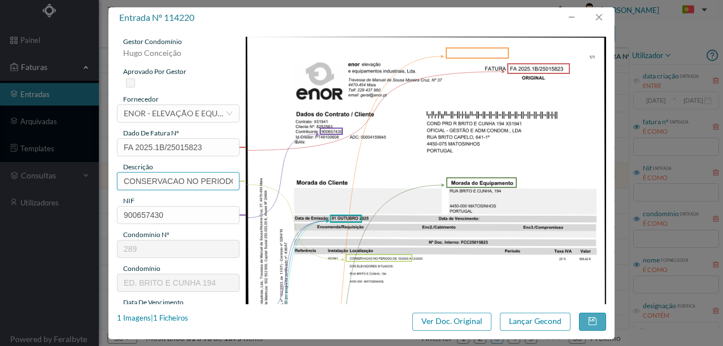
scroll to position [0, 56]
drag, startPoint x: 119, startPoint y: 176, endPoint x: 333, endPoint y: 178, distance: 214.2
click at [333, 178] on div "gestor condomínio Hugo Conceição aprovado por gestor fornecedor selecionar ENOR…" at bounding box center [361, 300] width 489 height 527
type input "Man Elev ("
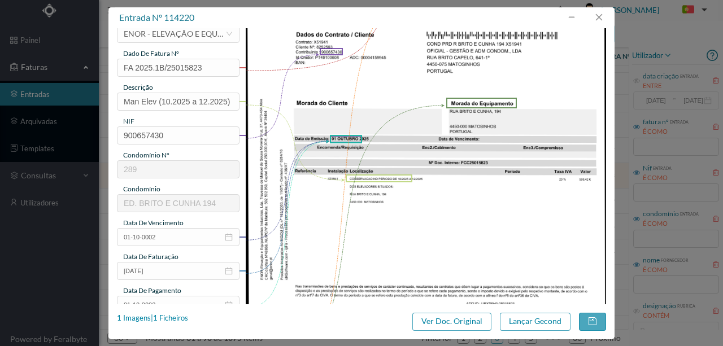
scroll to position [113, 0]
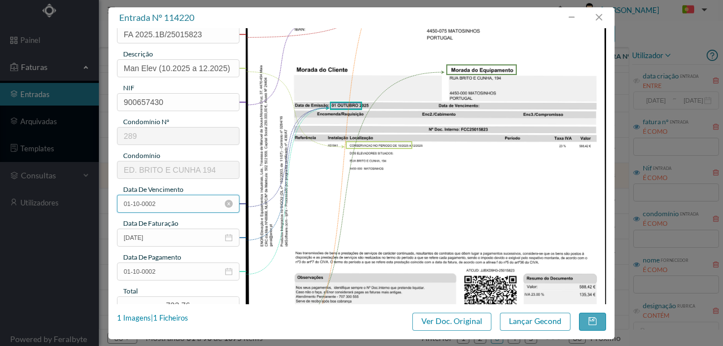
type input "Man Elev (10.2025 a 12.2025)"
click at [175, 206] on input "01-10-0002" at bounding box center [178, 204] width 123 height 18
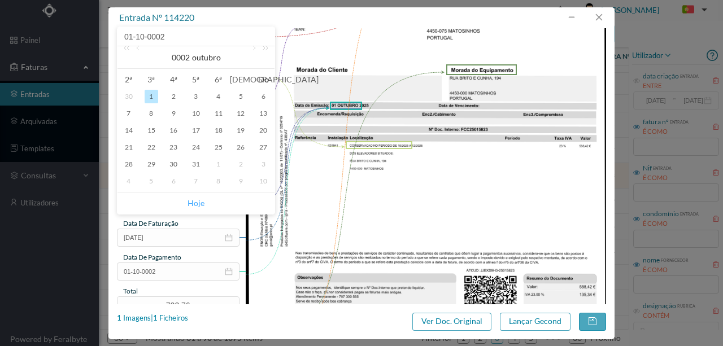
click at [193, 206] on link "Hoje" at bounding box center [196, 203] width 17 height 21
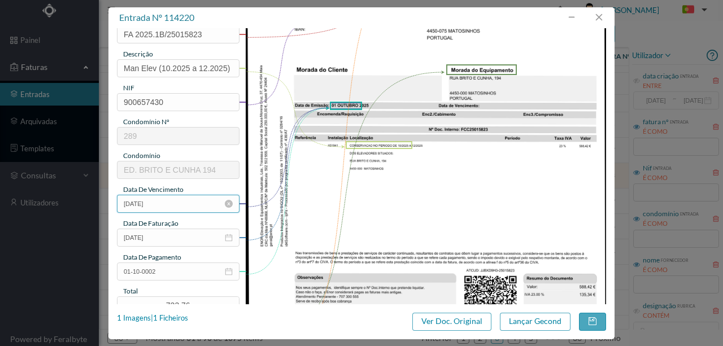
click at [171, 199] on input "[DATE]" at bounding box center [178, 204] width 123 height 18
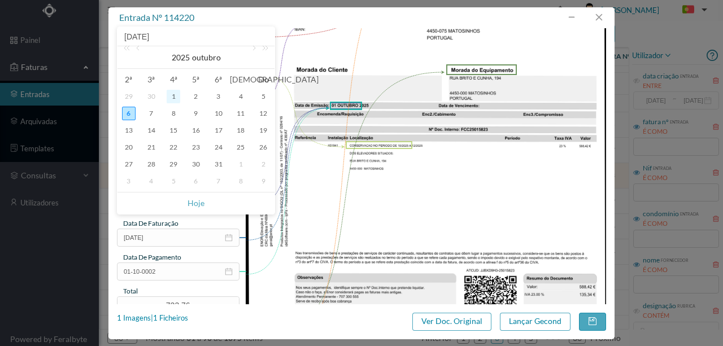
click at [172, 97] on div "1" at bounding box center [174, 97] width 14 height 14
type input "[DATE]"
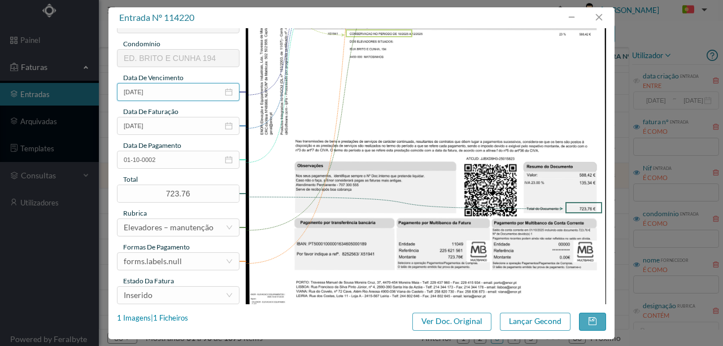
scroll to position [226, 0]
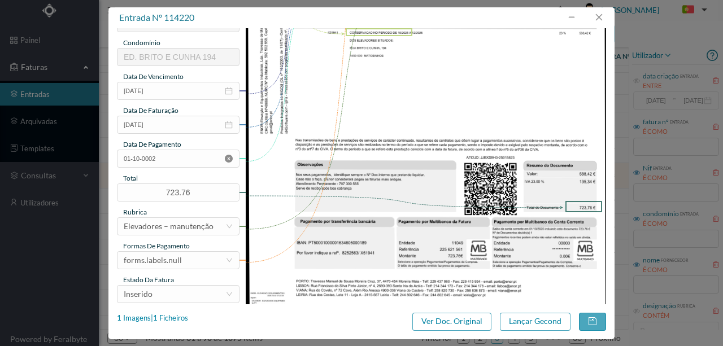
click at [227, 158] on icon "icon: close-circle" at bounding box center [229, 159] width 8 height 8
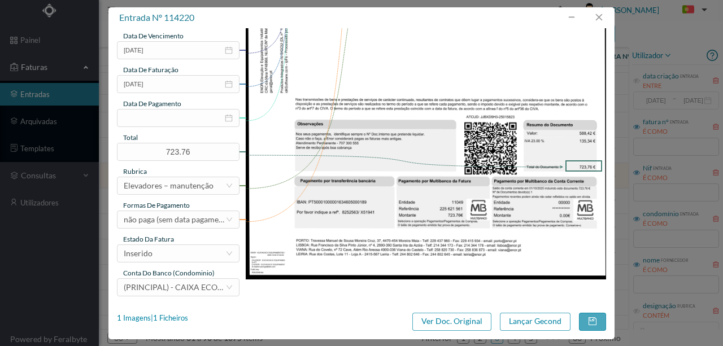
scroll to position [267, 0]
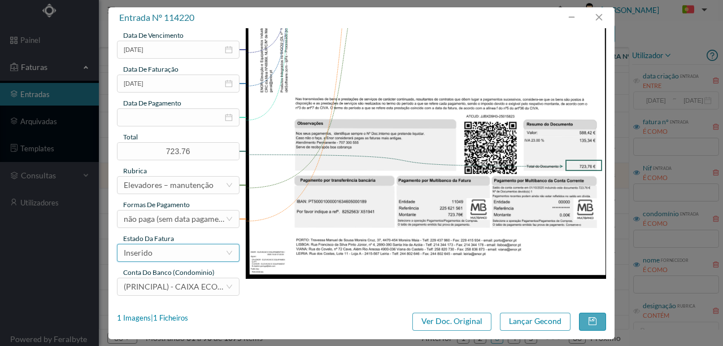
click at [189, 254] on div "Inserido" at bounding box center [175, 253] width 102 height 17
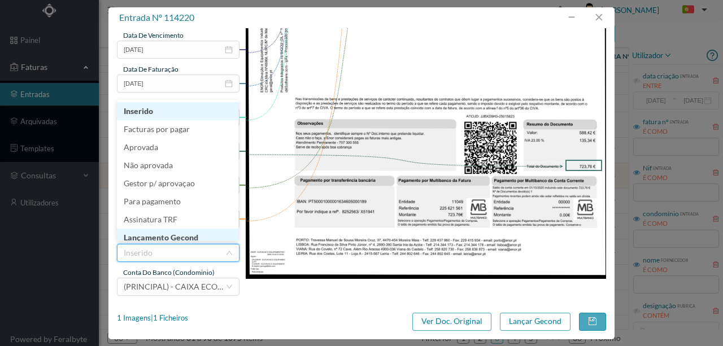
scroll to position [6, 0]
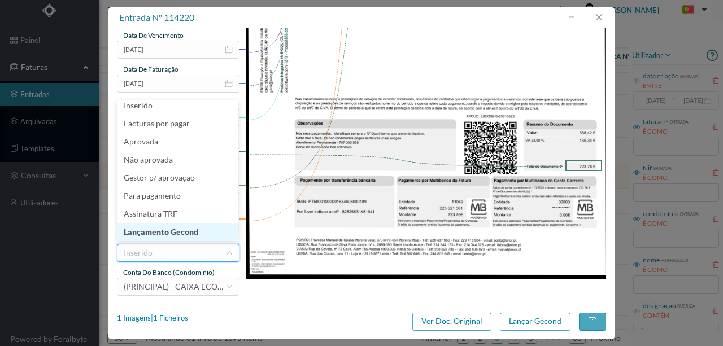
click at [183, 235] on li "Lançamento Gecond" at bounding box center [177, 232] width 121 height 18
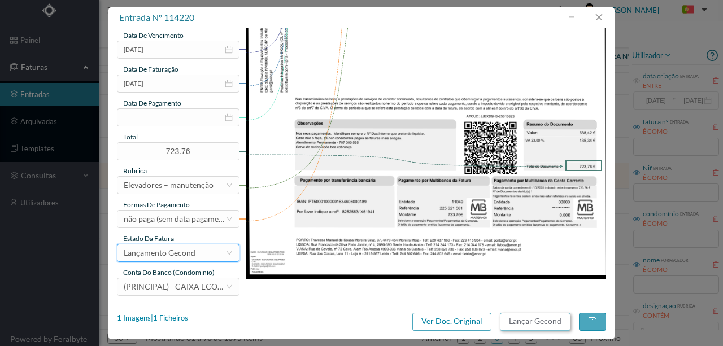
click at [541, 322] on button "Lançar Gecond" at bounding box center [535, 322] width 71 height 18
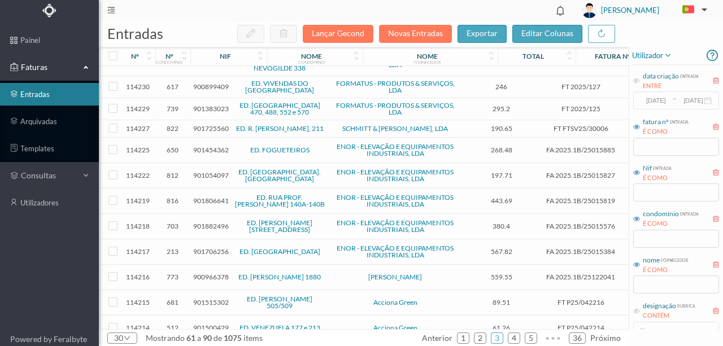
click at [211, 298] on span "901515302" at bounding box center [211, 302] width 36 height 8
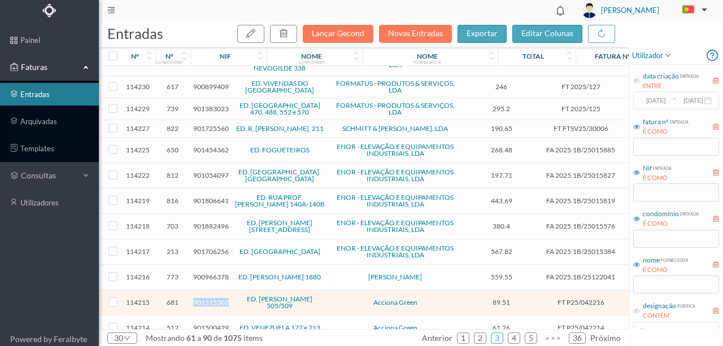
click at [211, 298] on span "901515302" at bounding box center [211, 302] width 36 height 8
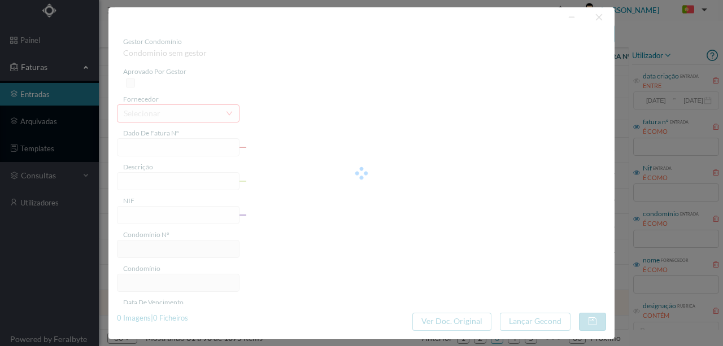
type input "FT P25/042216"
type input "[PERSON_NAME] 505 ESCAD"
type input "901515302"
type input "[DATE]"
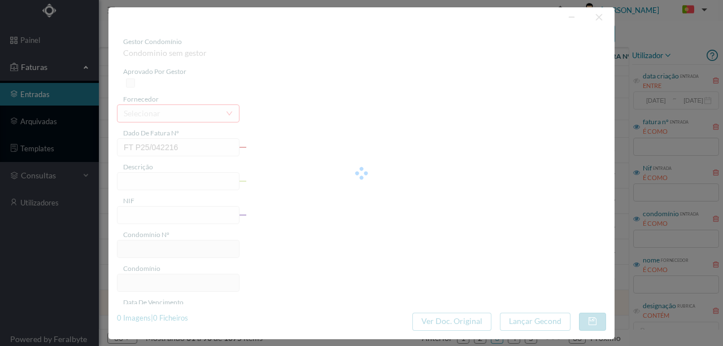
type input "[DATE]"
type input "89.51"
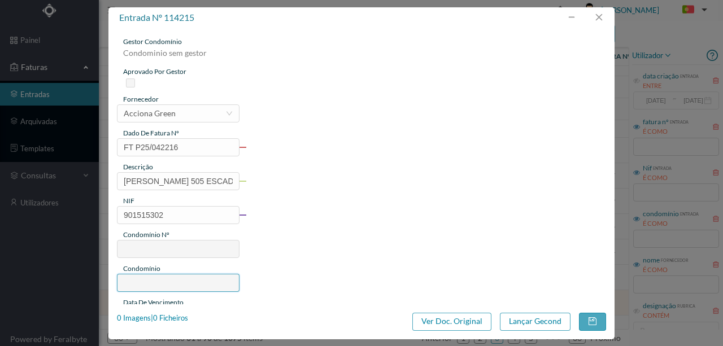
type input "681"
type input "ED. [PERSON_NAME] 505/509"
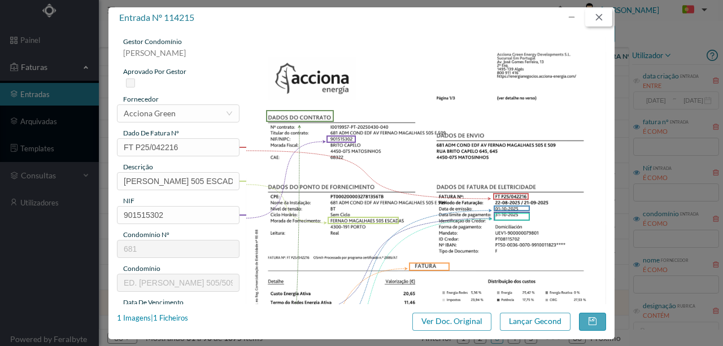
click at [601, 12] on button "button" at bounding box center [598, 17] width 27 height 18
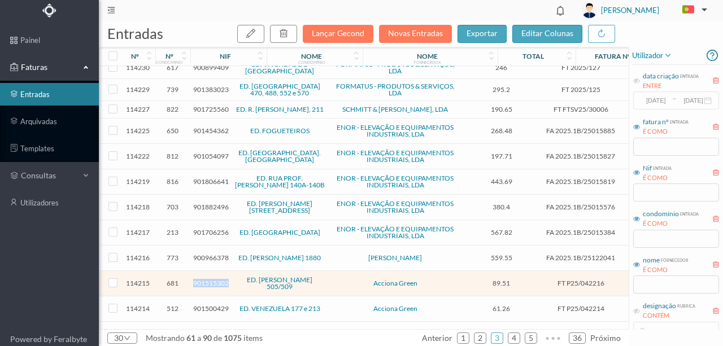
scroll to position [414, 0]
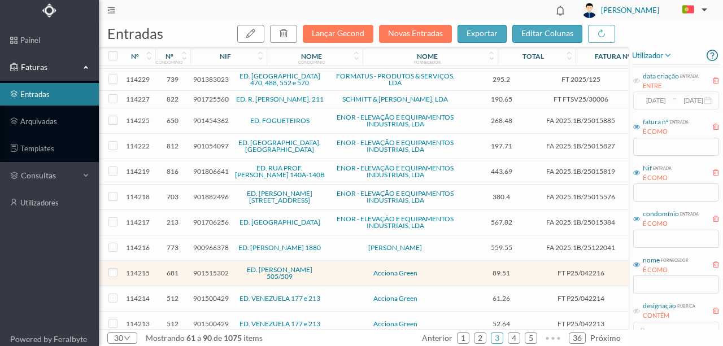
click at [208, 294] on span "901500429" at bounding box center [211, 298] width 36 height 8
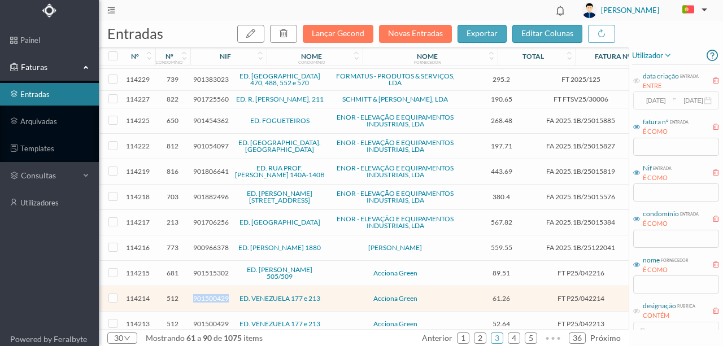
click at [208, 294] on span "901500429" at bounding box center [211, 298] width 36 height 8
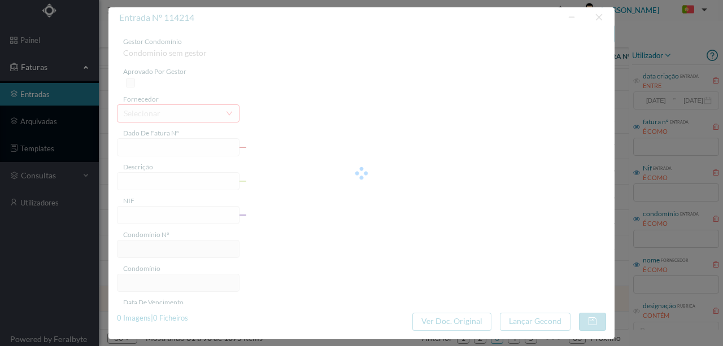
type input "FT P25/042214"
type input "DA VENEZUELA 205"
type input "901500429"
type input "31-10-2025"
type input "[DATE]"
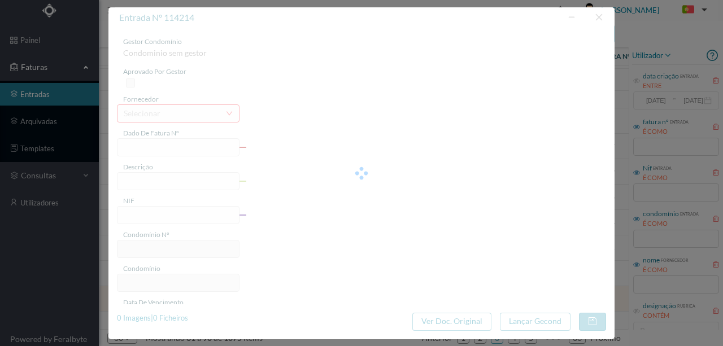
type input "31-10-2025"
type input "61.26"
type input "512"
type input "ED. VENEZUELA 177 e 213"
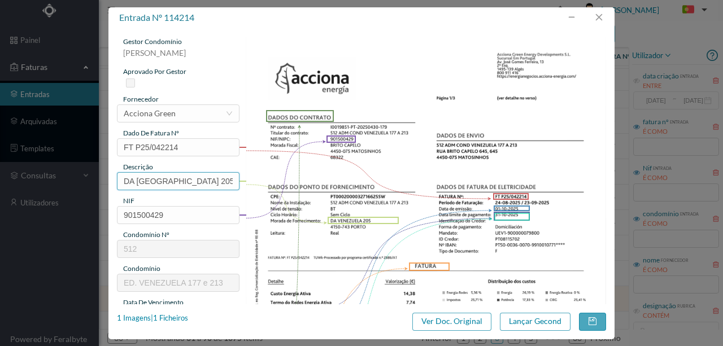
drag, startPoint x: 185, startPoint y: 179, endPoint x: 55, endPoint y: 190, distance: 130.5
click at [57, 190] on div "entrada nº 114214 gestor condomínio Rui Marques aprovado por gestor fornecedor …" at bounding box center [361, 173] width 723 height 346
click at [161, 180] on input "205" at bounding box center [178, 181] width 123 height 18
paste input "(23.08.2025 a 22.09.2025)"
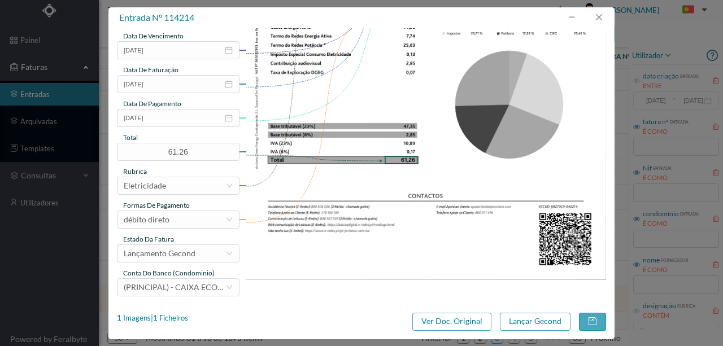
scroll to position [267, 0]
type input "205 (23.08.2025 a 22.09.2025)"
click at [535, 322] on button "Lançar Gecond" at bounding box center [535, 322] width 71 height 18
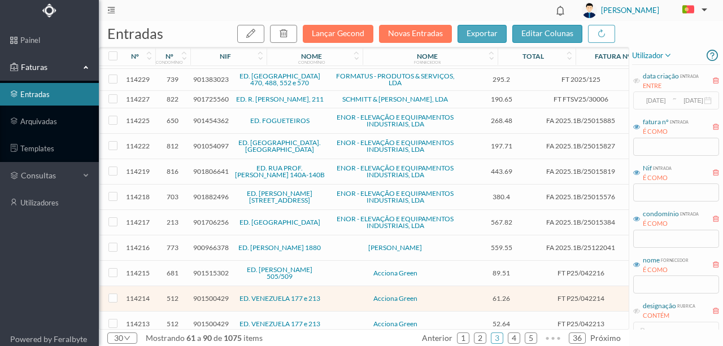
scroll to position [406, 0]
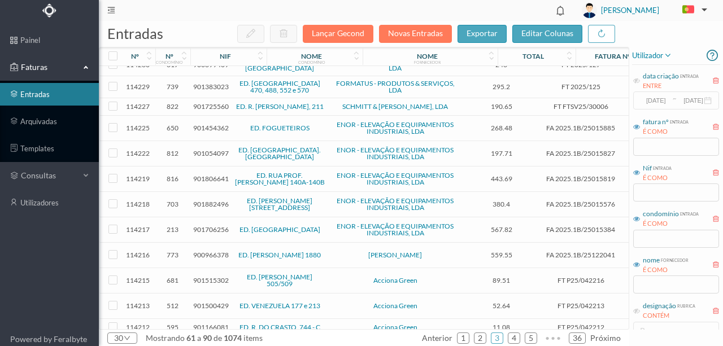
click at [210, 302] on span "901500429" at bounding box center [211, 306] width 36 height 8
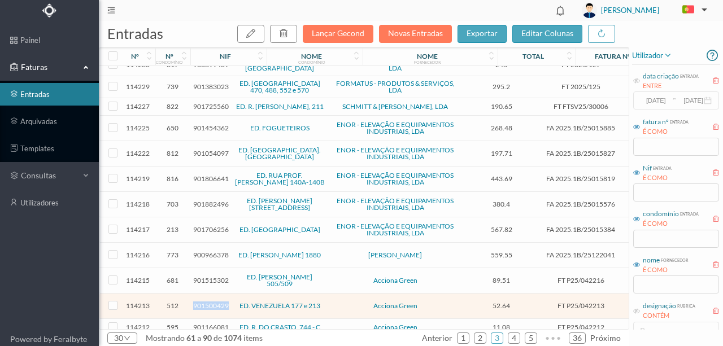
click at [210, 302] on span "901500429" at bounding box center [211, 306] width 36 height 8
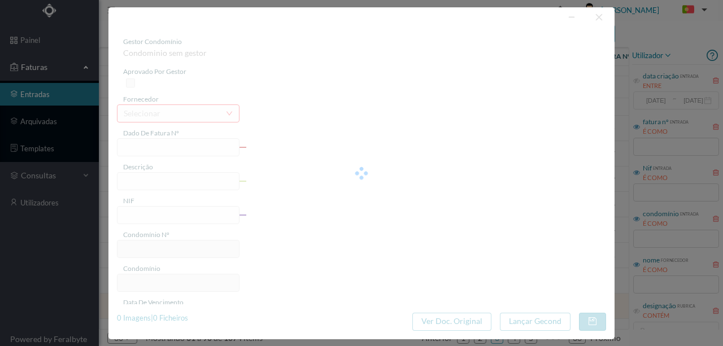
type input "FT P25/042213"
type input "DA VENEZUELA 213"
type input "901500429"
type input "31-10-2025"
type input "[DATE]"
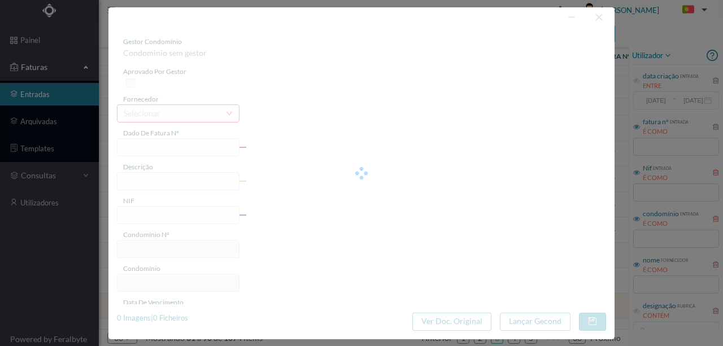
type input "31-10-2025"
type input "52.64"
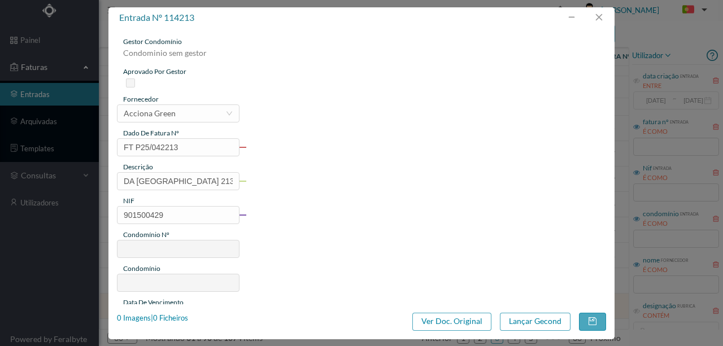
type input "512"
type input "ED. VENEZUELA 177 e 213"
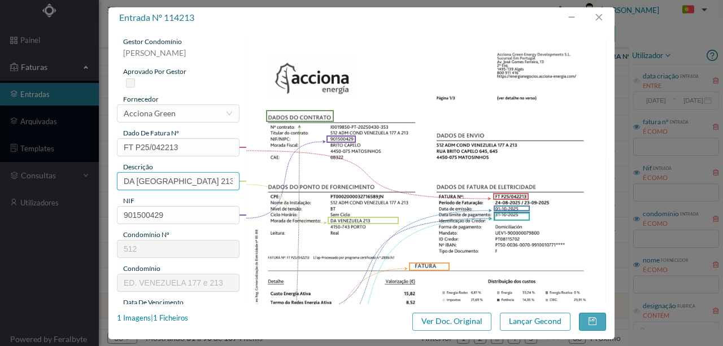
drag, startPoint x: 183, startPoint y: 183, endPoint x: 82, endPoint y: 191, distance: 100.4
click at [76, 191] on div "entrada nº 114213 gestor condomínio Rui Marques aprovado por gestor fornecedor …" at bounding box center [361, 173] width 723 height 346
click at [160, 186] on input "213" at bounding box center [178, 181] width 123 height 18
paste input "(23.08.2025 a 22.09.2025)"
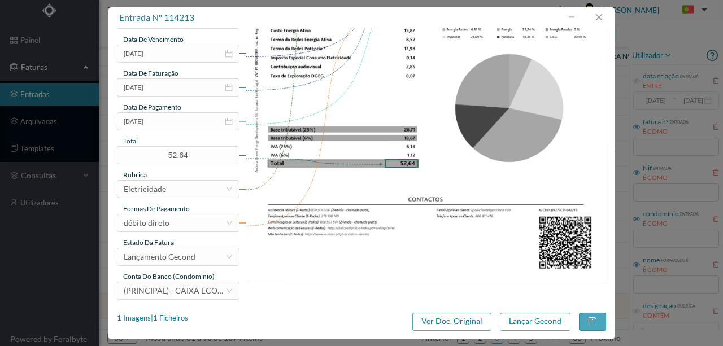
scroll to position [267, 0]
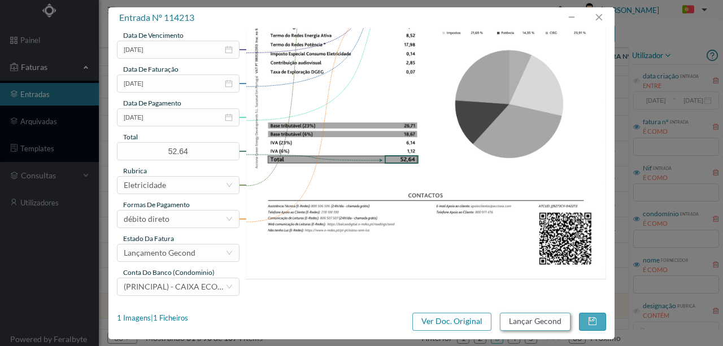
type input "213 (23.08.2025 a 22.09.2025)"
click at [531, 326] on button "Lançar Gecond" at bounding box center [535, 322] width 71 height 18
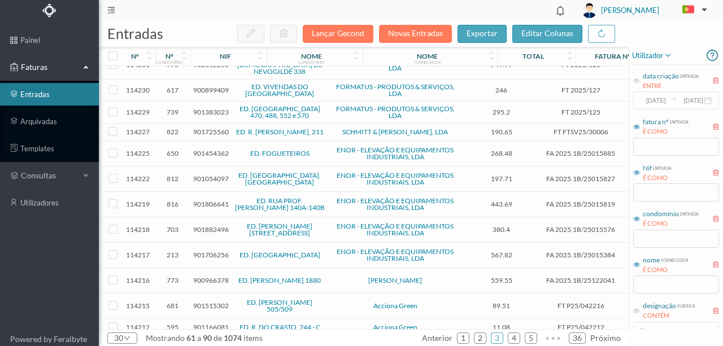
click at [212, 251] on span "901706256" at bounding box center [211, 255] width 36 height 8
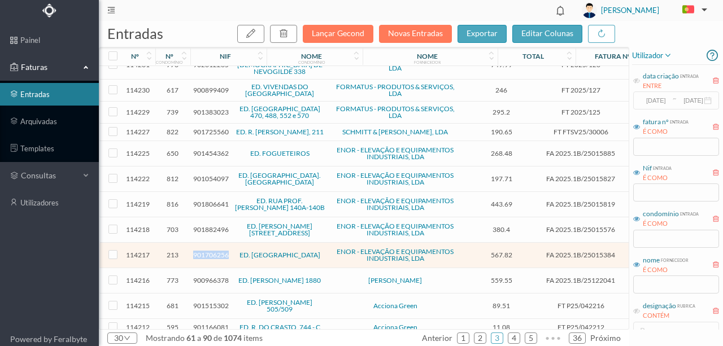
click at [212, 251] on span "901706256" at bounding box center [211, 255] width 36 height 8
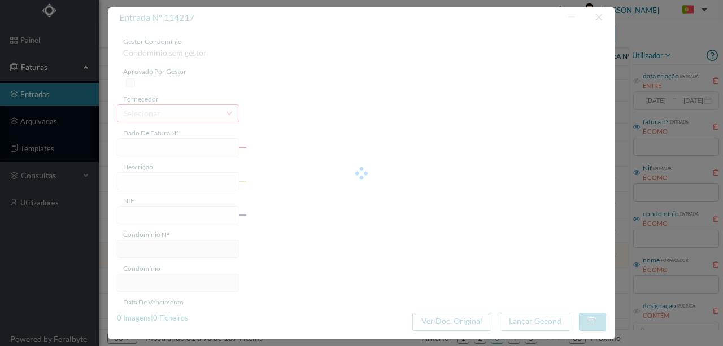
type input "FA 2025.1B/25015384"
type input "CONSERVACAO NO PERIODO DE 10/2025 A '"
type input "901706256"
type input "01-10-0002"
type input "[DATE]"
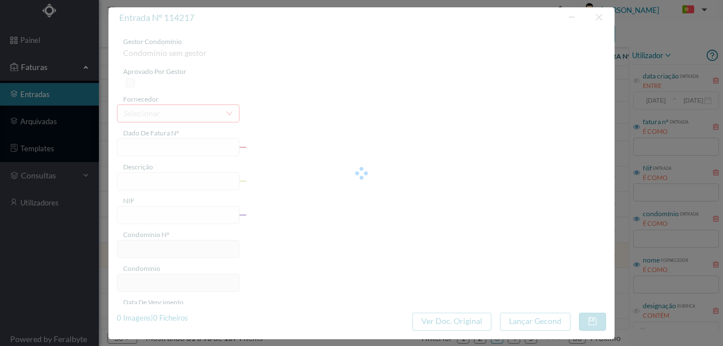
type input "01-10-0002"
type input "567.82"
type input "213"
type input "ED. PARQUE - PORTO"
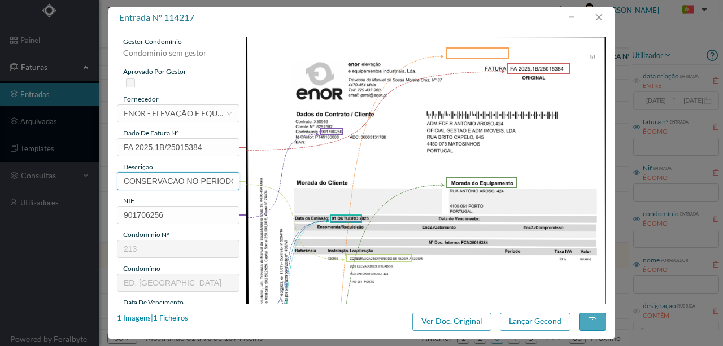
scroll to position [0, 59]
drag, startPoint x: 120, startPoint y: 181, endPoint x: 668, endPoint y: 232, distance: 550.4
click at [605, 217] on div "gestor condomínio Condominio sem gestor aprovado por gestor fornecedor selecion…" at bounding box center [361, 166] width 506 height 276
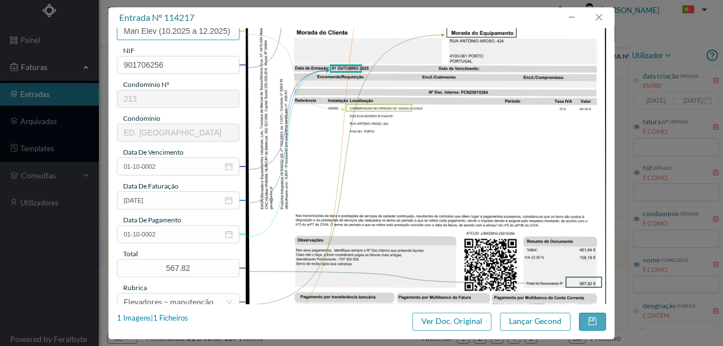
scroll to position [150, 0]
type input "Man Elev (10.2025 a 12.2025)"
click at [183, 168] on input "01-10-0002" at bounding box center [178, 167] width 123 height 18
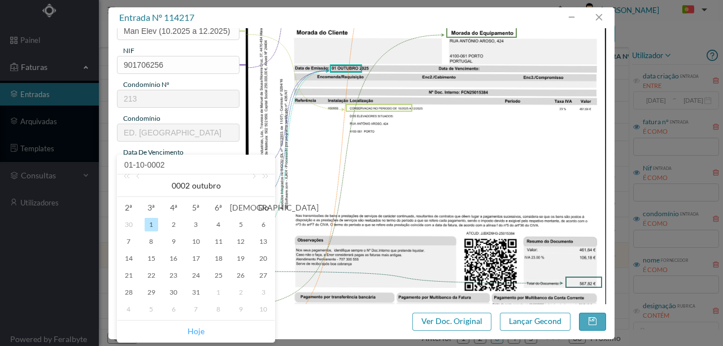
click at [199, 331] on link "Hoje" at bounding box center [196, 331] width 17 height 21
type input "[DATE]"
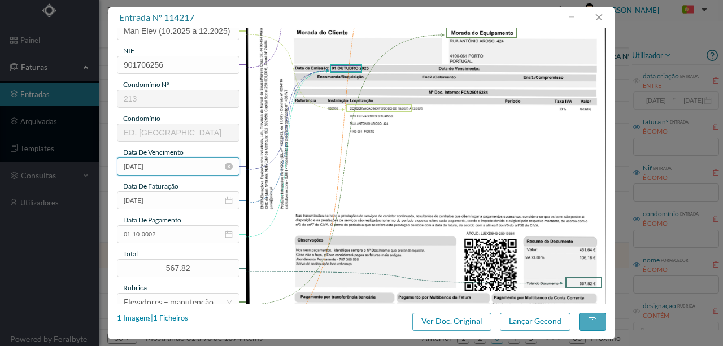
click at [185, 164] on input "[DATE]" at bounding box center [178, 167] width 123 height 18
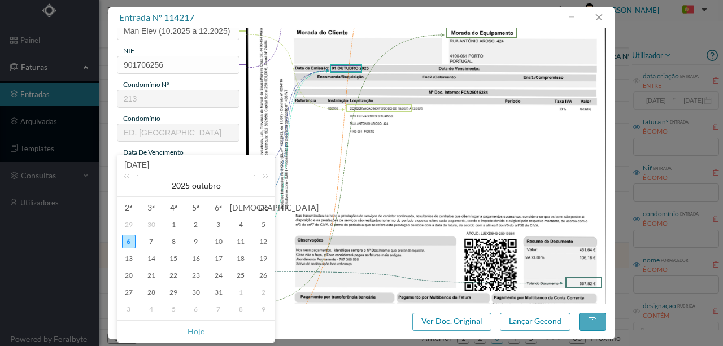
click at [131, 240] on div "6" at bounding box center [129, 242] width 14 height 14
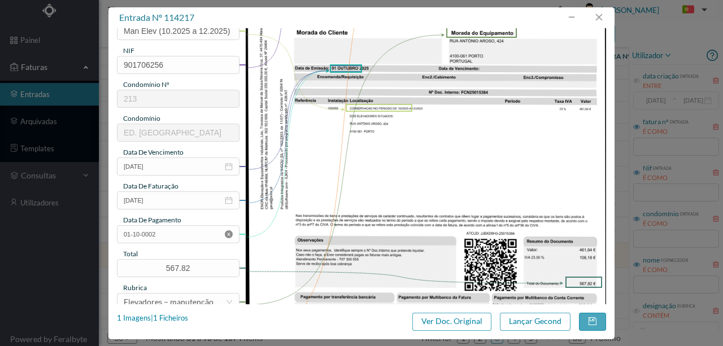
click at [228, 235] on icon "icon: close-circle" at bounding box center [229, 235] width 8 height 8
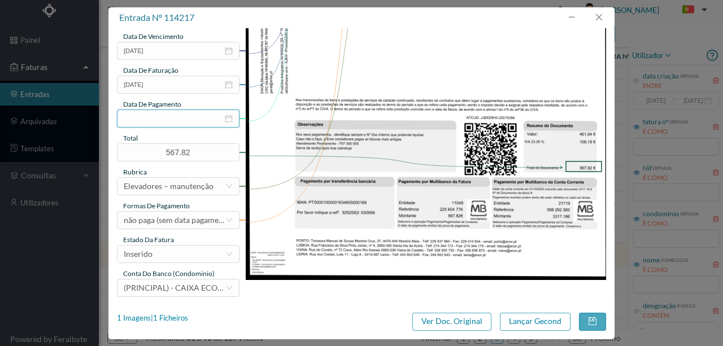
scroll to position [267, 0]
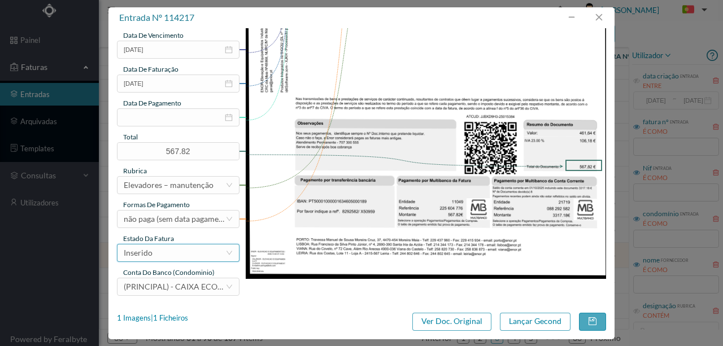
click at [172, 255] on div "Inserido" at bounding box center [175, 253] width 102 height 17
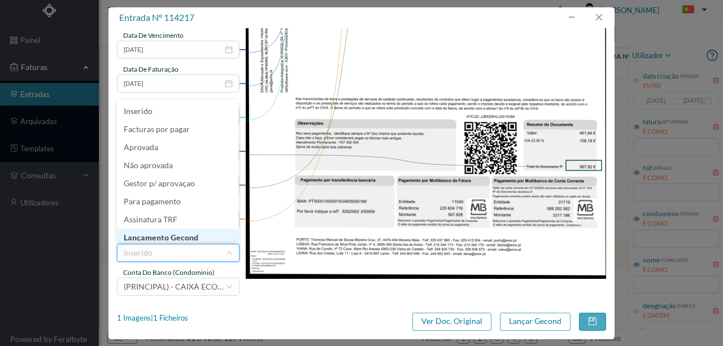
scroll to position [6, 0]
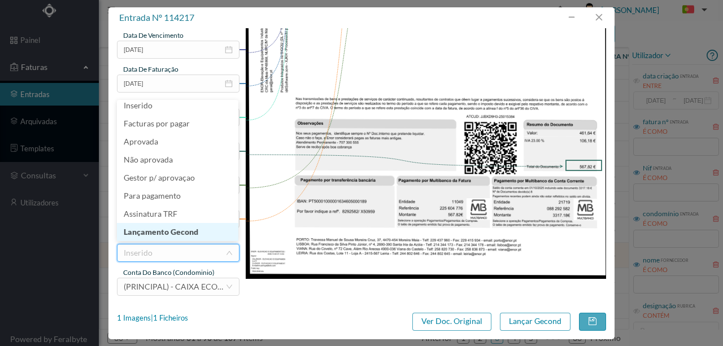
click at [177, 235] on li "Lançamento Gecond" at bounding box center [177, 232] width 121 height 18
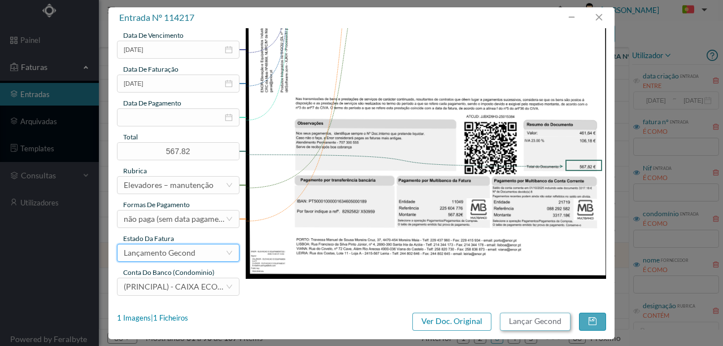
click at [535, 323] on button "Lançar Gecond" at bounding box center [535, 322] width 71 height 18
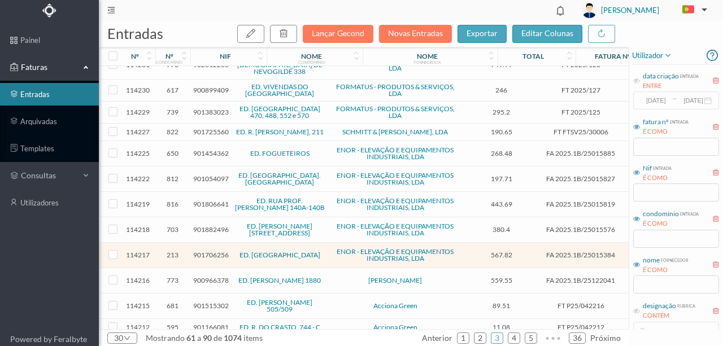
scroll to position [399, 0]
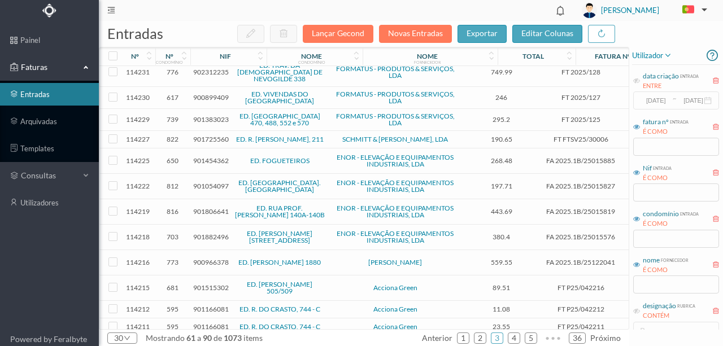
click at [216, 233] on span "901882496" at bounding box center [211, 237] width 36 height 8
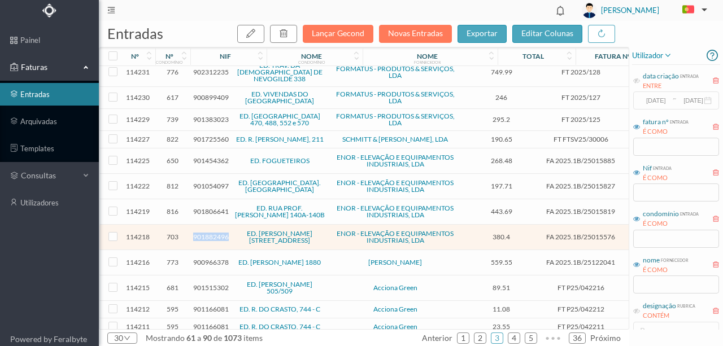
click at [216, 233] on span "901882496" at bounding box center [211, 237] width 36 height 8
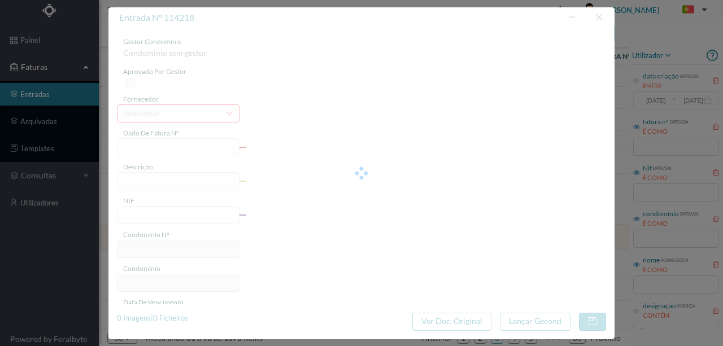
type input "FA 2025.1B/25015576"
type input "CONSERVACAO NO PERIODO DE 10/2025 A '"
type input "901882496"
type input "01-10-0002"
type input "[DATE]"
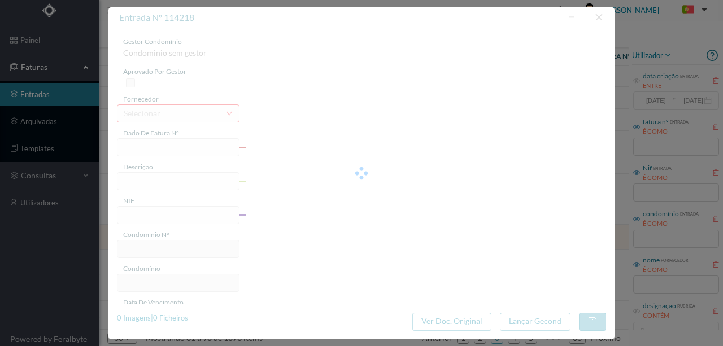
type input "01-10-0002"
type input "380.40"
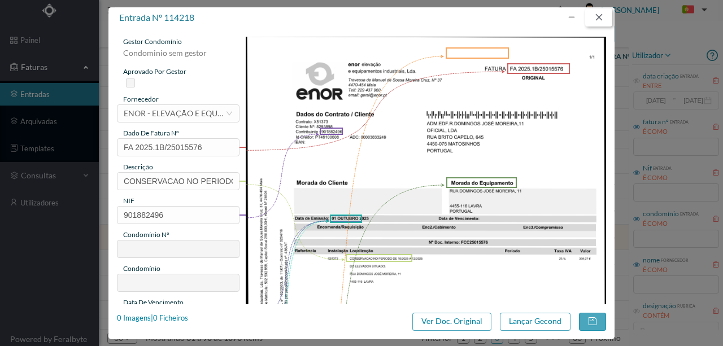
click at [601, 15] on button "button" at bounding box center [598, 17] width 27 height 18
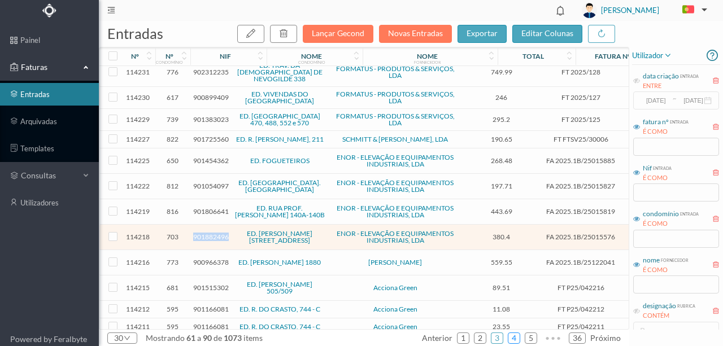
click at [512, 337] on link "4" at bounding box center [514, 338] width 11 height 17
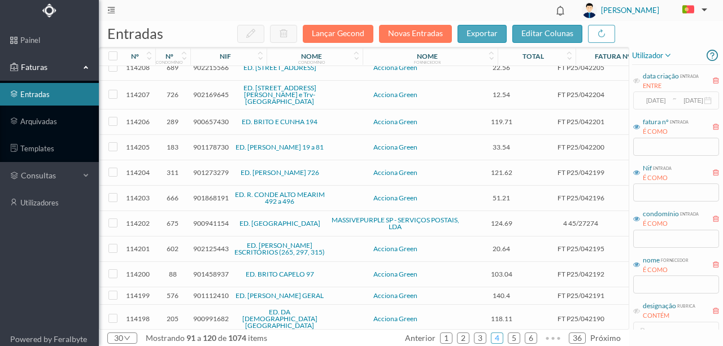
scroll to position [0, 0]
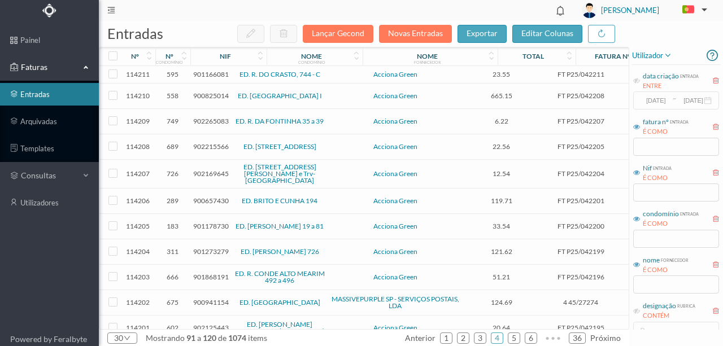
click at [209, 197] on span "900657430" at bounding box center [211, 201] width 36 height 8
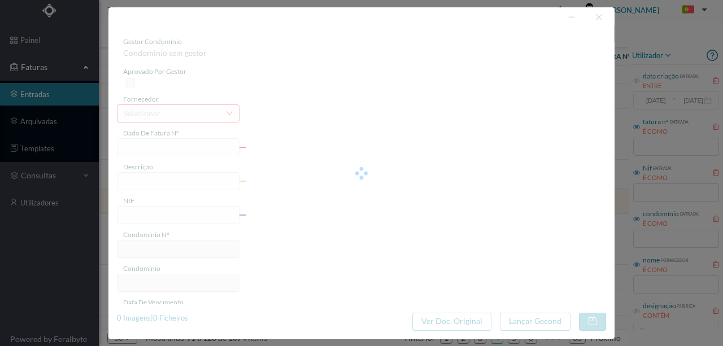
type input "FT P25/042201"
type input "BRITO E CUNHA 194"
type input "900657430"
type input "31-10-2025"
type input "[DATE]"
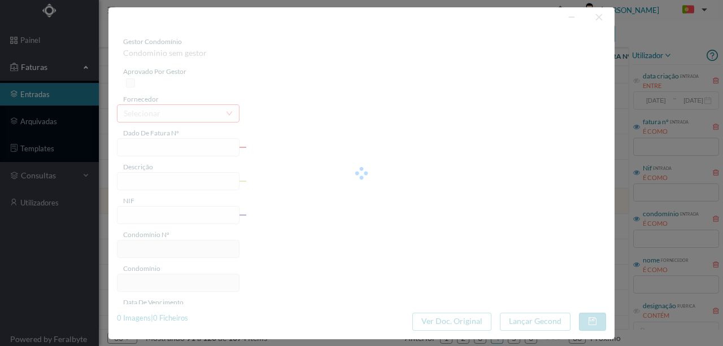
type input "31-10-2025"
type input "119.71"
type input "289"
type input "ED. BRITO E CUNHA 194"
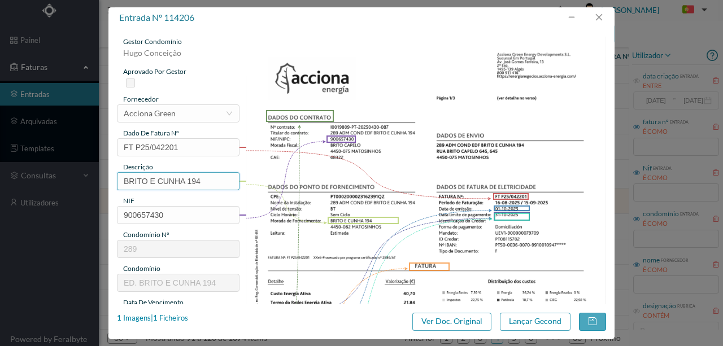
drag, startPoint x: 185, startPoint y: 181, endPoint x: 81, endPoint y: 181, distance: 104.0
click at [81, 181] on div "entrada nº 114206 gestor condomínio Hugo Conceição aprovado por gestor forneced…" at bounding box center [361, 173] width 723 height 346
click at [175, 185] on input "194" at bounding box center [178, 181] width 123 height 18
paste input "(23.08.2025 a 22.09.2025)"
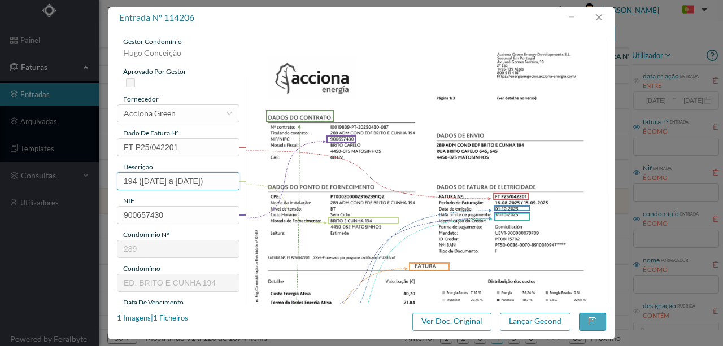
click at [149, 183] on input "194 (23.08.2025 a 22.09.2025)" at bounding box center [178, 181] width 123 height 18
click at [199, 181] on input "194 (16.08.2025 a 22.09.2025)" at bounding box center [178, 181] width 123 height 18
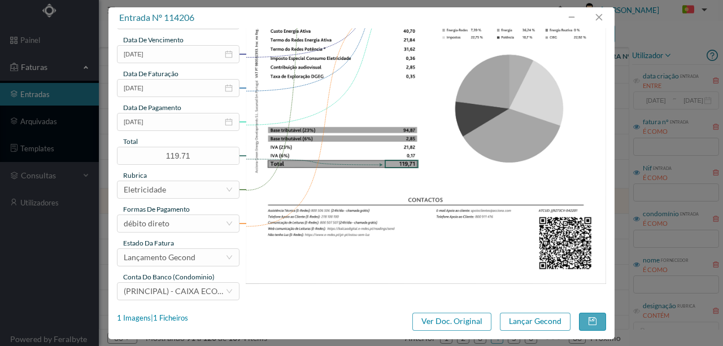
scroll to position [267, 0]
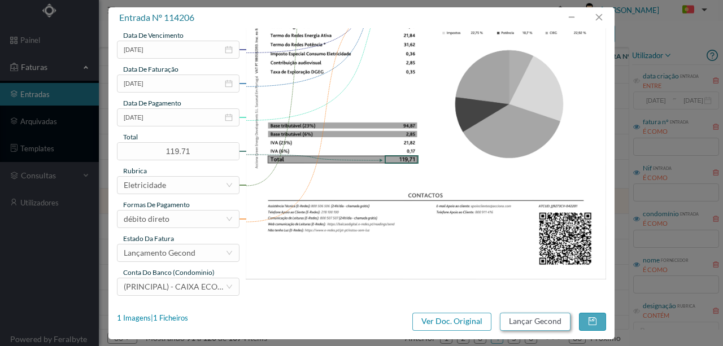
type input "194 (16.08.2025 a 15.09.2025)"
click at [535, 321] on button "Lançar Gecond" at bounding box center [535, 322] width 71 height 18
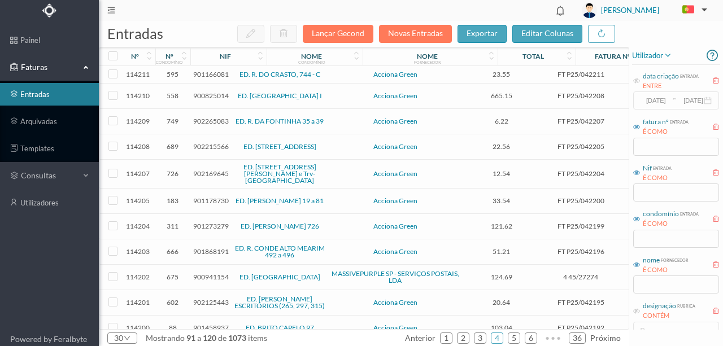
click at [206, 222] on span "901273279" at bounding box center [211, 226] width 36 height 8
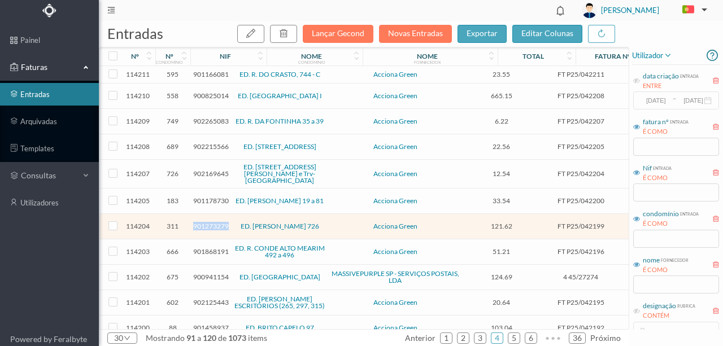
click at [206, 222] on span "901273279" at bounding box center [211, 226] width 36 height 8
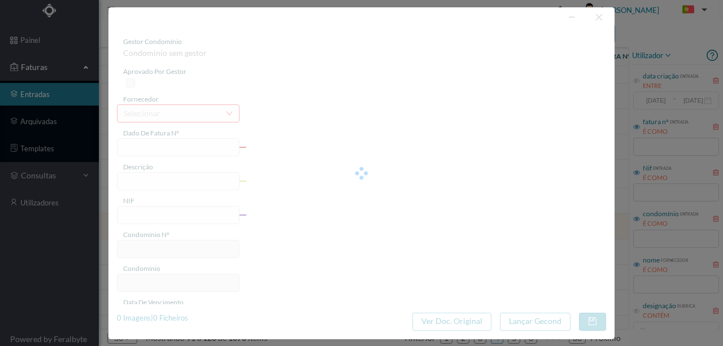
type input "FT P25/042199"
type input "SERPA PINTO 726"
type input "901273279"
type input "31-10-2025"
type input "[DATE]"
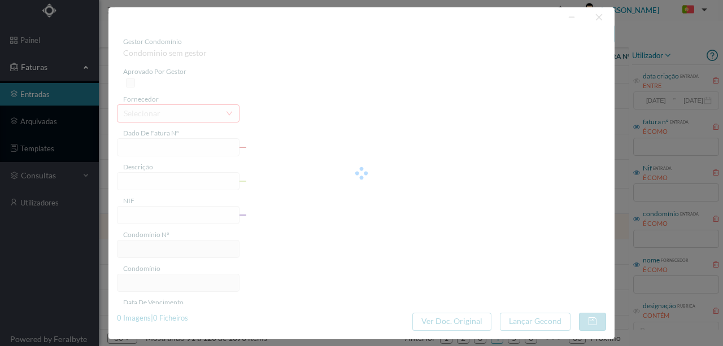
type input "31-10-2025"
type input "121.62"
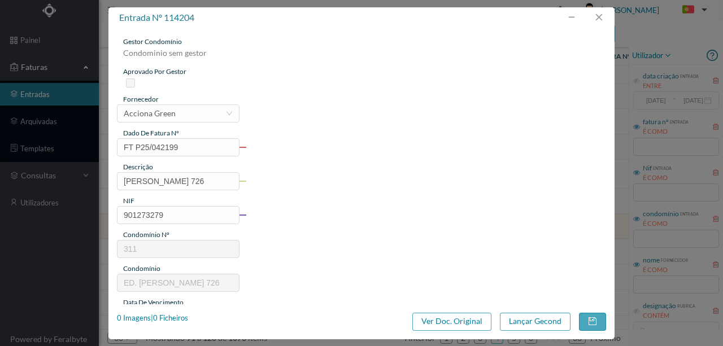
type input "311"
type input "ED. SERPA PINTO 726"
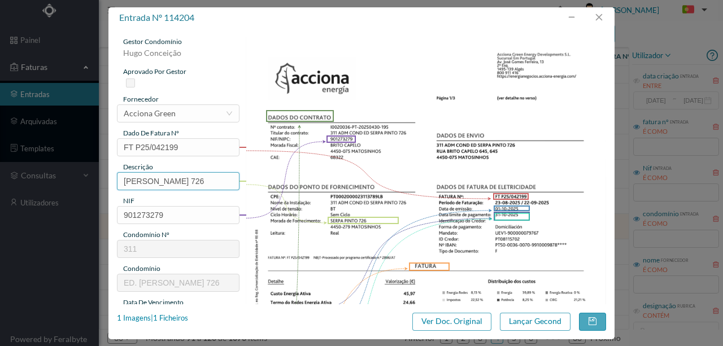
drag, startPoint x: 174, startPoint y: 179, endPoint x: 24, endPoint y: 184, distance: 150.4
click at [24, 184] on div "entrada nº 114204 gestor condomínio Hugo Conceição aprovado por gestor forneced…" at bounding box center [361, 173] width 723 height 346
click at [169, 183] on input "726" at bounding box center [178, 181] width 123 height 18
paste input "(23.08.2025 a 22.09.2025)"
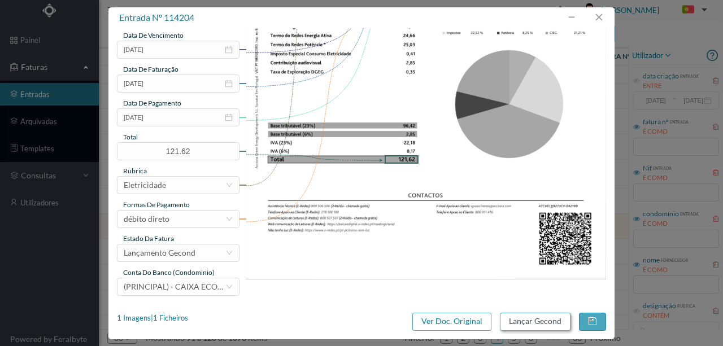
type input "726 (23.08.2025 a 22.09.2025)"
click at [534, 320] on button "Lançar Gecond" at bounding box center [535, 322] width 71 height 18
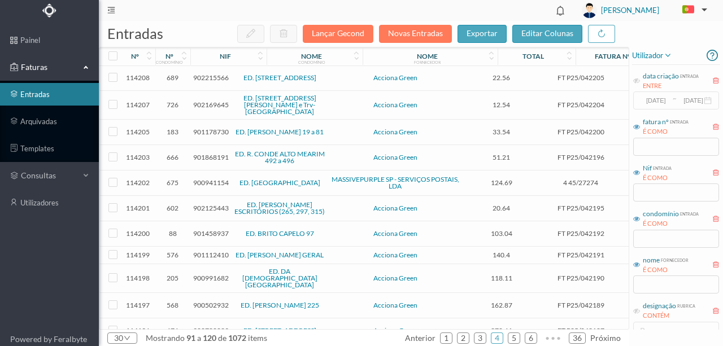
scroll to position [75, 0]
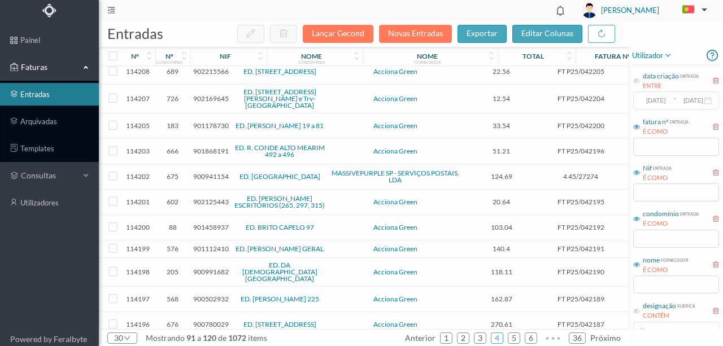
click at [209, 223] on span "901458937" at bounding box center [211, 227] width 36 height 8
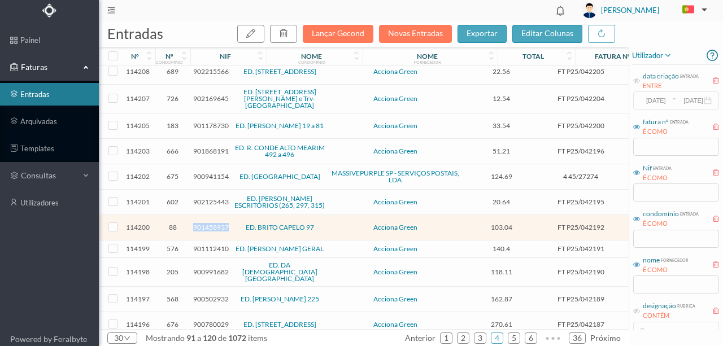
click at [209, 223] on span "901458937" at bounding box center [211, 227] width 36 height 8
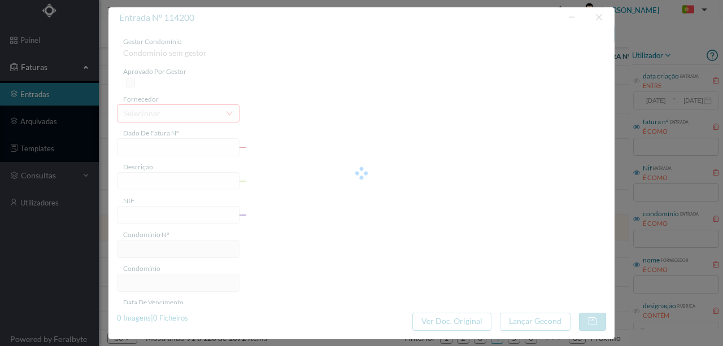
type input "FT P25/042192"
type input "BRITO CAPELO 97"
type input "901458937"
type input "31-10-2025"
type input "[DATE]"
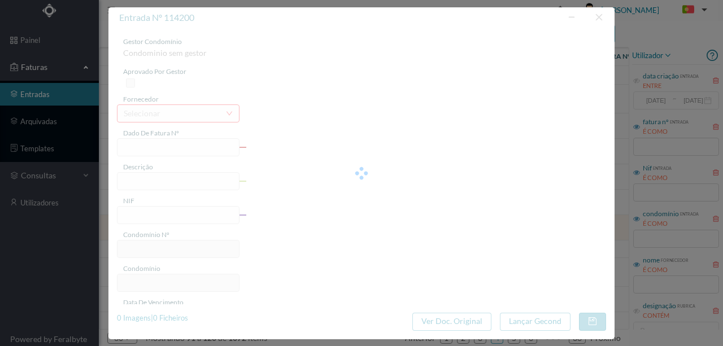
type input "31-10-2025"
type input "103.04"
type input "88"
type input "ED. BRITO CAPELO 97"
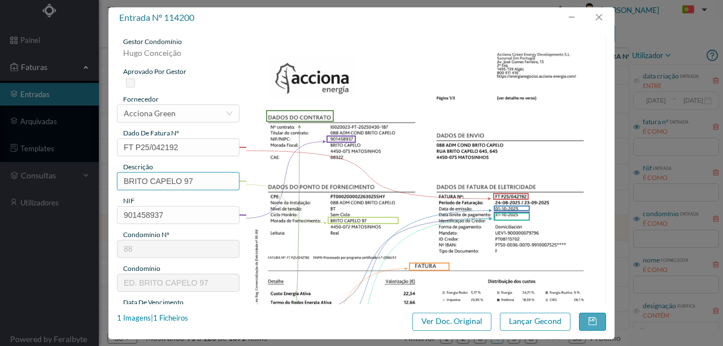
drag, startPoint x: 182, startPoint y: 180, endPoint x: 31, endPoint y: 184, distance: 151.5
click at [32, 184] on div "entrada nº 114200 gestor condomínio Hugo Conceição aprovado por gestor forneced…" at bounding box center [361, 173] width 723 height 346
click at [182, 182] on input "97" at bounding box center [178, 181] width 123 height 18
paste input "(23.08.2025 a 22.09.2025)"
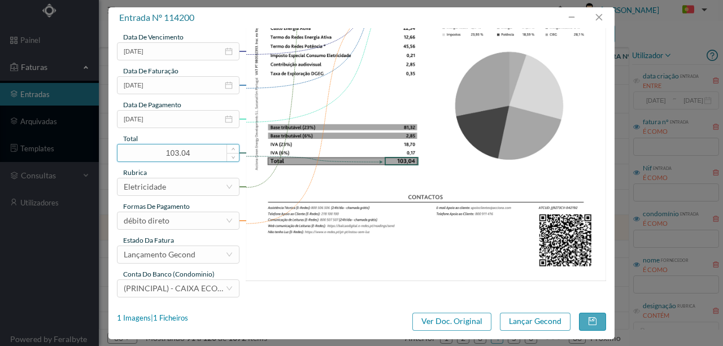
scroll to position [267, 0]
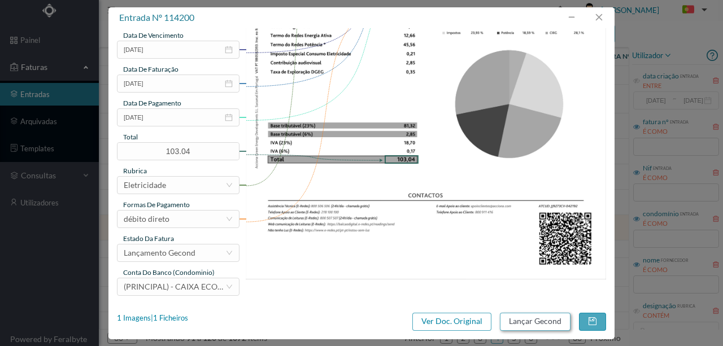
type input "97 (23.08.2025 a 22.09.2025)"
click at [522, 328] on button "Lançar Gecond" at bounding box center [535, 322] width 71 height 18
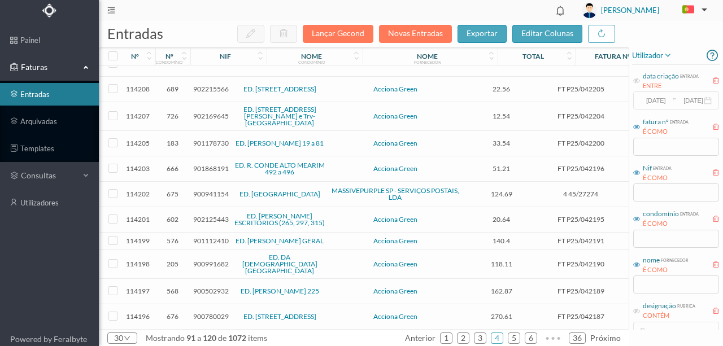
scroll to position [68, 0]
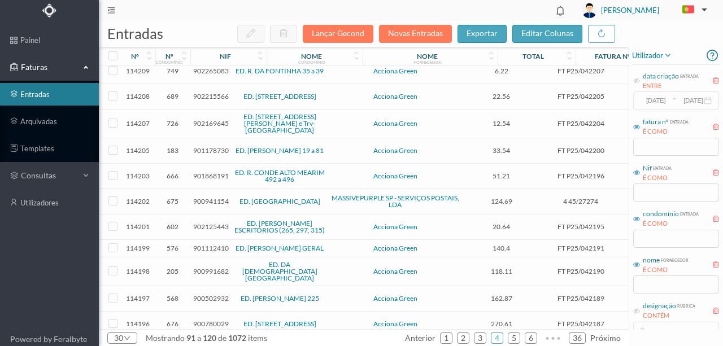
click at [214, 244] on span "901112410" at bounding box center [211, 248] width 36 height 8
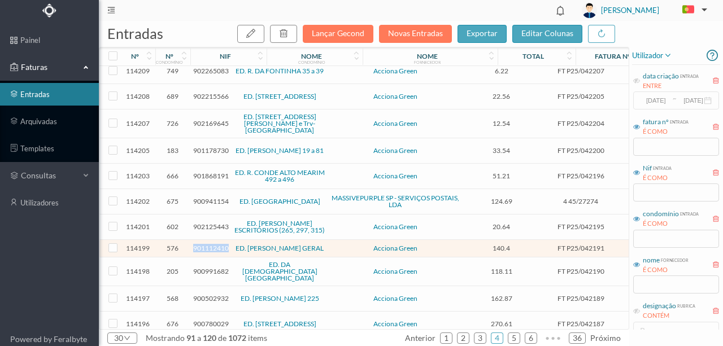
click at [214, 244] on span "901112410" at bounding box center [211, 248] width 36 height 8
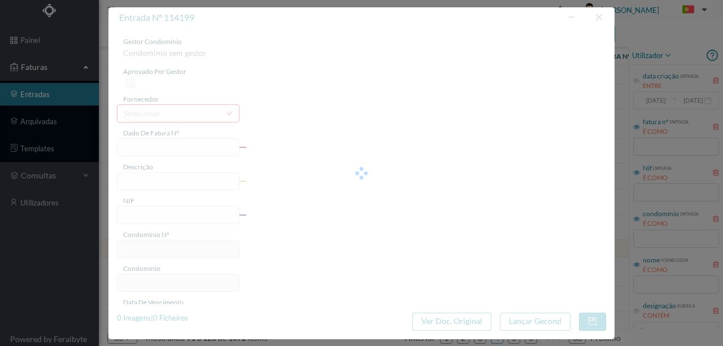
type input "FT P25/042191"
type input "ALFREDO CUNHA 295"
type input "901112410"
type input "31-10-2025"
type input "[DATE]"
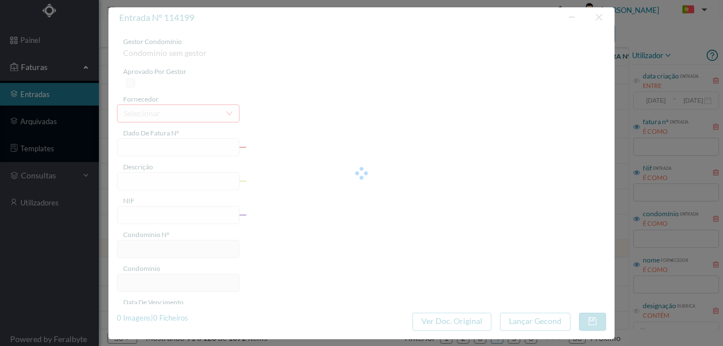
type input "31-10-2025"
type input "140.40"
type input "576"
type input "ED. [PERSON_NAME] GERAL"
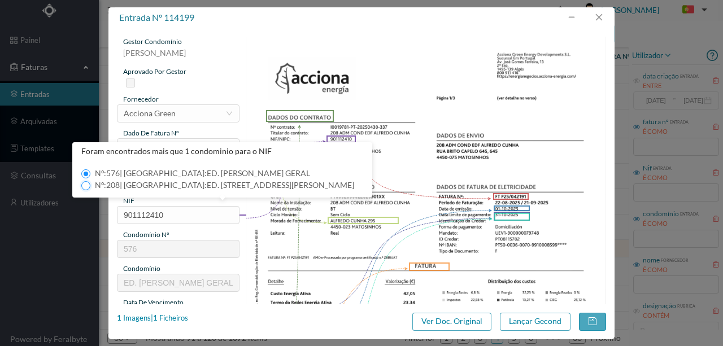
click at [83, 186] on input "Nº: 208 | Nome: ED. RUA ALFREDO CUNHA, 295" at bounding box center [85, 185] width 9 height 9
type input "208"
type input "ED. RUA ALFREDO CUNHA, 295"
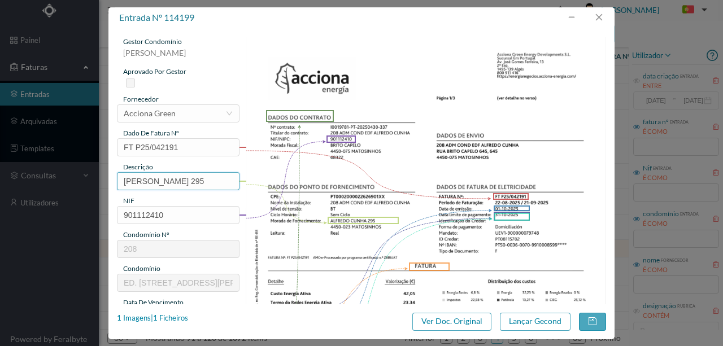
drag, startPoint x: 194, startPoint y: 180, endPoint x: -21, endPoint y: 185, distance: 215.4
click at [0, 185] on html "painel Faturas entradas arquivadas templates consultas utilizadores Powered by …" at bounding box center [361, 173] width 723 height 346
click at [153, 182] on input "295" at bounding box center [178, 181] width 123 height 18
paste input "(23.08.2025 a 22.09.2025)"
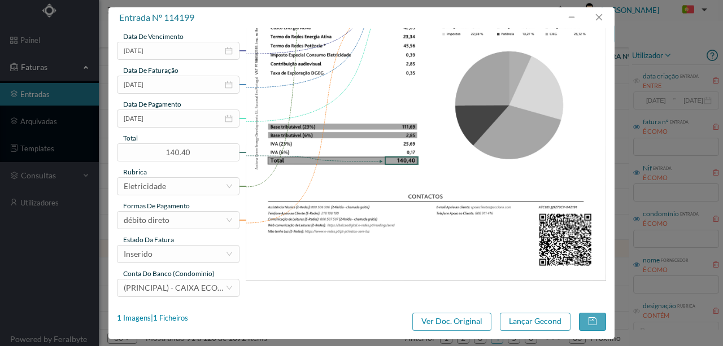
scroll to position [267, 0]
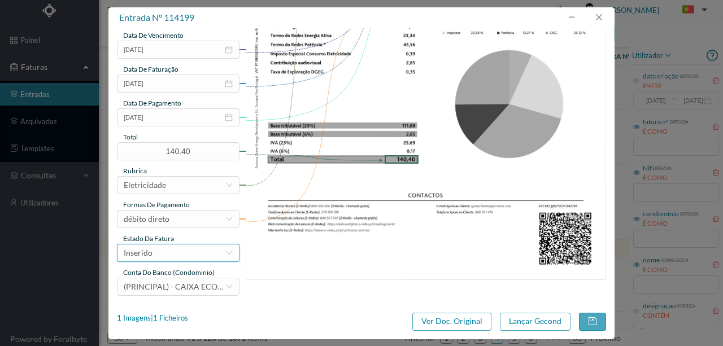
type input "295 (23.08.2025 a 22.09.2025)"
click at [177, 259] on div "Inserido" at bounding box center [175, 253] width 102 height 17
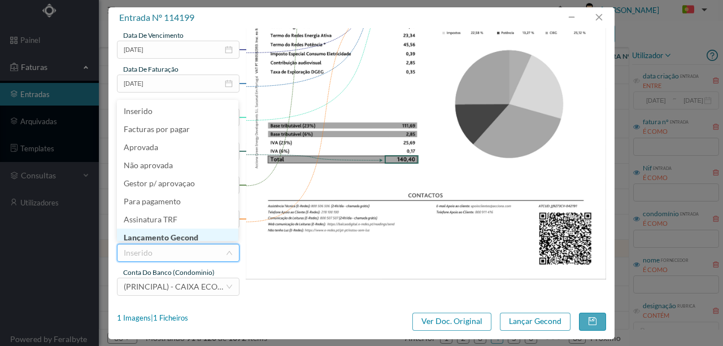
scroll to position [6, 0]
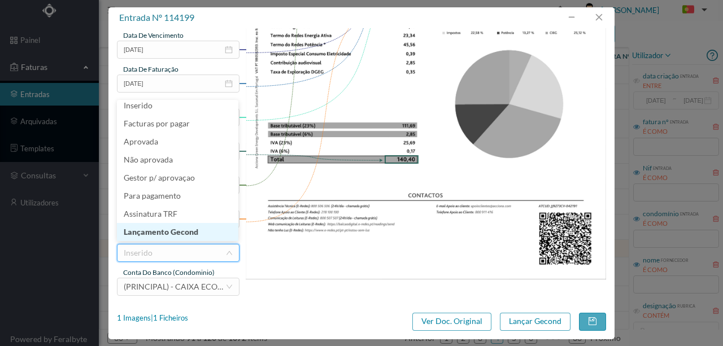
click at [188, 236] on li "Lançamento Gecond" at bounding box center [177, 232] width 121 height 18
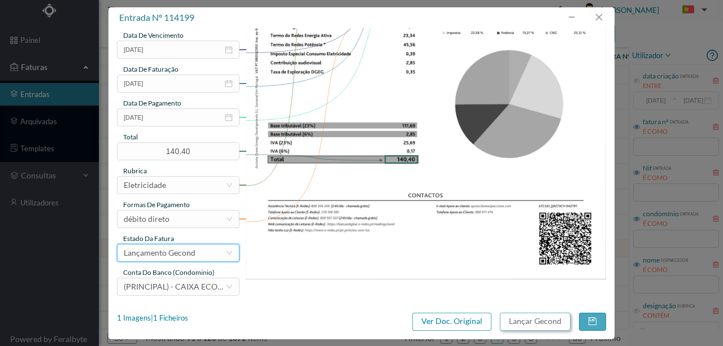
click at [522, 323] on button "Lançar Gecond" at bounding box center [535, 322] width 71 height 18
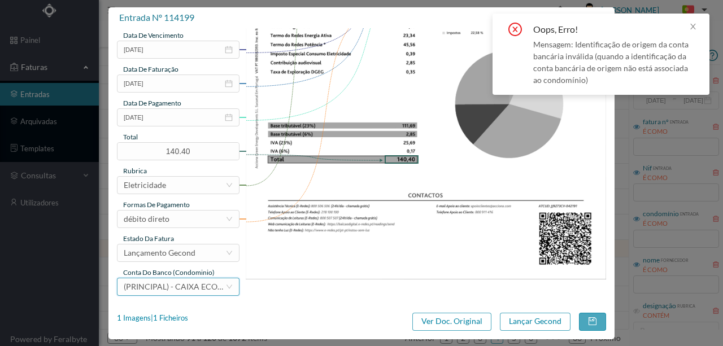
drag, startPoint x: 163, startPoint y: 287, endPoint x: 166, endPoint y: 277, distance: 10.2
click at [163, 286] on span "(PRINCIPAL) - CAIXA ECONOMICA MONTEPIO GERAL (PT50 003600709910011205486)" at bounding box center [255, 287] width 263 height 10
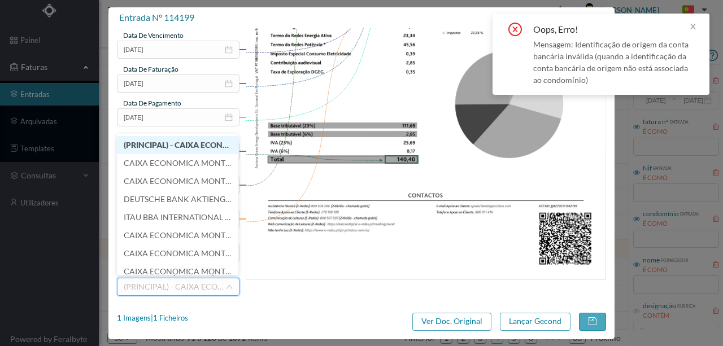
click at [170, 144] on span "(PRINCIPAL) - CAIXA ECONOMICA MONTEPIO GERAL (PT50 003600709910008599581)" at bounding box center [254, 145] width 260 height 10
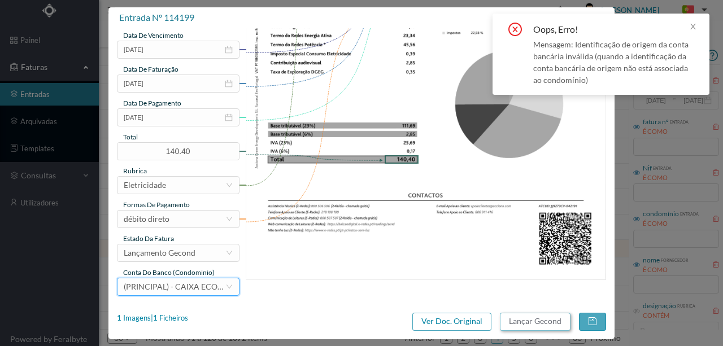
click at [528, 325] on button "Lançar Gecond" at bounding box center [535, 322] width 71 height 18
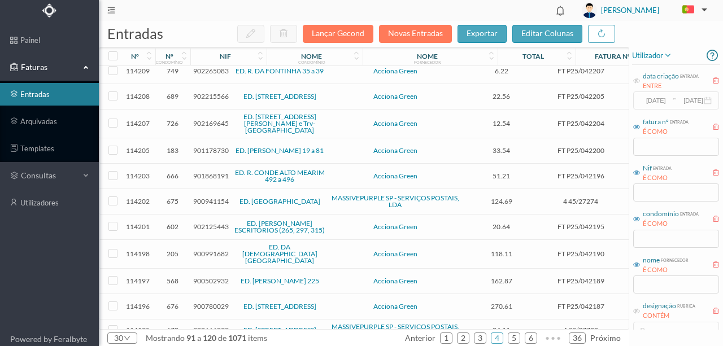
click at [202, 250] on span "900991682" at bounding box center [211, 254] width 36 height 8
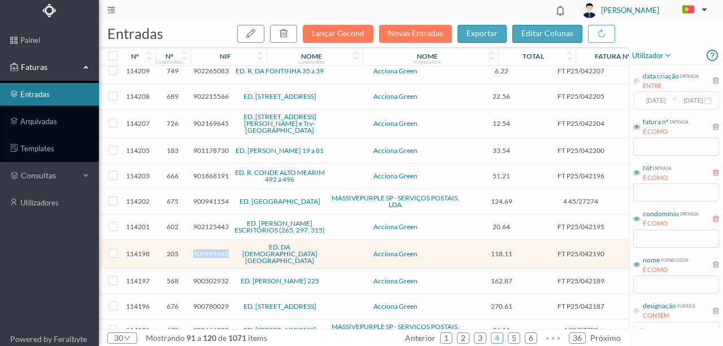
click at [202, 250] on span "900991682" at bounding box center [211, 254] width 36 height 8
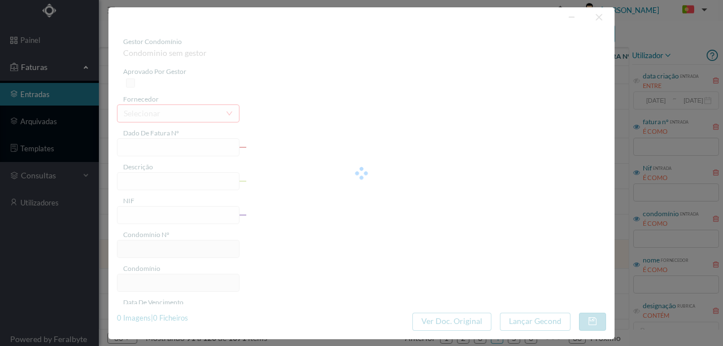
type input "FT P25/042190"
type input "DA CRUZ DE PAU 184"
type input "900991682"
type input "31-10-2025"
type input "[DATE]"
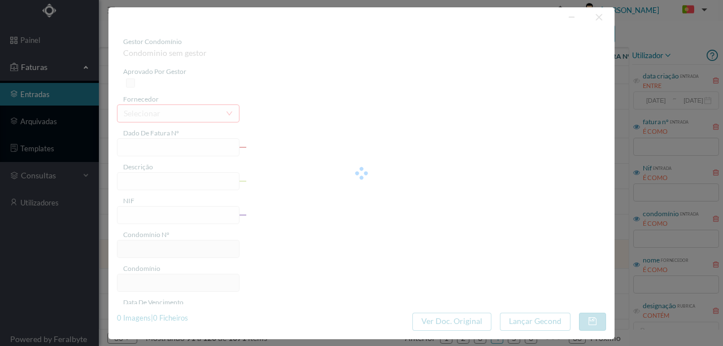
type input "31-10-2025"
type input "118.11"
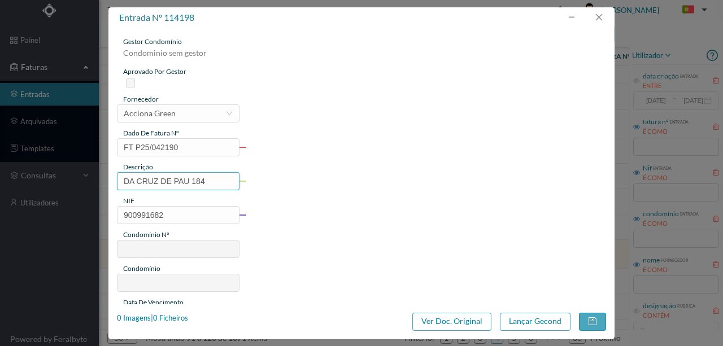
type input "205"
type input "ED. DA IGREJA DA CRUZ DE PAU"
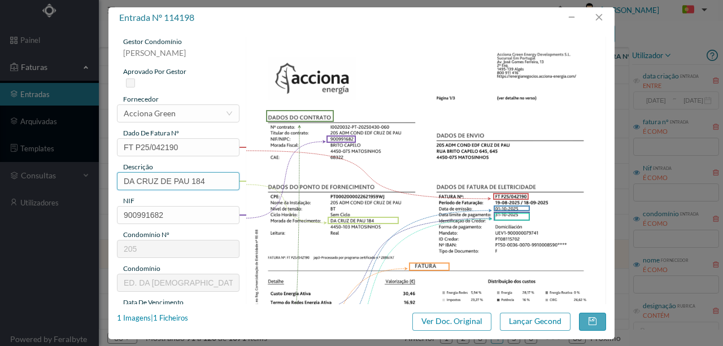
drag, startPoint x: 189, startPoint y: 180, endPoint x: 46, endPoint y: 181, distance: 142.4
click at [46, 181] on div "entrada nº 114198 gestor condomínio Rui Marques aprovado por gestor fornecedor …" at bounding box center [361, 173] width 723 height 346
click at [155, 181] on input "184" at bounding box center [178, 181] width 123 height 18
paste input "(23.08.2025 a 22.09.2025)"
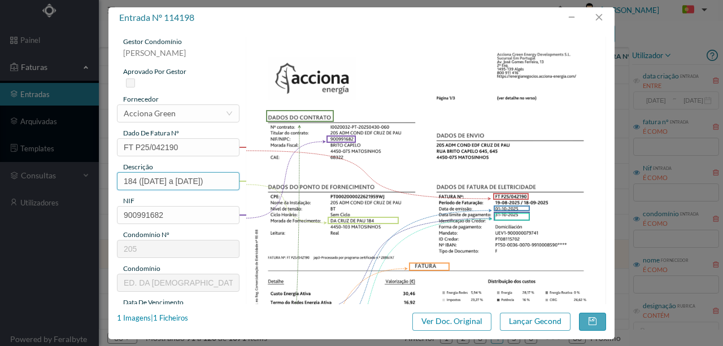
click at [149, 181] on input "184 (23.08.2025 a 22.09.2025)" at bounding box center [178, 181] width 123 height 18
click at [200, 180] on input "184 (19.08.2025 a 22.09.2025)" at bounding box center [178, 181] width 123 height 18
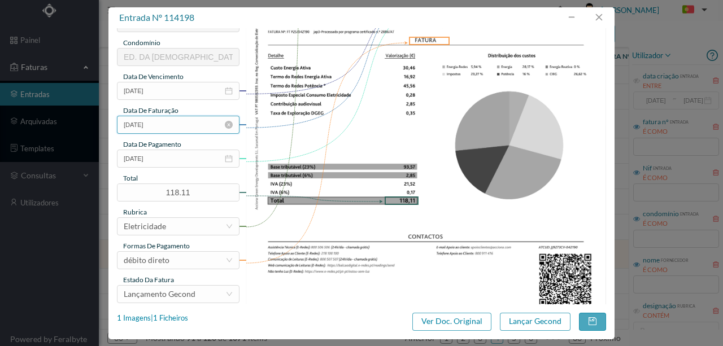
scroll to position [263, 0]
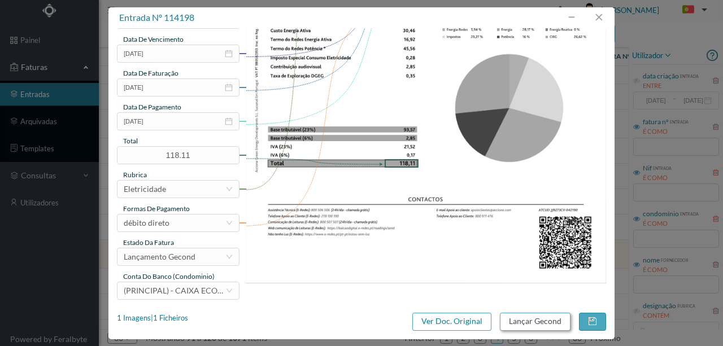
type input "184 (19.08.2025 a 18.09.2025)"
click at [544, 323] on button "Lançar Gecond" at bounding box center [535, 322] width 71 height 18
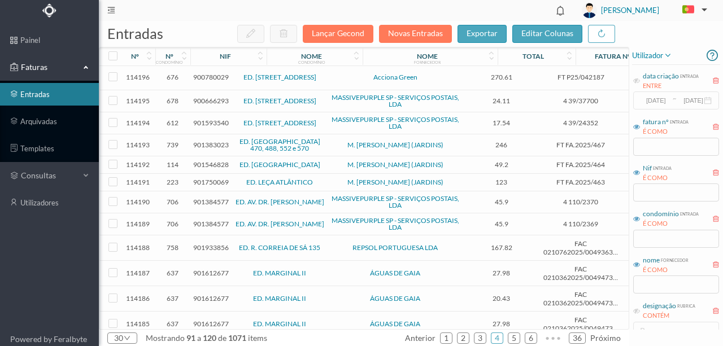
scroll to position [331, 0]
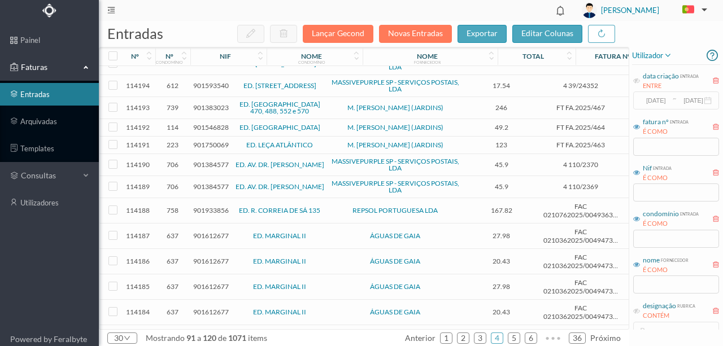
click at [215, 206] on span "901933856" at bounding box center [211, 210] width 36 height 8
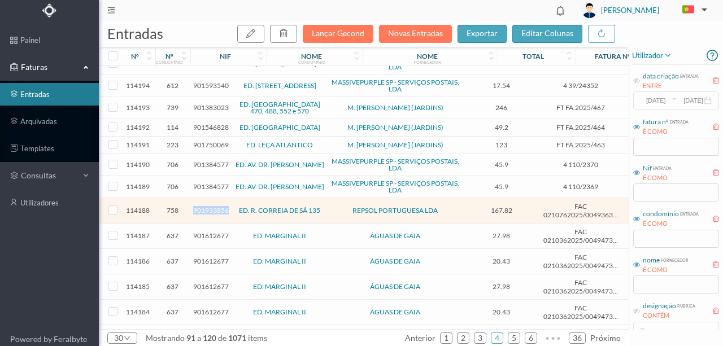
click at [215, 206] on span "901933856" at bounding box center [211, 210] width 36 height 8
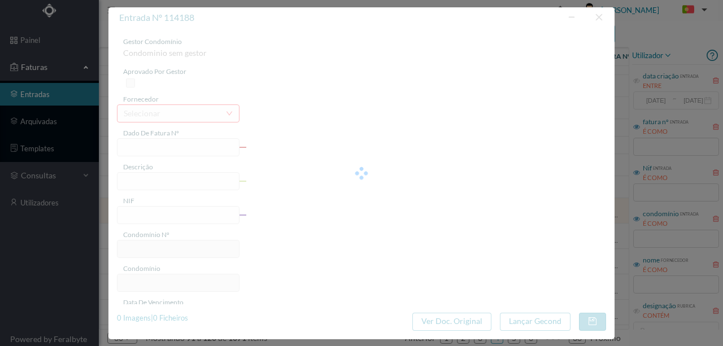
type input "FAC 0210762025/0049363491"
type input "Rua Correia de Sá 131 GARAGI"
type input "901933856"
type input "[DATE]"
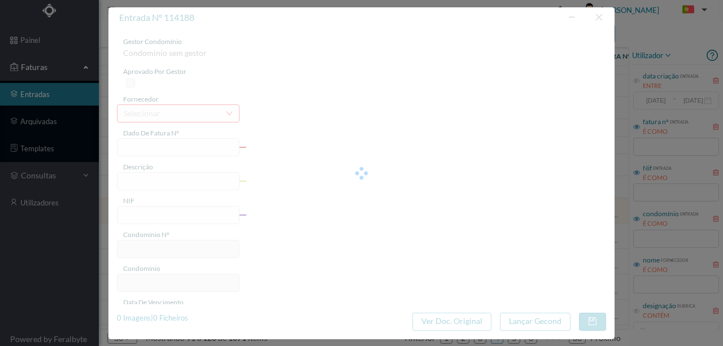
type input "2025-10-22"
type input "167.82"
type input "758"
type input "ED. R. CORREIA DE SÁ 135"
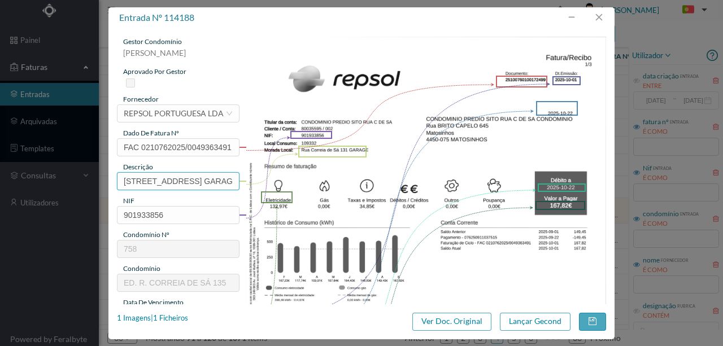
drag, startPoint x: 190, startPoint y: 181, endPoint x: 86, endPoint y: 177, distance: 104.0
click at [88, 177] on div "entrada nº 114188 gestor condomínio Susana Silva aprovado por gestor fornecedor…" at bounding box center [361, 173] width 723 height 346
click at [180, 180] on input "131 GARAGI" at bounding box center [178, 181] width 123 height 18
click at [194, 186] on input "131 GARAGEM" at bounding box center [178, 181] width 123 height 18
click at [179, 319] on div "1 Imagens | 1 Ficheiros" at bounding box center [152, 318] width 71 height 11
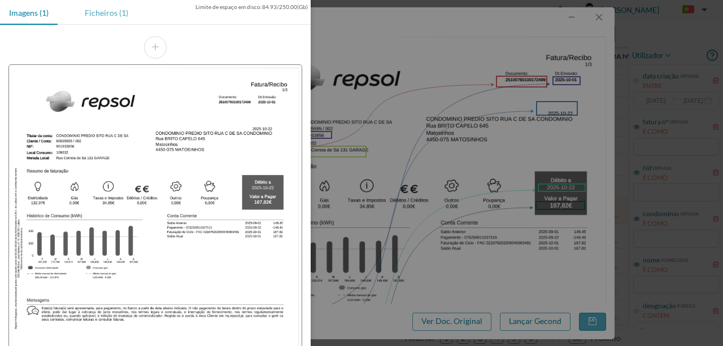
click at [101, 15] on div "Ficheiros (1)" at bounding box center [107, 12] width 62 height 25
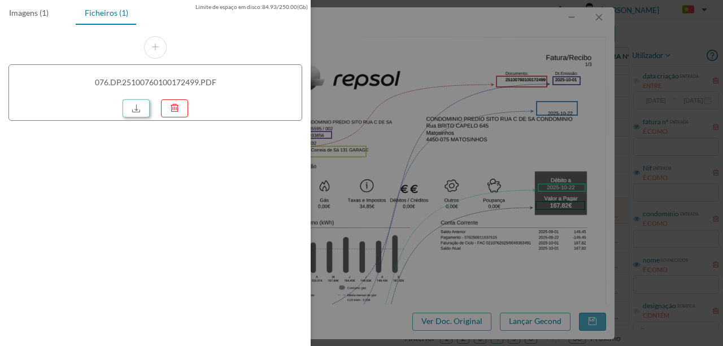
click at [142, 111] on link at bounding box center [136, 108] width 27 height 18
click at [397, 170] on div at bounding box center [361, 173] width 723 height 346
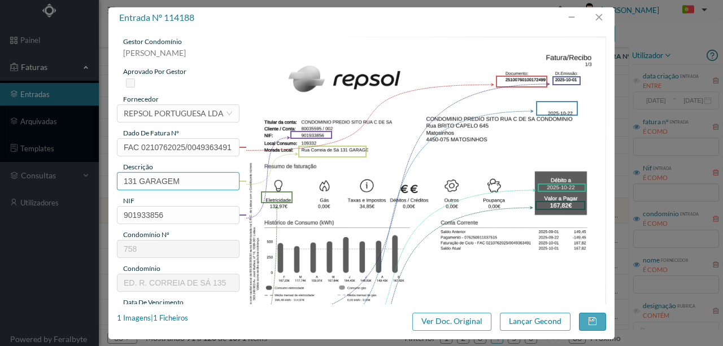
click at [185, 180] on input "131 GARAGEM" at bounding box center [178, 181] width 123 height 18
click at [189, 183] on input "131 GARAGEM (29.08.2025 A 28.09.2025)" at bounding box center [178, 181] width 123 height 18
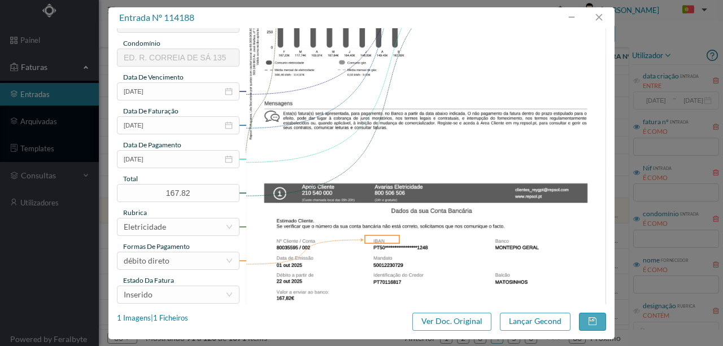
scroll to position [226, 0]
type input "131 GARAGEM (29.08.2025 a 28.09.2025)"
click at [196, 294] on div "Inserido" at bounding box center [175, 294] width 102 height 17
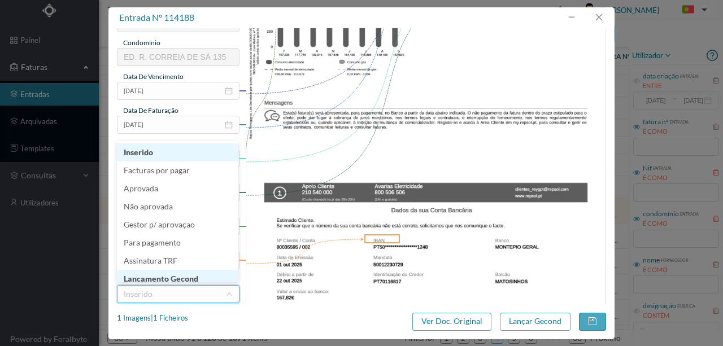
scroll to position [6, 0]
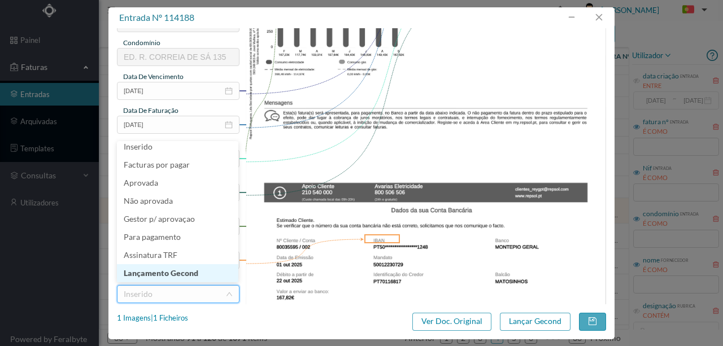
click at [184, 273] on li "Lançamento Gecond" at bounding box center [177, 273] width 121 height 18
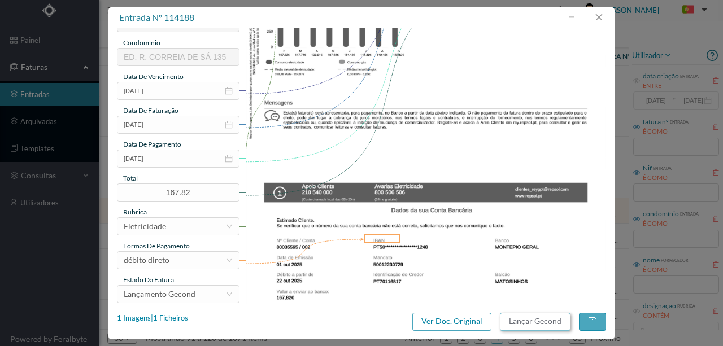
click at [533, 316] on button "Lançar Gecond" at bounding box center [535, 322] width 71 height 18
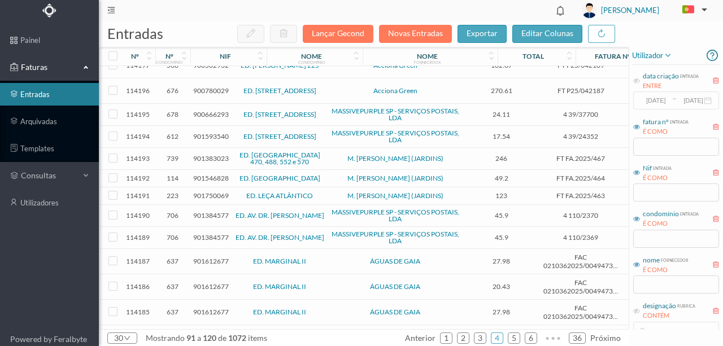
click at [201, 86] on span "900780029" at bounding box center [211, 90] width 36 height 8
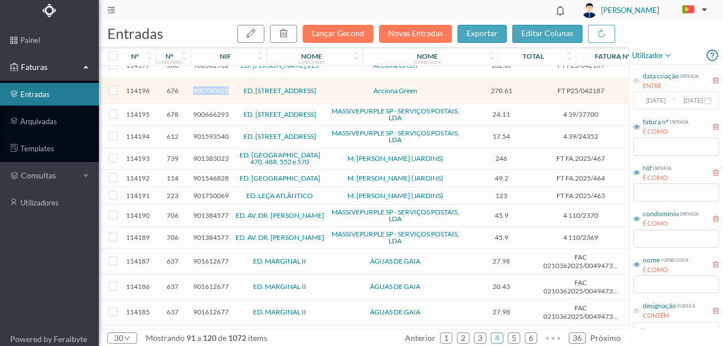
click at [201, 86] on span "900780029" at bounding box center [211, 90] width 36 height 8
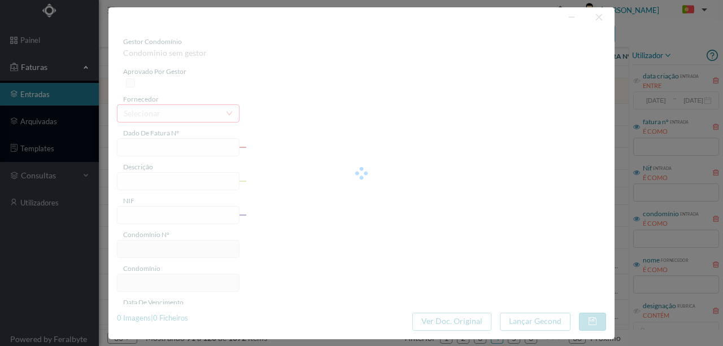
type input "FT P25/042187"
type input "DA REPUBLICA 255 ESCADAS"
type input "900780029"
type input "31-10-2025"
type input "[DATE]"
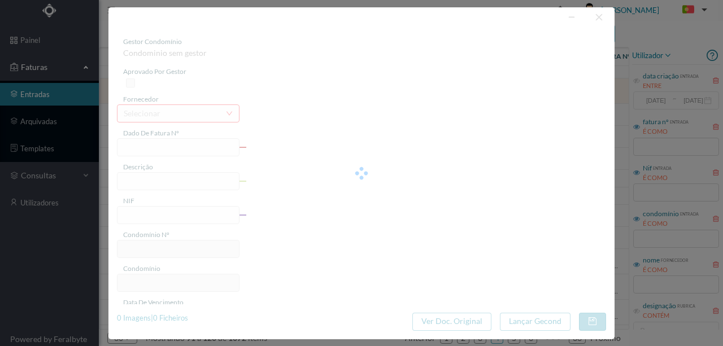
type input "31-10-2025"
type input "270.61"
type input "676"
type input "ED. [STREET_ADDRESS]"
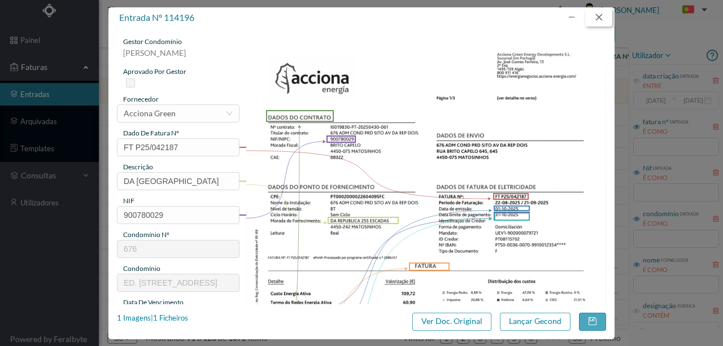
click at [595, 18] on button "button" at bounding box center [598, 17] width 27 height 18
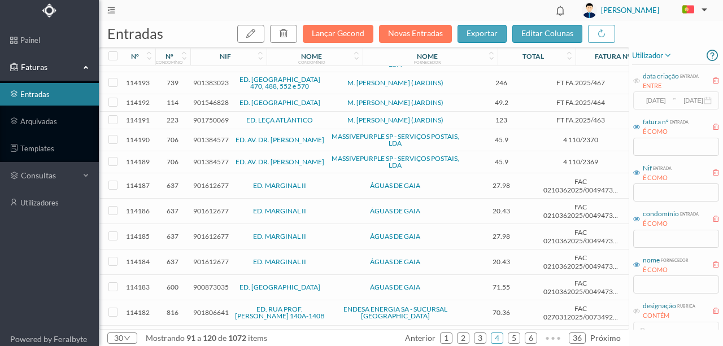
scroll to position [444, 0]
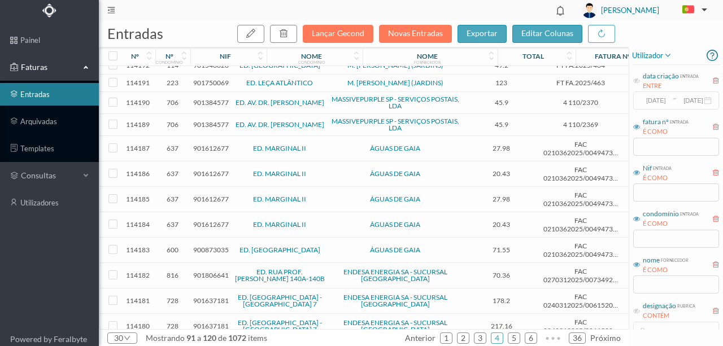
click at [205, 246] on span "900873035" at bounding box center [211, 250] width 36 height 8
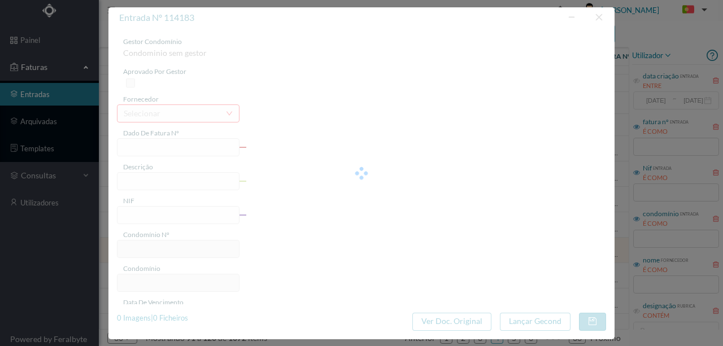
type input "FAC 0210362025/0049473542"
type input "AV CHIEIRAS 341 N/A, CANIDELO, 4400-416 NIDELO"
type input "900873035"
type input "Invalid date"
type input "2025-09-30"
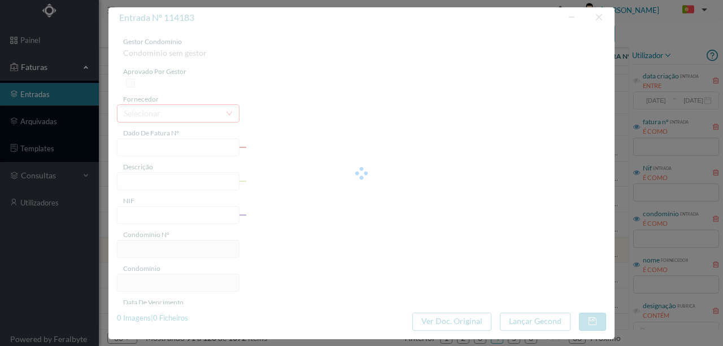
type input "71.55"
type input "600"
type input "ED. SEREIA"
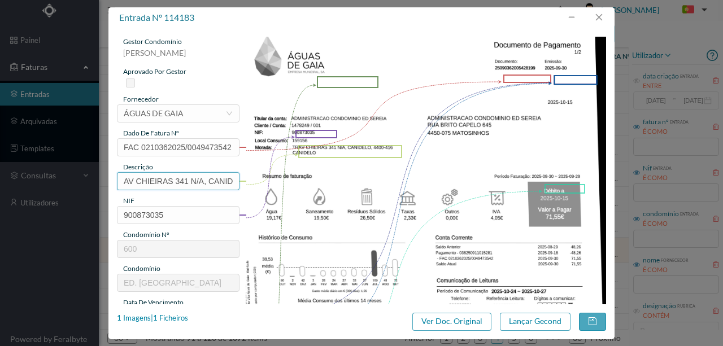
drag, startPoint x: 172, startPoint y: 180, endPoint x: 73, endPoint y: 180, distance: 98.3
click at [75, 180] on div "entrada nº 114183 gestor condomínio Susana Silva aprovado por gestor fornecedor…" at bounding box center [361, 173] width 723 height 346
drag, startPoint x: 158, startPoint y: 182, endPoint x: 162, endPoint y: 188, distance: 6.9
click at [157, 182] on input "341 N/A, CANIDELO, 4400-416 NIDELO" at bounding box center [178, 181] width 123 height 18
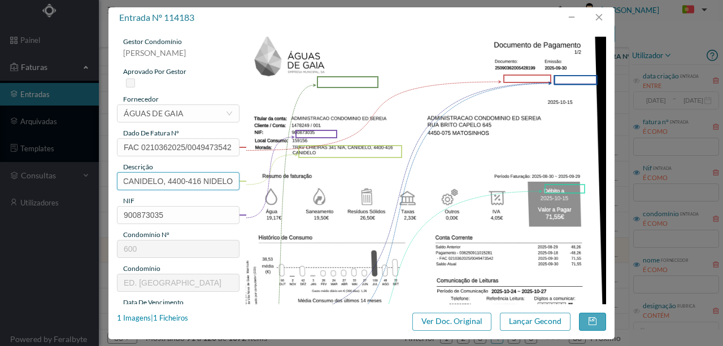
drag, startPoint x: 156, startPoint y: 179, endPoint x: 333, endPoint y: 184, distance: 177.5
click at [333, 184] on div "gestor condomínio Susana Silva aprovado por gestor fornecedor selecionar ÁGUAS …" at bounding box center [361, 300] width 489 height 527
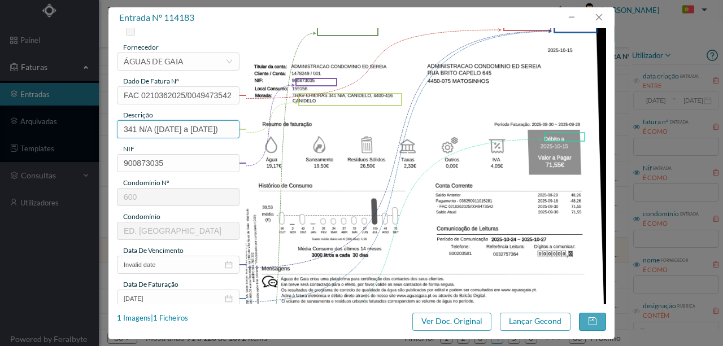
scroll to position [75, 0]
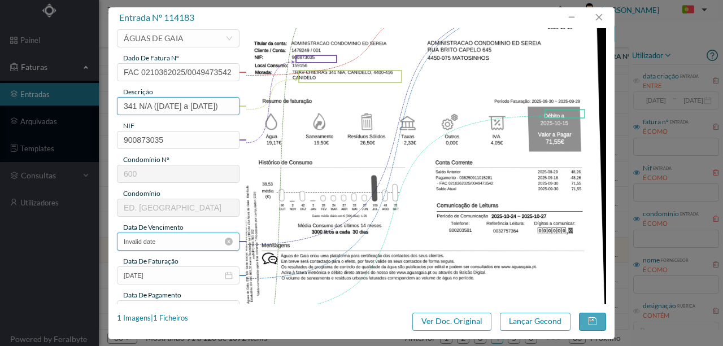
type input "341 N/A (30.08.2025 a 29.09.2025)"
click at [175, 241] on input "Invalid date" at bounding box center [178, 242] width 123 height 18
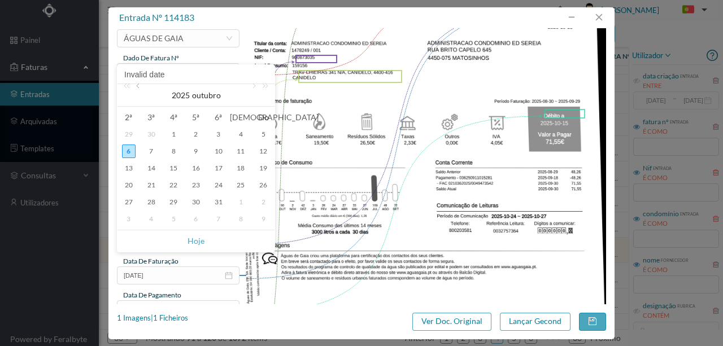
click at [139, 91] on link at bounding box center [139, 95] width 10 height 23
click at [150, 199] on div "30" at bounding box center [152, 203] width 14 height 14
type input "2025-09-30"
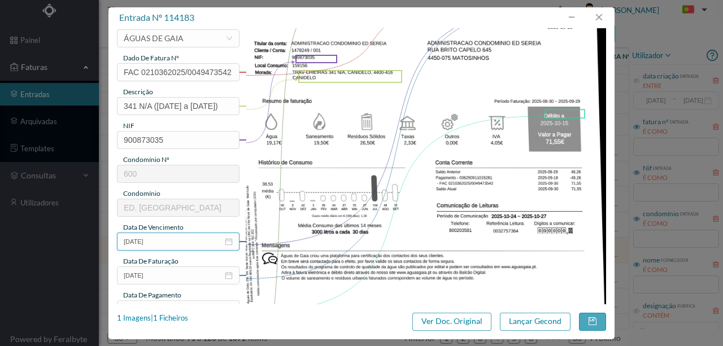
scroll to position [113, 0]
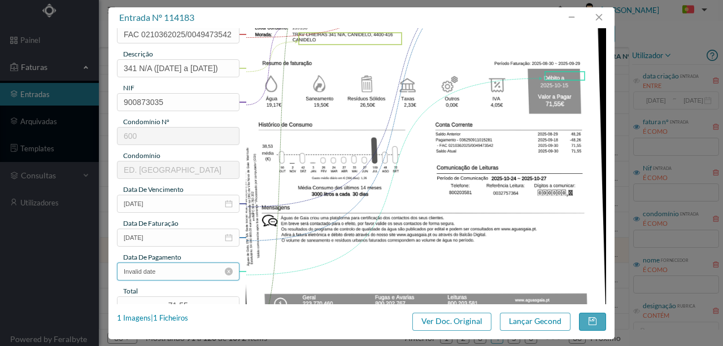
click at [171, 272] on input "Invalid date" at bounding box center [178, 272] width 123 height 18
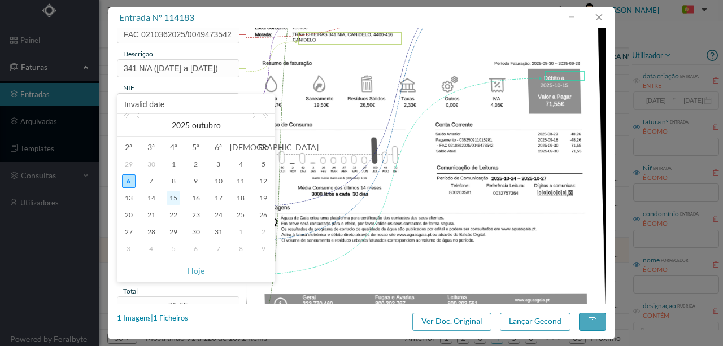
click at [174, 197] on div "15" at bounding box center [174, 199] width 14 height 14
type input "2025-10-15"
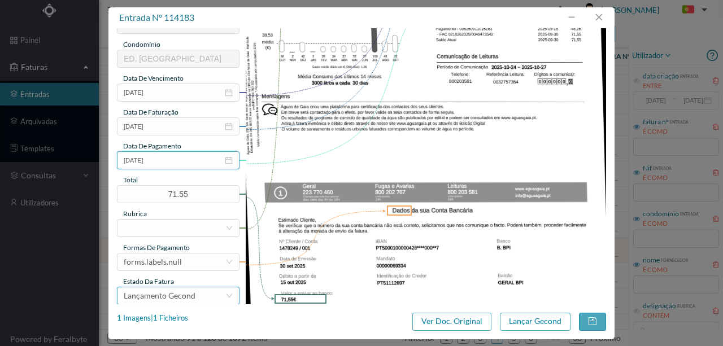
scroll to position [226, 0]
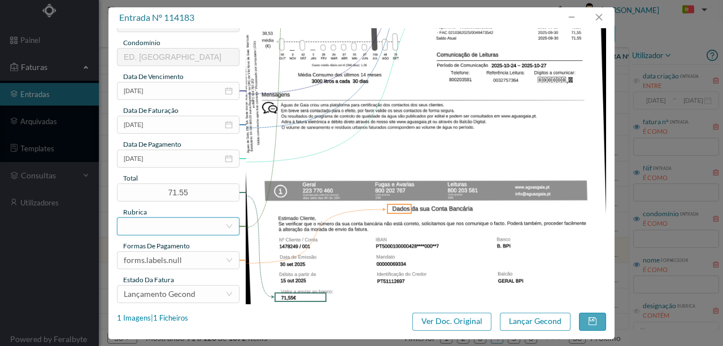
click at [146, 224] on div at bounding box center [175, 226] width 102 height 17
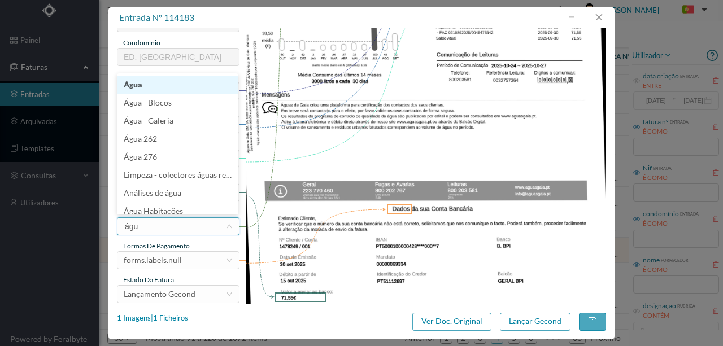
type input "água"
drag, startPoint x: 140, startPoint y: 84, endPoint x: 151, endPoint y: 207, distance: 123.1
click at [138, 86] on li "Água" at bounding box center [177, 85] width 121 height 18
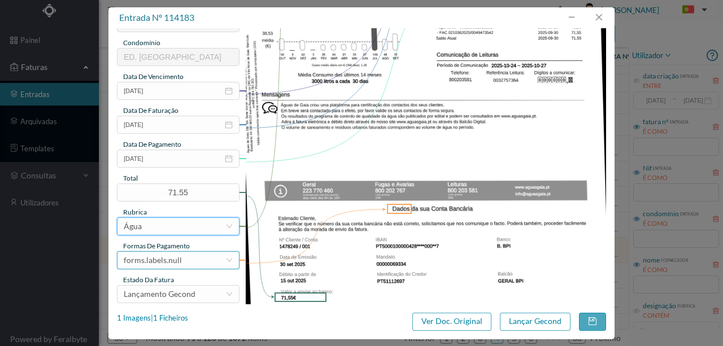
click at [171, 261] on div "forms.labels.null" at bounding box center [153, 260] width 58 height 17
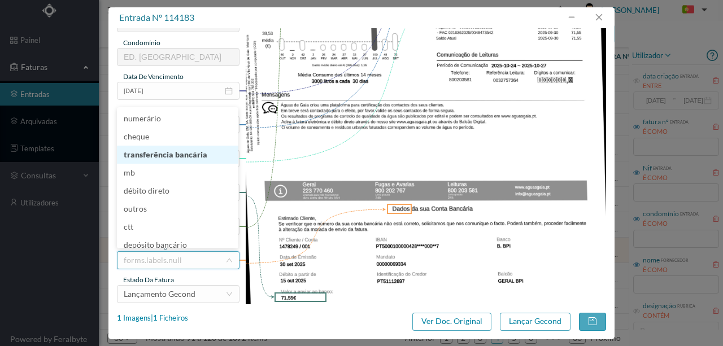
scroll to position [6, 0]
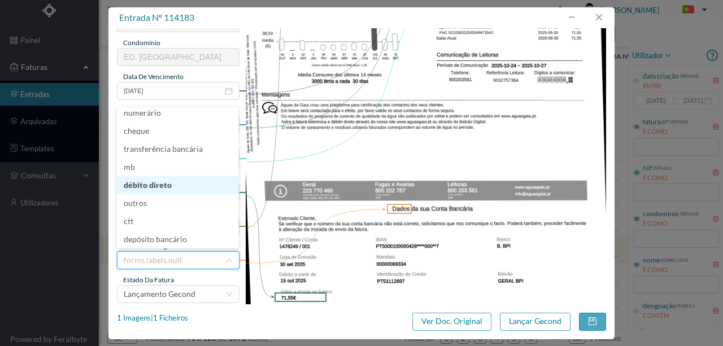
click at [158, 189] on li "débito direto" at bounding box center [177, 185] width 121 height 18
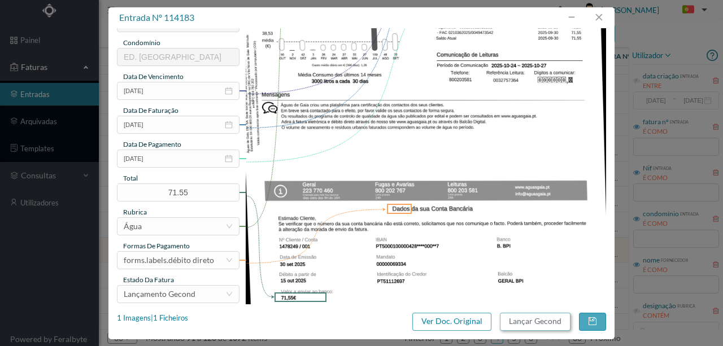
click at [550, 322] on button "Lançar Gecond" at bounding box center [535, 322] width 71 height 18
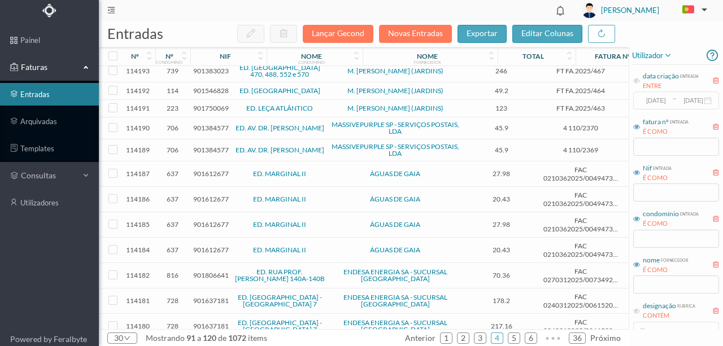
click at [223, 297] on span "901637181" at bounding box center [211, 301] width 36 height 8
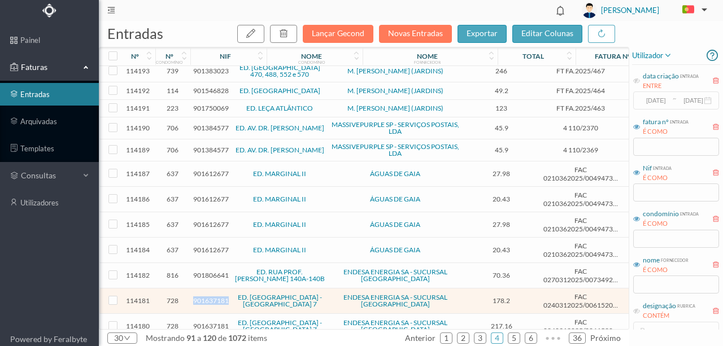
click at [223, 297] on span "901637181" at bounding box center [211, 301] width 36 height 8
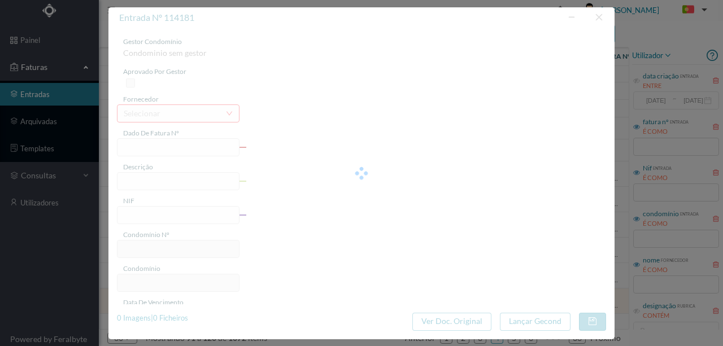
type input "FAC 0240312025/0061520251"
type input "Rua Arquitecto Rogério Azevedo 114 B 8 COMUNS"
type input "901637181"
type input "[DATE]"
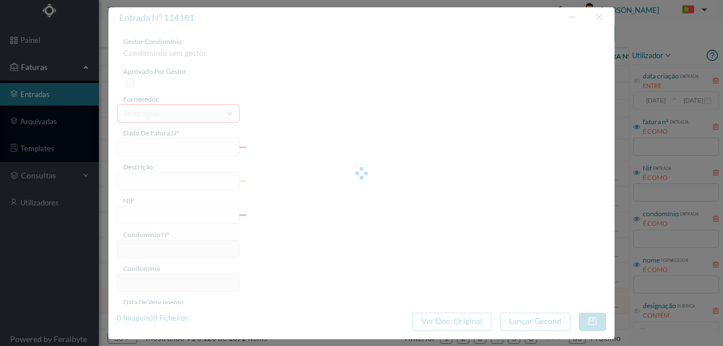
type input "[DATE]"
type input "178.20"
type input "728"
type input "ED. [GEOGRAPHIC_DATA] - [GEOGRAPHIC_DATA] 7"
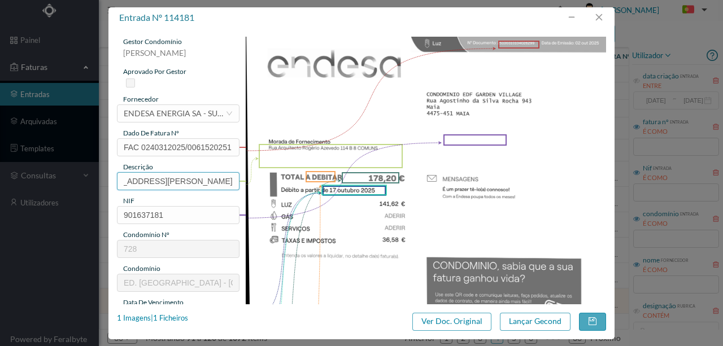
scroll to position [0, 72]
drag, startPoint x: 121, startPoint y: 179, endPoint x: 272, endPoint y: 181, distance: 150.9
click at [272, 181] on div "gestor condomínio Susana Silva aprovado por gestor fornecedor selecionar ENDESA…" at bounding box center [361, 300] width 489 height 527
click at [186, 319] on div "1 Imagens | 1 Ficheiros" at bounding box center [152, 318] width 71 height 11
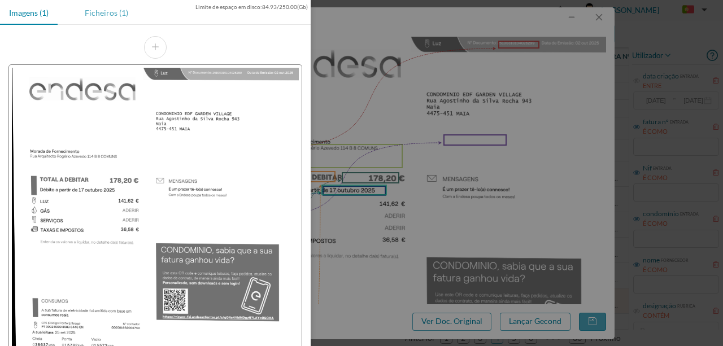
click at [103, 15] on div "Ficheiros (1)" at bounding box center [107, 12] width 62 height 25
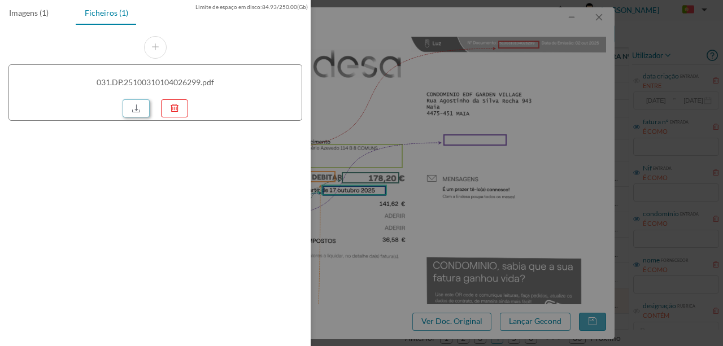
click at [137, 105] on link at bounding box center [136, 108] width 27 height 18
drag, startPoint x: 367, startPoint y: 134, endPoint x: 355, endPoint y: 154, distance: 22.9
click at [367, 133] on div at bounding box center [361, 173] width 723 height 346
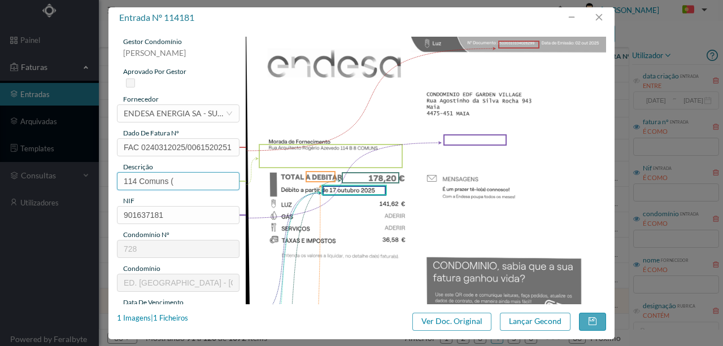
click at [181, 183] on input "114 Comuns (" at bounding box center [178, 181] width 123 height 18
drag, startPoint x: 138, startPoint y: 179, endPoint x: 303, endPoint y: 186, distance: 165.7
click at [303, 186] on div "gestor condomínio Susana Silva aprovado por gestor fornecedor selecionar ENDESA…" at bounding box center [361, 300] width 489 height 527
type input "114 Comuns (26.08.2025 a 25.09.2025)"
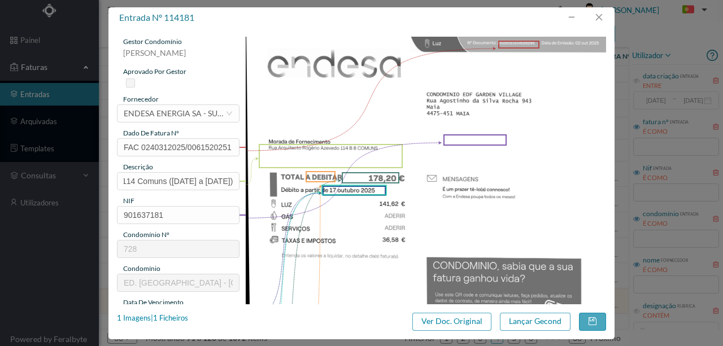
click at [255, 219] on img at bounding box center [426, 292] width 361 height 510
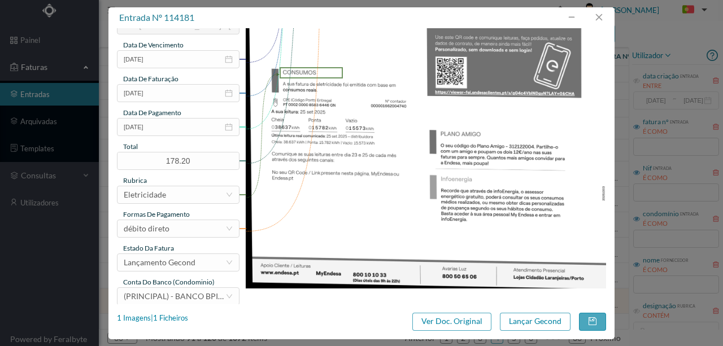
scroll to position [263, 0]
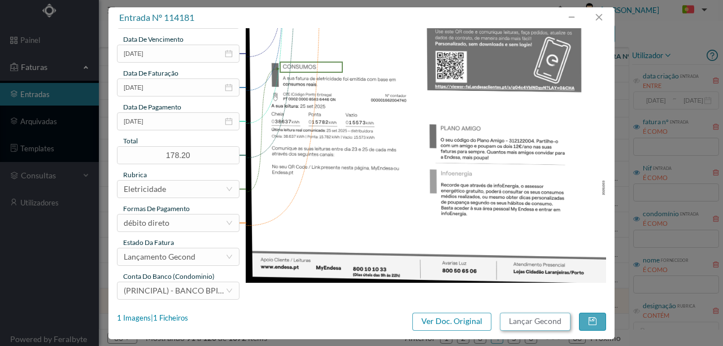
click at [540, 325] on button "Lançar Gecond" at bounding box center [535, 322] width 71 height 18
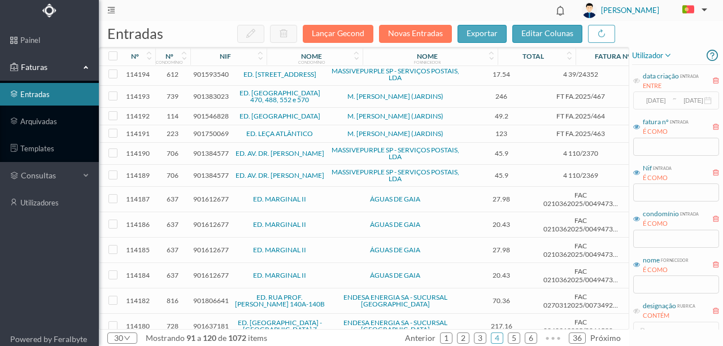
click at [209, 322] on span "901637181" at bounding box center [211, 326] width 36 height 8
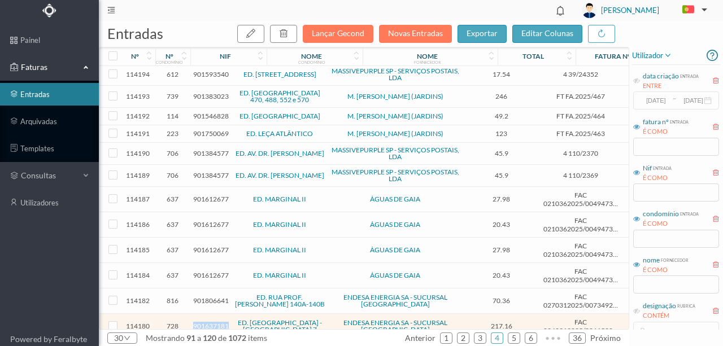
click at [209, 322] on span "901637181" at bounding box center [211, 326] width 36 height 8
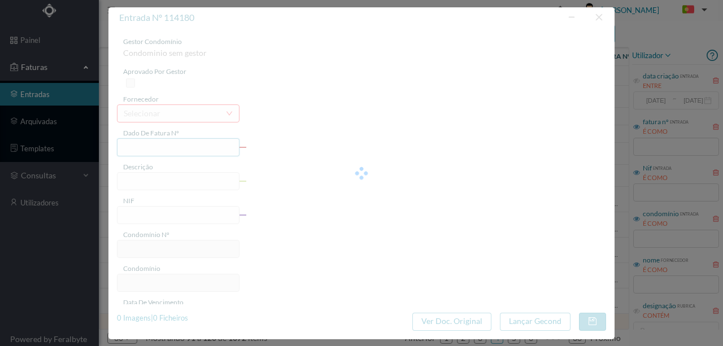
type input "FAC 0240312025/0061520341"
type input "Rua da Telheira 439 COMUNS"
type input "901637181"
type input "[DATE]"
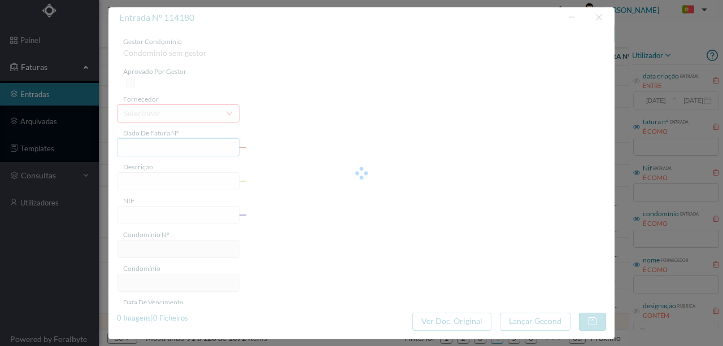
type input "[DATE]"
type input "217.16"
type input "728"
type input "ED. [GEOGRAPHIC_DATA] - [GEOGRAPHIC_DATA] 7"
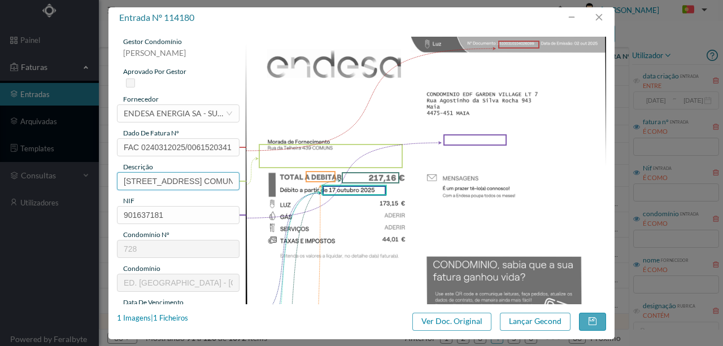
drag, startPoint x: 179, startPoint y: 180, endPoint x: 56, endPoint y: 171, distance: 122.9
click at [58, 171] on div "entrada nº 114180 gestor condomínio Susana Silva aprovado por gestor fornecedor…" at bounding box center [361, 173] width 723 height 346
click at [189, 183] on input "439 COMUNS" at bounding box center [178, 181] width 123 height 18
type input "439 COMUNS"
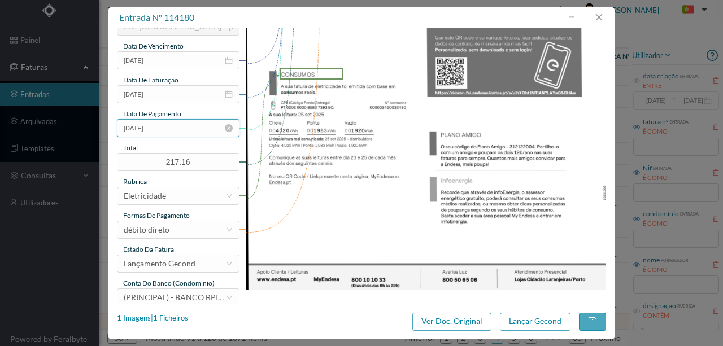
scroll to position [267, 0]
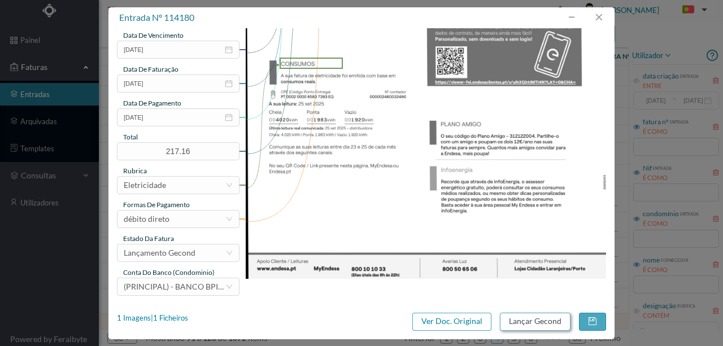
type input "439 COMUNS ([DATE] a [DATE])"
click at [516, 323] on button "Lançar Gecond" at bounding box center [535, 322] width 71 height 18
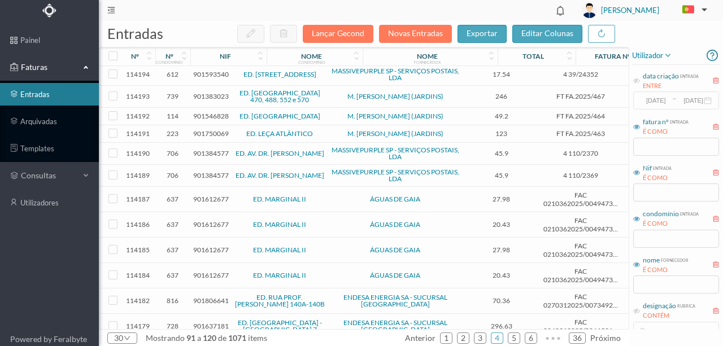
click at [219, 322] on span "901637181" at bounding box center [211, 326] width 36 height 8
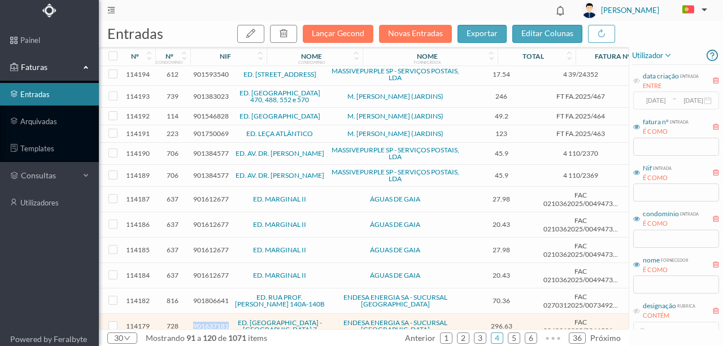
click at [219, 322] on span "901637181" at bounding box center [211, 326] width 36 height 8
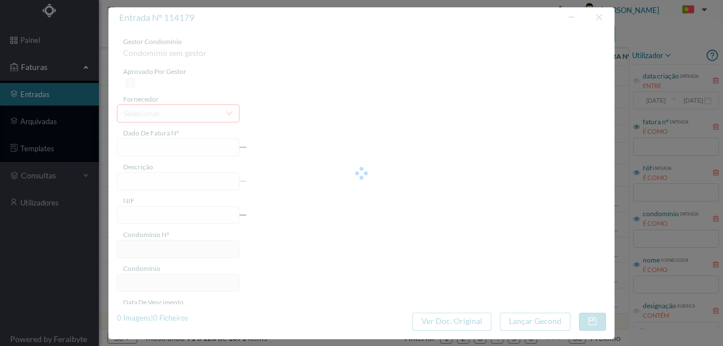
type input "FAC 0240312025/0061521777"
type input "[GEOGRAPHIC_DATA] 479 COMUNS"
type input "901637181"
type input "[DATE]"
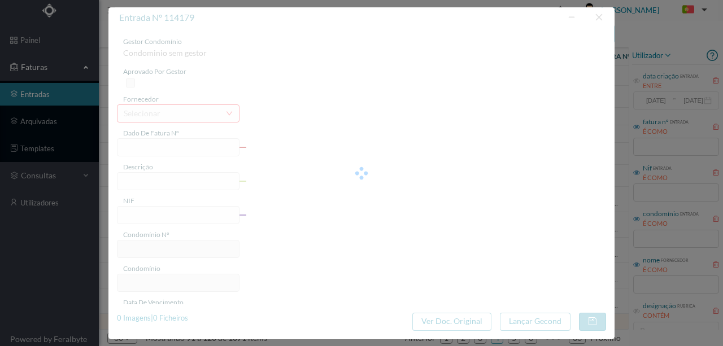
type input "[DATE]"
type input "296.63"
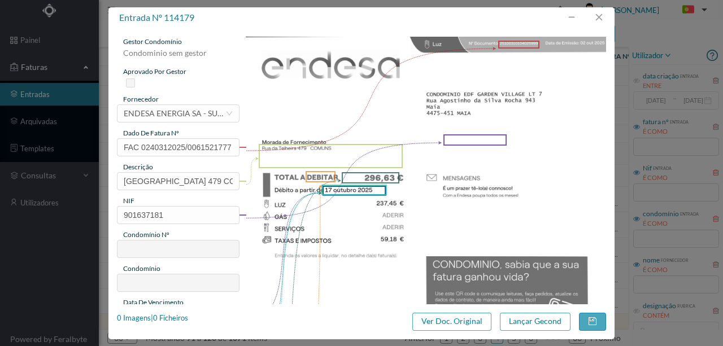
type input "728"
type input "ED. [GEOGRAPHIC_DATA] - [GEOGRAPHIC_DATA] 7"
click at [601, 17] on button "button" at bounding box center [598, 17] width 27 height 18
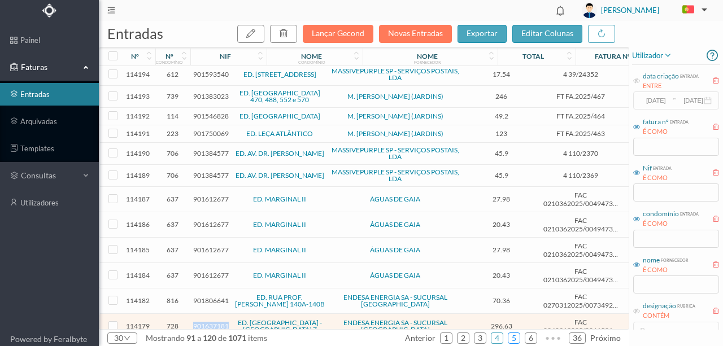
click at [513, 337] on link "5" at bounding box center [514, 338] width 11 height 17
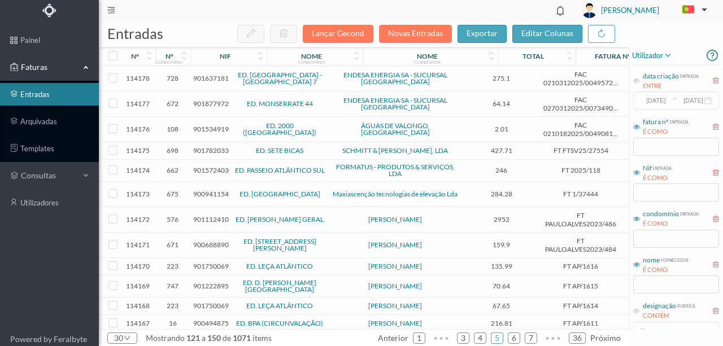
click at [208, 127] on span "901534919" at bounding box center [211, 129] width 36 height 8
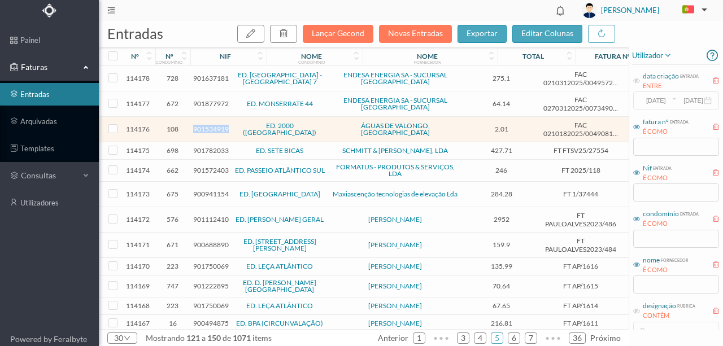
click at [207, 127] on span "901534919" at bounding box center [211, 129] width 36 height 8
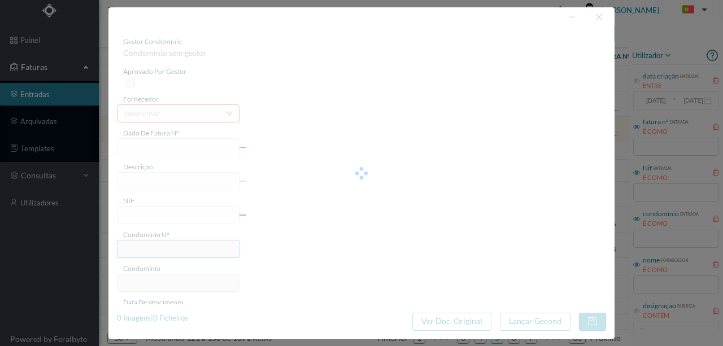
type input "FAC 0210182025/0049081141"
type input "mm AGUAS DE"
type input "901534919"
type input "[DATE]"
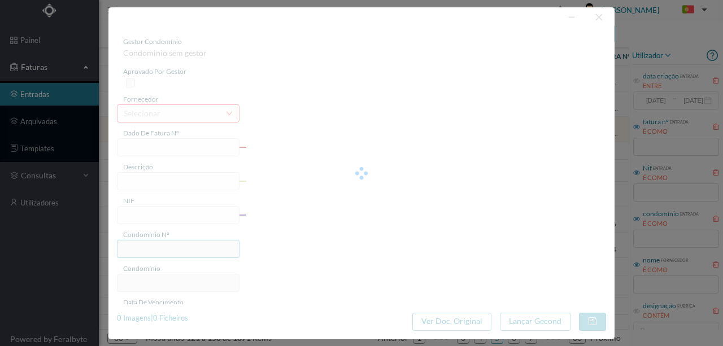
type input "[DATE]"
type input "2.01"
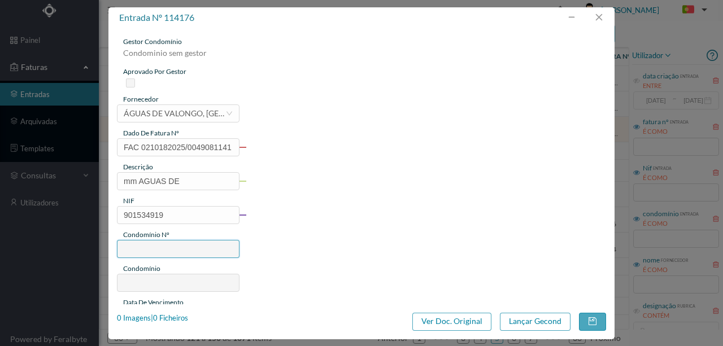
type input "108"
type input "ED. 2000 ([GEOGRAPHIC_DATA])"
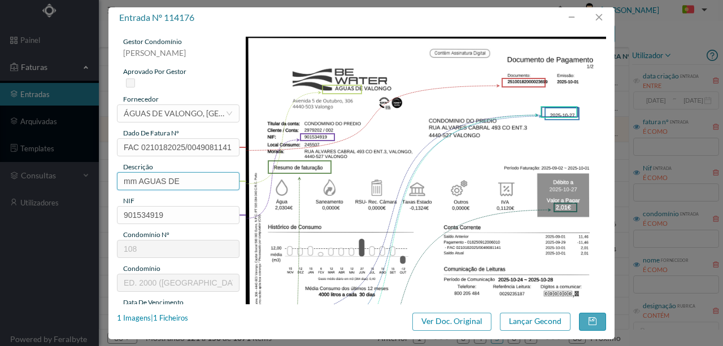
drag, startPoint x: 193, startPoint y: 181, endPoint x: 27, endPoint y: 167, distance: 166.7
click at [28, 170] on div "entrada nº 114176 gestor condomínio [PERSON_NAME] aprovado por gestor fornecedo…" at bounding box center [361, 173] width 723 height 346
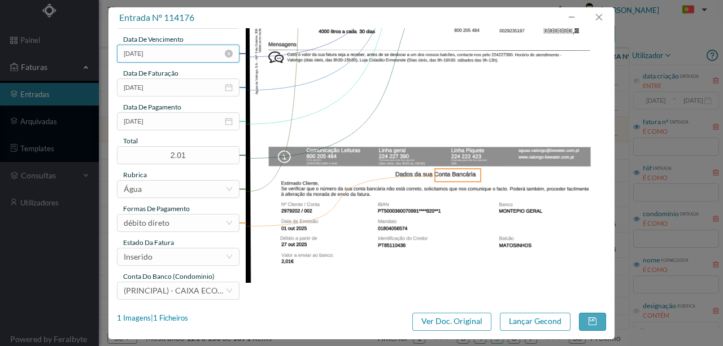
scroll to position [267, 0]
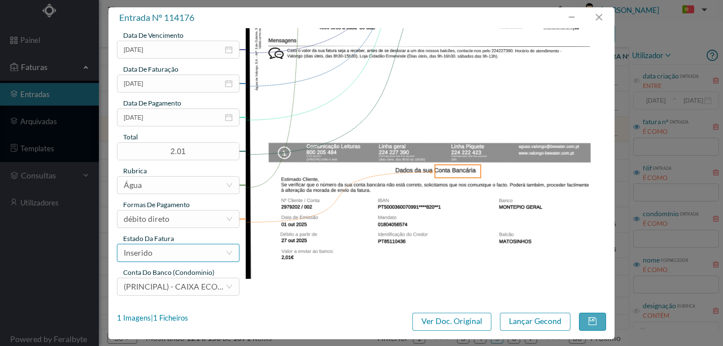
type input "493 CO Ent 3 ([DATE] a [DATE])"
click at [193, 256] on div "Inserido" at bounding box center [175, 253] width 102 height 17
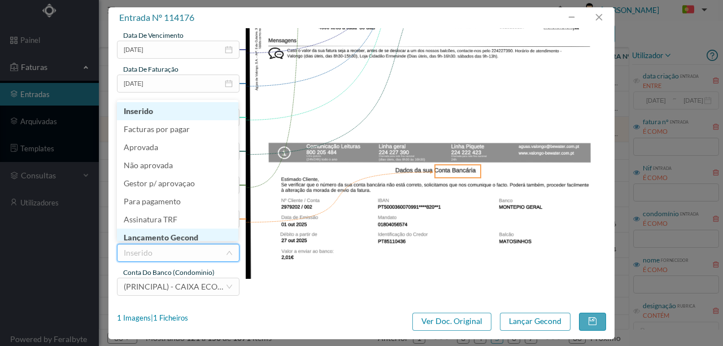
scroll to position [6, 0]
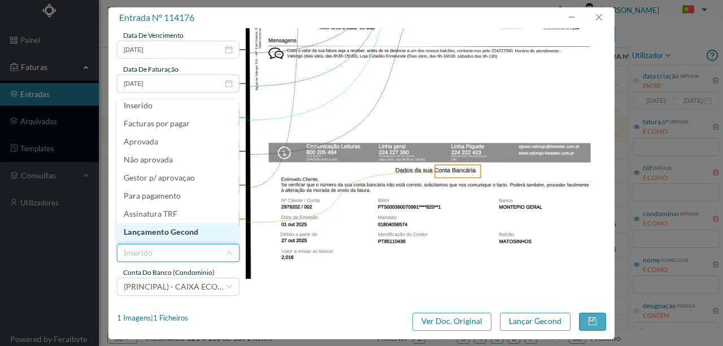
click at [190, 234] on li "Lançamento Gecond" at bounding box center [177, 232] width 121 height 18
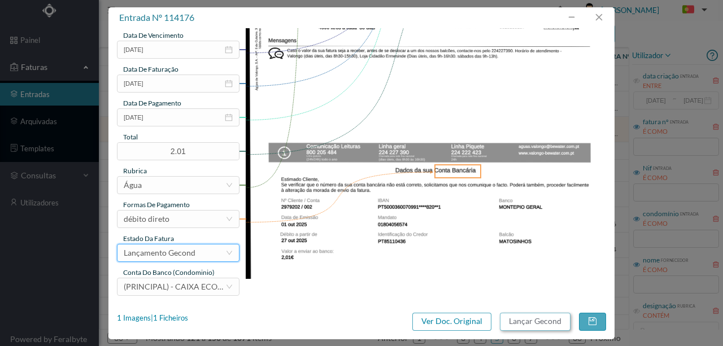
click at [539, 323] on button "Lançar Gecond" at bounding box center [535, 322] width 71 height 18
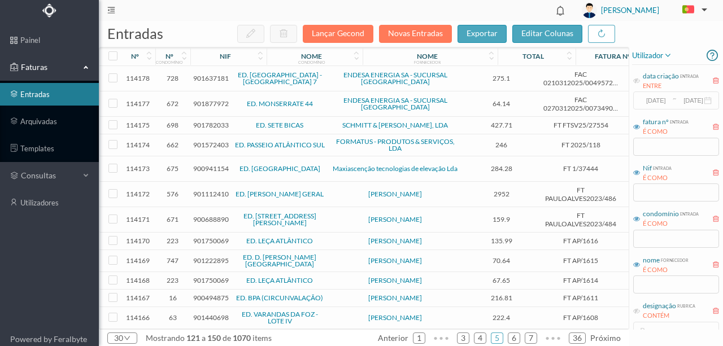
click at [208, 164] on span "900941154" at bounding box center [211, 168] width 36 height 8
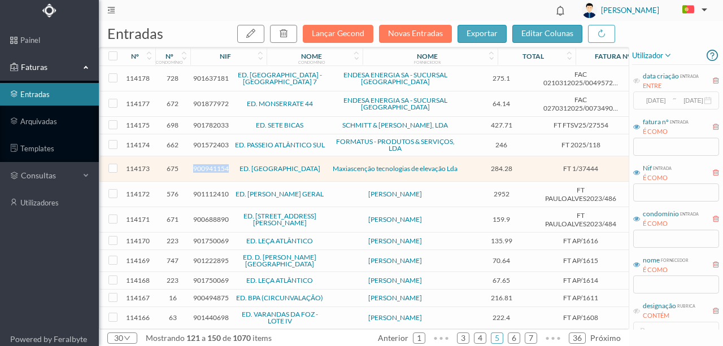
click at [208, 164] on span "900941154" at bounding box center [211, 168] width 36 height 8
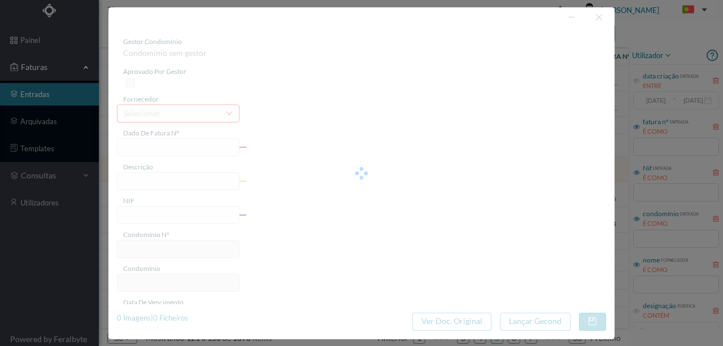
type input "FT 1/37444"
type input "[STREET_ADDRESS][PERSON_NAME]"
type input "900941154"
type input "[DATE]"
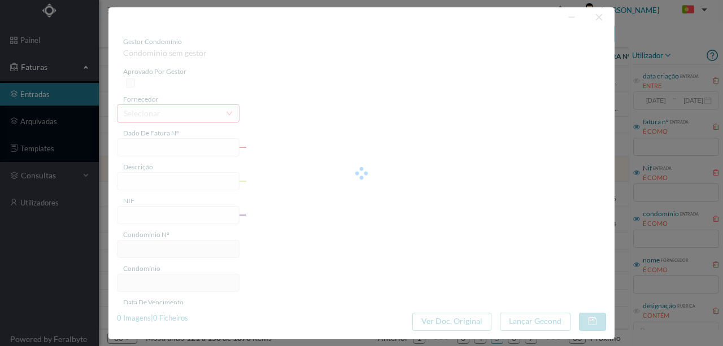
type input "[DATE]"
type input "284.28"
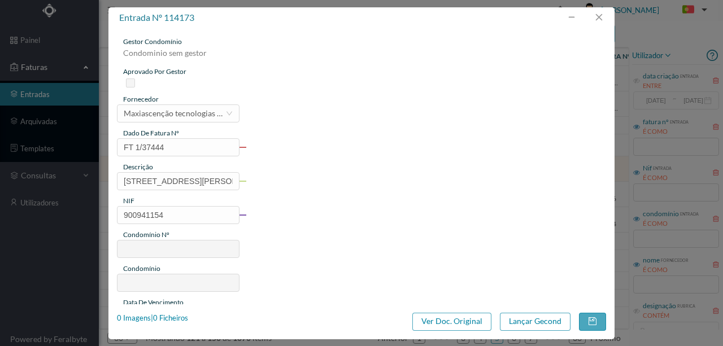
type input "675"
type input "ED. [GEOGRAPHIC_DATA]"
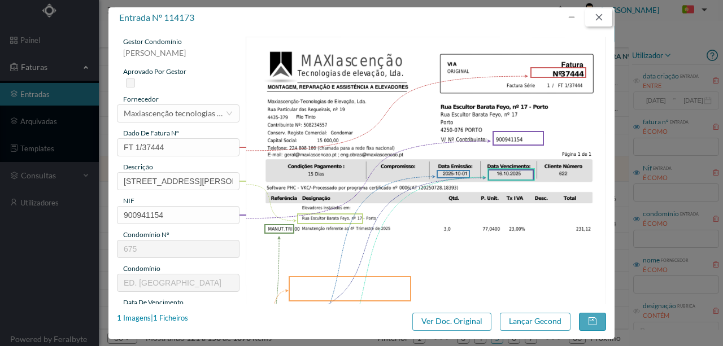
click at [603, 18] on button "button" at bounding box center [598, 17] width 27 height 18
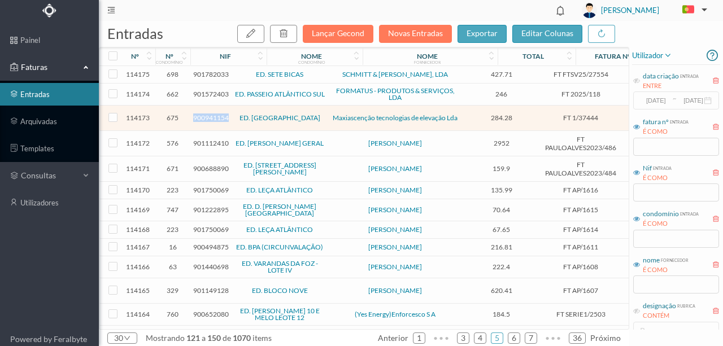
scroll to position [150, 0]
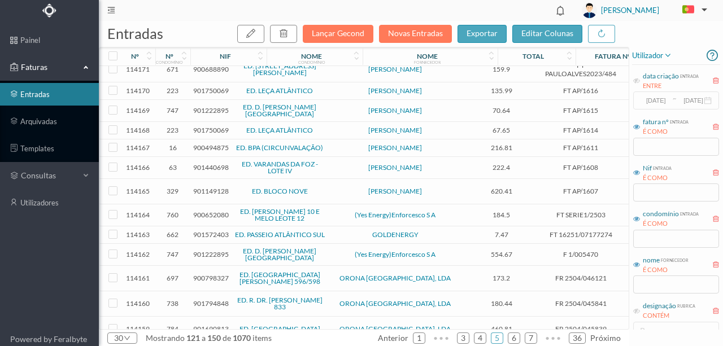
click at [202, 211] on span "900652080" at bounding box center [211, 215] width 36 height 8
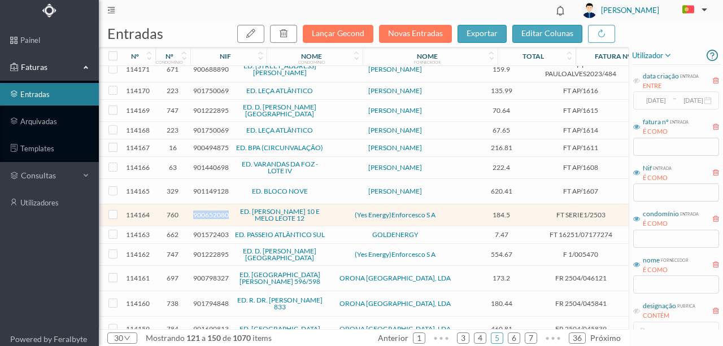
click at [202, 211] on span "900652080" at bounding box center [211, 215] width 36 height 8
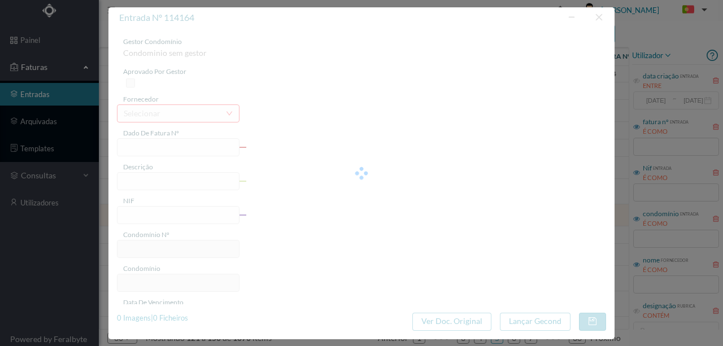
type input "FT SERIE1/2503"
type input "900652080"
type input "Invalid date"
type input "[DATE]"
type input "184.50"
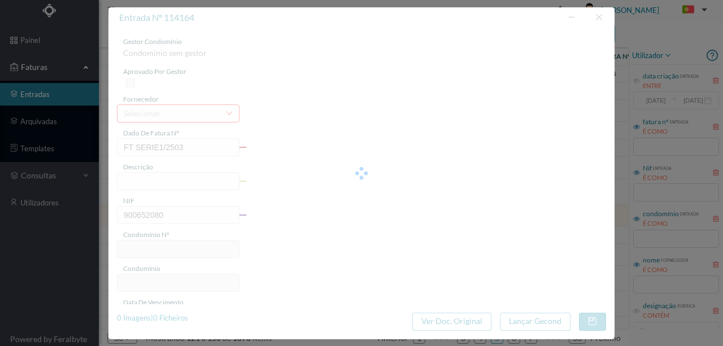
type input "760"
type input "ED. [PERSON_NAME] 10 E MELO LEOTE 12"
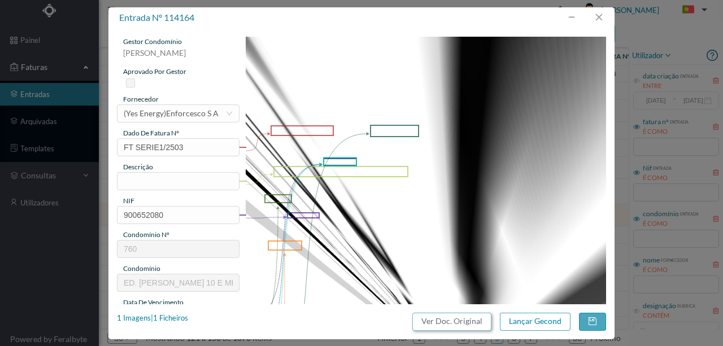
click at [437, 318] on button "Ver Doc. Original" at bounding box center [451, 322] width 79 height 18
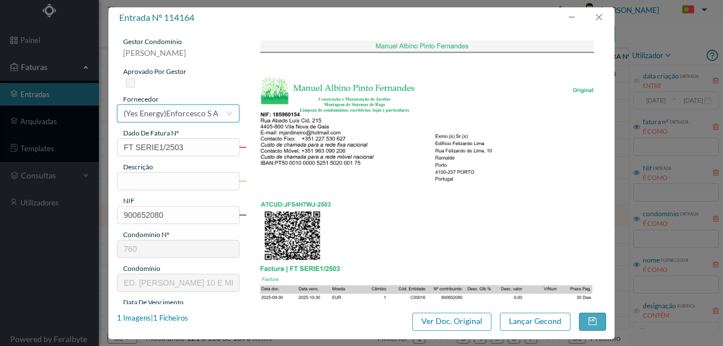
click at [174, 110] on div "(Yes Energy)Enforcesco S A" at bounding box center [171, 113] width 95 height 17
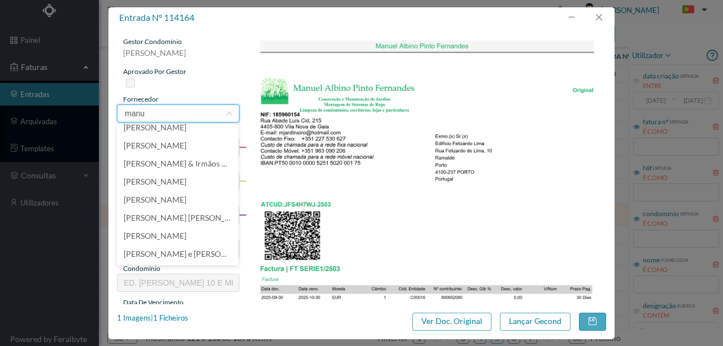
scroll to position [0, 0]
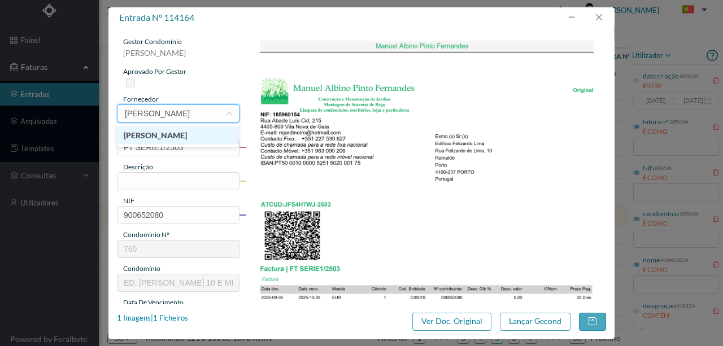
type input "[PERSON_NAME]"
click at [217, 135] on li "[PERSON_NAME]" at bounding box center [177, 136] width 121 height 18
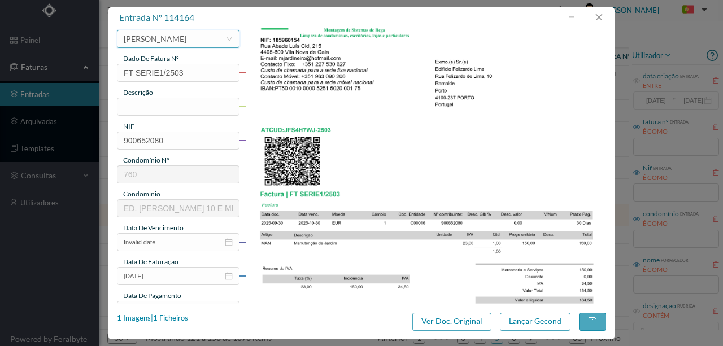
scroll to position [75, 0]
drag, startPoint x: 134, startPoint y: 104, endPoint x: 141, endPoint y: 106, distance: 6.6
click at [134, 104] on input "text" at bounding box center [178, 106] width 123 height 18
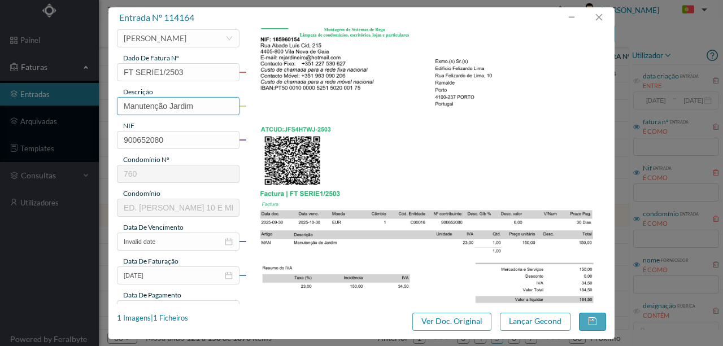
type input "Manutenção Jardim"
click at [401, 148] on img at bounding box center [426, 217] width 361 height 510
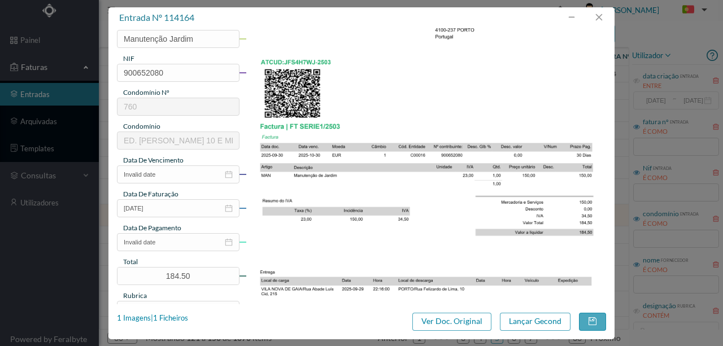
scroll to position [150, 0]
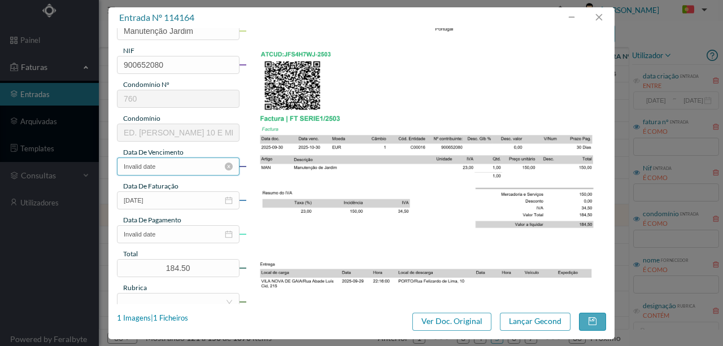
click at [165, 164] on input "Invalid date" at bounding box center [178, 167] width 123 height 18
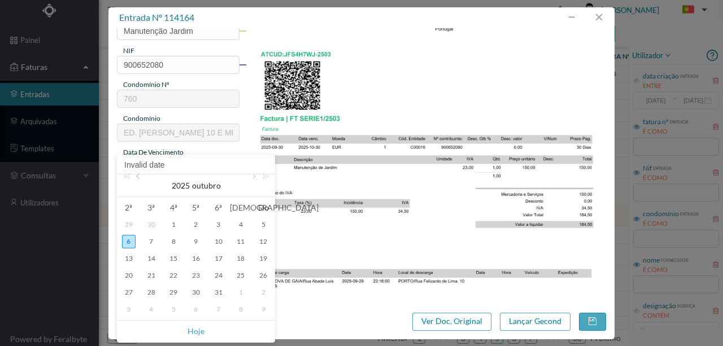
click at [137, 178] on link at bounding box center [139, 186] width 10 height 23
click at [150, 295] on div "30" at bounding box center [152, 293] width 14 height 14
type input "[DATE]"
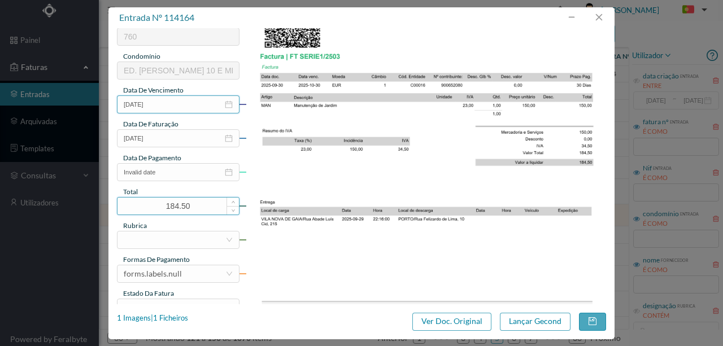
scroll to position [226, 0]
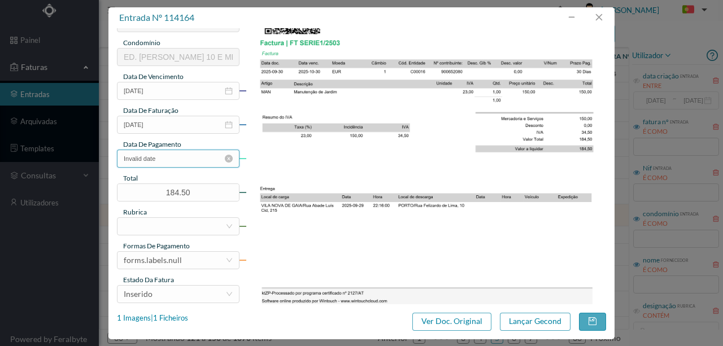
click at [182, 162] on input "Invalid date" at bounding box center [178, 159] width 123 height 18
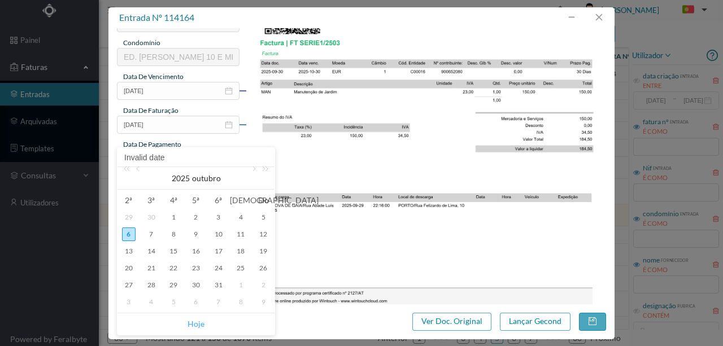
click at [198, 325] on link "Hoje" at bounding box center [196, 324] width 17 height 21
type input "[DATE]"
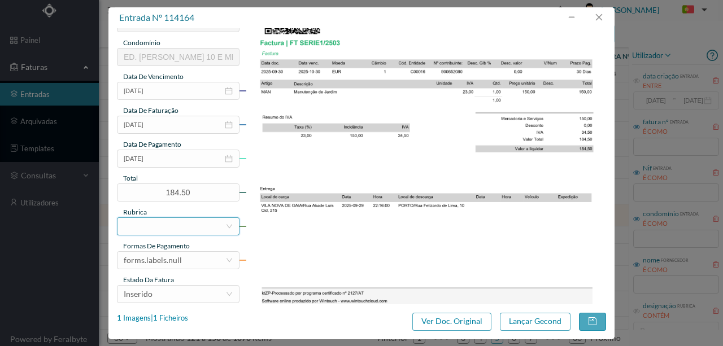
drag, startPoint x: 141, startPoint y: 225, endPoint x: 158, endPoint y: 223, distance: 17.2
click at [144, 219] on div at bounding box center [175, 226] width 102 height 17
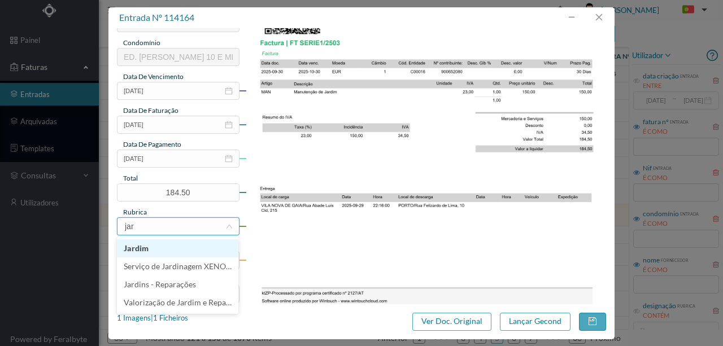
type input "jard"
click at [141, 250] on li "Jardim" at bounding box center [177, 249] width 121 height 18
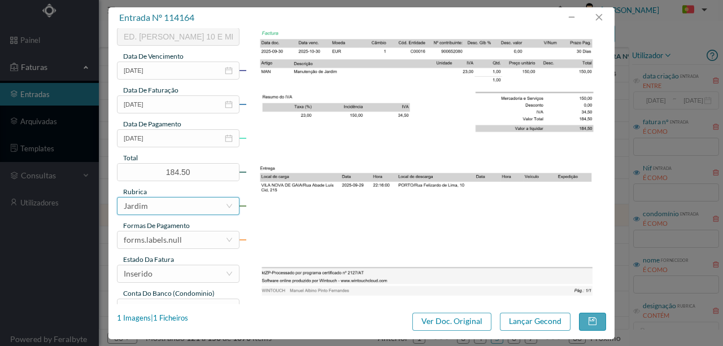
scroll to position [267, 0]
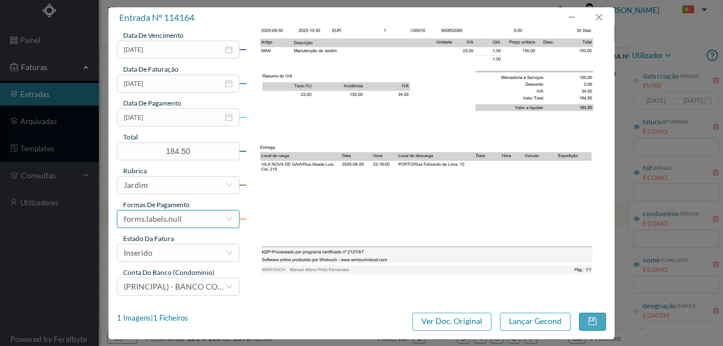
click at [161, 218] on div "forms.labels.null" at bounding box center [153, 219] width 58 height 17
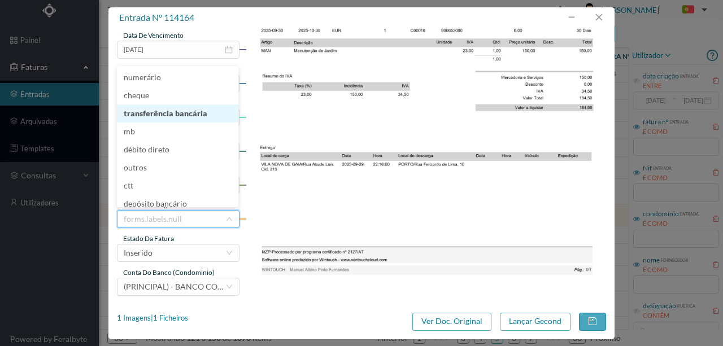
click at [160, 111] on li "transferência bancária" at bounding box center [177, 114] width 121 height 18
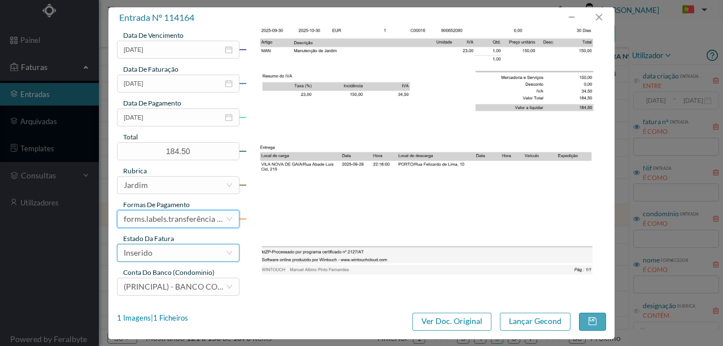
click at [178, 258] on div "Inserido" at bounding box center [175, 253] width 102 height 17
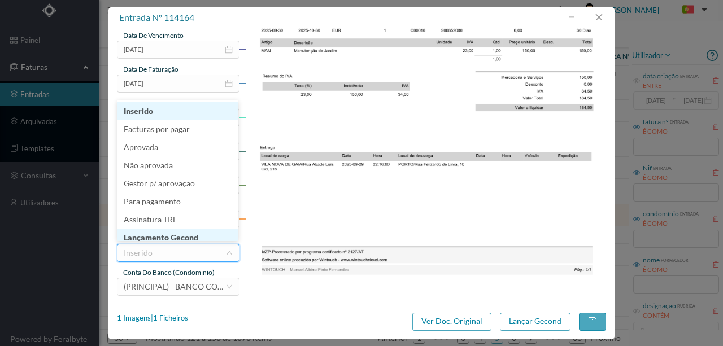
scroll to position [6, 0]
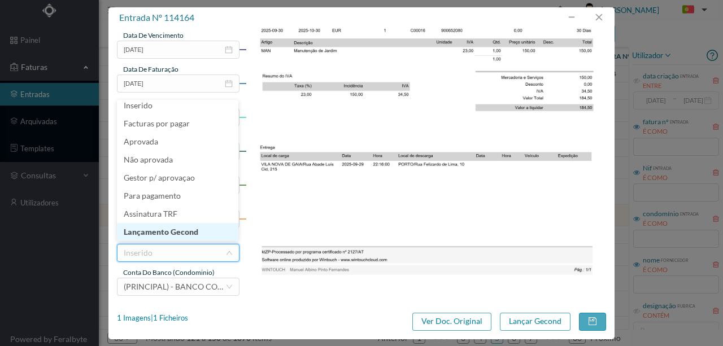
click at [186, 235] on li "Lançamento Gecond" at bounding box center [177, 232] width 121 height 18
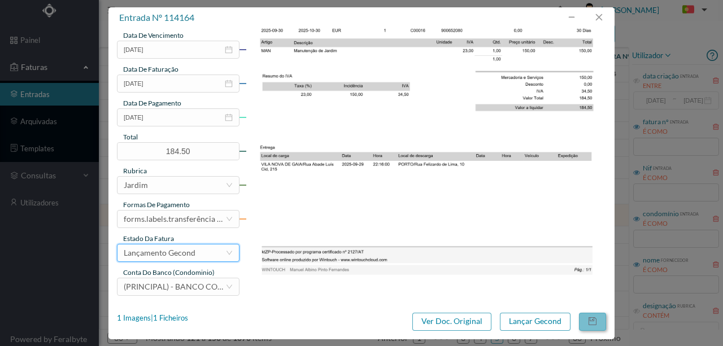
click at [596, 321] on button "button" at bounding box center [592, 322] width 27 height 18
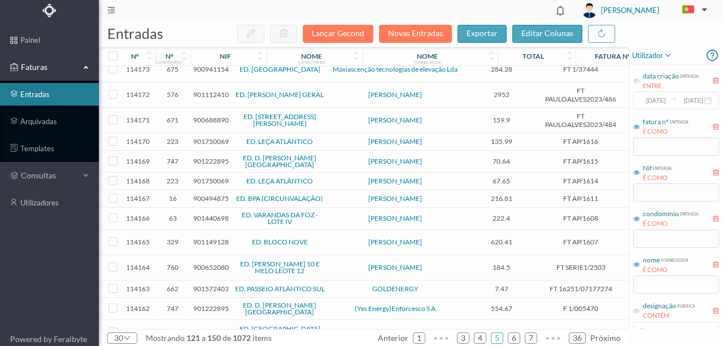
click at [205, 305] on span "901222895" at bounding box center [211, 309] width 36 height 8
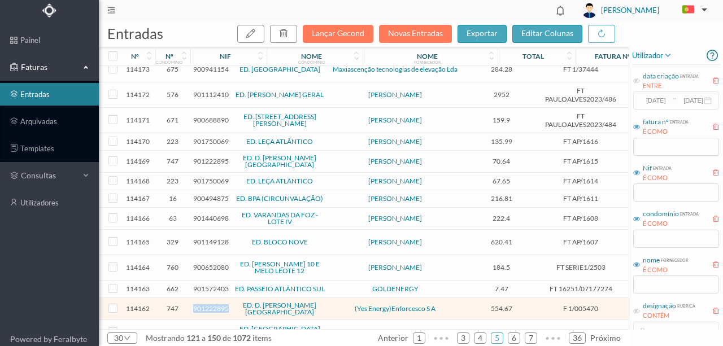
click at [205, 305] on span "901222895" at bounding box center [211, 309] width 36 height 8
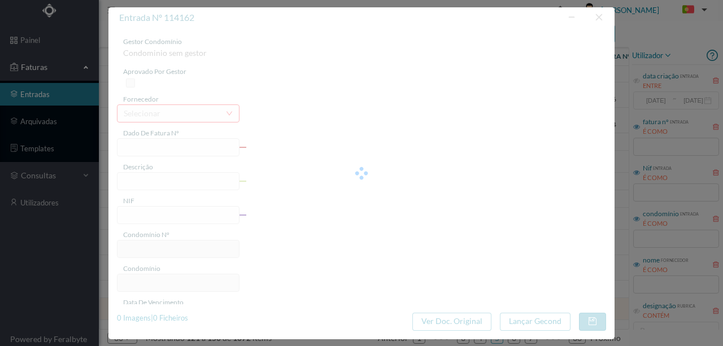
type input "F 1/005470"
type input "901222895"
type input "Invalid date"
type input "[DATE]"
type input "554.67"
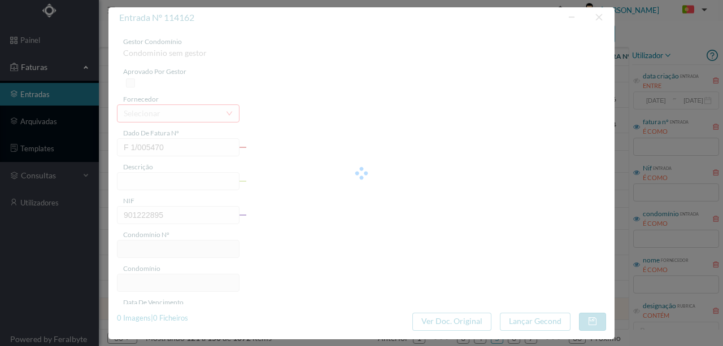
type input "747"
type input "ED. D. [PERSON_NAME][GEOGRAPHIC_DATA]"
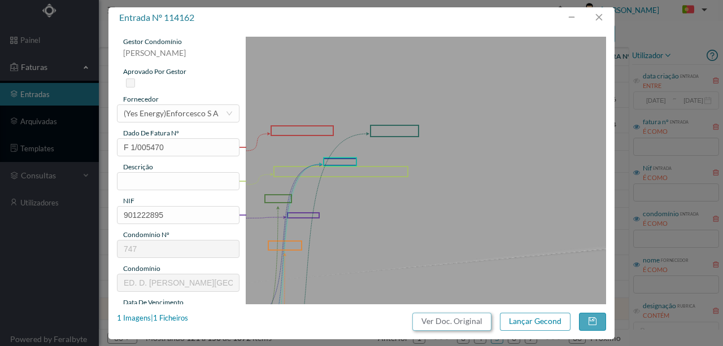
click at [461, 322] on button "Ver Doc. Original" at bounding box center [451, 322] width 79 height 18
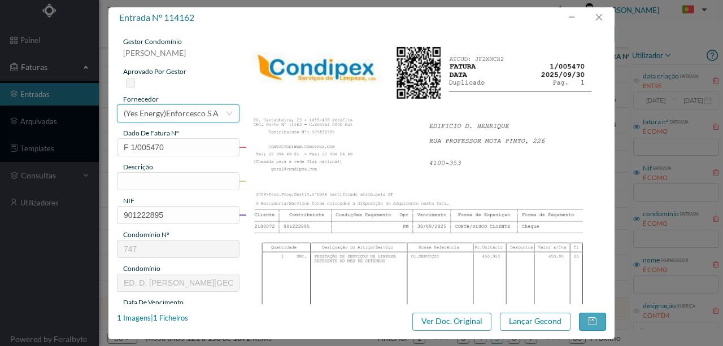
drag, startPoint x: 143, startPoint y: 117, endPoint x: 138, endPoint y: 123, distance: 7.6
click at [143, 116] on div "(Yes Energy)Enforcesco S A" at bounding box center [171, 113] width 95 height 17
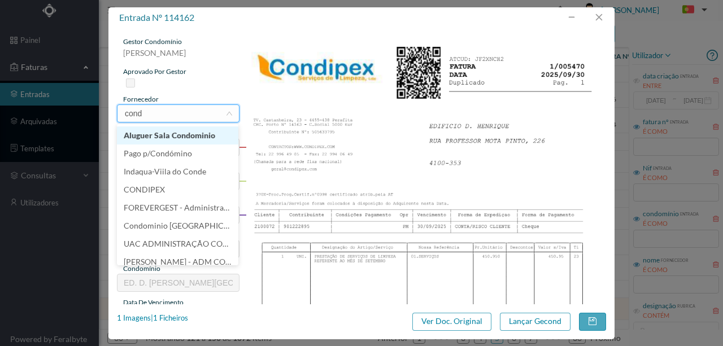
scroll to position [0, 0]
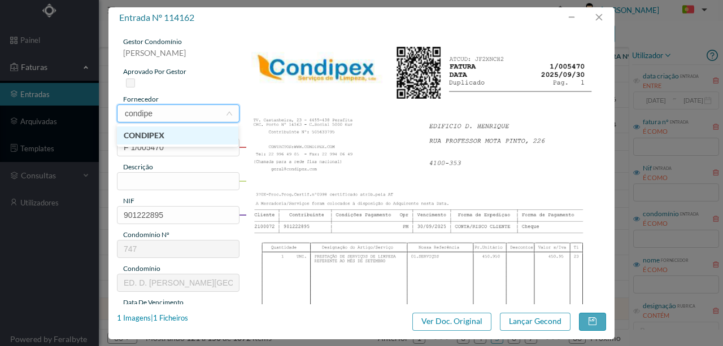
type input "condipex"
click at [145, 136] on li "CONDIPEX" at bounding box center [177, 136] width 121 height 18
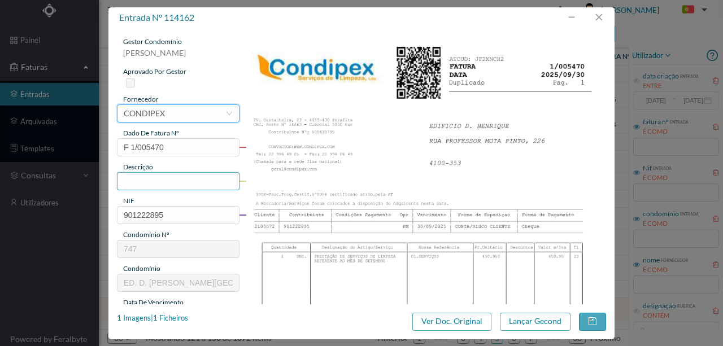
click at [137, 182] on input "text" at bounding box center [178, 181] width 123 height 18
type input "Limpeza Setembro"
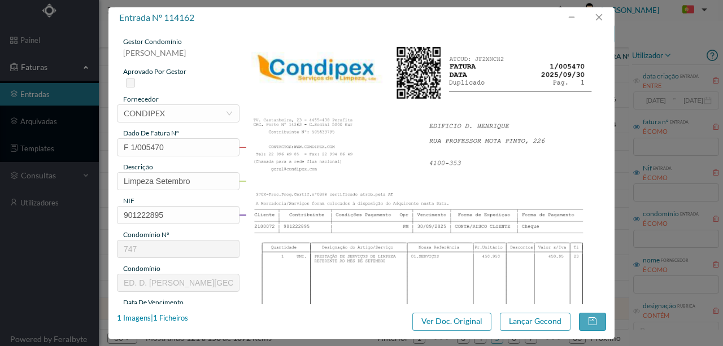
click at [396, 175] on img at bounding box center [426, 292] width 361 height 510
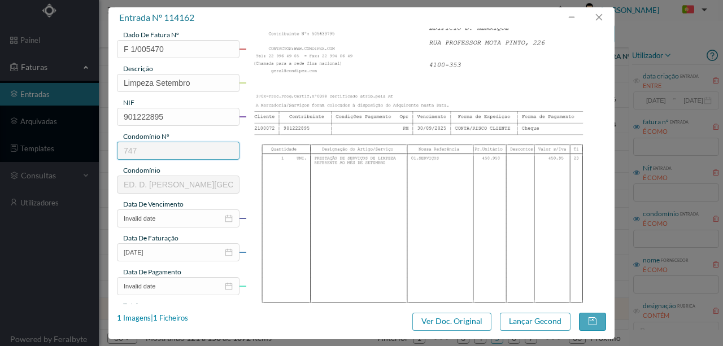
scroll to position [113, 0]
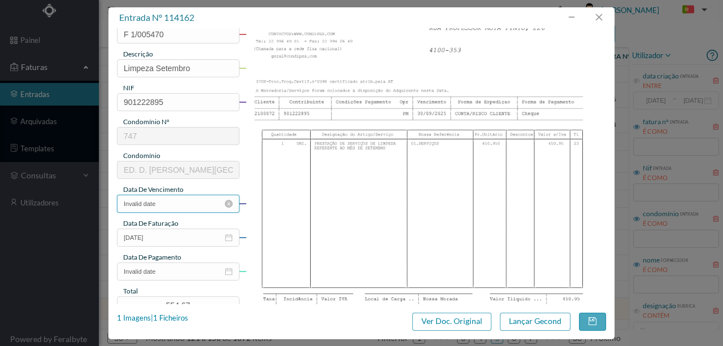
click at [186, 204] on input "Invalid date" at bounding box center [178, 204] width 123 height 18
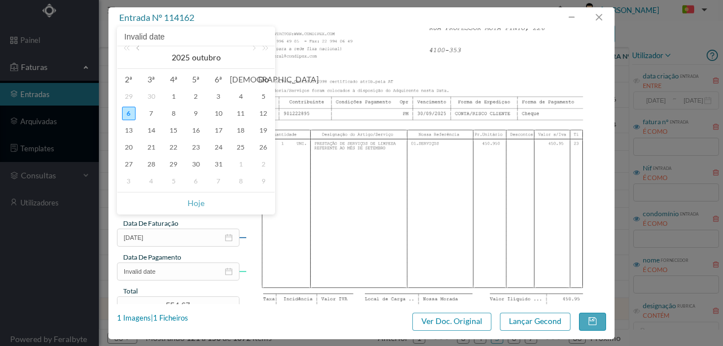
click at [137, 47] on link at bounding box center [139, 57] width 10 height 23
click at [150, 165] on div "30" at bounding box center [152, 165] width 14 height 14
type input "[DATE]"
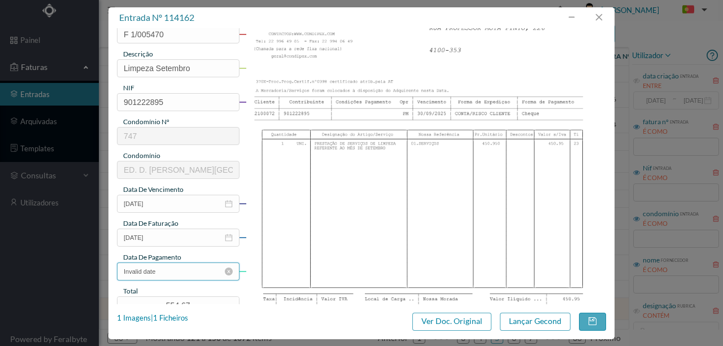
click at [174, 271] on input "Invalid date" at bounding box center [178, 272] width 123 height 18
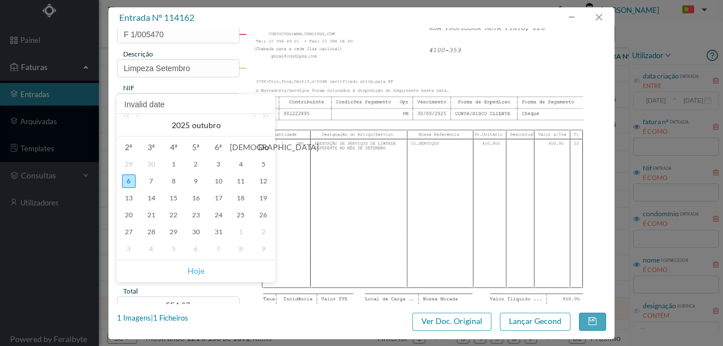
click at [194, 272] on link "Hoje" at bounding box center [196, 270] width 17 height 21
type input "[DATE]"
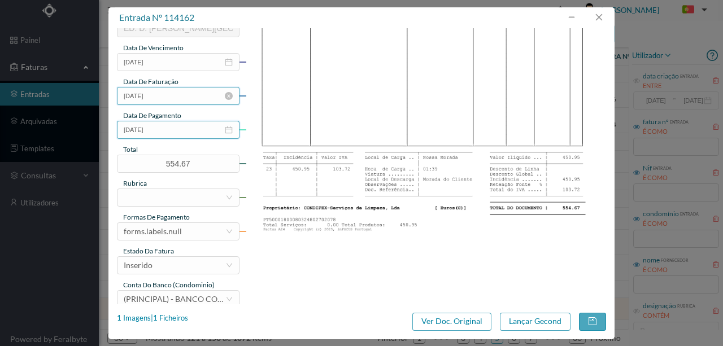
scroll to position [267, 0]
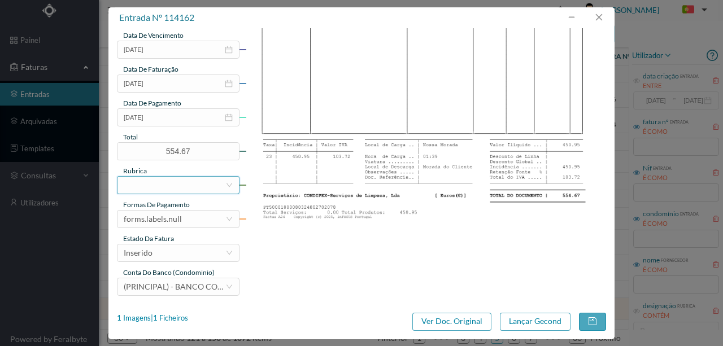
click at [134, 185] on div at bounding box center [175, 185] width 102 height 17
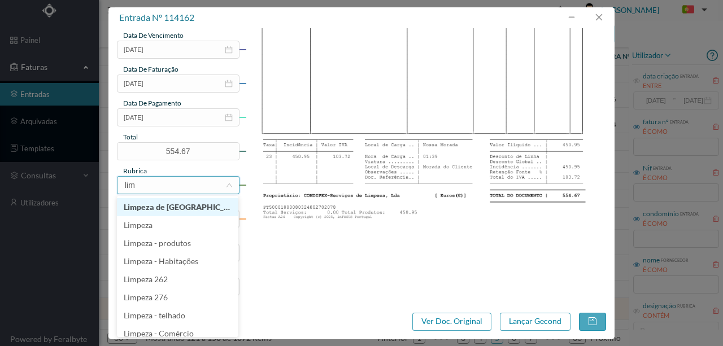
type input "limp"
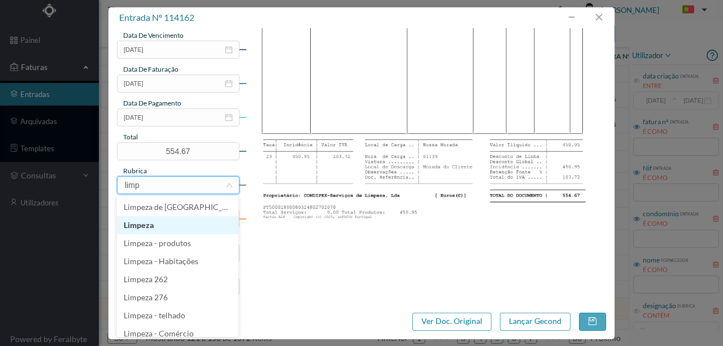
click at [147, 229] on li "Limpeza" at bounding box center [177, 225] width 121 height 18
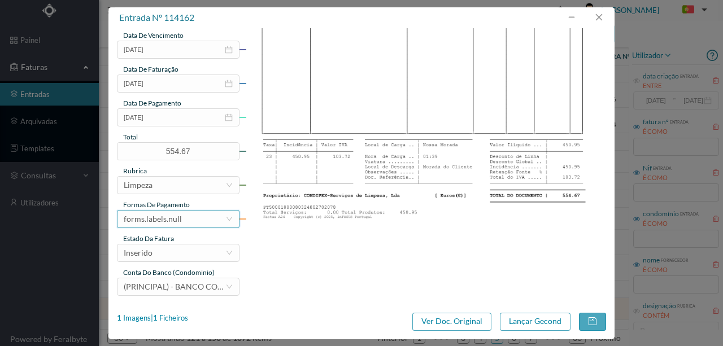
click at [180, 224] on div "forms.labels.null" at bounding box center [175, 219] width 102 height 17
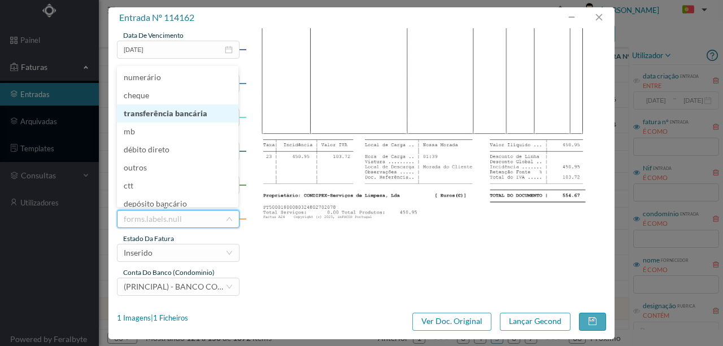
click at [168, 119] on li "transferência bancária" at bounding box center [177, 114] width 121 height 18
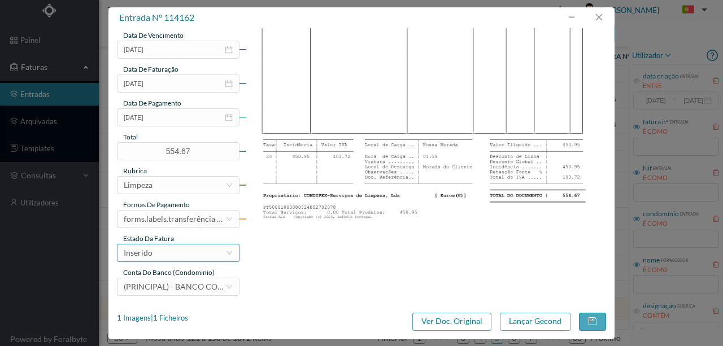
click at [155, 258] on div "Inserido" at bounding box center [175, 253] width 102 height 17
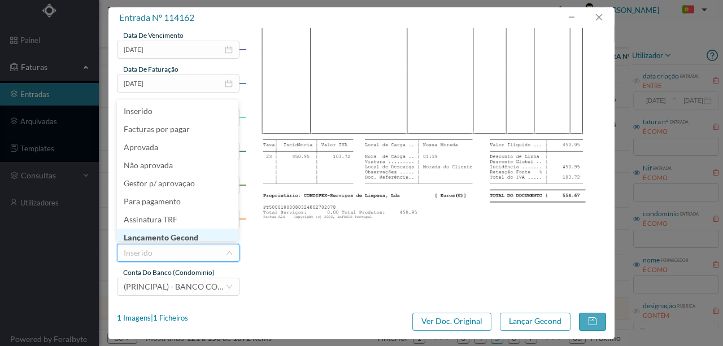
scroll to position [6, 0]
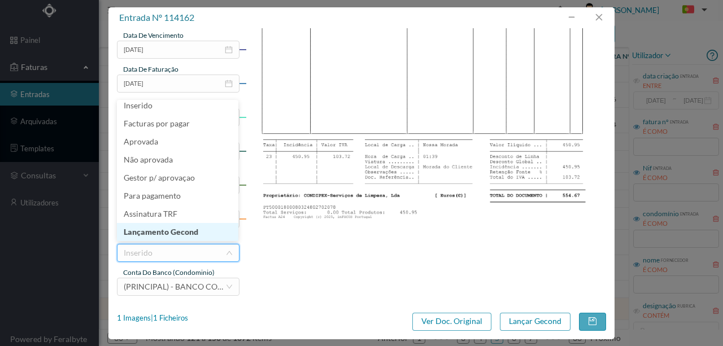
drag, startPoint x: 176, startPoint y: 235, endPoint x: 492, endPoint y: 309, distance: 324.4
click at [177, 235] on li "Lançamento Gecond" at bounding box center [177, 232] width 121 height 18
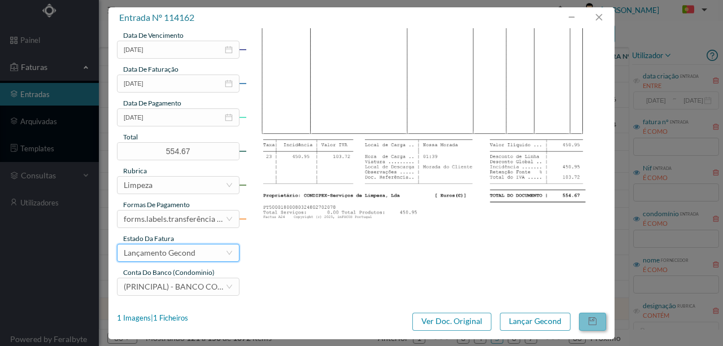
click at [590, 321] on button "button" at bounding box center [592, 322] width 27 height 18
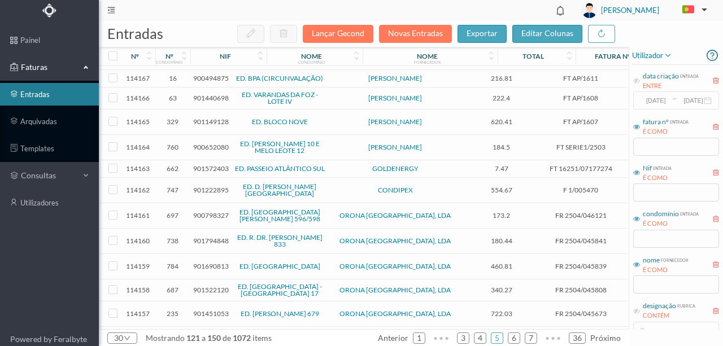
scroll to position [301, 0]
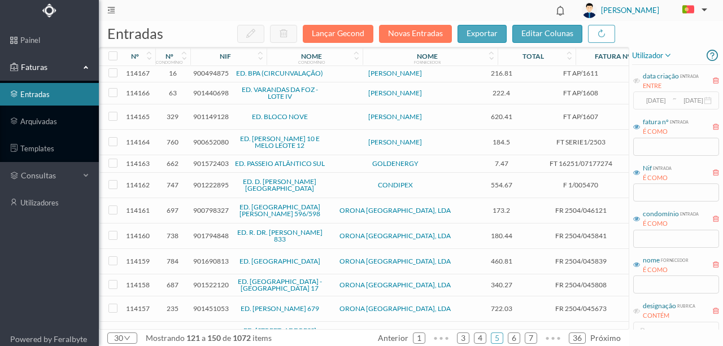
click at [202, 206] on span "900798327" at bounding box center [211, 210] width 36 height 8
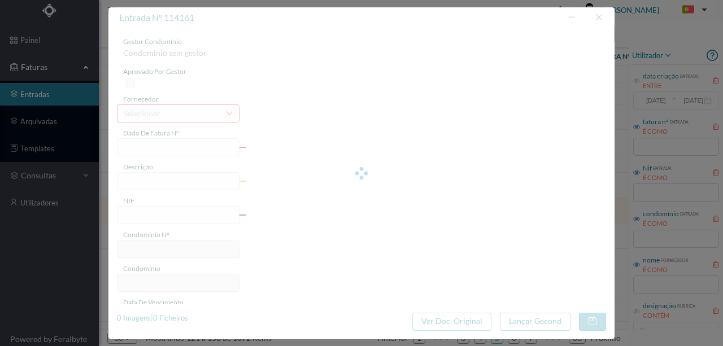
type input "FR 2504/046121"
type input "R DE BRITO"
type input "900798327"
type input "Invalid date"
type input "[DATE]"
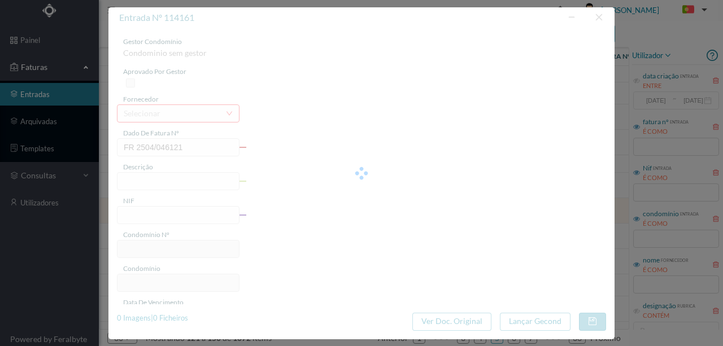
type input "173.20"
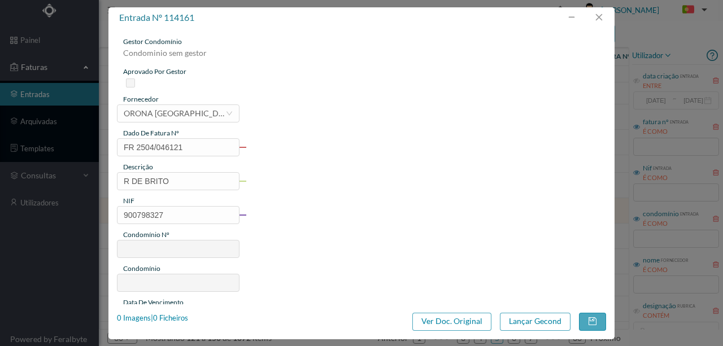
type input "697"
type input "ED. [GEOGRAPHIC_DATA][PERSON_NAME] 596/598"
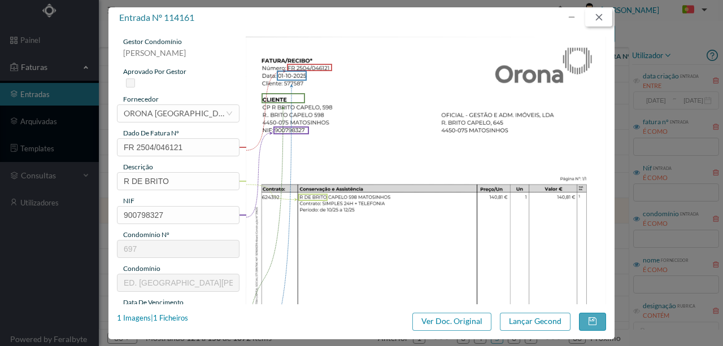
click at [601, 15] on button "button" at bounding box center [598, 17] width 27 height 18
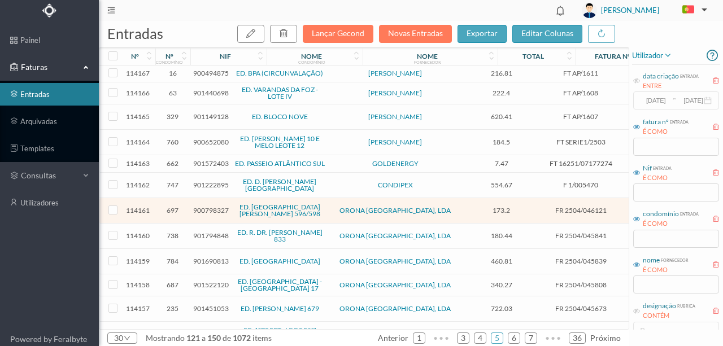
click at [206, 232] on span "901794848" at bounding box center [211, 236] width 36 height 8
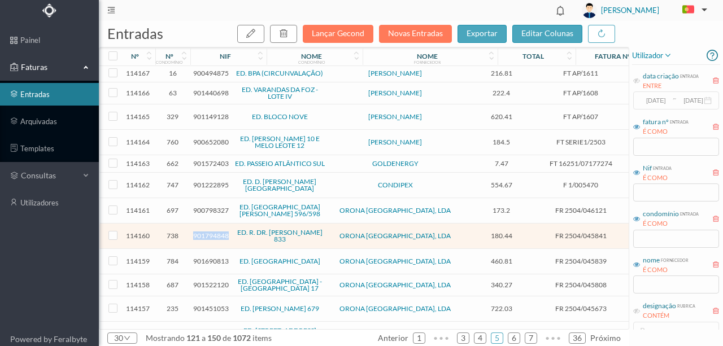
click at [206, 232] on span "901794848" at bounding box center [211, 236] width 36 height 8
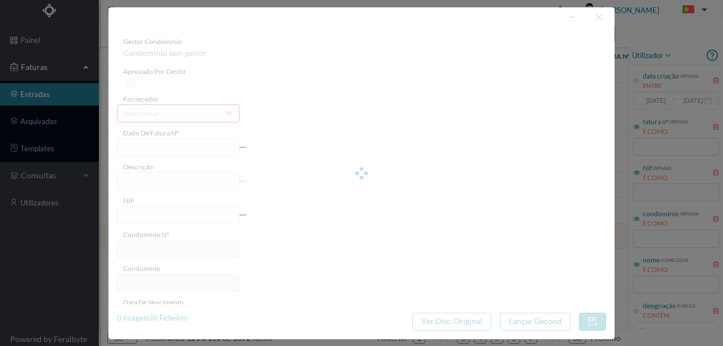
type input "FR 2504/045841"
type input "R DR [PERSON_NAME]"
type input "901794848"
type input "Invalid date"
type input "[DATE]"
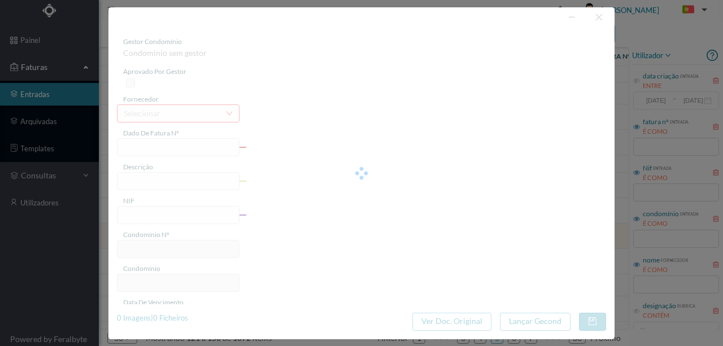
type input "180.44"
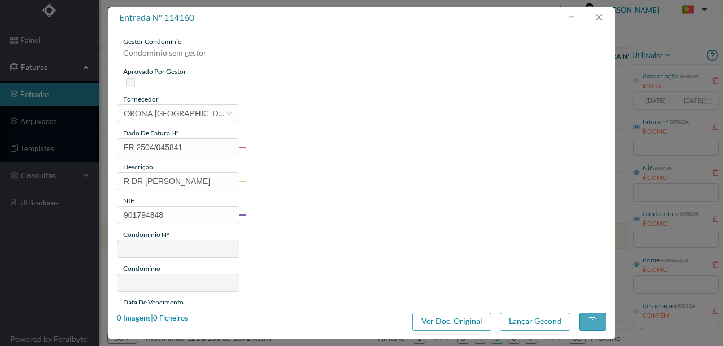
type input "738"
type input "ED. R. DR. [PERSON_NAME] 833"
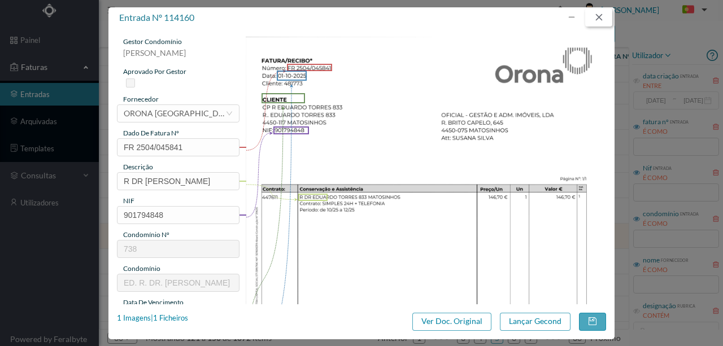
click at [606, 20] on button "button" at bounding box center [598, 17] width 27 height 18
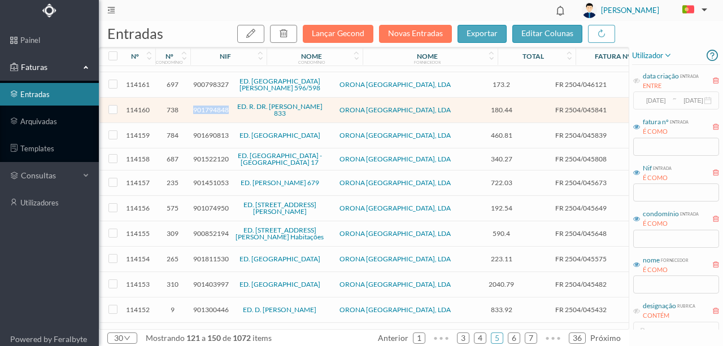
scroll to position [431, 0]
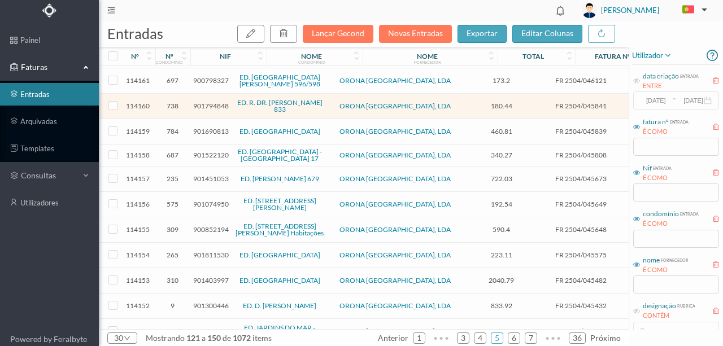
click at [211, 175] on span "901451053" at bounding box center [211, 179] width 36 height 8
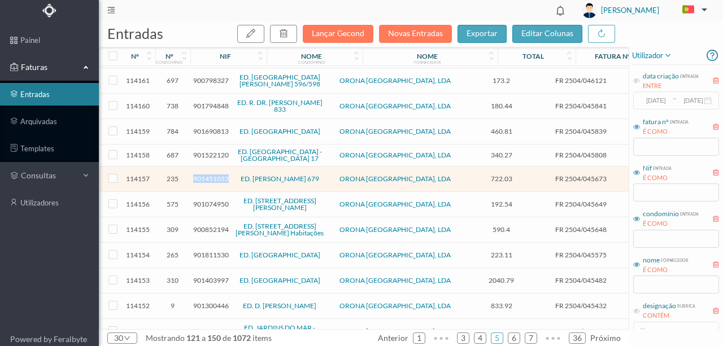
click at [211, 175] on span "901451053" at bounding box center [211, 179] width 36 height 8
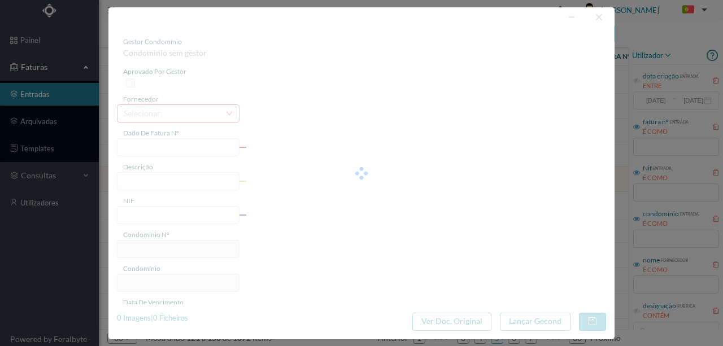
type input "FR 2504/045673"
type input "AV SERPA P"
type input "901451053"
type input "Invalid date"
type input "[DATE]"
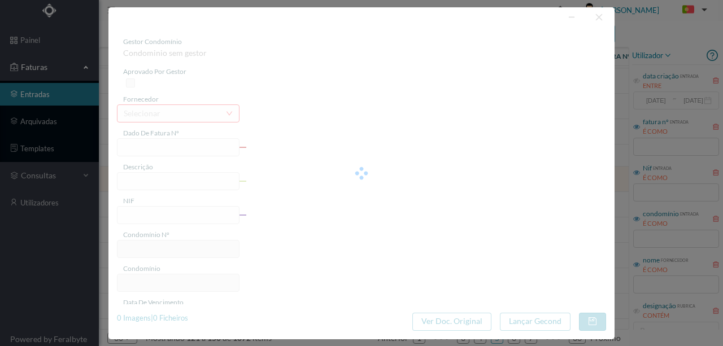
type input "722.03"
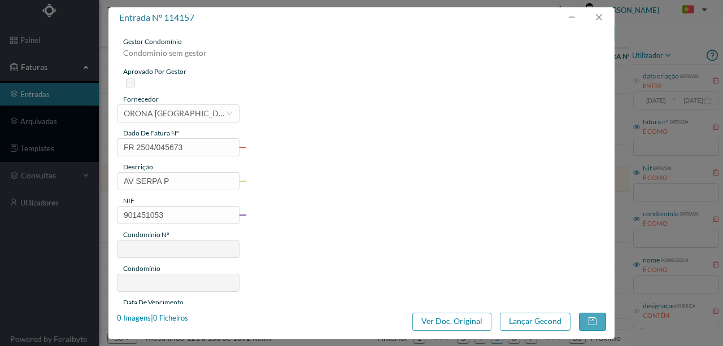
type input "235"
type input "ED. [PERSON_NAME] 679"
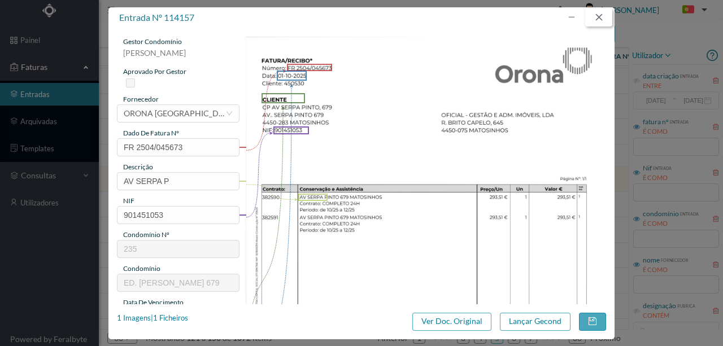
click at [597, 16] on button "button" at bounding box center [598, 17] width 27 height 18
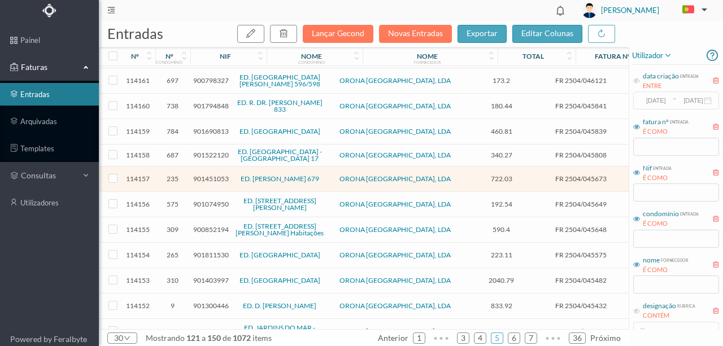
click at [203, 225] on span "900852194" at bounding box center [211, 229] width 36 height 8
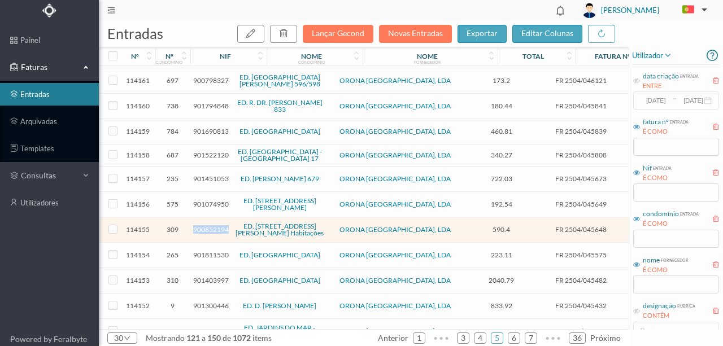
click at [203, 225] on span "900852194" at bounding box center [211, 229] width 36 height 8
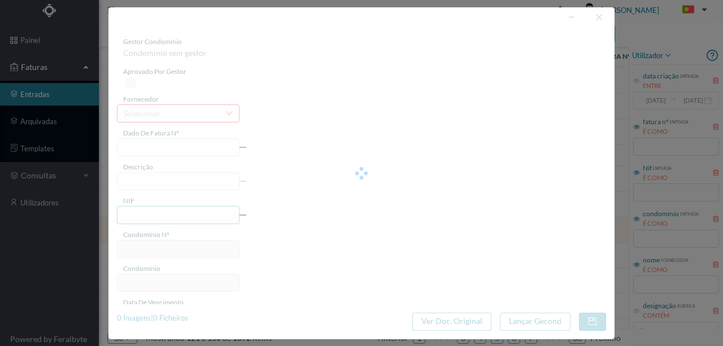
type input "FR 2504/045648"
type input "[PERSON_NAME]"
type input "900852194"
type input "Invalid date"
type input "[DATE]"
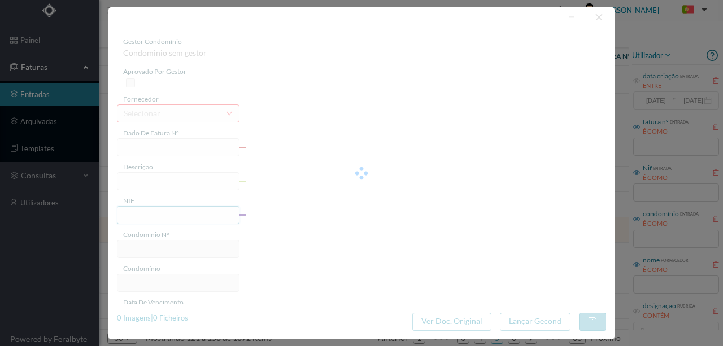
type input "590.40"
type input "309"
type input "ED. [STREET_ADDRESS][PERSON_NAME] Habitações"
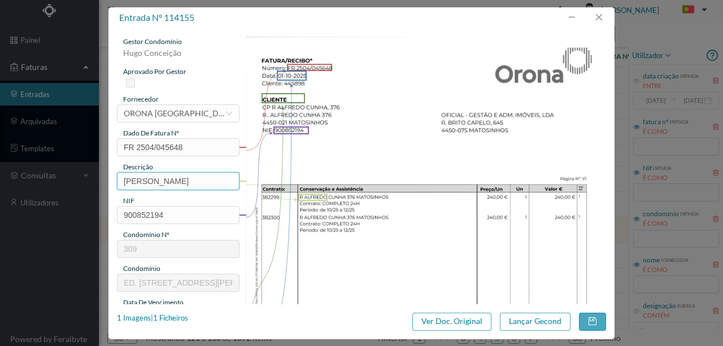
drag, startPoint x: 183, startPoint y: 183, endPoint x: 151, endPoint y: 174, distance: 33.3
click at [88, 182] on div "entrada nº 114155 gestor condomínio [PERSON_NAME] aprovado por gestor fornecedo…" at bounding box center [361, 173] width 723 height 346
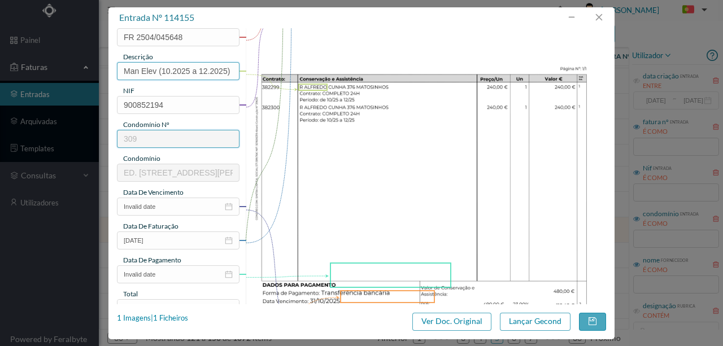
scroll to position [113, 0]
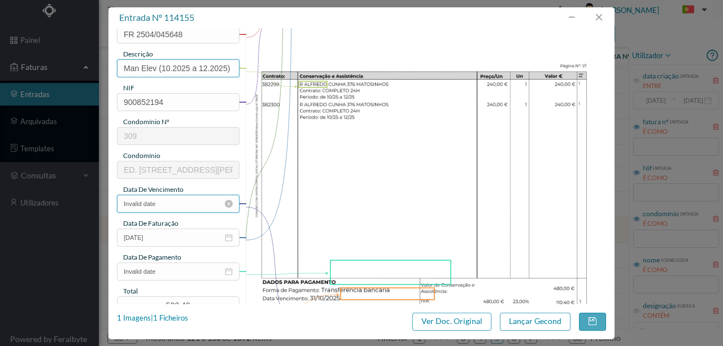
type input "Man Elev (10.2025 a 12.2025)"
click at [184, 203] on input "Invalid date" at bounding box center [178, 204] width 123 height 18
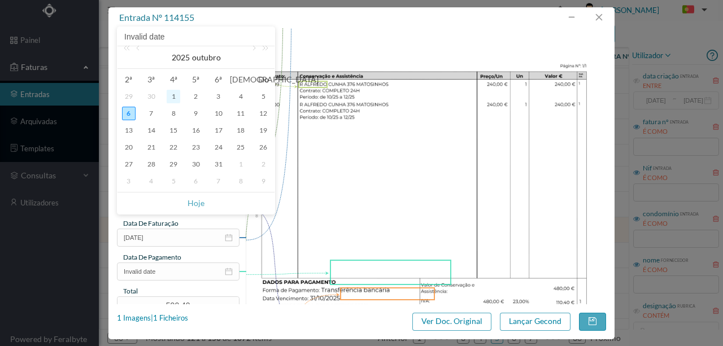
click at [173, 98] on div "1" at bounding box center [174, 97] width 14 height 14
type input "[DATE]"
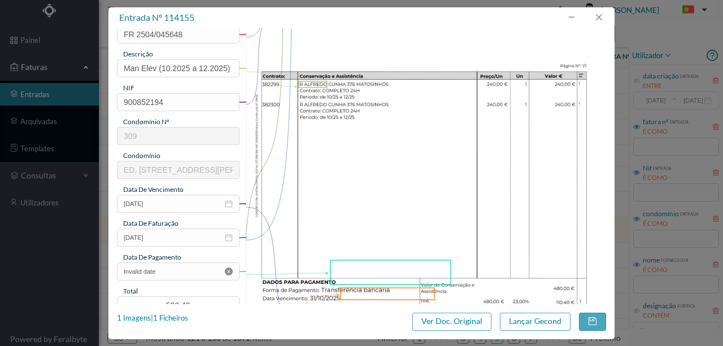
click at [229, 273] on icon "icon: close-circle" at bounding box center [229, 272] width 8 height 8
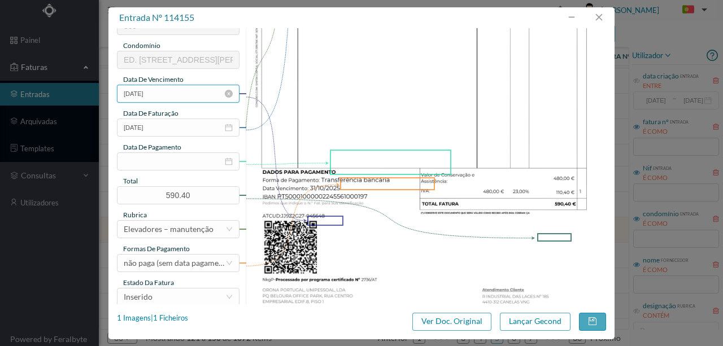
scroll to position [263, 0]
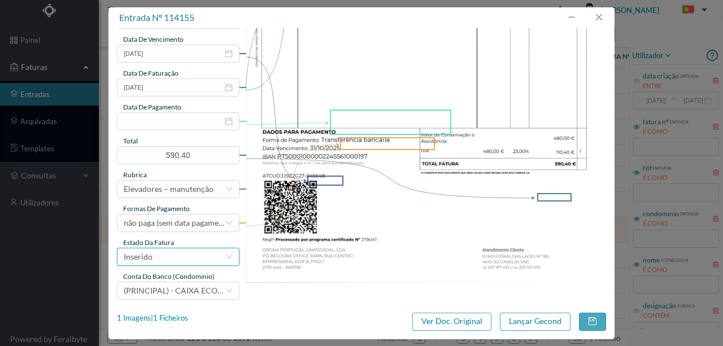
click at [194, 262] on div "Inserido" at bounding box center [175, 257] width 102 height 17
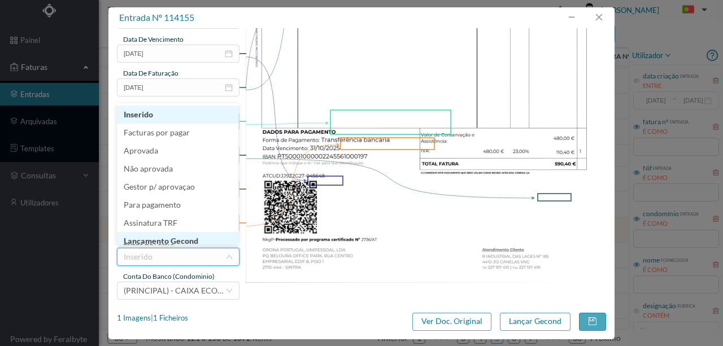
scroll to position [6, 0]
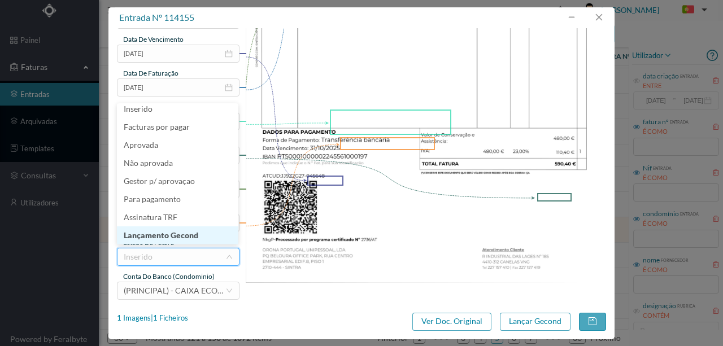
drag, startPoint x: 181, startPoint y: 235, endPoint x: 701, endPoint y: 306, distance: 524.7
click at [181, 235] on li "Lançamento Gecond" at bounding box center [177, 236] width 121 height 18
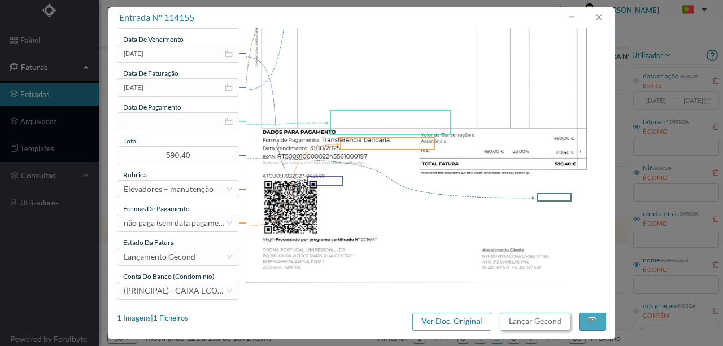
click at [536, 321] on button "Lançar Gecond" at bounding box center [535, 322] width 71 height 18
